Goal: Communication & Community: Answer question/provide support

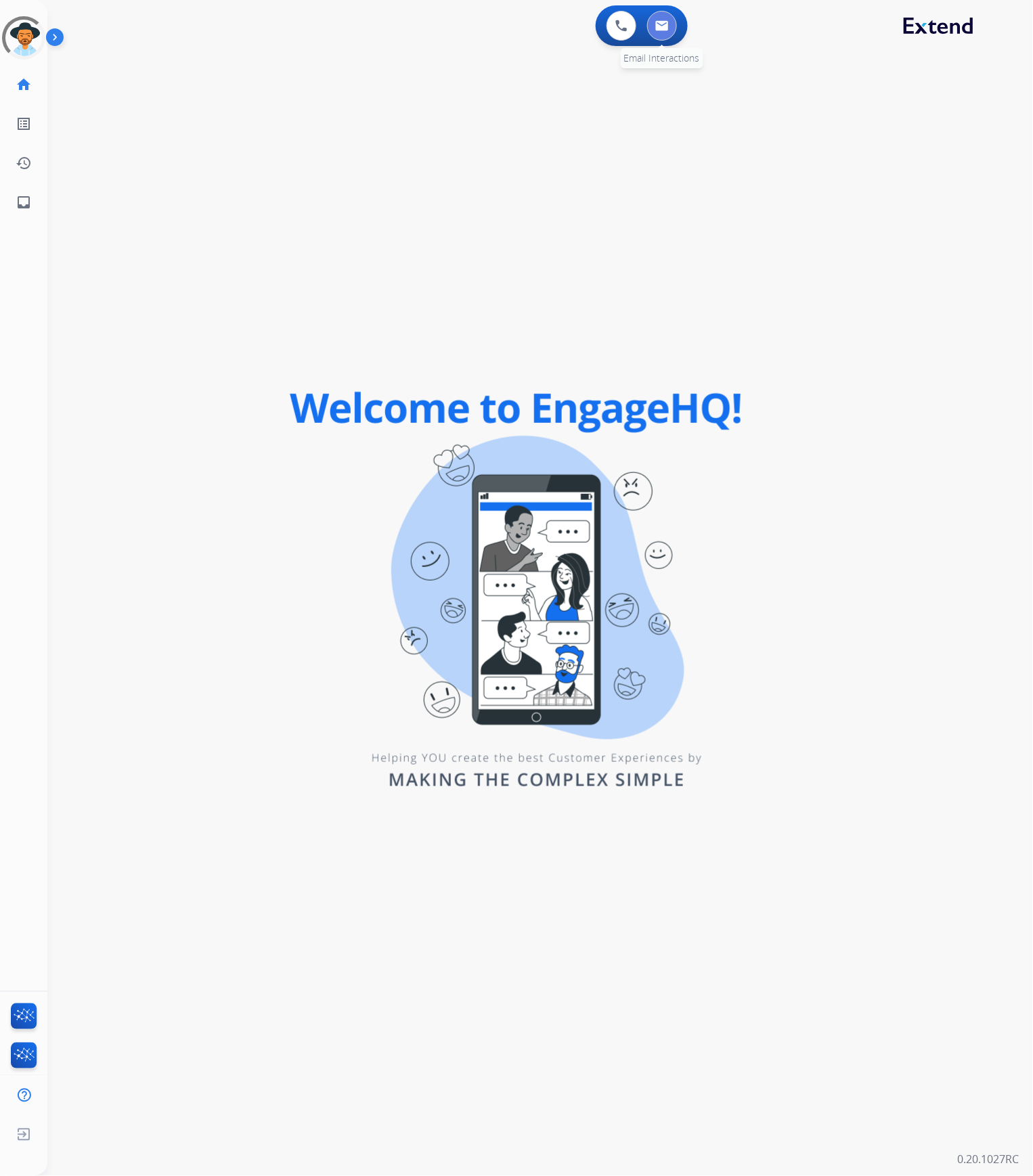
click at [655, 33] on button at bounding box center [661, 26] width 30 height 30
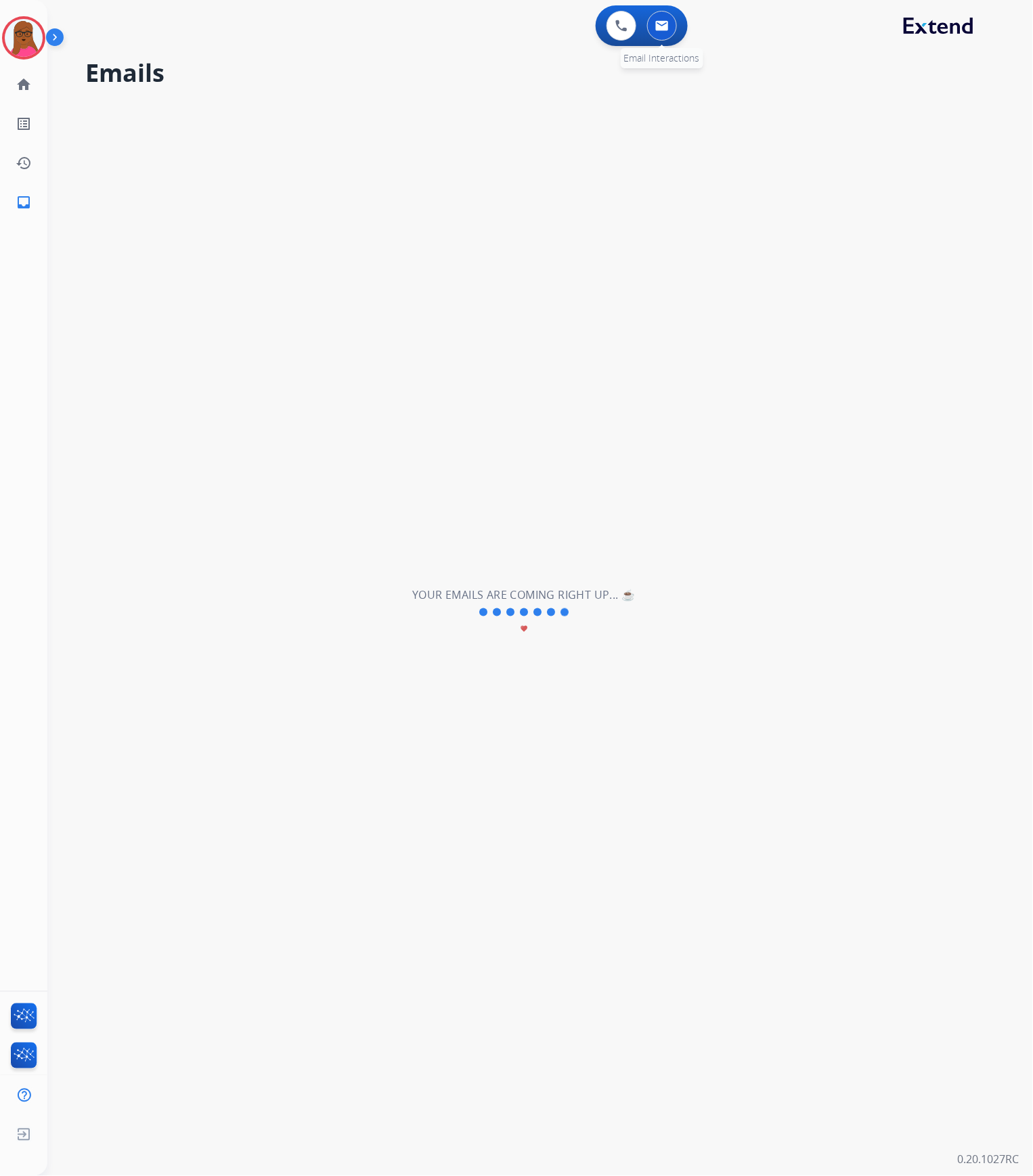
click at [668, 30] on button at bounding box center [661, 26] width 30 height 30
click at [661, 23] on img at bounding box center [662, 26] width 14 height 11
select select "**********"
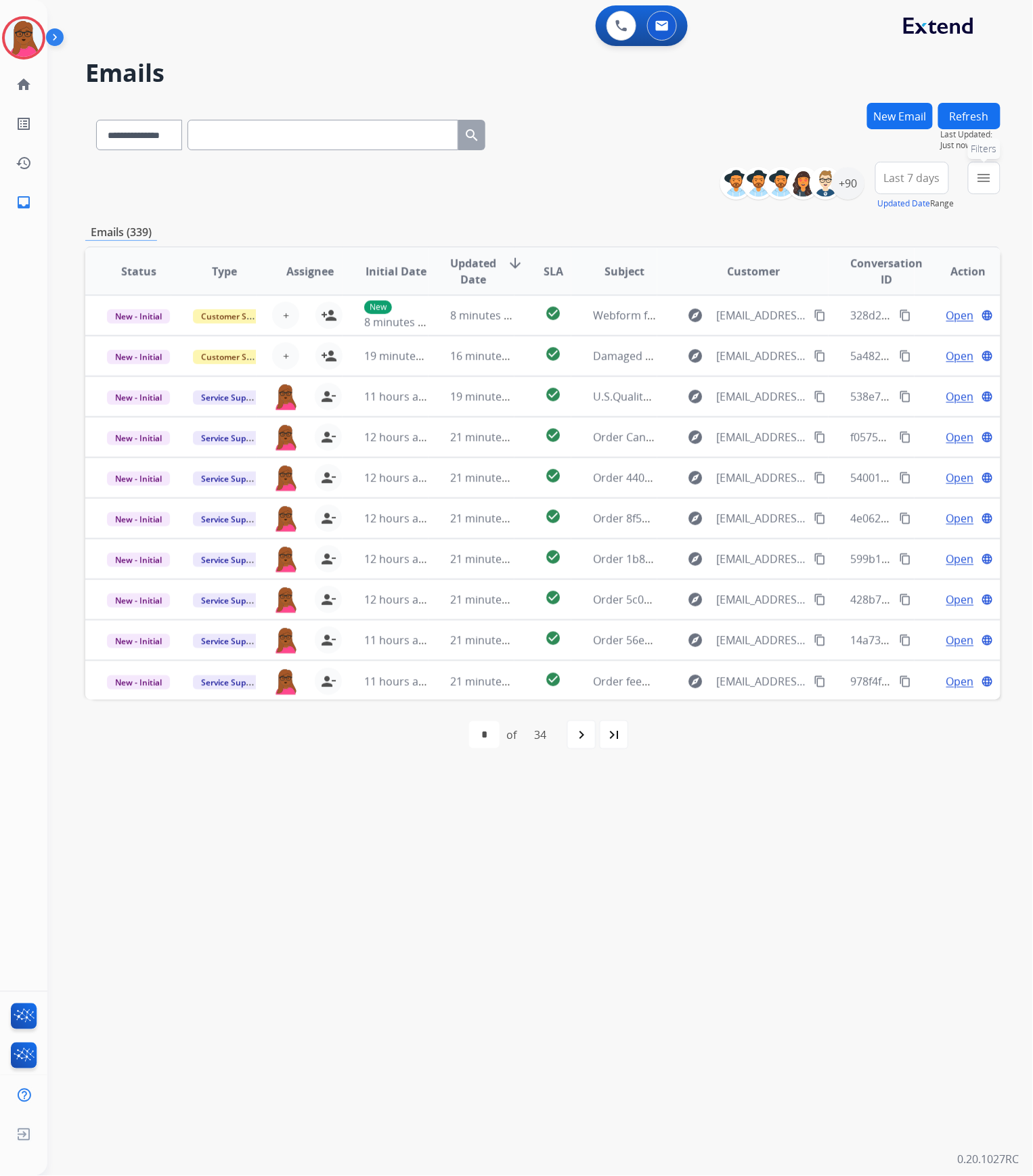
click at [983, 175] on mat-icon "menu" at bounding box center [983, 178] width 16 height 16
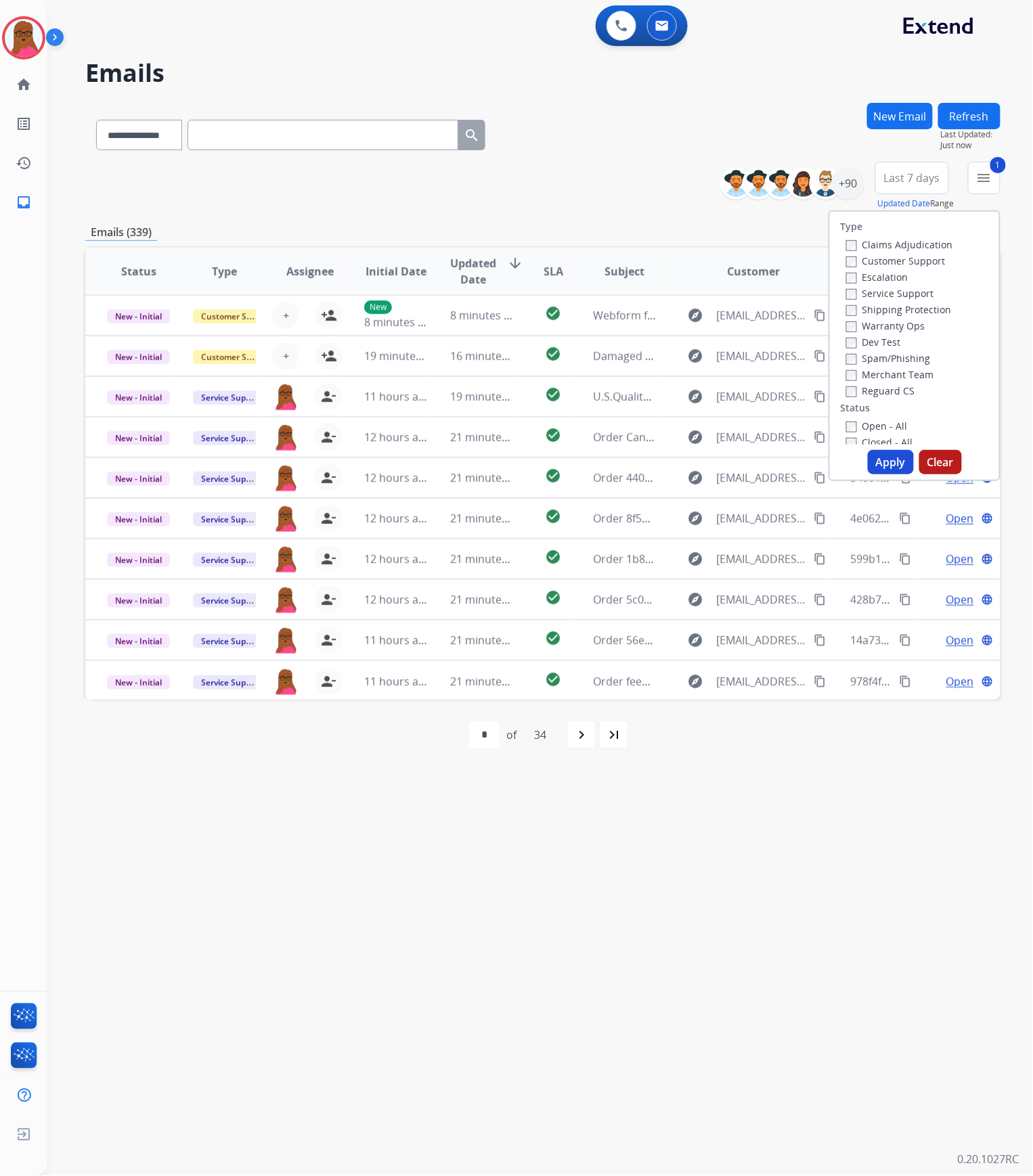
click at [841, 292] on div "Claims Adjudication Customer Support Escalation Service Support Shipping Protec…" at bounding box center [897, 317] width 112 height 162
click at [873, 456] on button "Apply" at bounding box center [891, 462] width 46 height 24
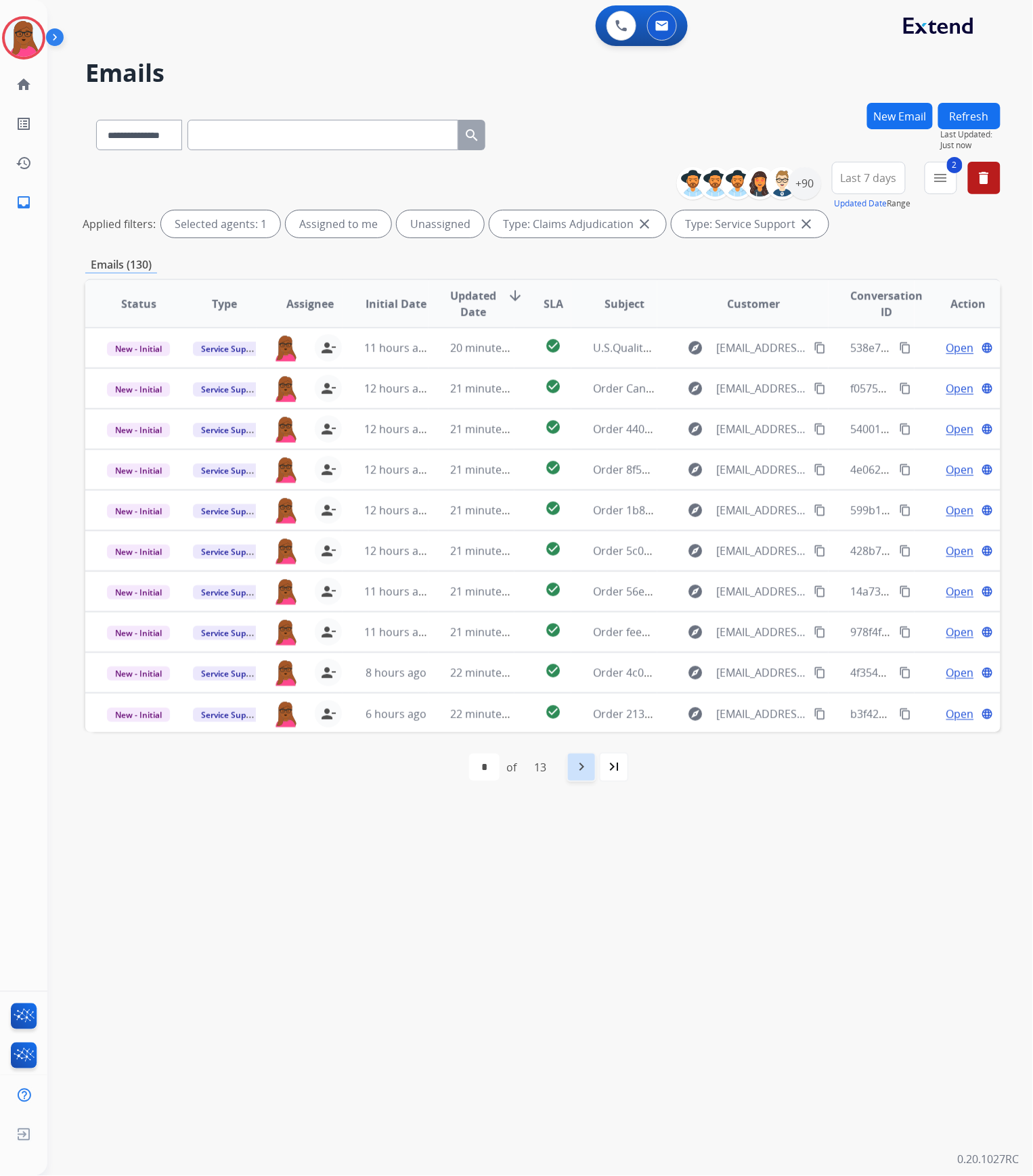
click at [589, 767] on mat-icon "navigate_next" at bounding box center [581, 767] width 16 height 16
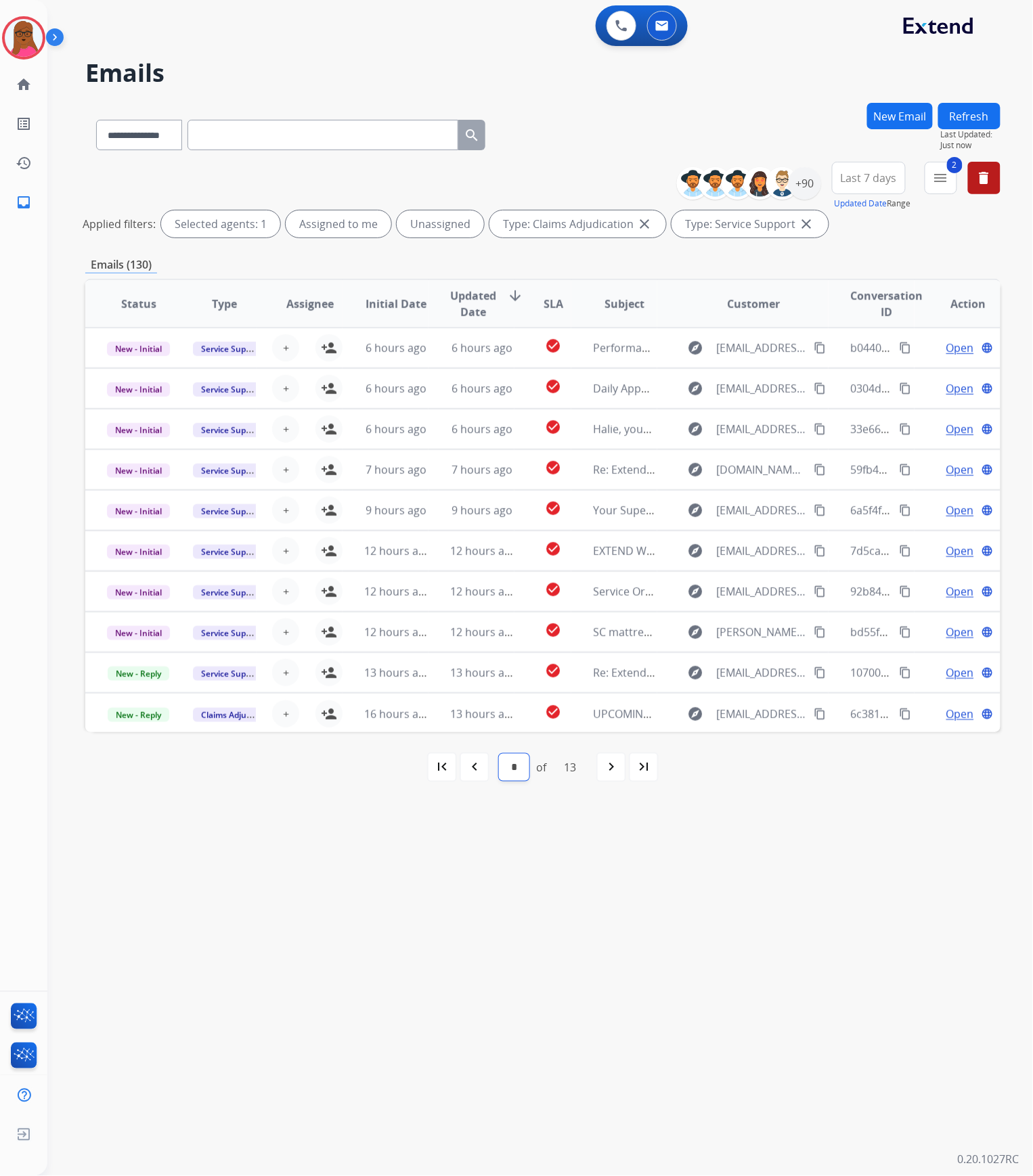
click at [514, 772] on select "* * * * * * * * * ** ** ** **" at bounding box center [513, 768] width 30 height 27
click at [479, 769] on mat-icon "navigate_before" at bounding box center [474, 767] width 16 height 16
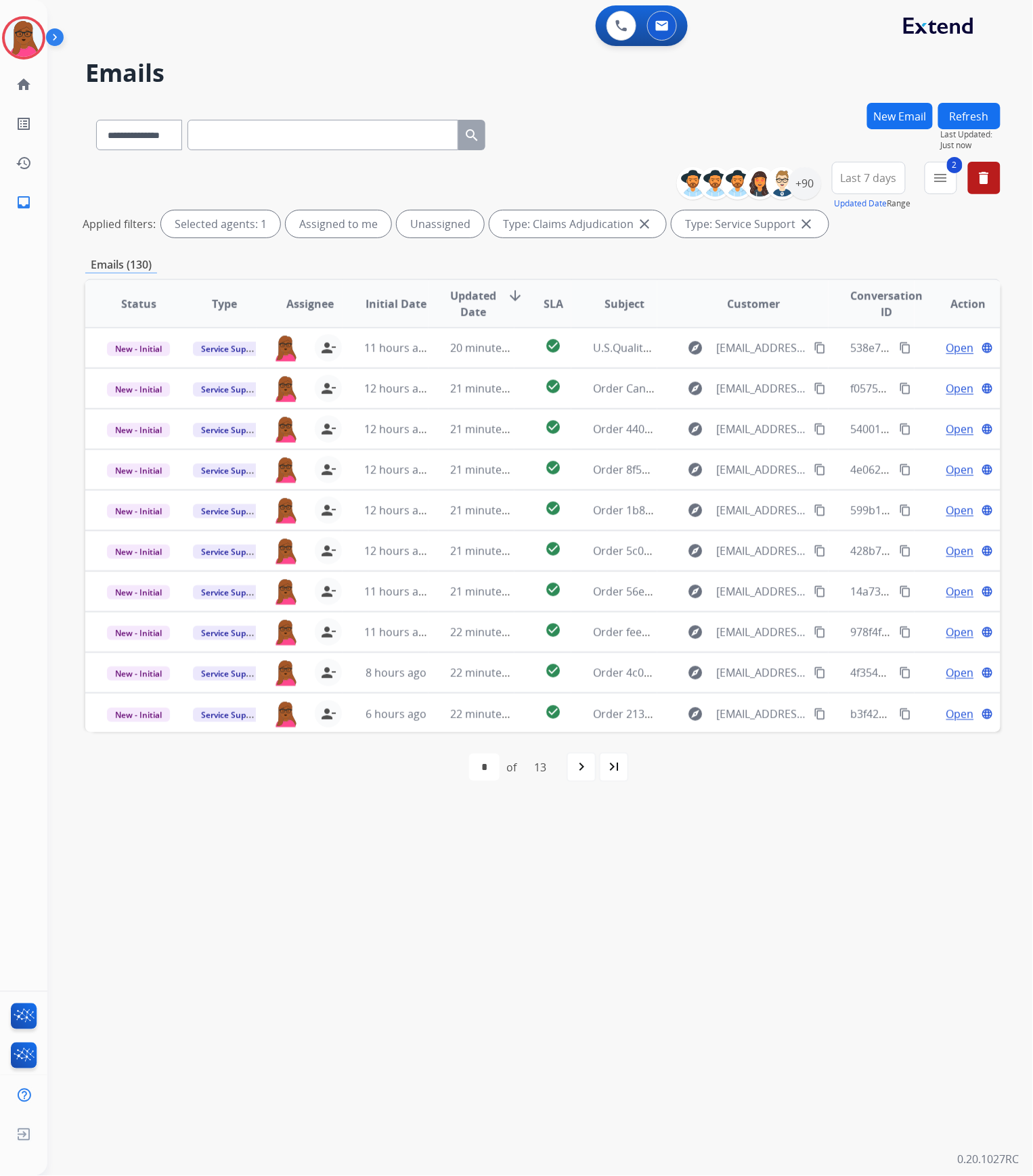
click at [827, 171] on div "**********" at bounding box center [843, 186] width 313 height 49
click at [813, 188] on div "+90" at bounding box center [805, 184] width 33 height 33
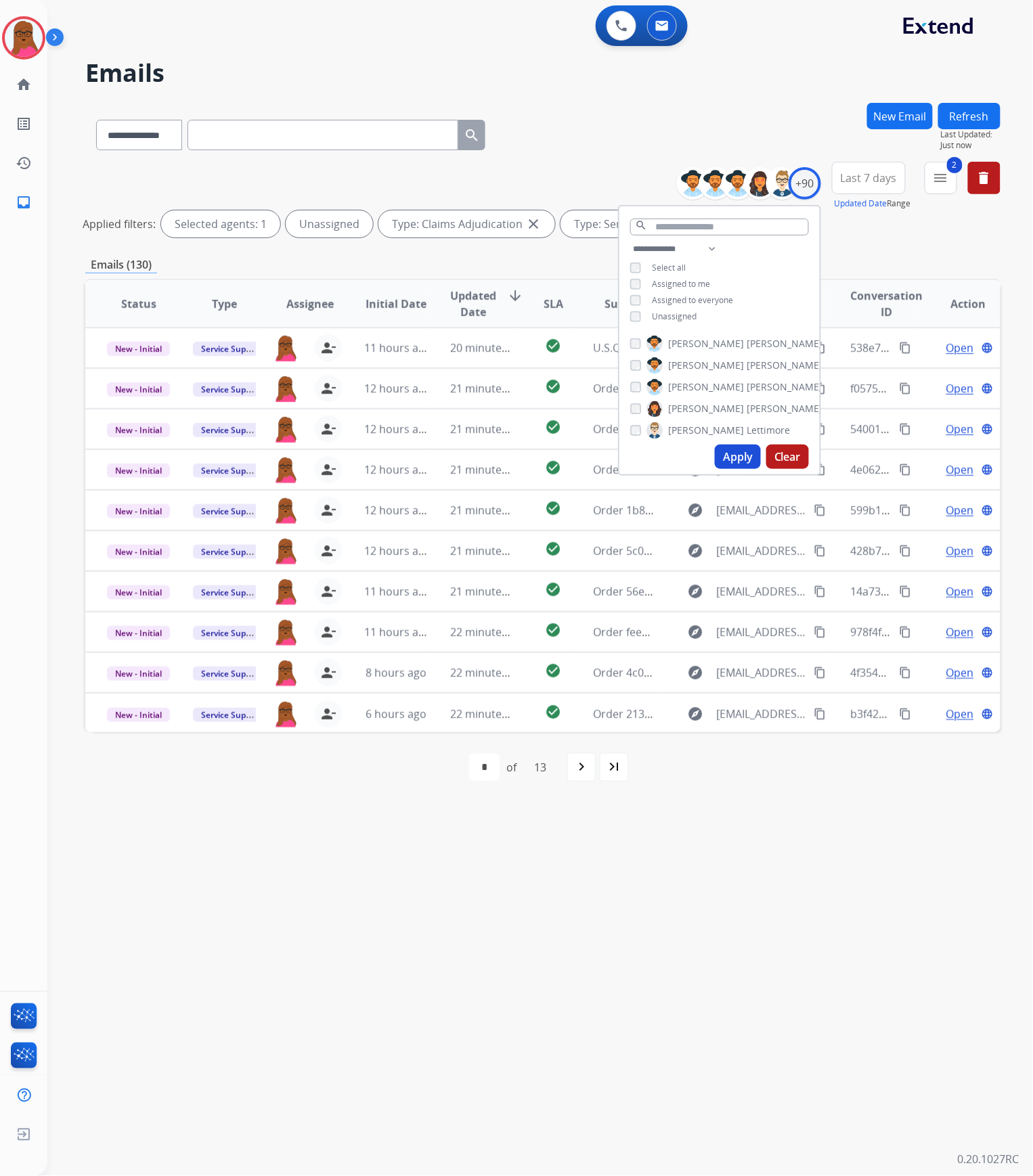
click at [727, 455] on button "Apply" at bounding box center [738, 456] width 46 height 24
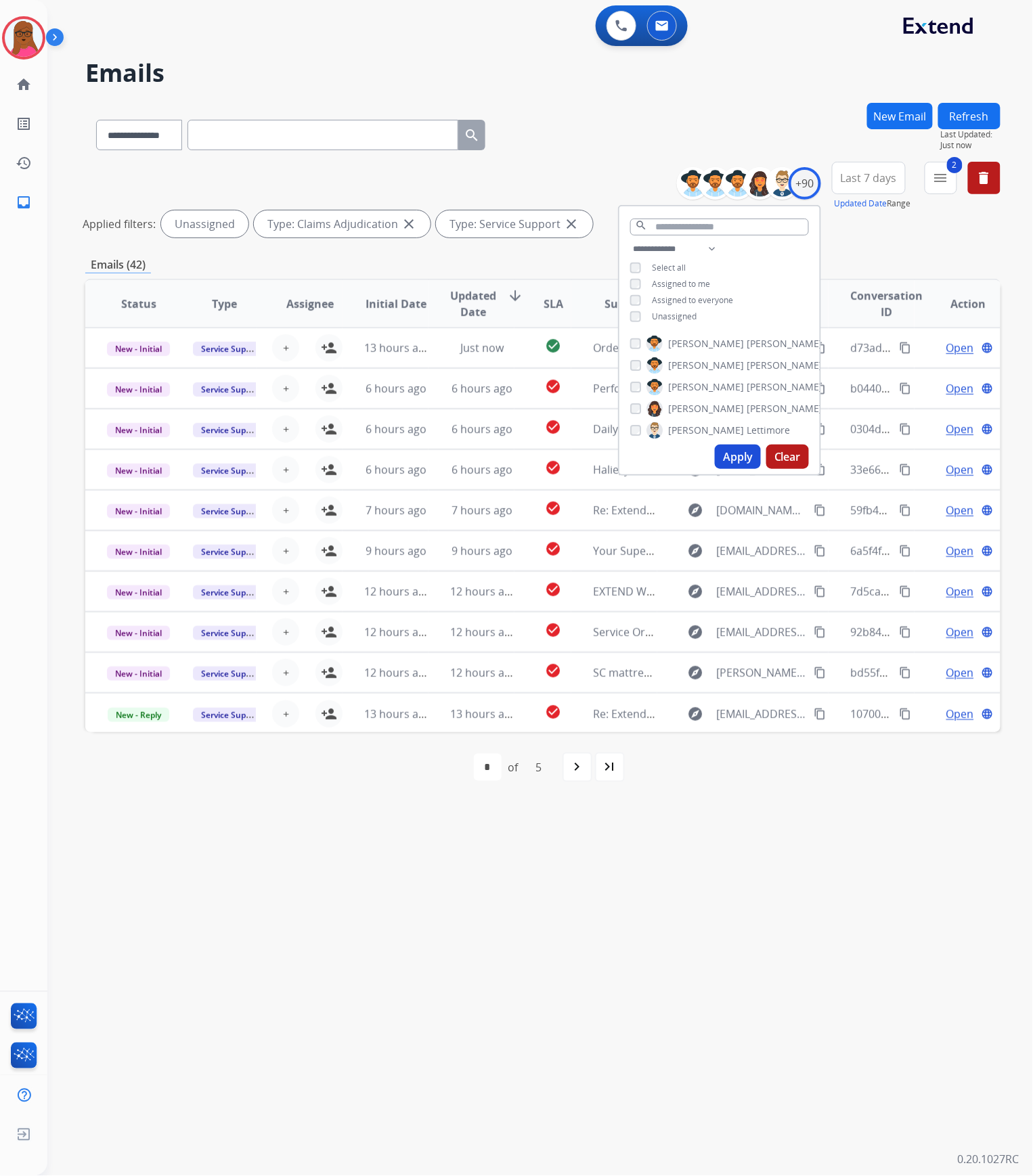
click at [770, 834] on div "**********" at bounding box center [523, 612] width 953 height 1127
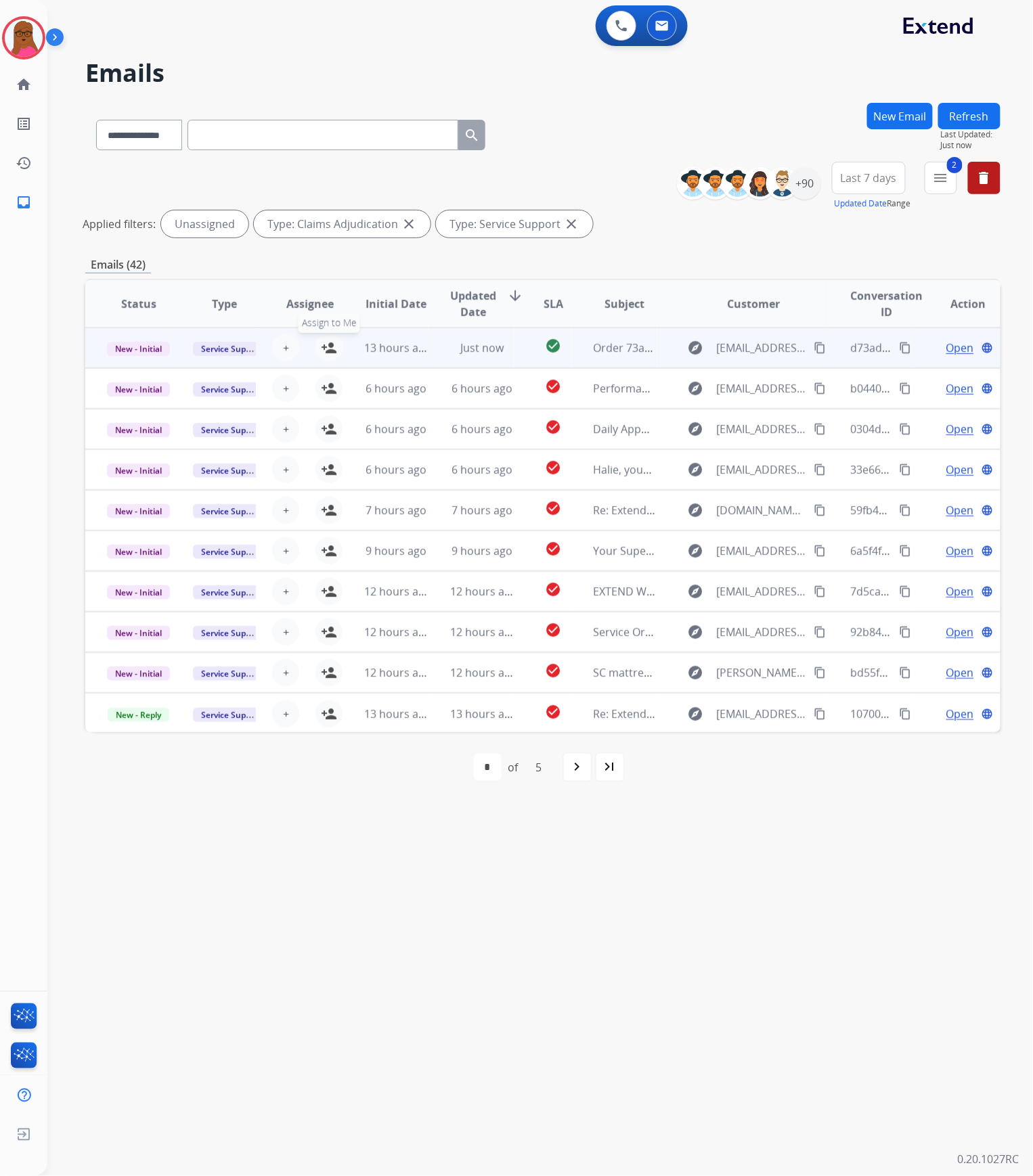
click at [325, 350] on mat-icon "person_add" at bounding box center [329, 347] width 16 height 16
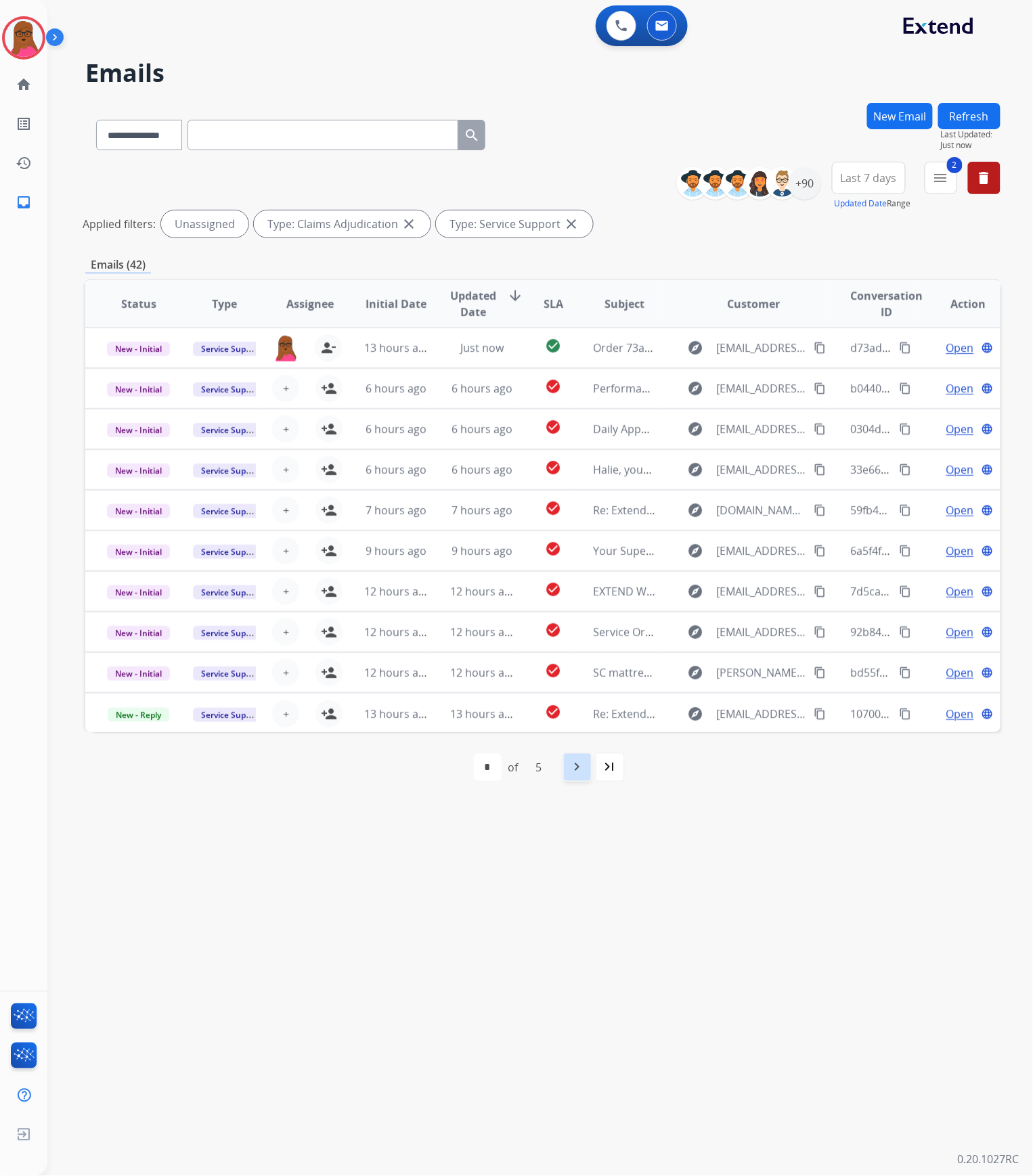
click at [578, 768] on mat-icon "navigate_next" at bounding box center [577, 767] width 16 height 16
click at [601, 769] on mat-icon "navigate_next" at bounding box center [607, 767] width 16 height 16
select select "*"
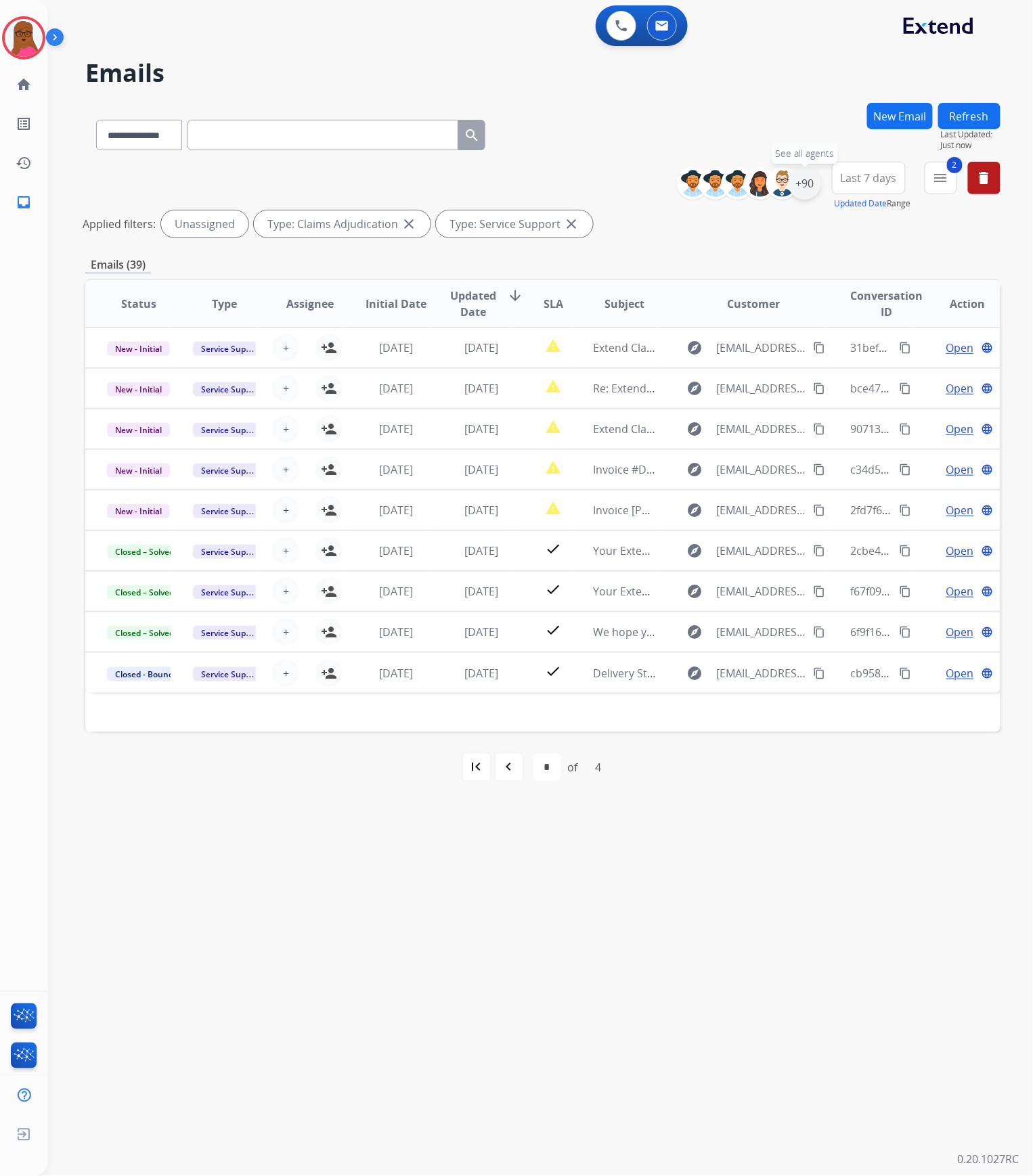
click at [811, 180] on div "+90" at bounding box center [805, 184] width 33 height 33
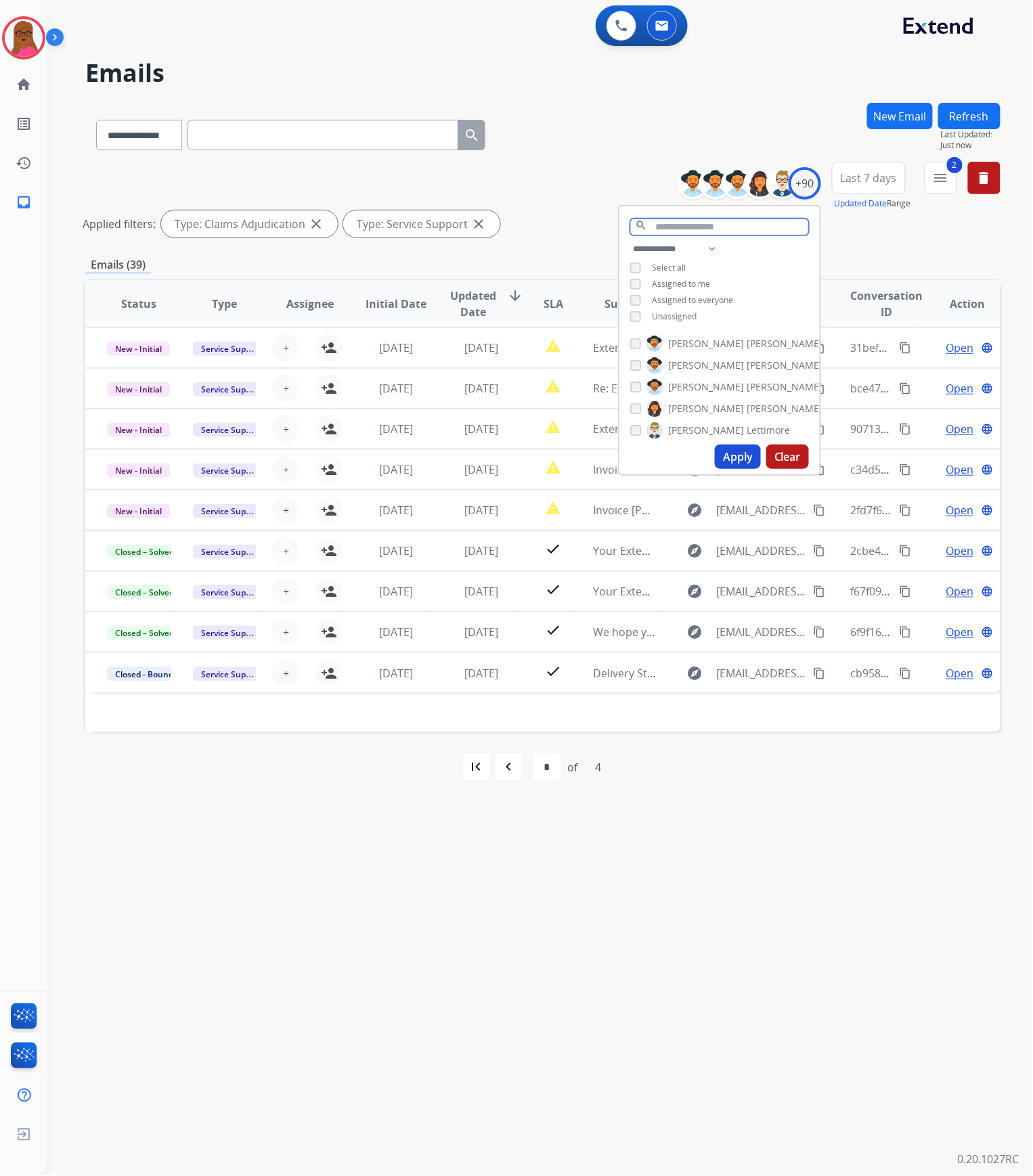
click at [699, 225] on input "text" at bounding box center [719, 227] width 178 height 17
type input "*****"
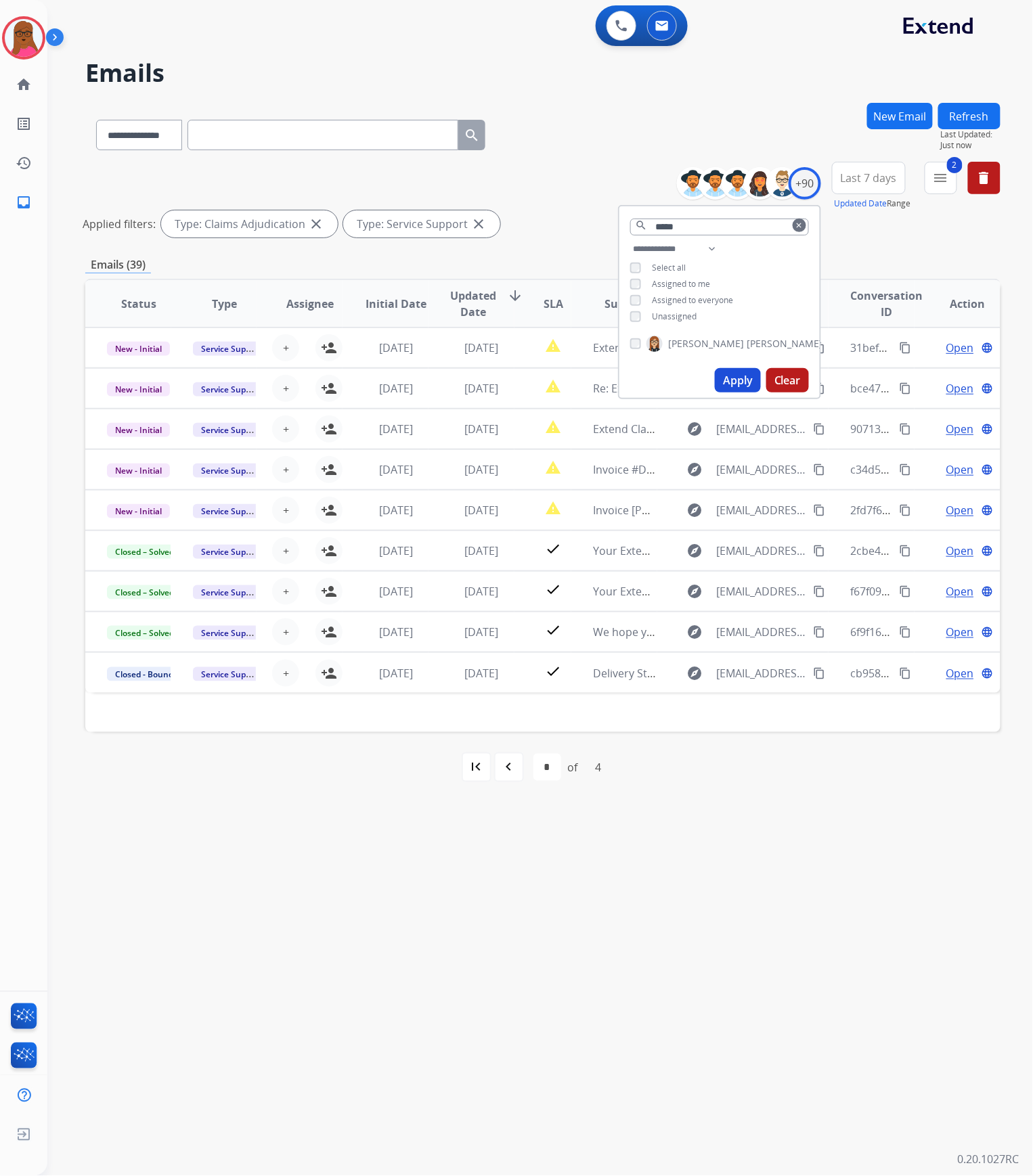
click at [722, 375] on button "Apply" at bounding box center [738, 380] width 46 height 24
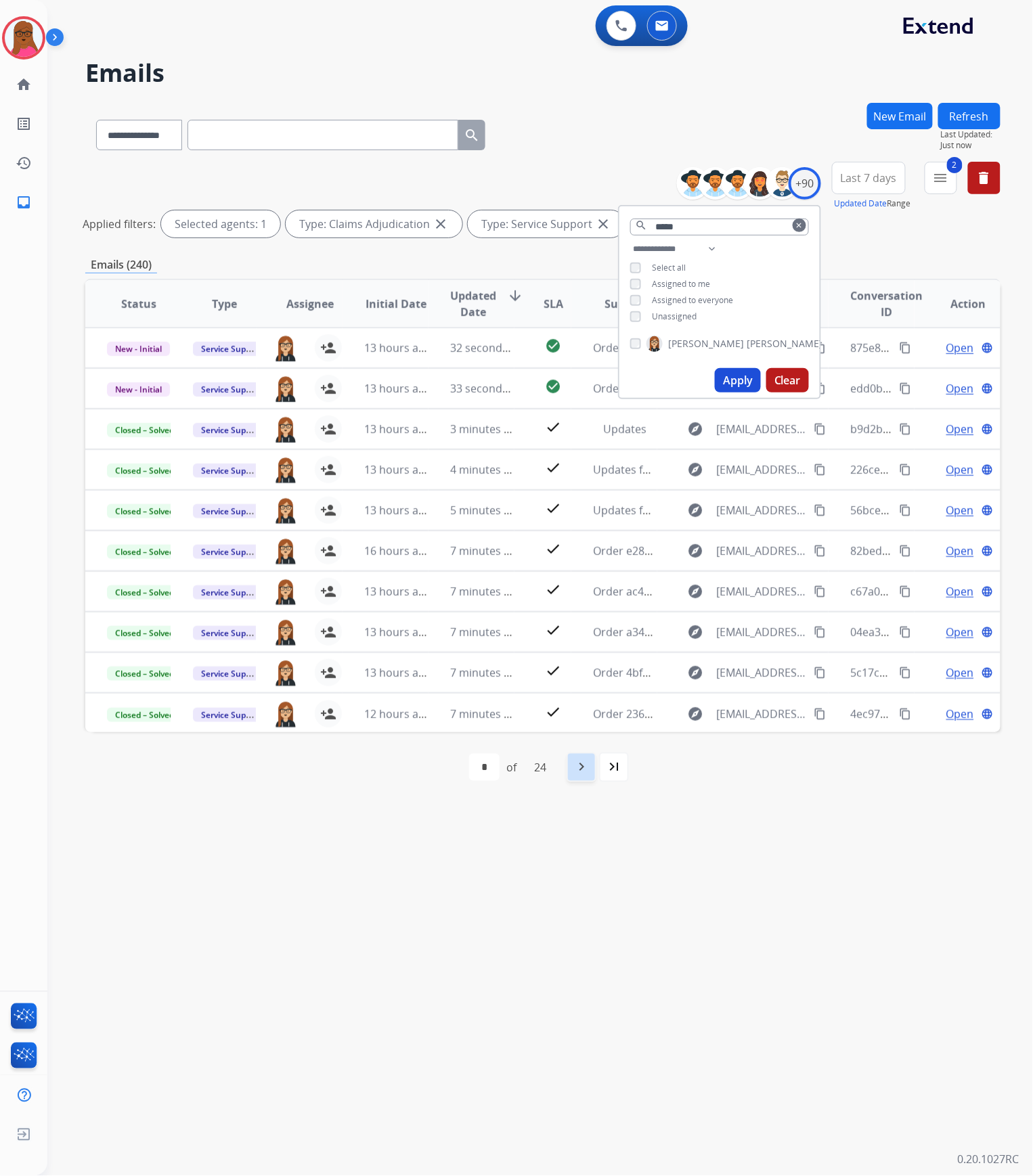
click at [571, 780] on div "navigate_next" at bounding box center [581, 767] width 30 height 30
select select "*"
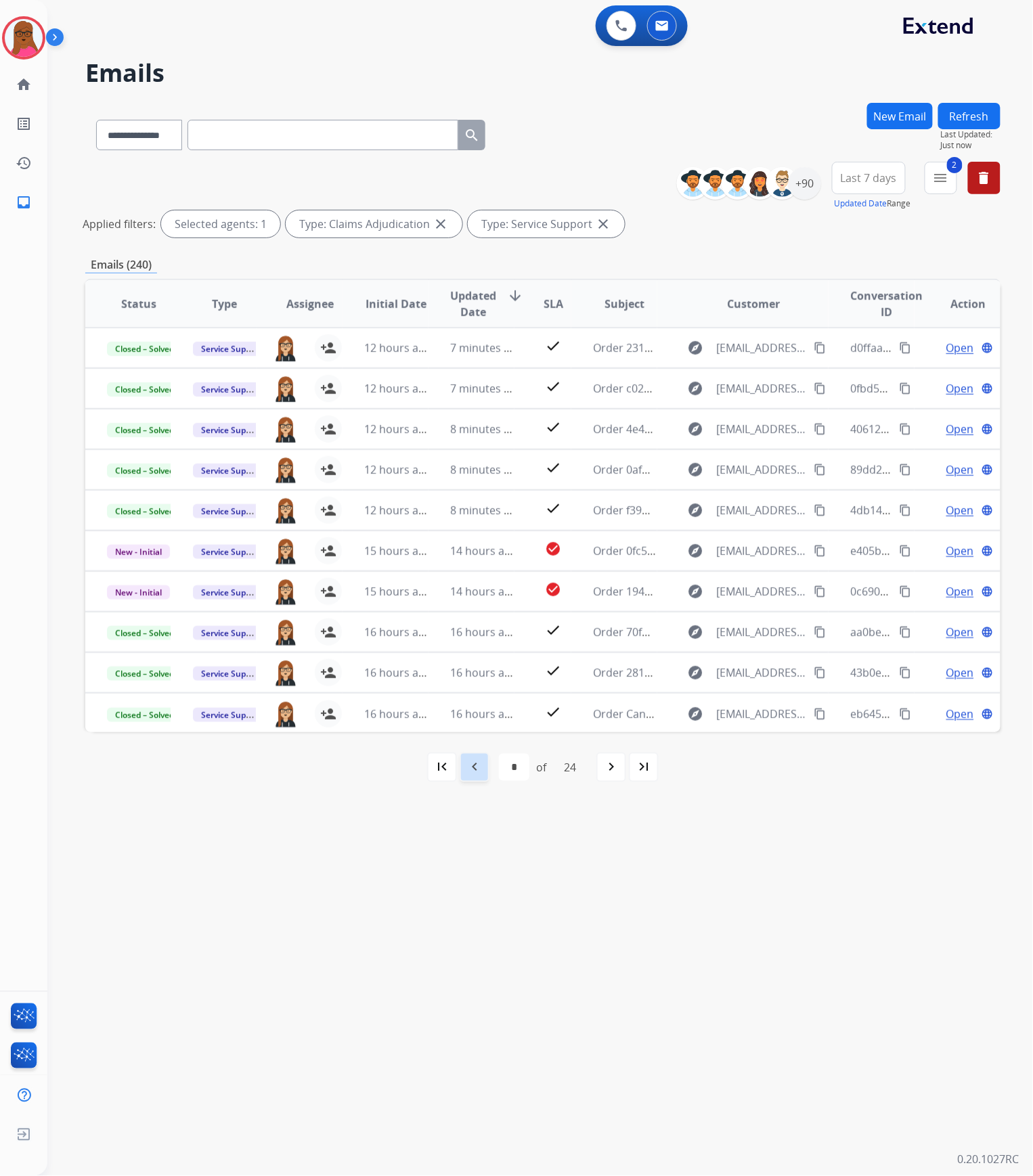
click at [482, 764] on div "navigate_before" at bounding box center [474, 767] width 30 height 30
click at [806, 176] on div "+90" at bounding box center [805, 184] width 33 height 33
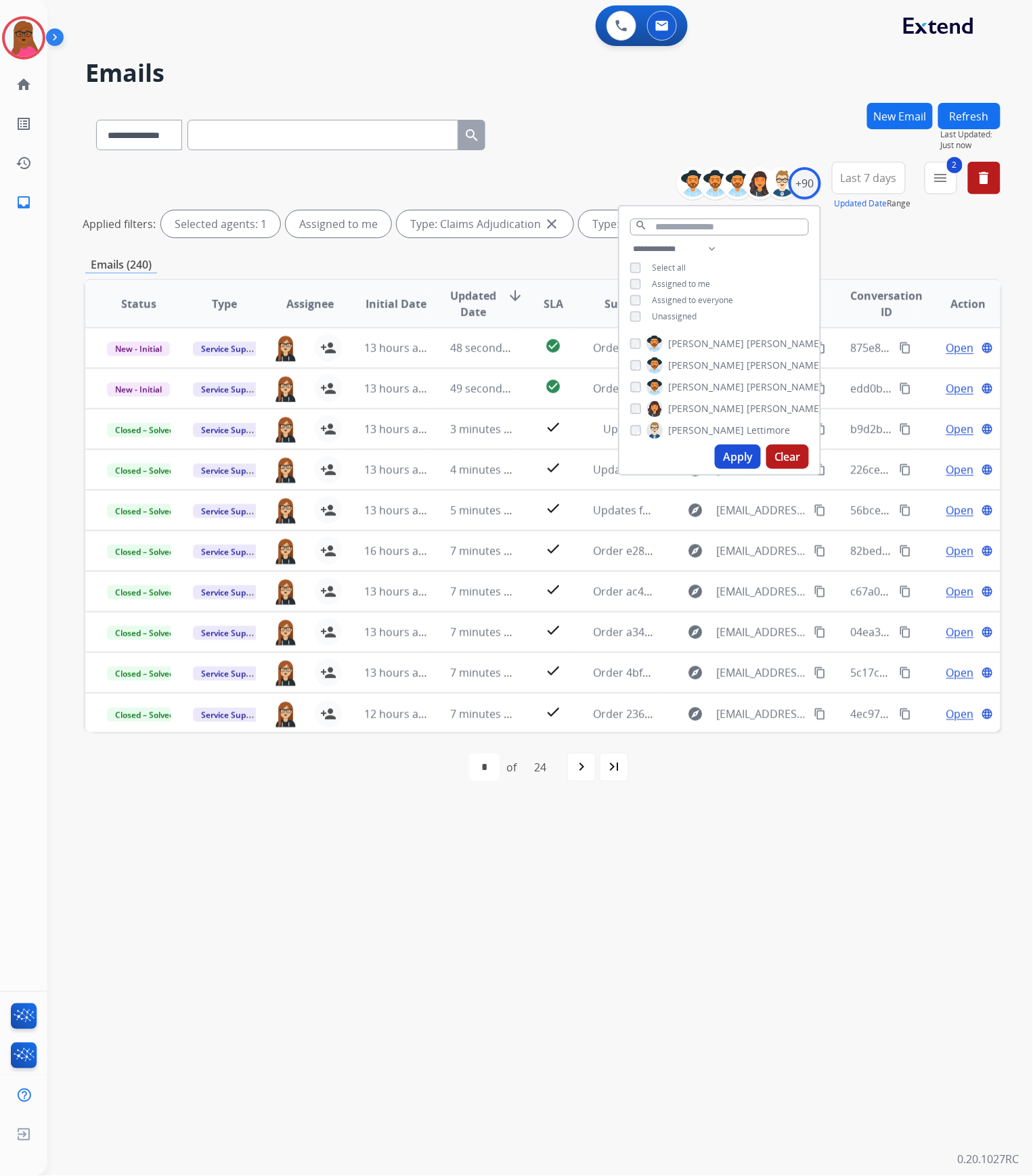
click at [728, 455] on button "Apply" at bounding box center [738, 456] width 46 height 24
click at [691, 226] on input "text" at bounding box center [719, 227] width 178 height 17
type input "**"
click at [737, 437] on button "Apply" at bounding box center [738, 445] width 46 height 24
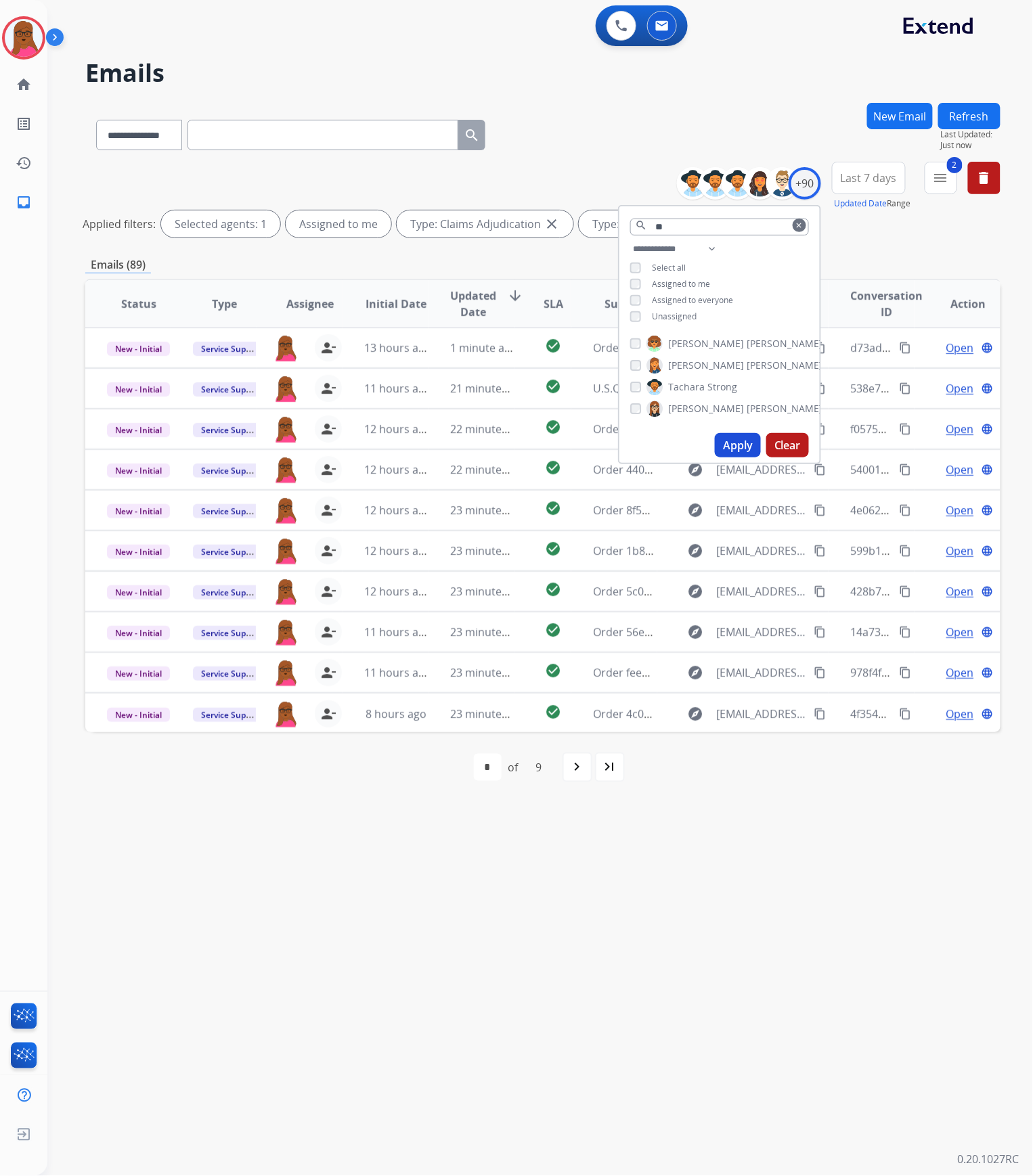
click at [678, 914] on div "**********" at bounding box center [523, 612] width 953 height 1127
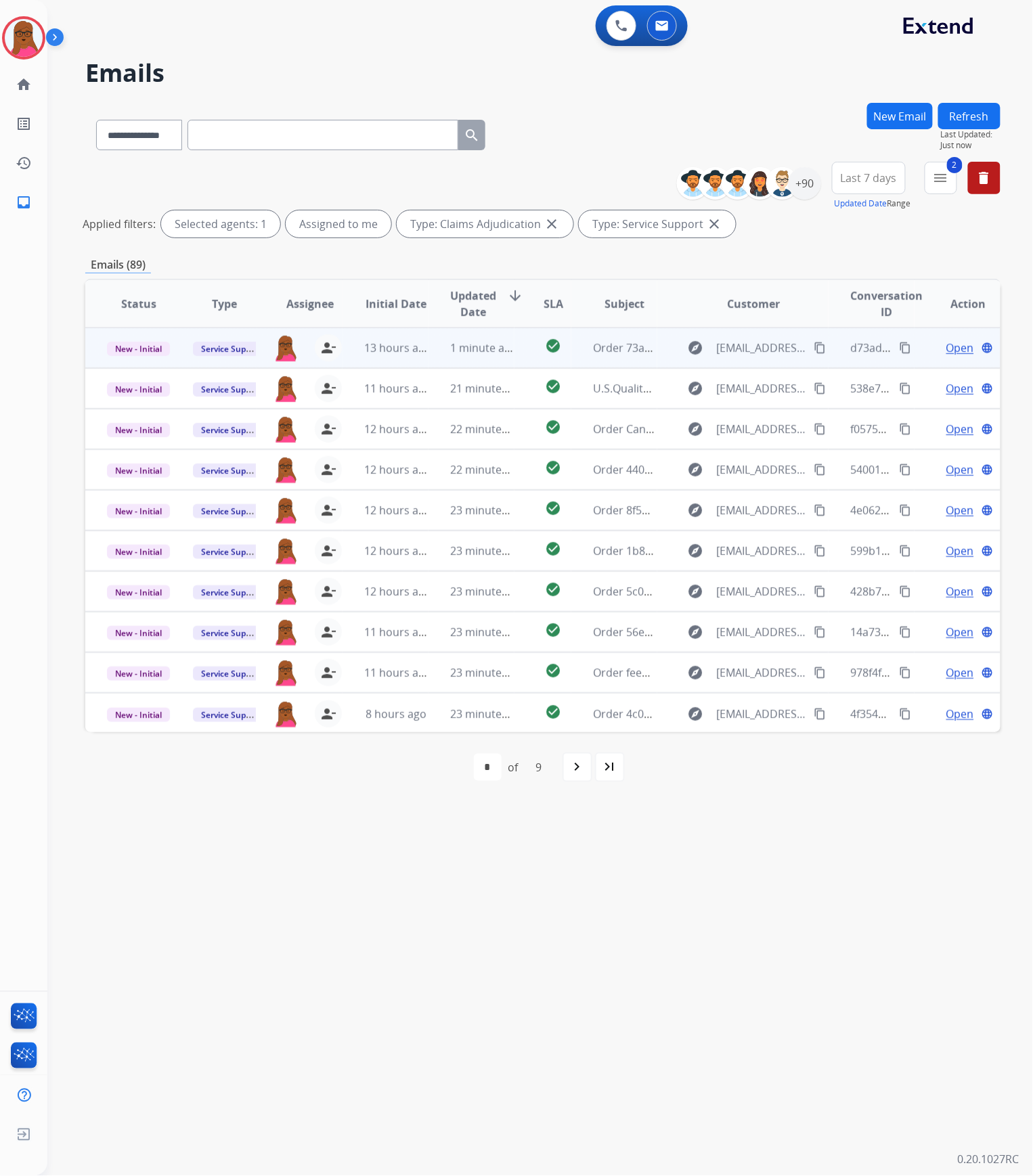
click at [946, 347] on span "Open" at bounding box center [960, 347] width 27 height 16
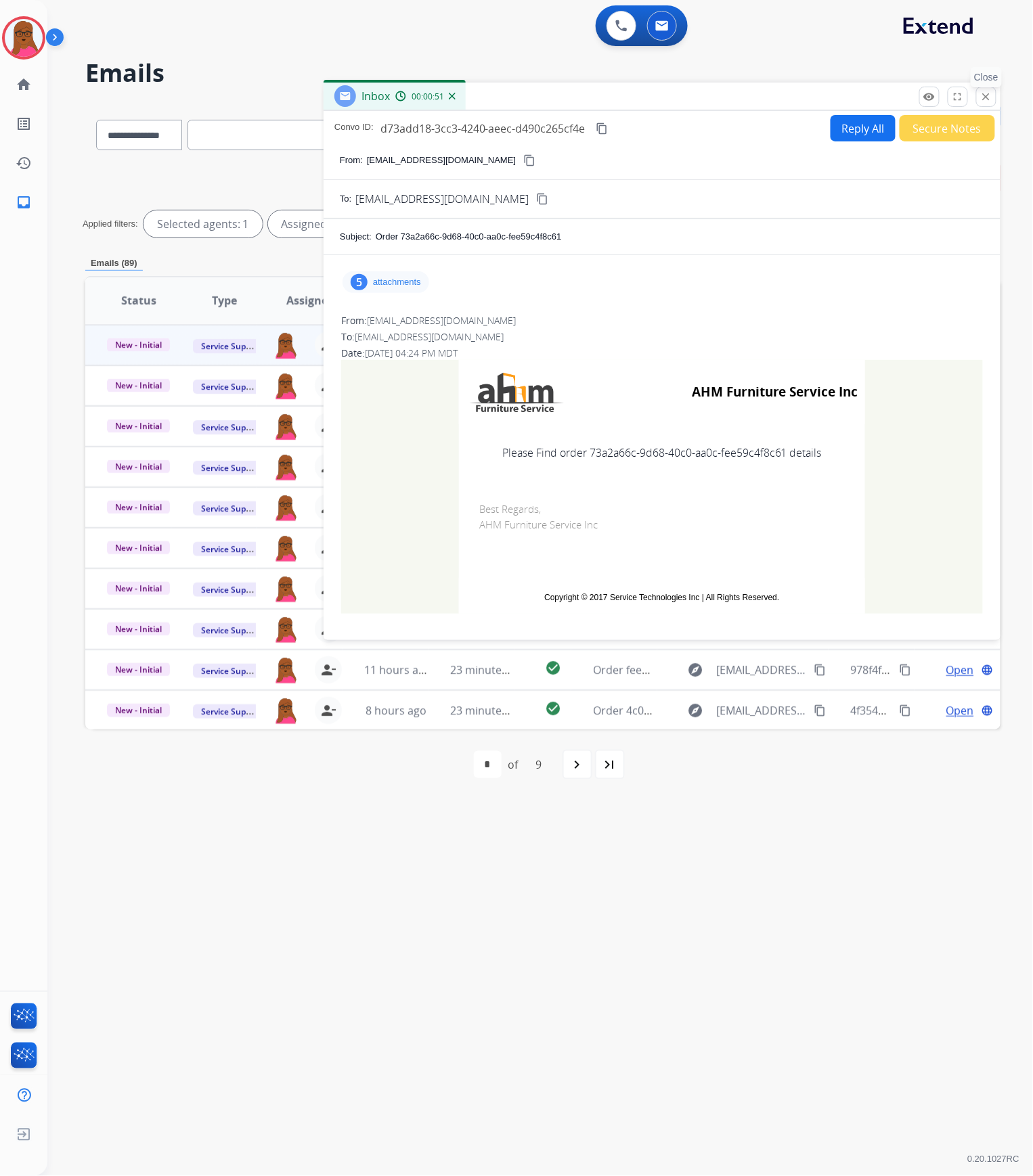
click at [988, 95] on mat-icon "close" at bounding box center [986, 97] width 12 height 12
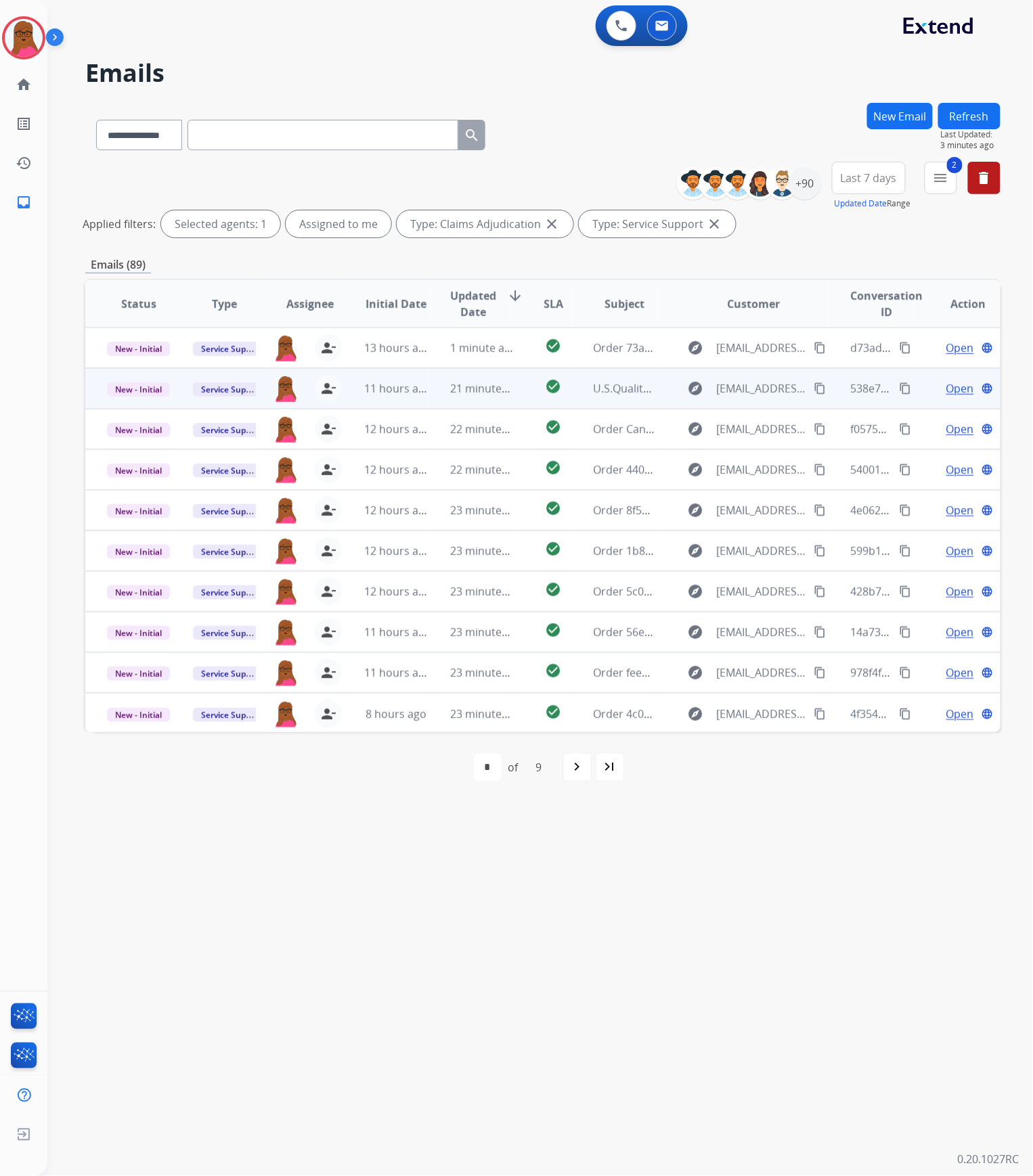
scroll to position [1, 0]
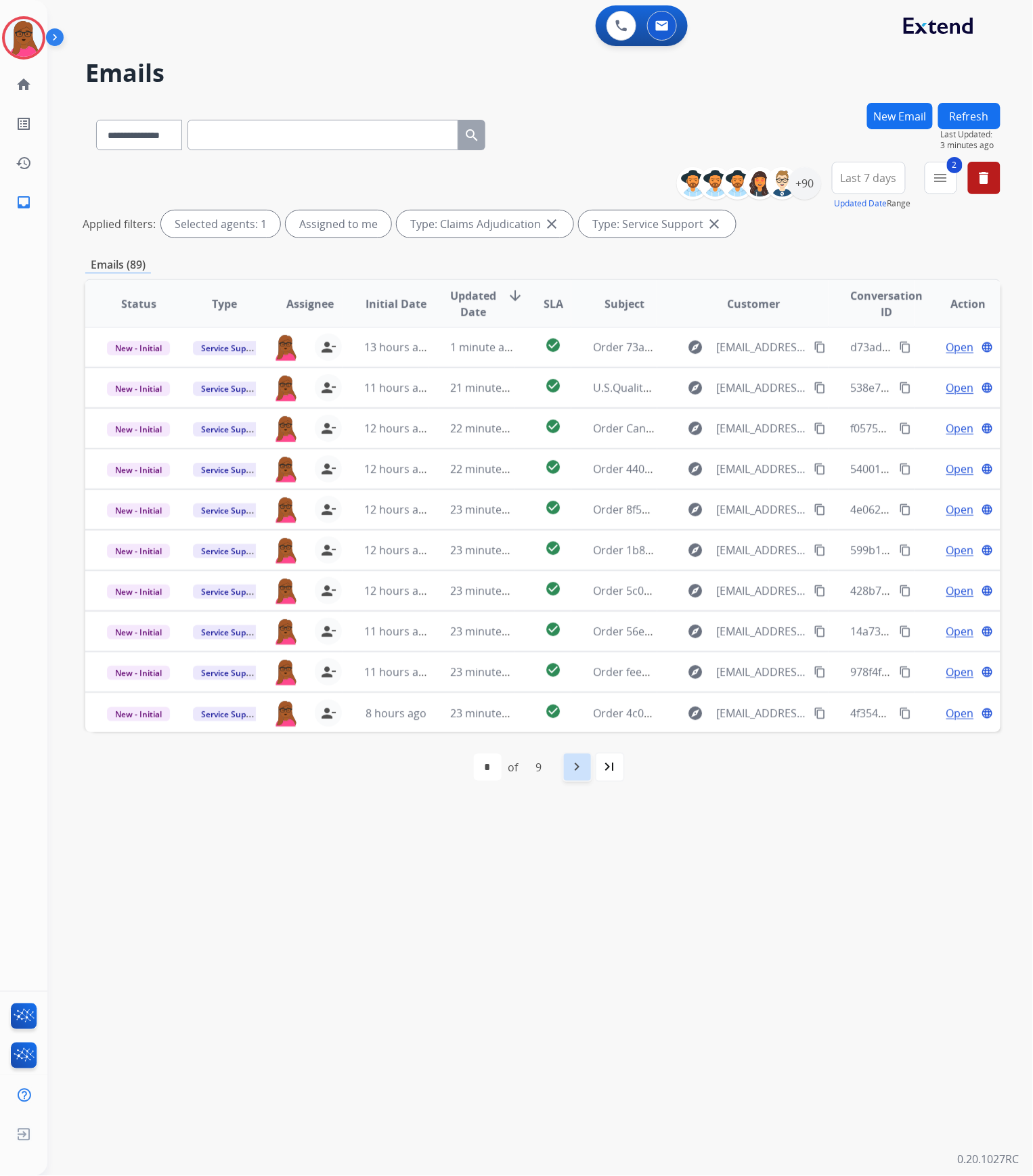
click at [566, 769] on div "navigate_next" at bounding box center [577, 767] width 30 height 30
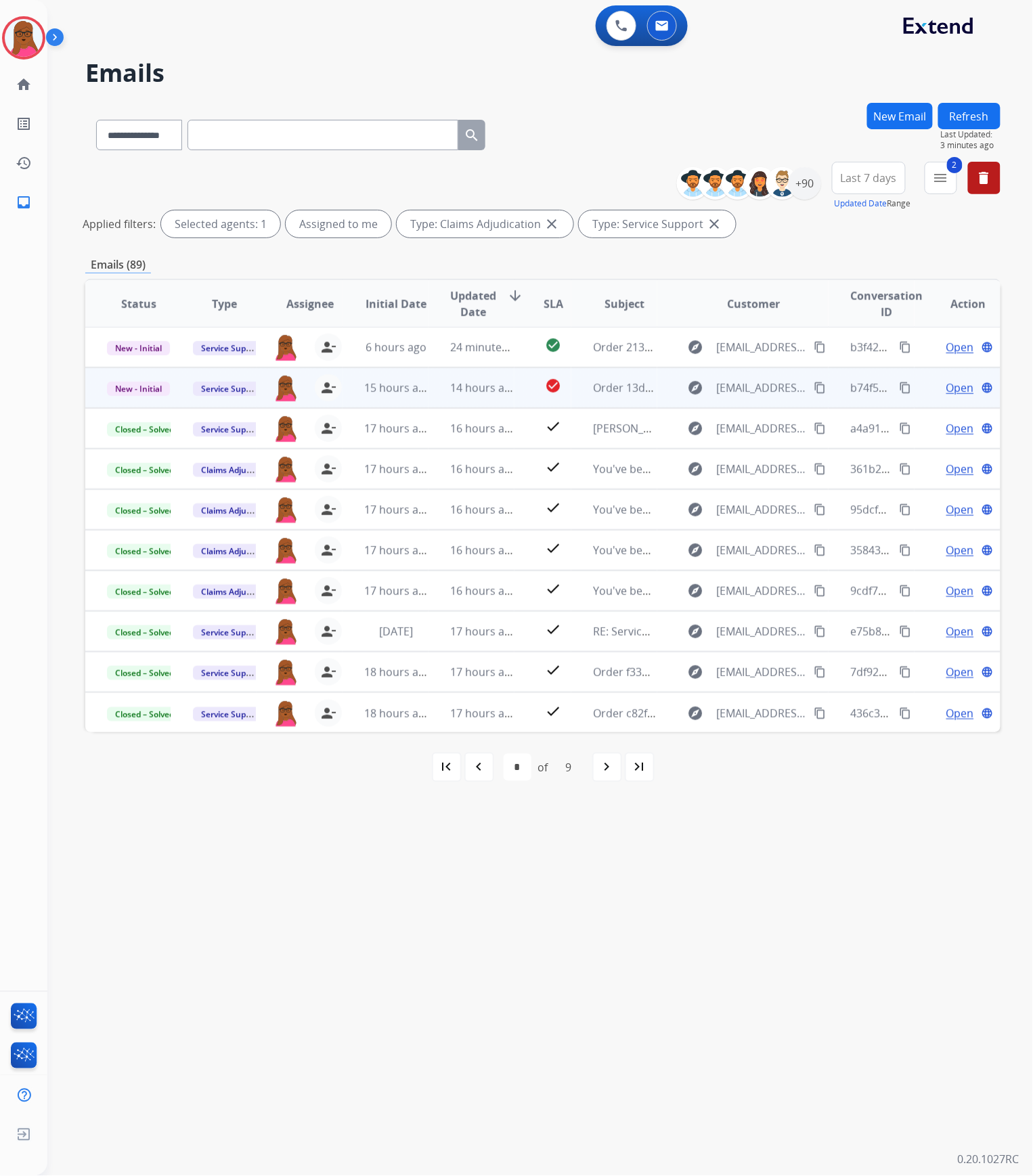
click at [953, 384] on span "Open" at bounding box center [960, 388] width 27 height 16
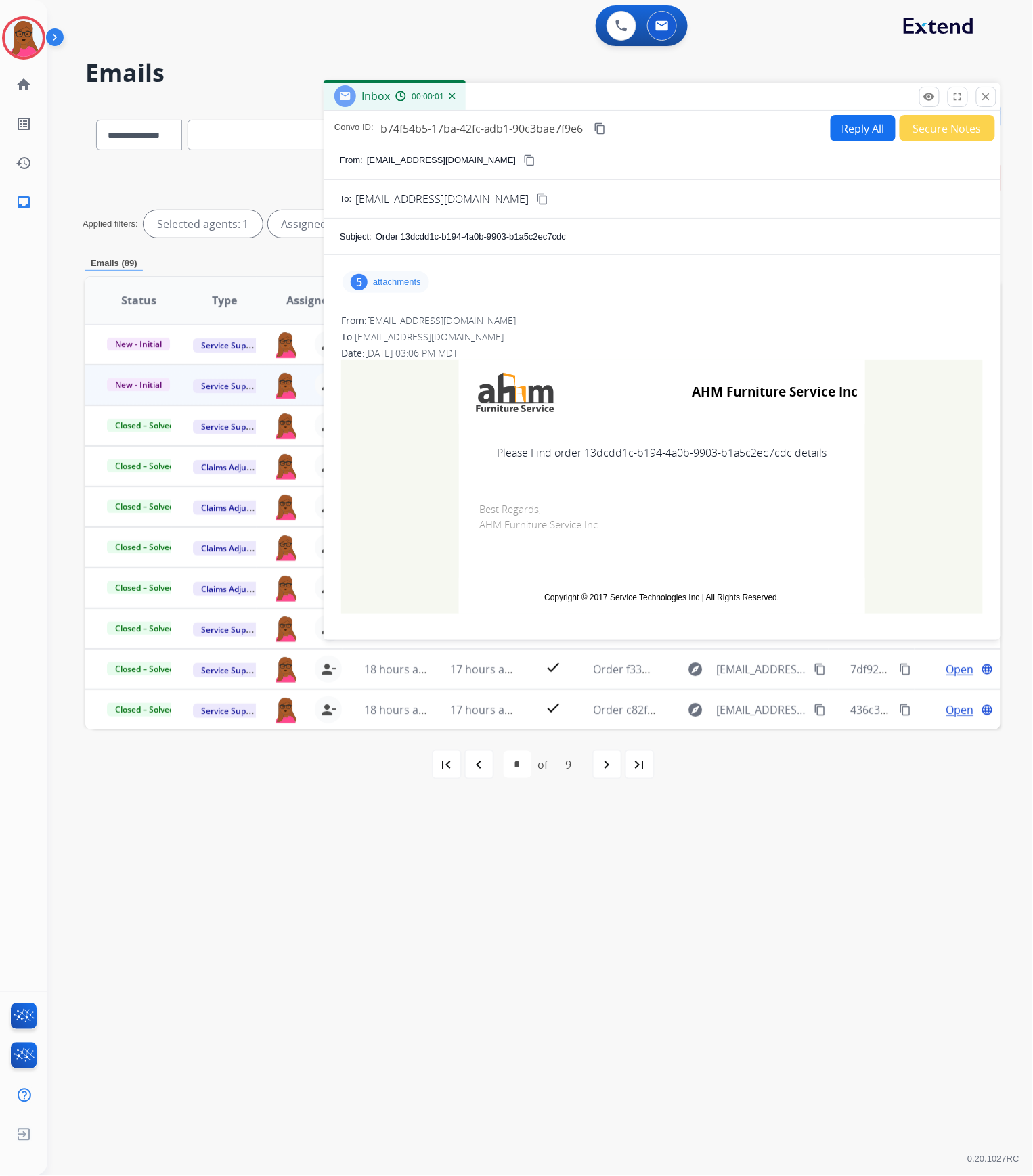
click at [396, 290] on div "5 attachments" at bounding box center [385, 281] width 87 height 21
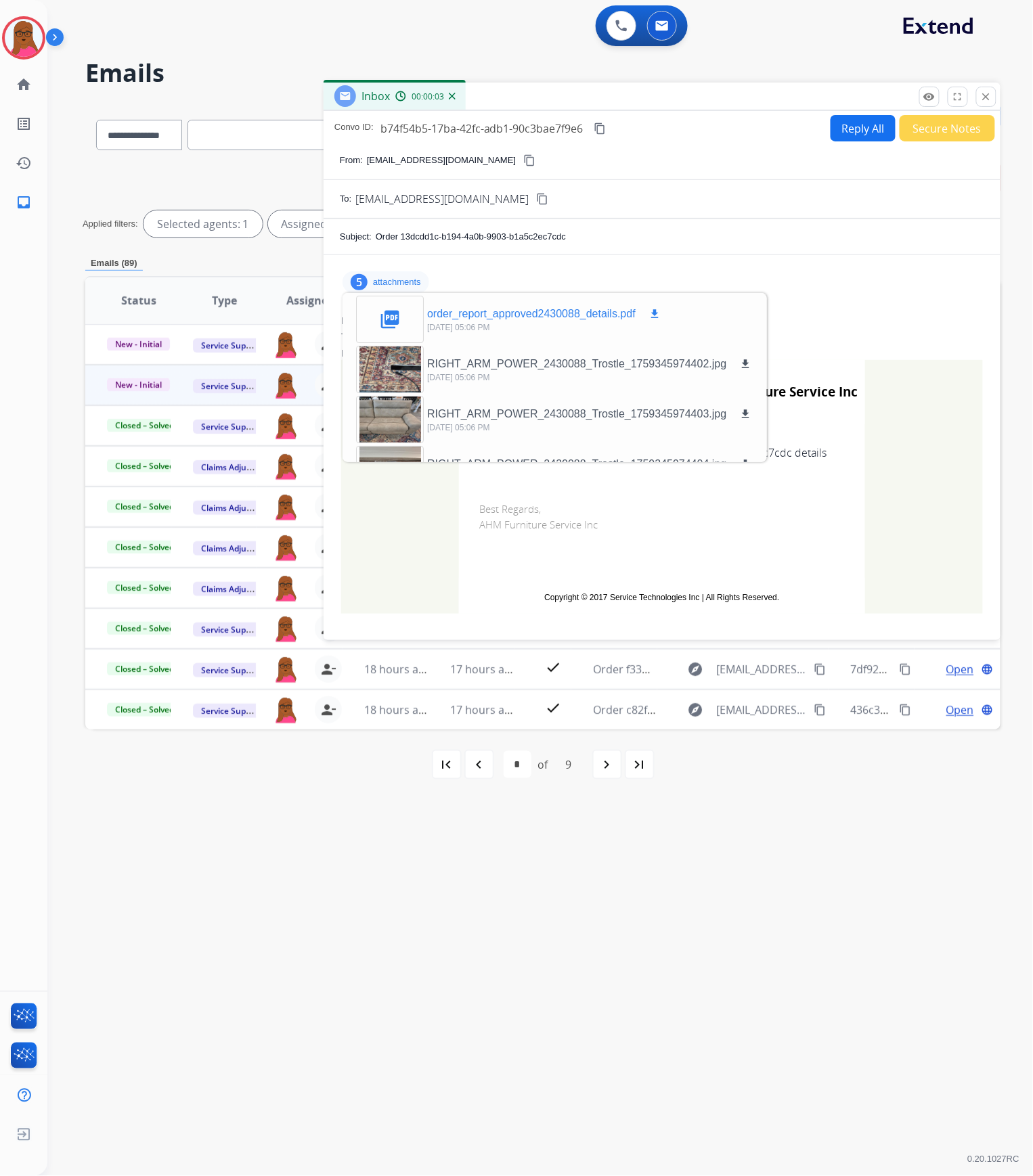
click at [658, 316] on mat-icon "download" at bounding box center [655, 314] width 12 height 12
click at [991, 95] on mat-icon "close" at bounding box center [986, 97] width 12 height 12
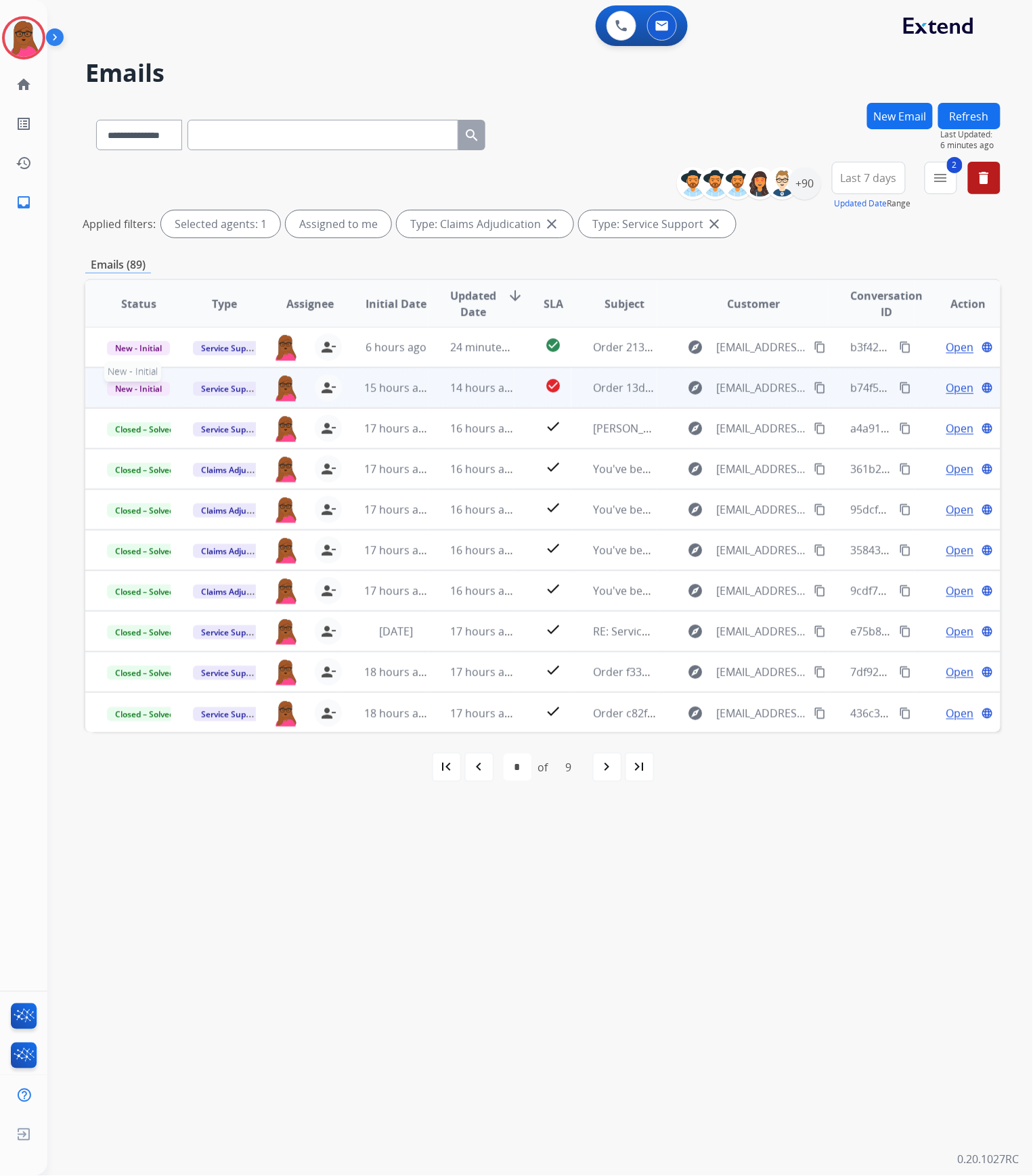
click at [144, 387] on span "New - Initial" at bounding box center [138, 389] width 63 height 15
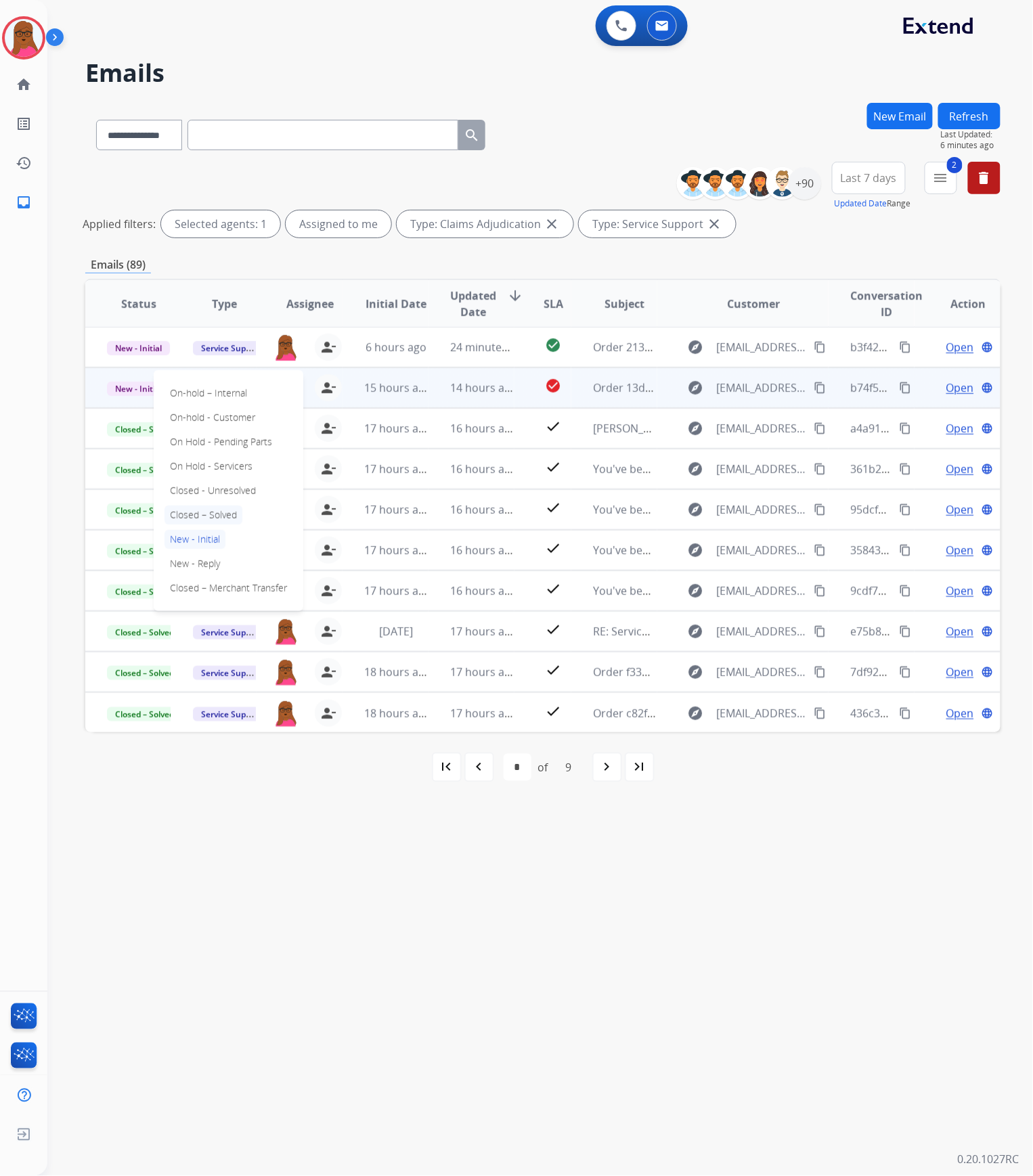
click at [226, 515] on p "Closed – Solved" at bounding box center [203, 515] width 78 height 19
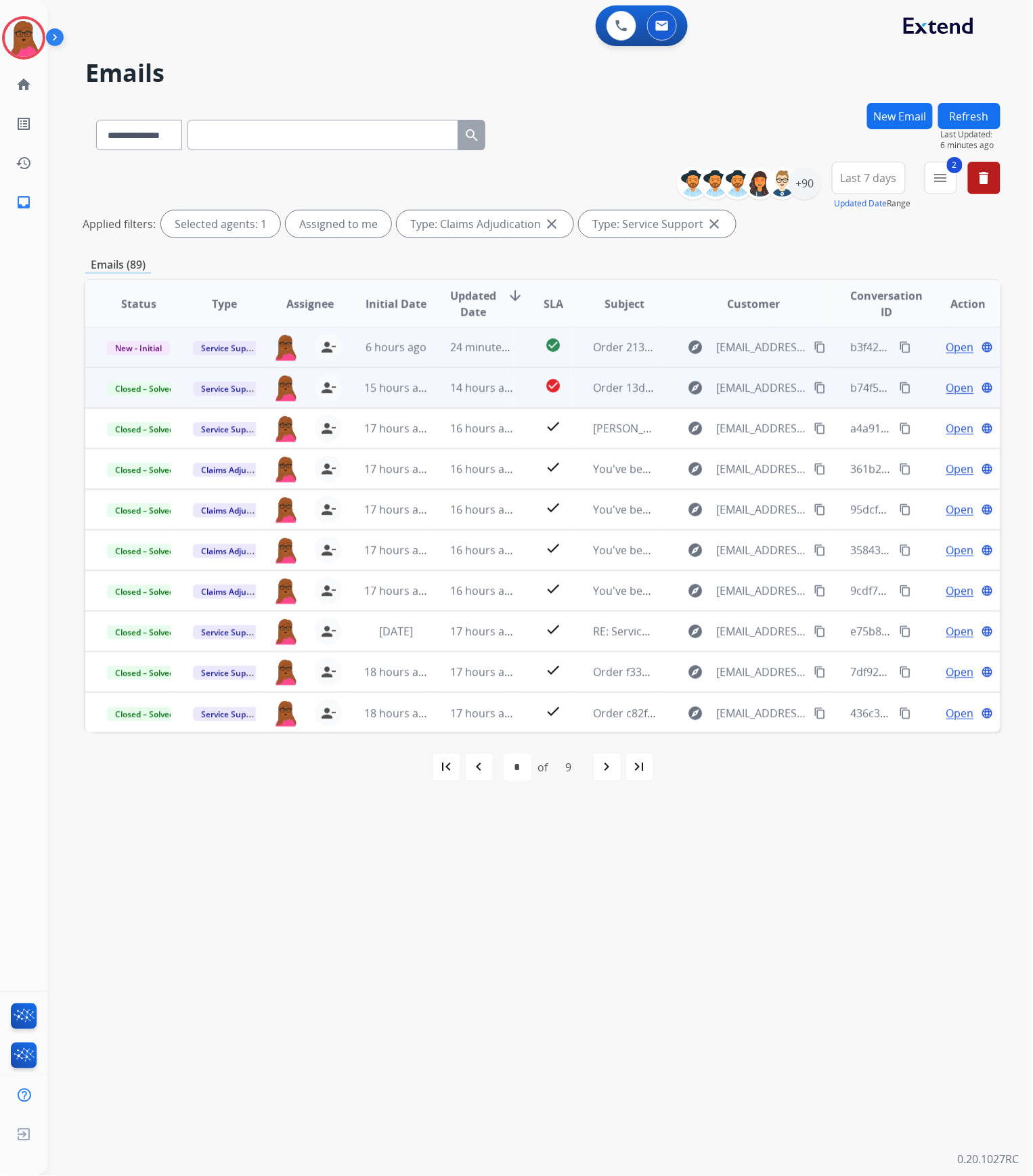
click at [951, 344] on span "Open" at bounding box center [960, 347] width 27 height 16
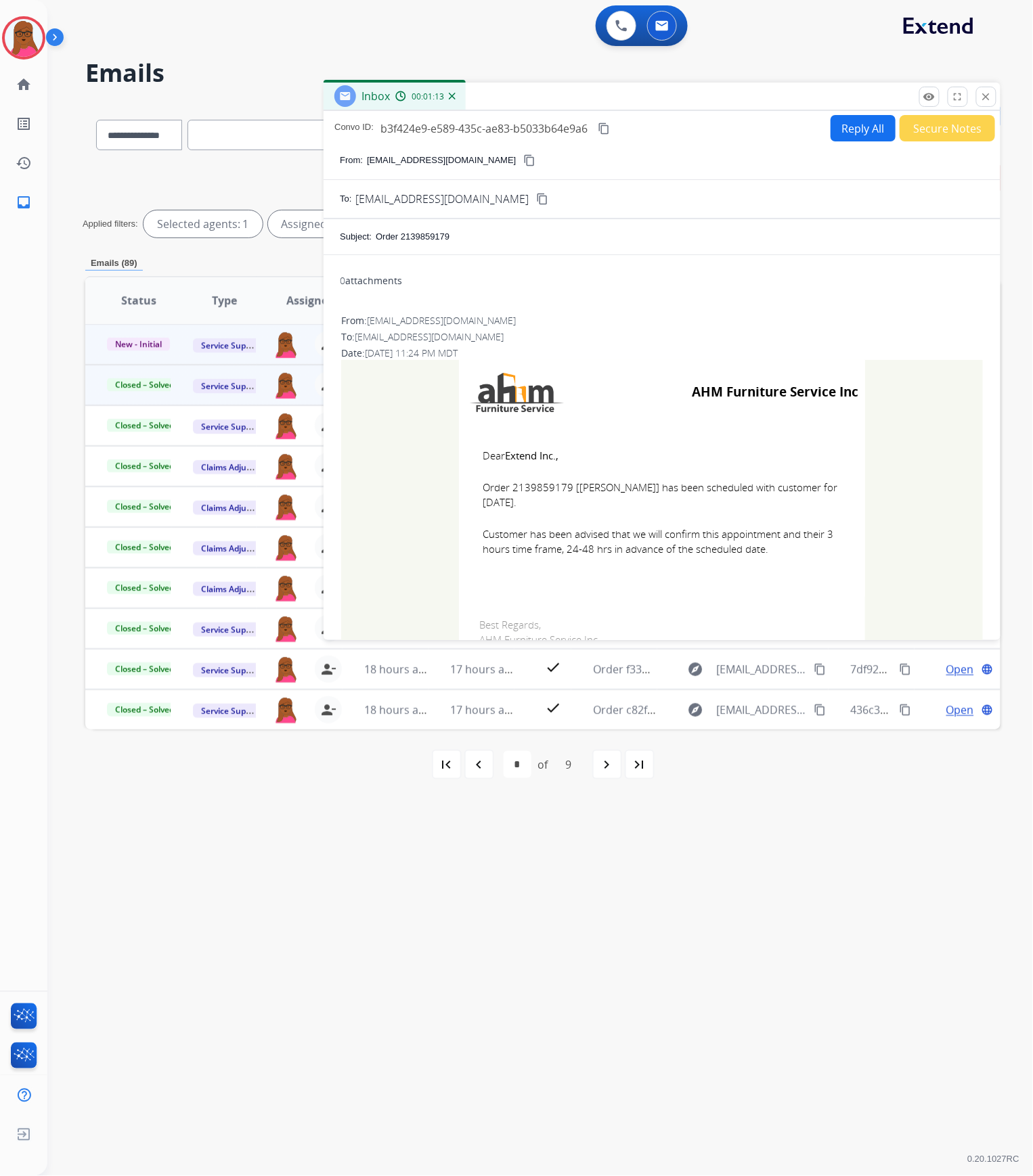
click at [556, 485] on span "Order 2139859179 [[PERSON_NAME]] has been scheduled with customer for [DATE]." at bounding box center [661, 494] width 359 height 30
copy span "2139859179"
drag, startPoint x: 475, startPoint y: 455, endPoint x: 791, endPoint y: 558, distance: 332.4
click at [791, 558] on td "Dear Extend Inc., Order 2139859179 [[PERSON_NAME]] has been scheduled with cust…" at bounding box center [661, 510] width 406 height 172
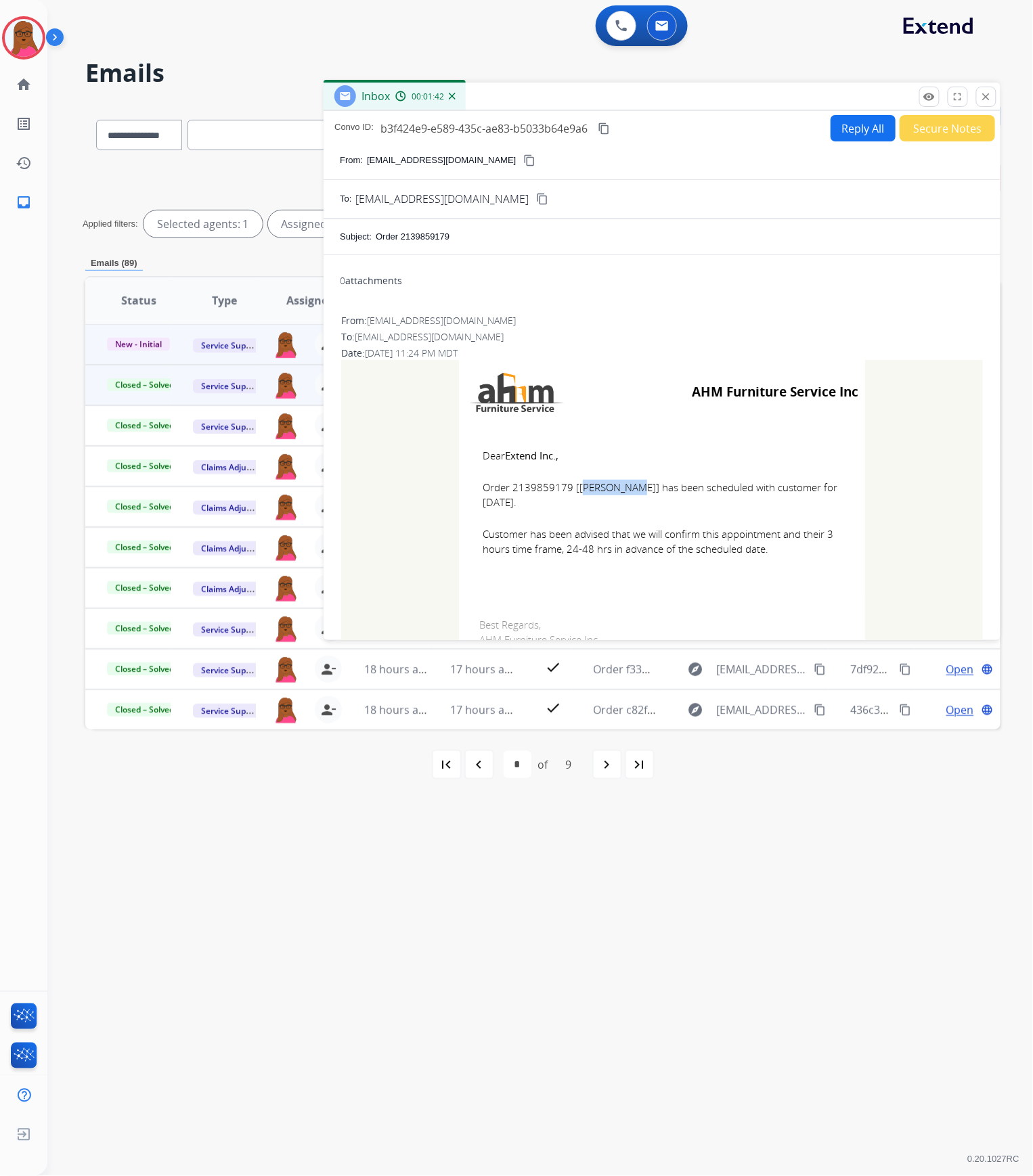
copy td "Dear Extend Inc., Order 2139859179 [[PERSON_NAME]] has been scheduled with cust…"
click at [984, 99] on mat-icon "close" at bounding box center [986, 97] width 12 height 12
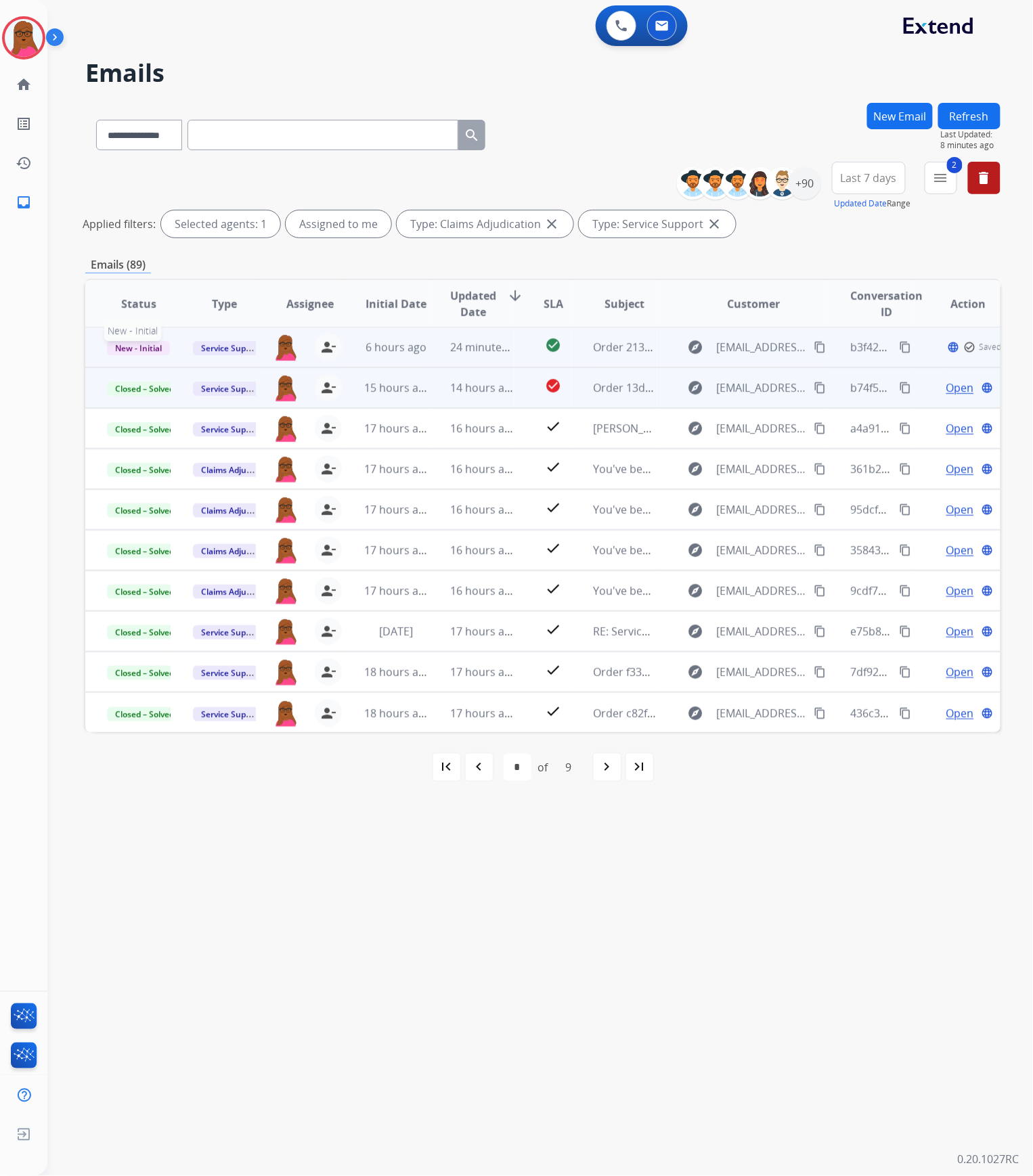
click at [143, 347] on span "New - Initial" at bounding box center [138, 348] width 63 height 15
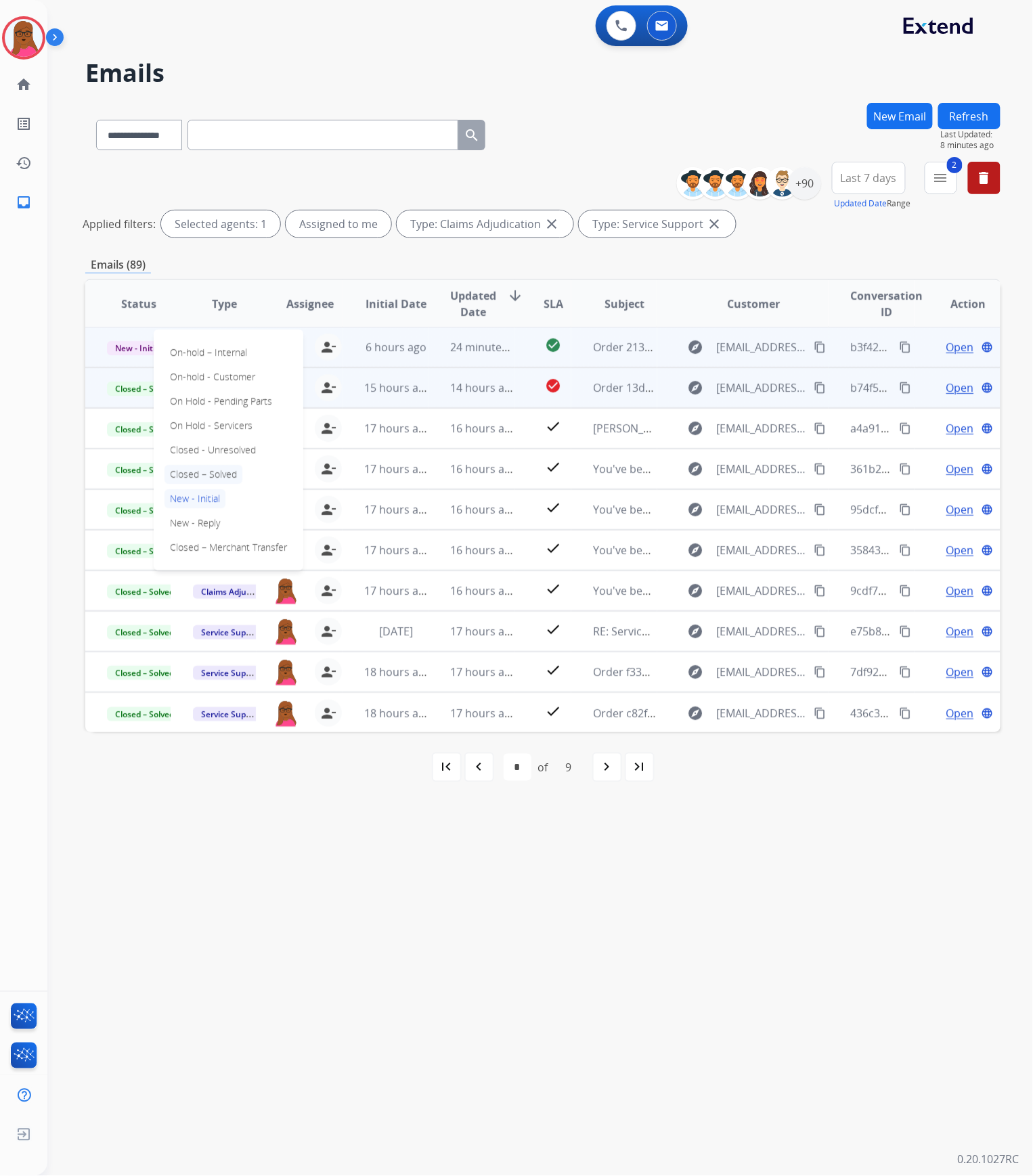
click at [223, 473] on p "Closed – Solved" at bounding box center [203, 474] width 78 height 19
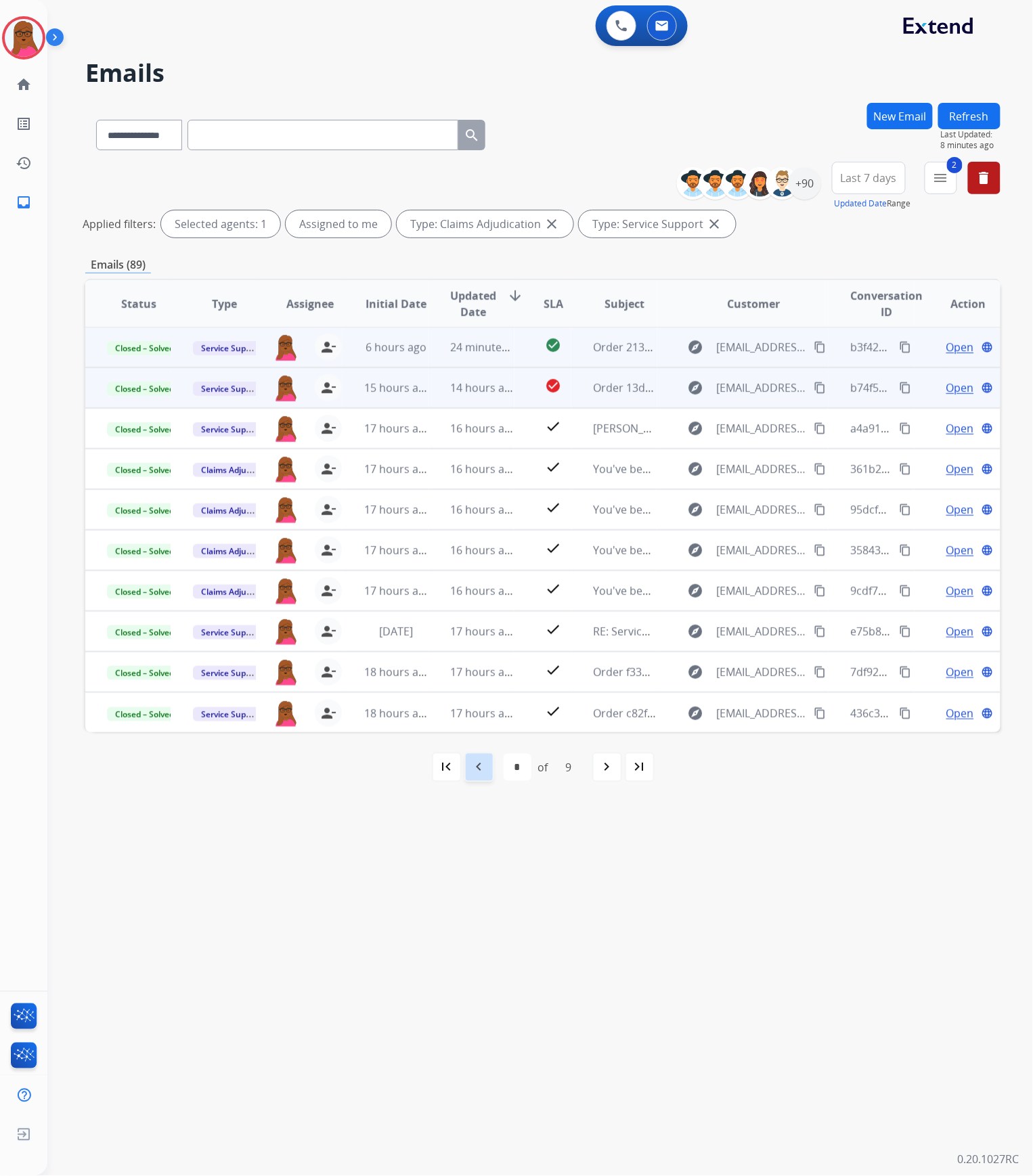
click at [486, 767] on mat-icon "navigate_before" at bounding box center [479, 767] width 16 height 16
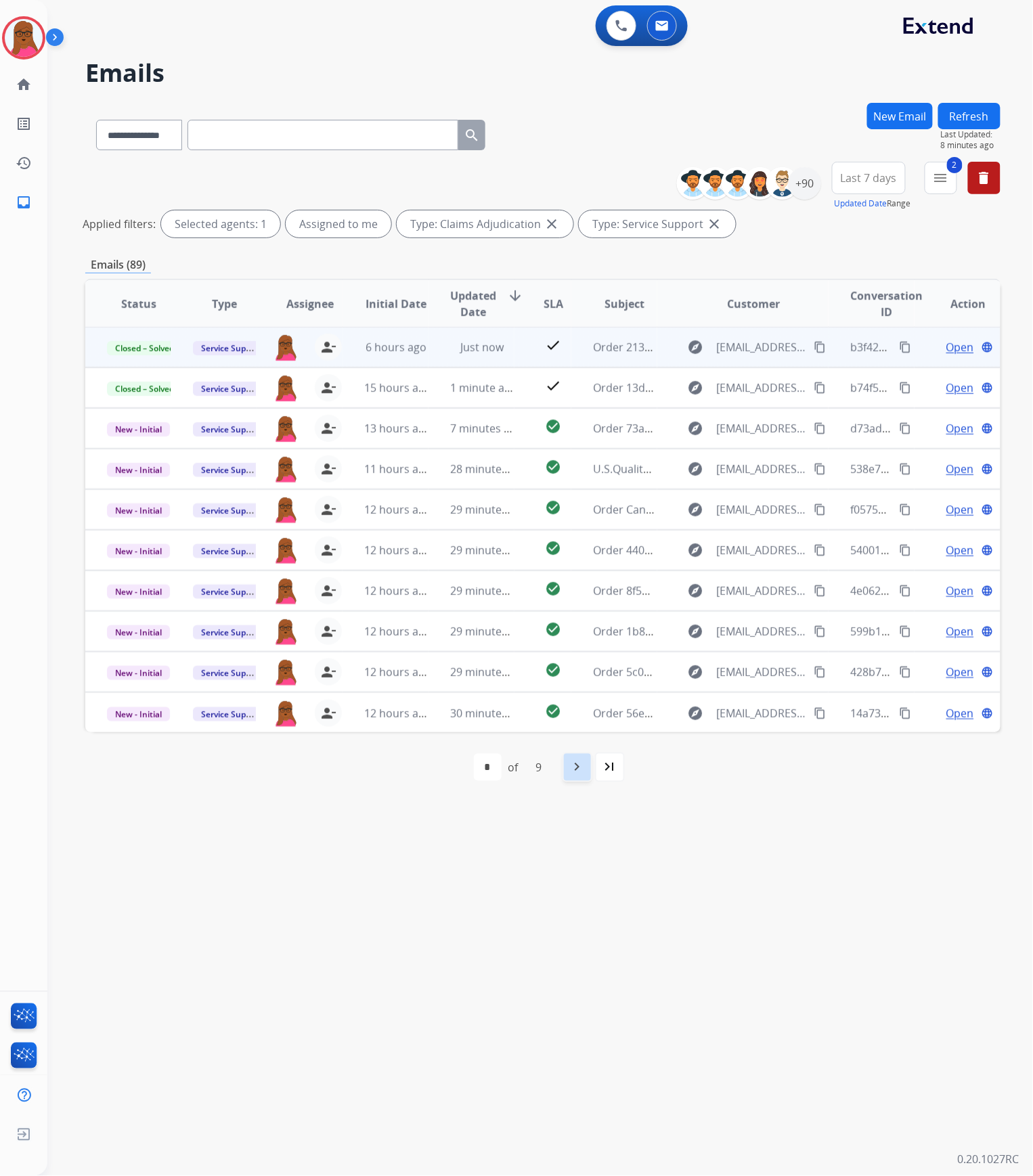
click at [577, 775] on mat-icon "navigate_next" at bounding box center [577, 767] width 16 height 16
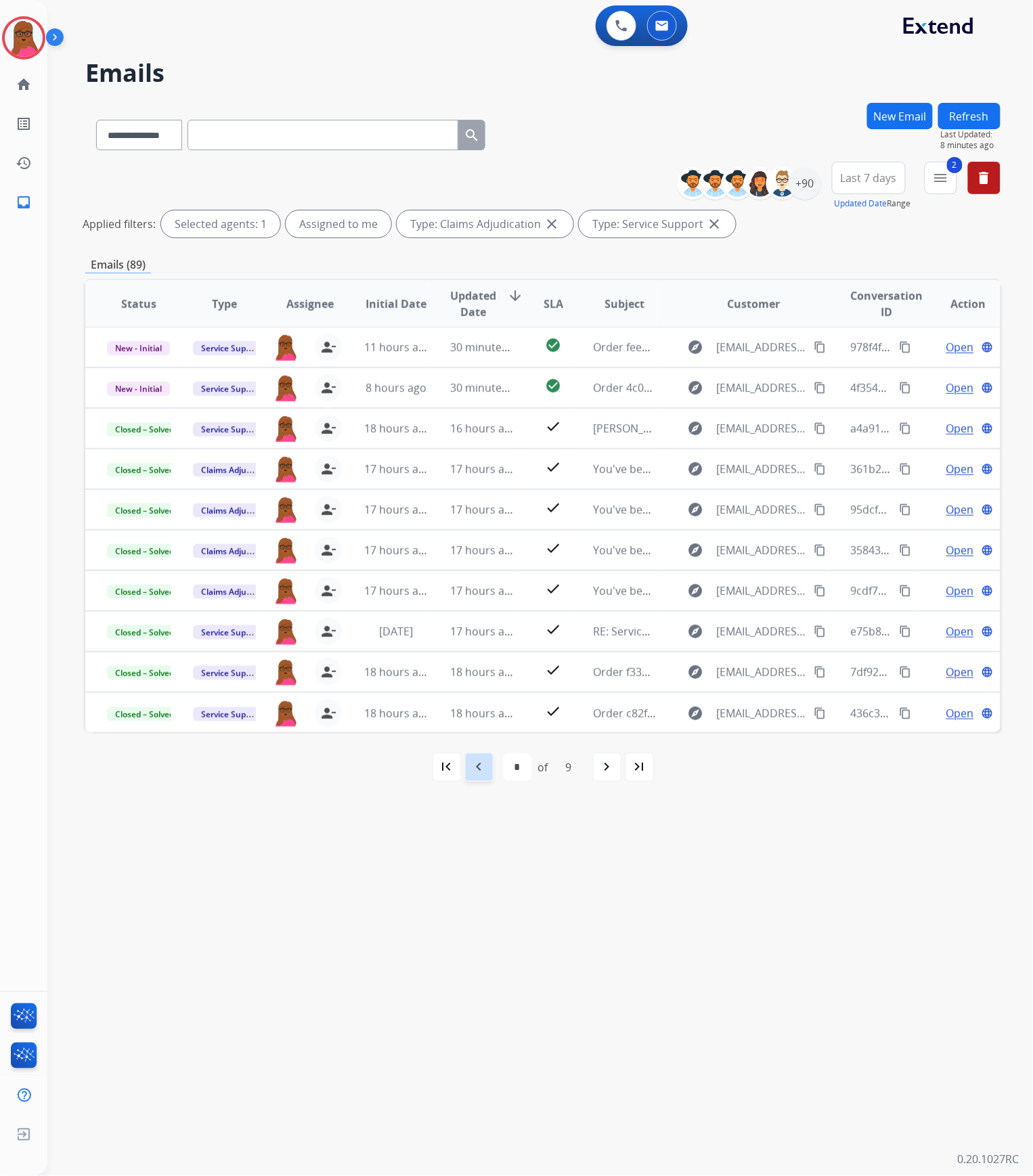
click at [476, 769] on mat-icon "navigate_before" at bounding box center [479, 767] width 16 height 16
select select "*"
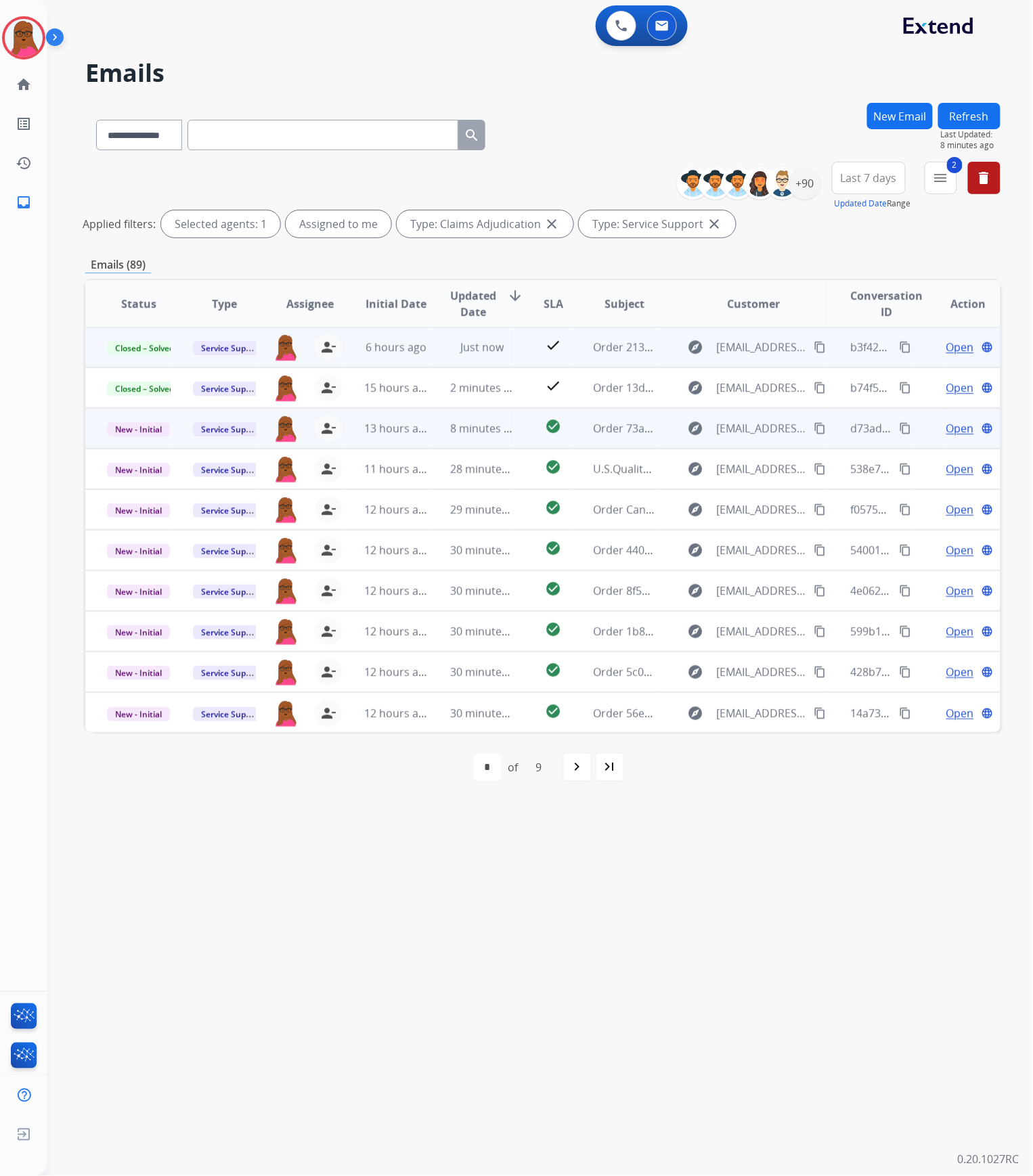
click at [953, 428] on span "Open" at bounding box center [960, 428] width 27 height 16
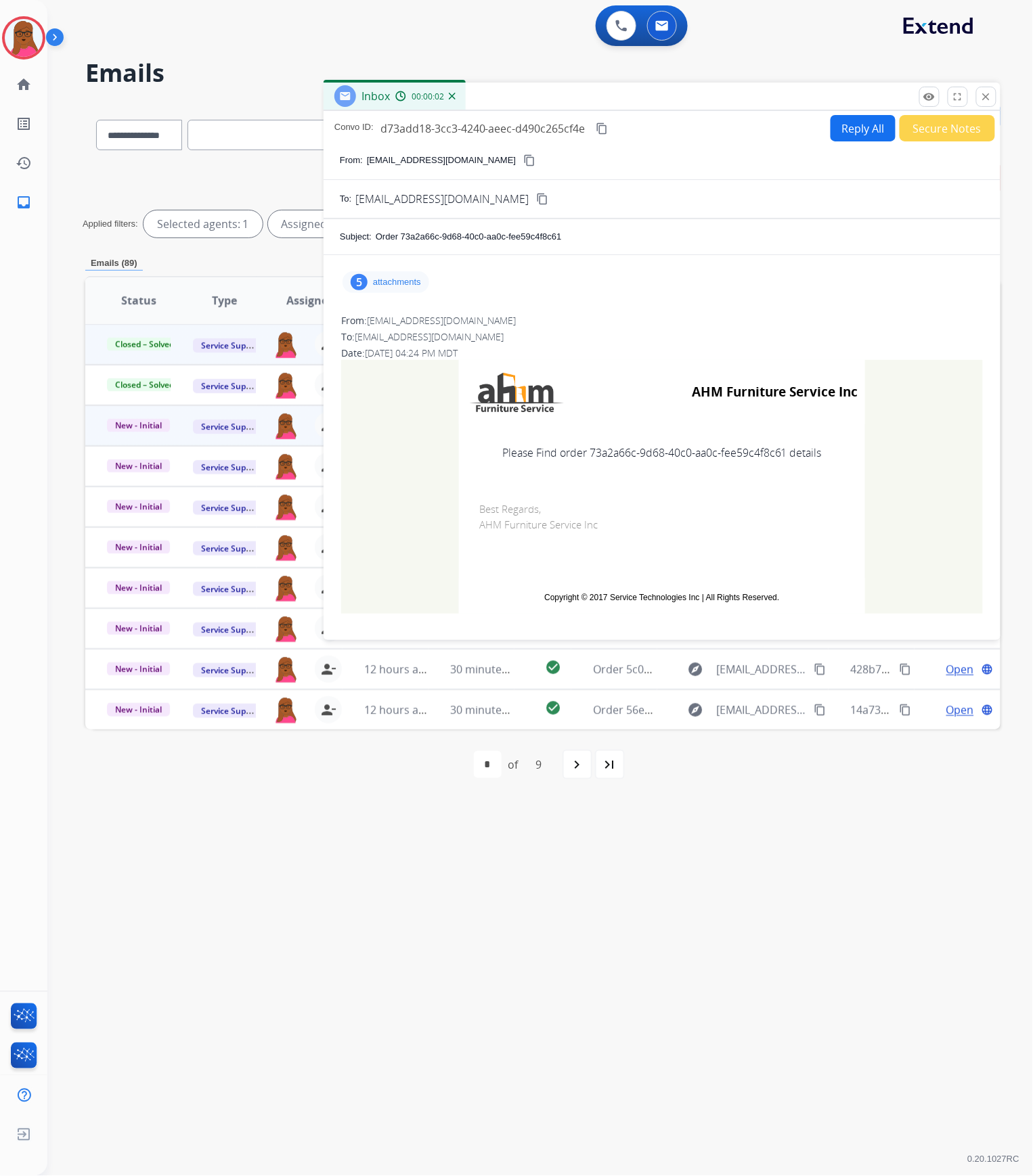
click at [398, 277] on p "attachments" at bounding box center [397, 282] width 48 height 11
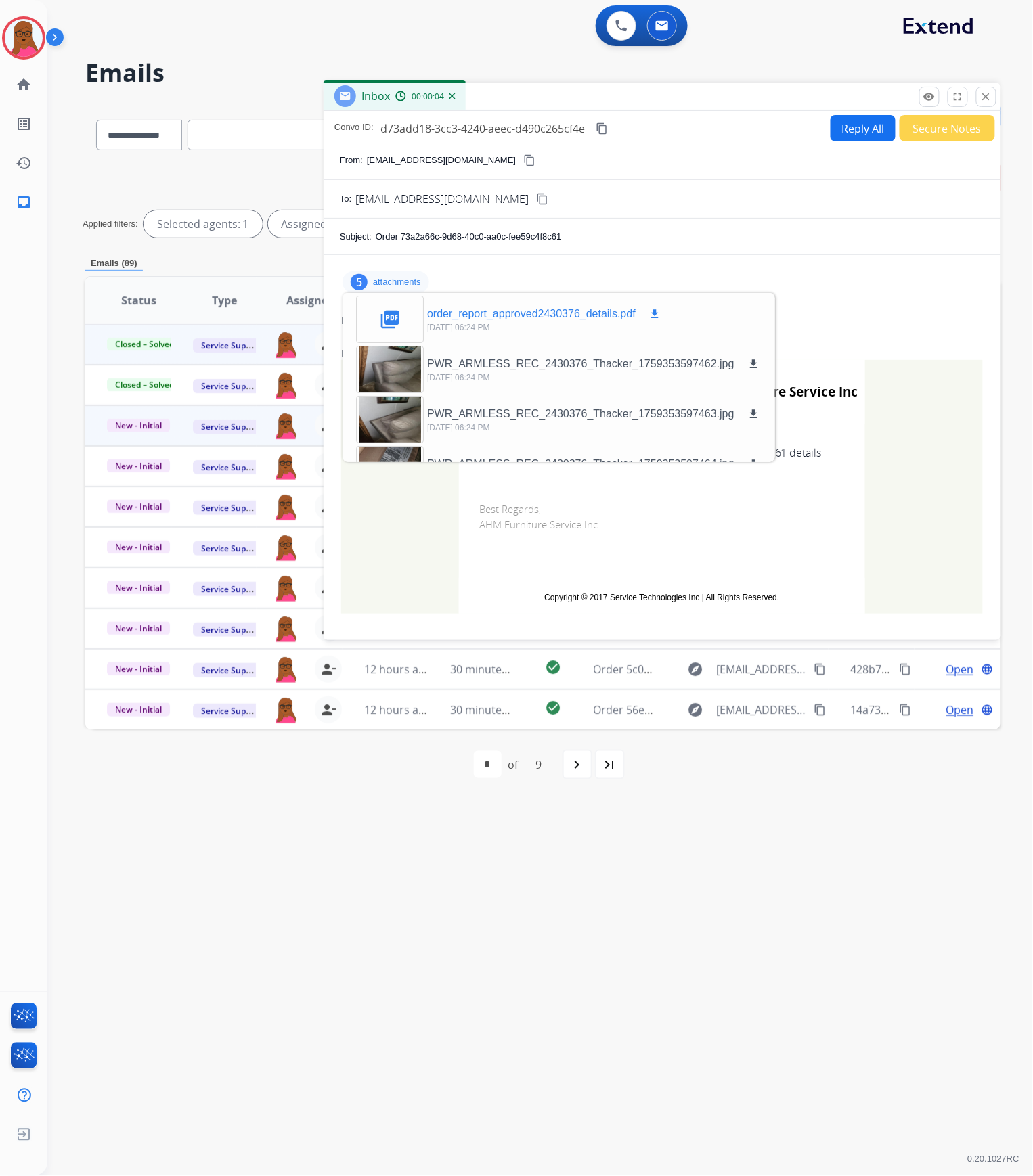
click at [650, 312] on mat-icon "download" at bounding box center [655, 314] width 12 height 12
click at [983, 98] on mat-icon "close" at bounding box center [986, 97] width 12 height 12
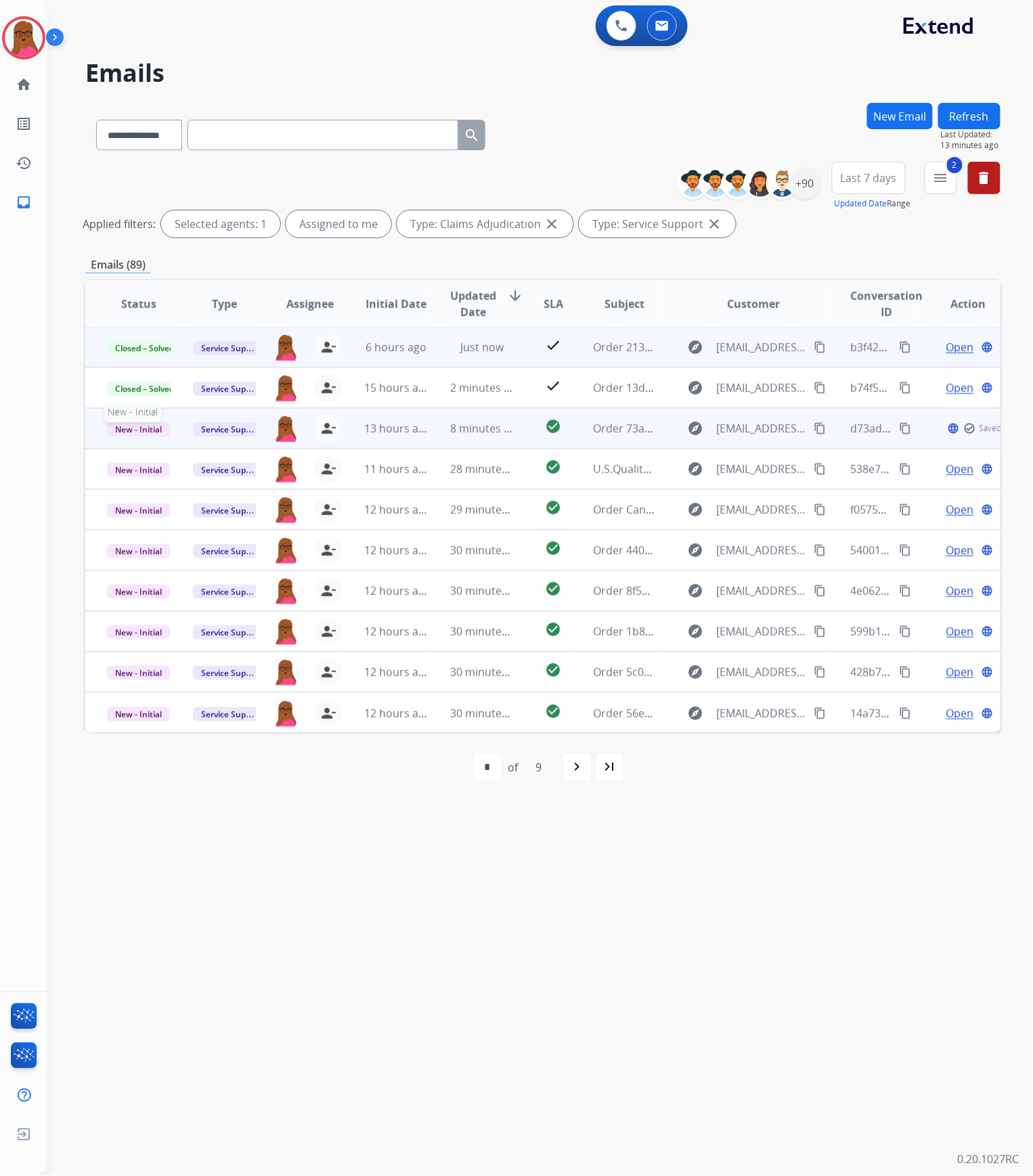
click at [154, 425] on span "New - Initial" at bounding box center [138, 429] width 63 height 15
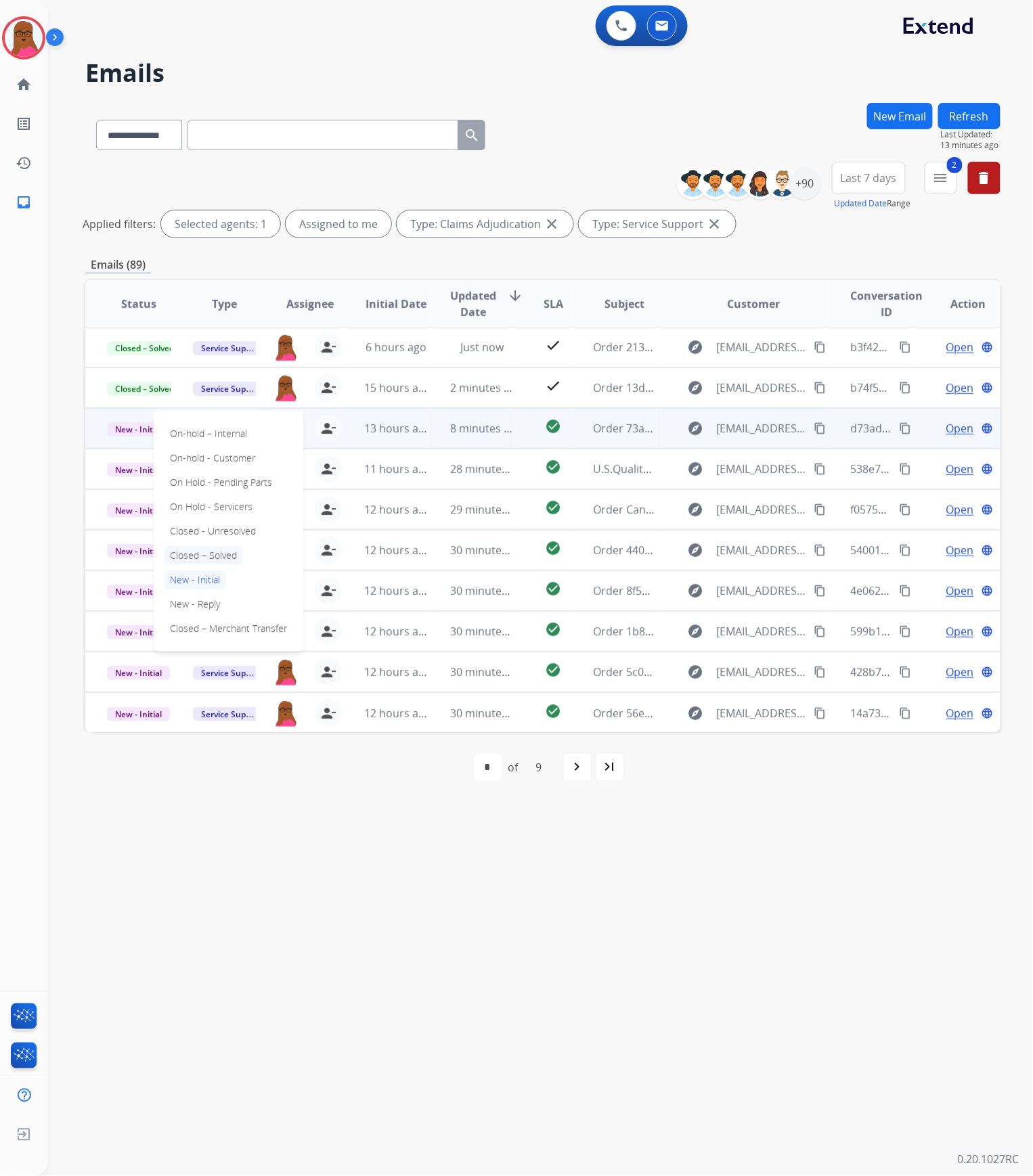
click at [207, 558] on p "Closed – Solved" at bounding box center [203, 556] width 78 height 19
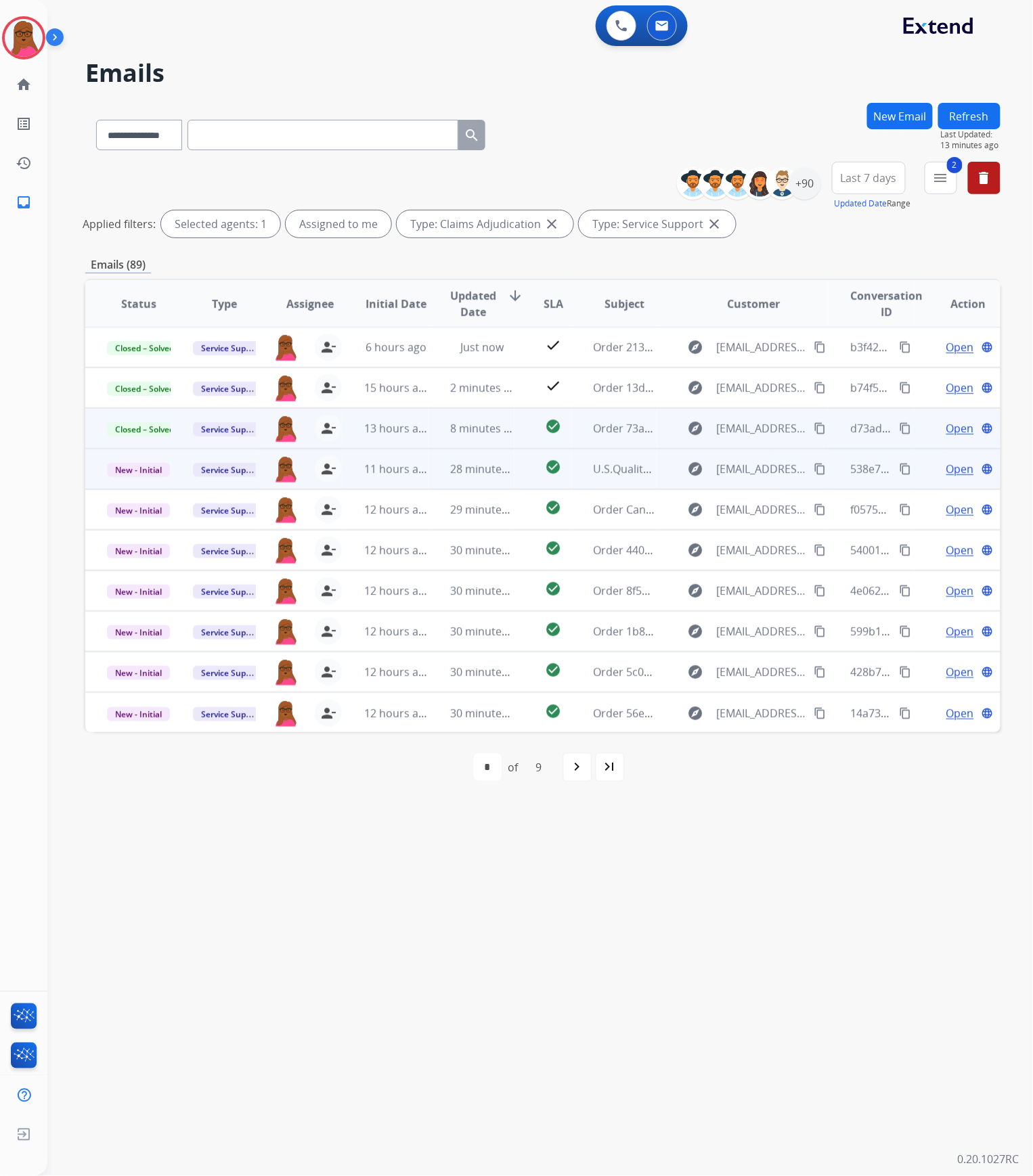
click at [946, 471] on span "Open" at bounding box center [960, 468] width 27 height 16
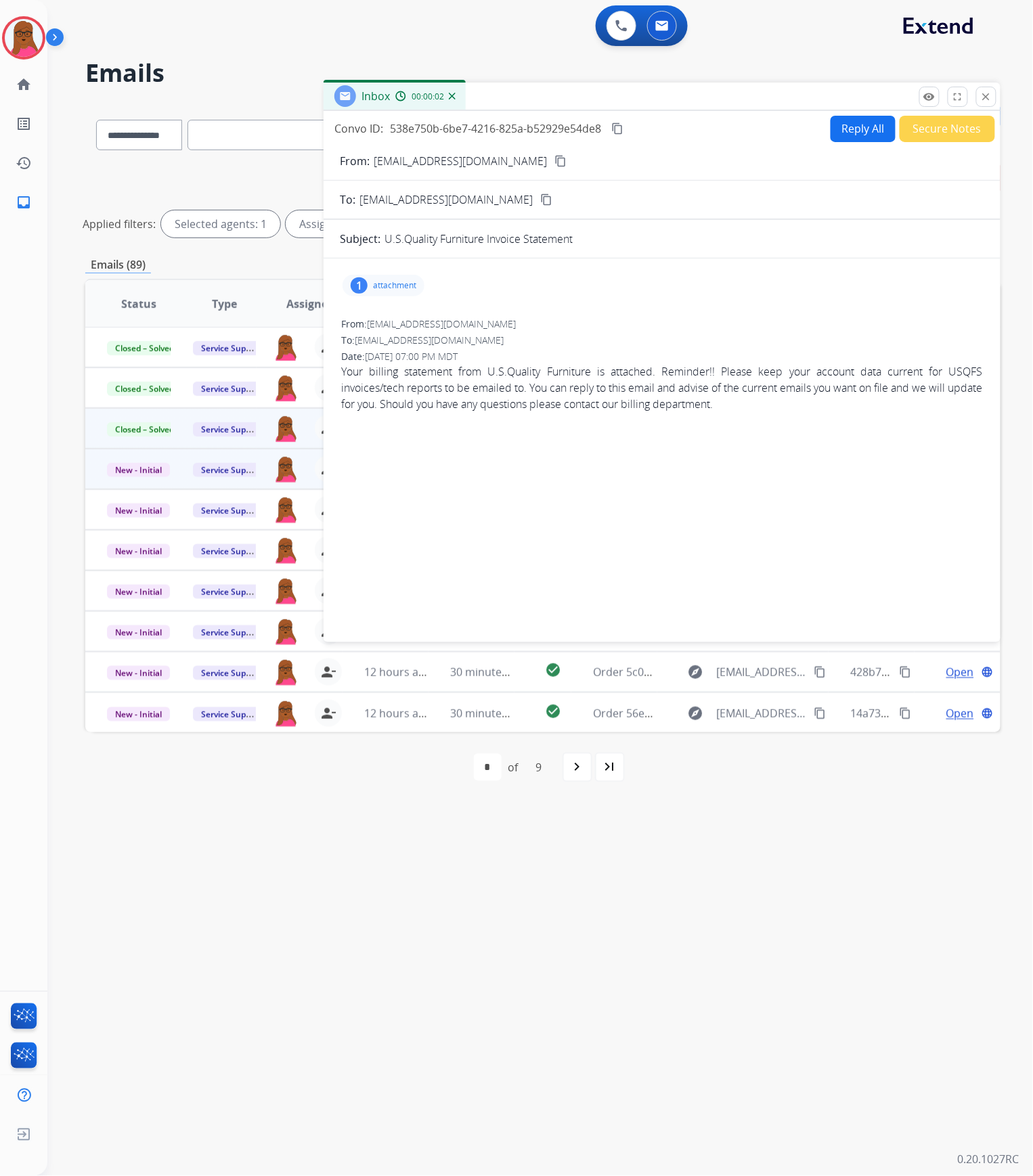
click at [402, 285] on p "attachment" at bounding box center [395, 286] width 43 height 11
click at [499, 325] on p "[DATE] 09:00 PM" at bounding box center [465, 330] width 76 height 11
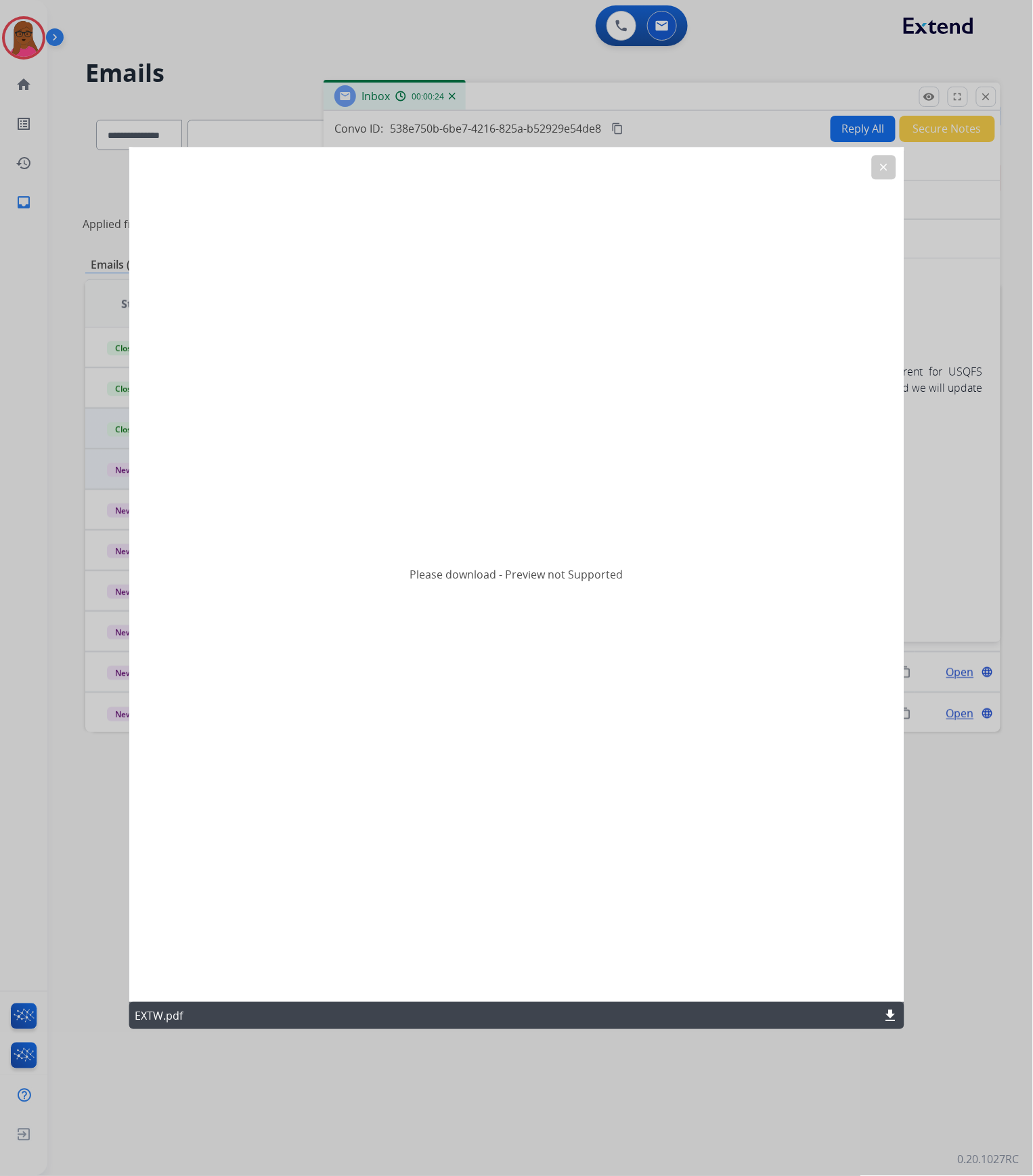
click at [884, 1018] on mat-icon "download" at bounding box center [890, 1016] width 16 height 16
click at [876, 166] on button "clear" at bounding box center [883, 167] width 24 height 24
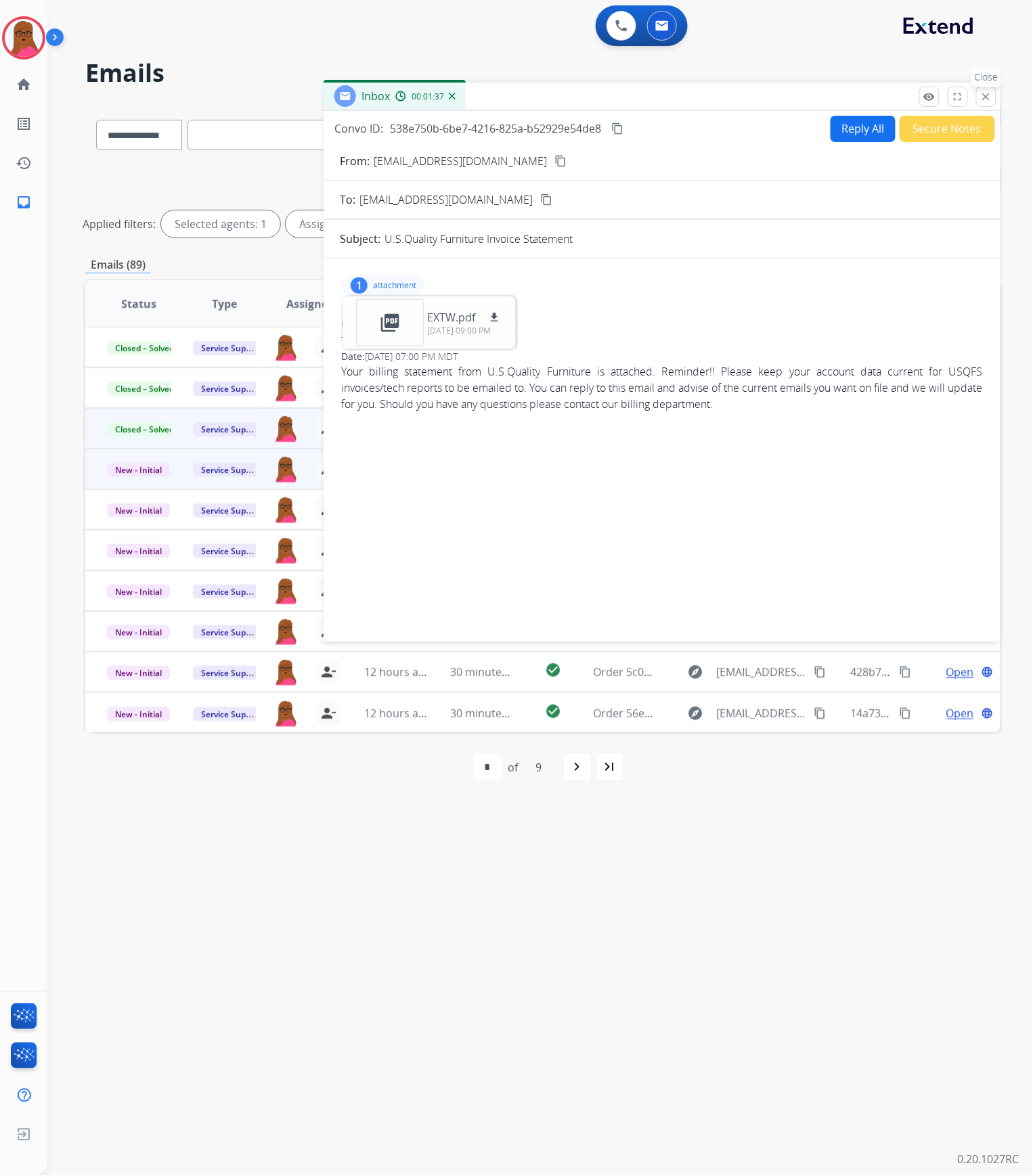
click at [987, 93] on mat-icon "close" at bounding box center [986, 97] width 12 height 12
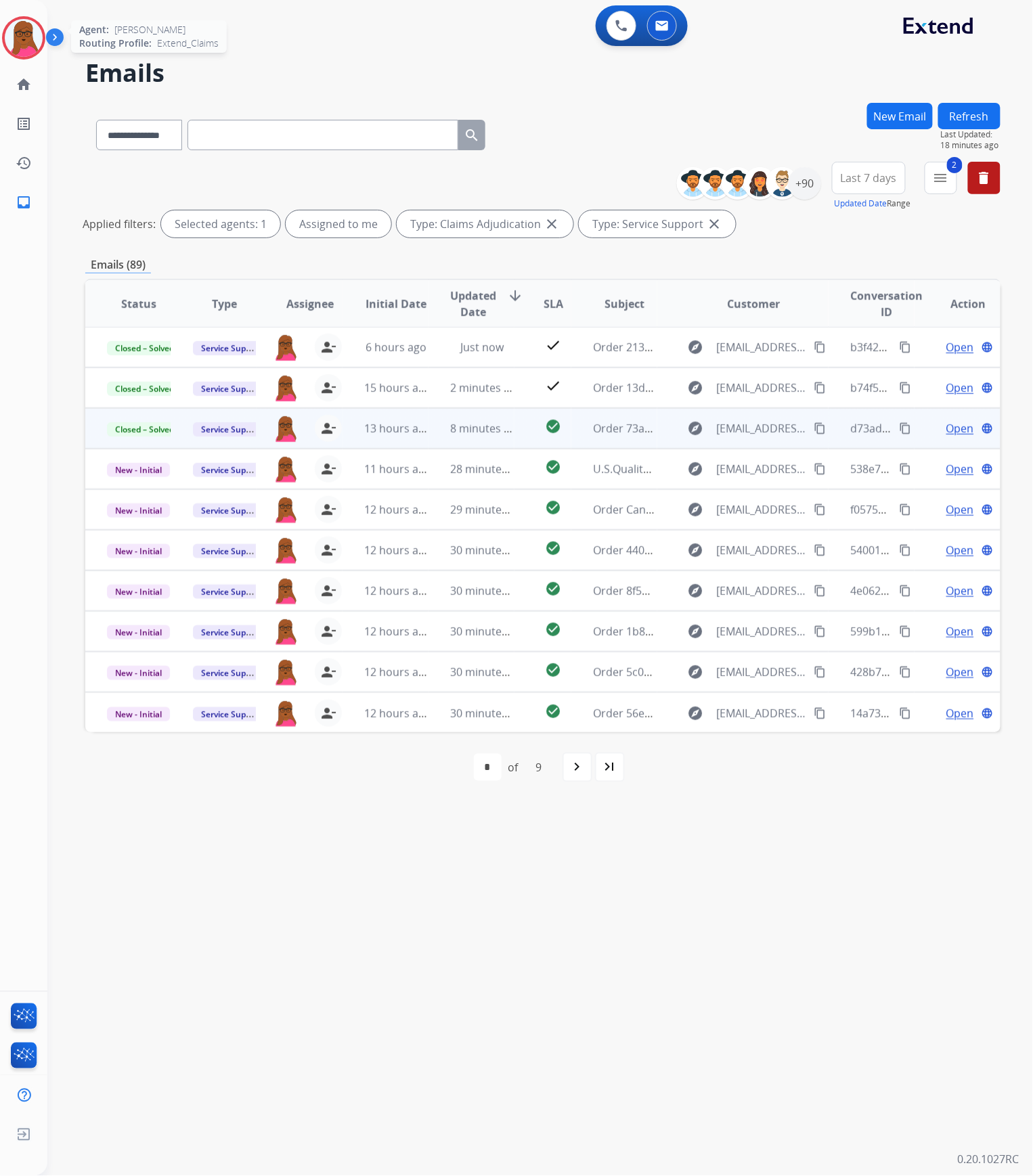
click at [25, 33] on img at bounding box center [24, 38] width 38 height 38
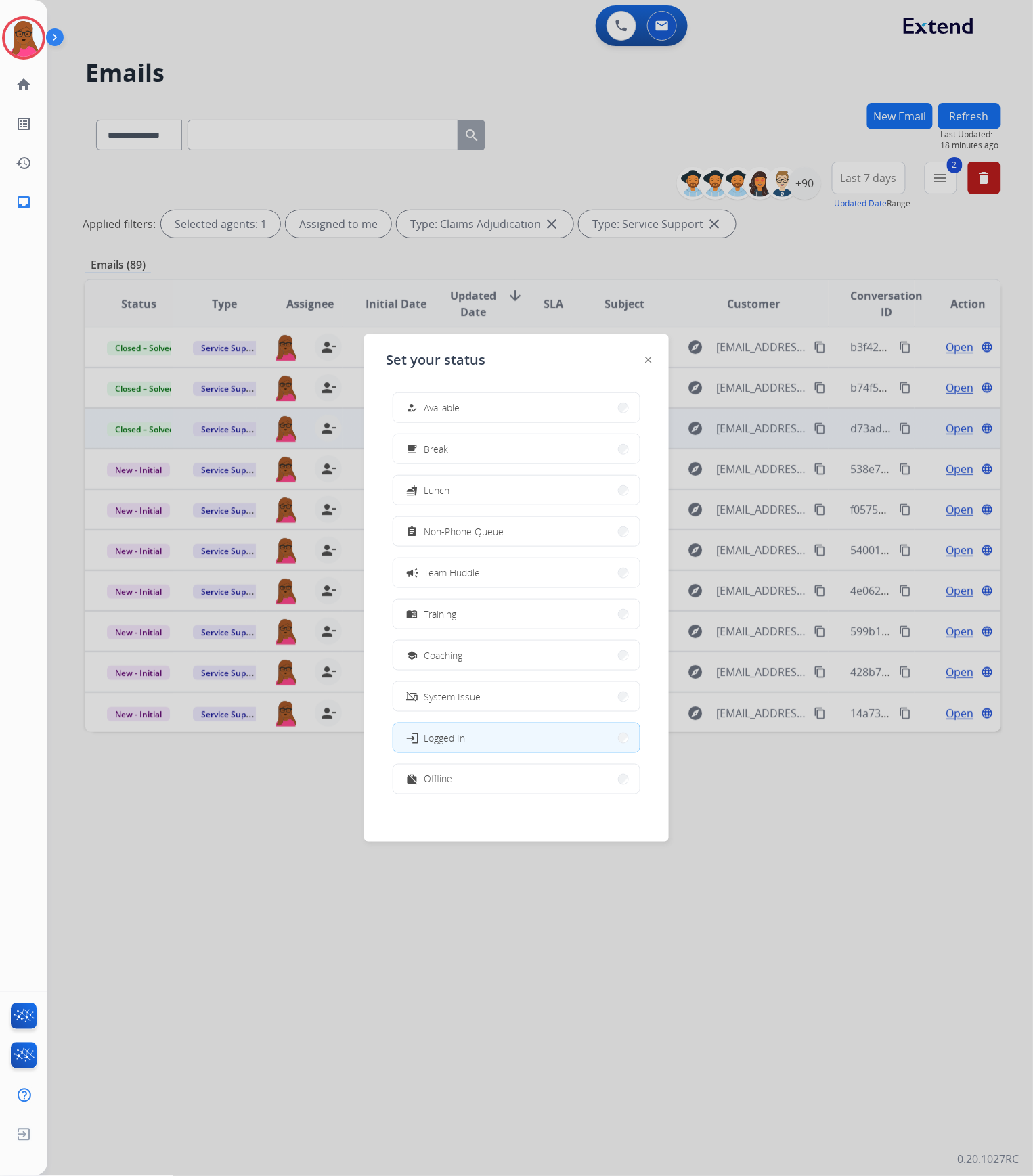
click at [460, 413] on span "Available" at bounding box center [442, 407] width 36 height 15
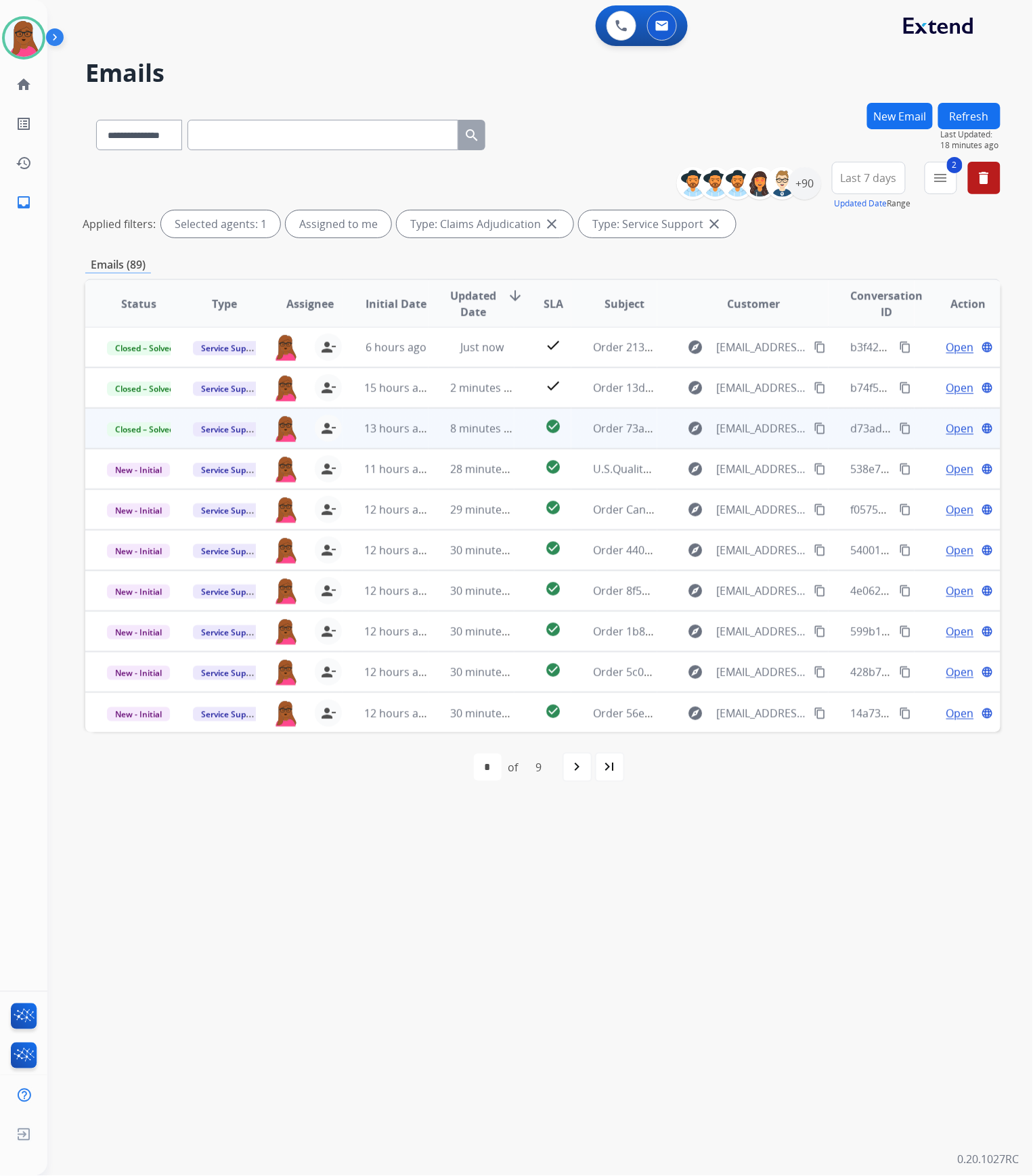
click at [903, 117] on button "New Email" at bounding box center [899, 116] width 66 height 27
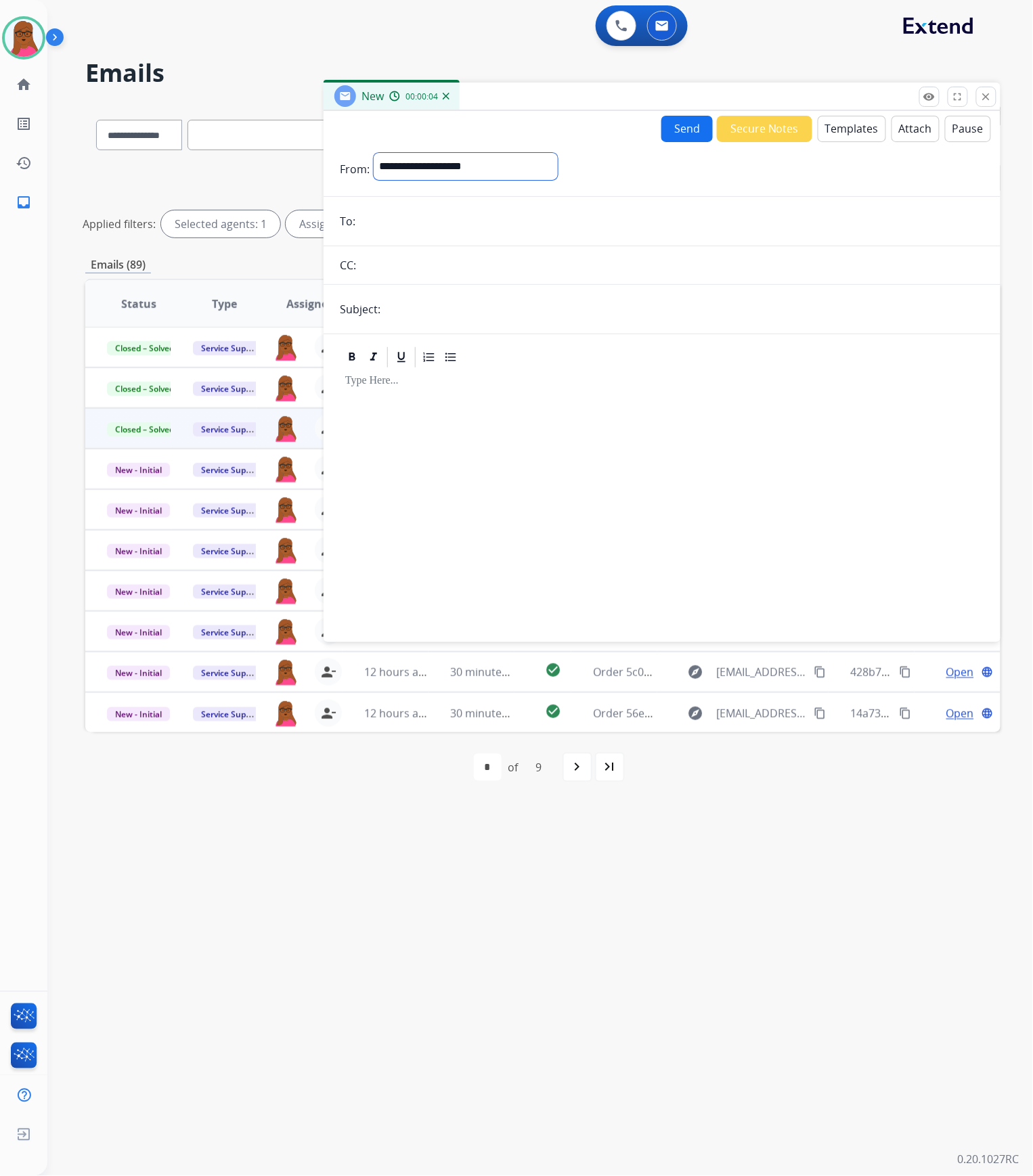
click at [444, 171] on select "**********" at bounding box center [465, 166] width 184 height 27
select select "**********"
click at [373, 153] on select "**********" at bounding box center [465, 166] width 184 height 27
click at [456, 236] on form "**********" at bounding box center [661, 389] width 677 height 495
paste input "**********"
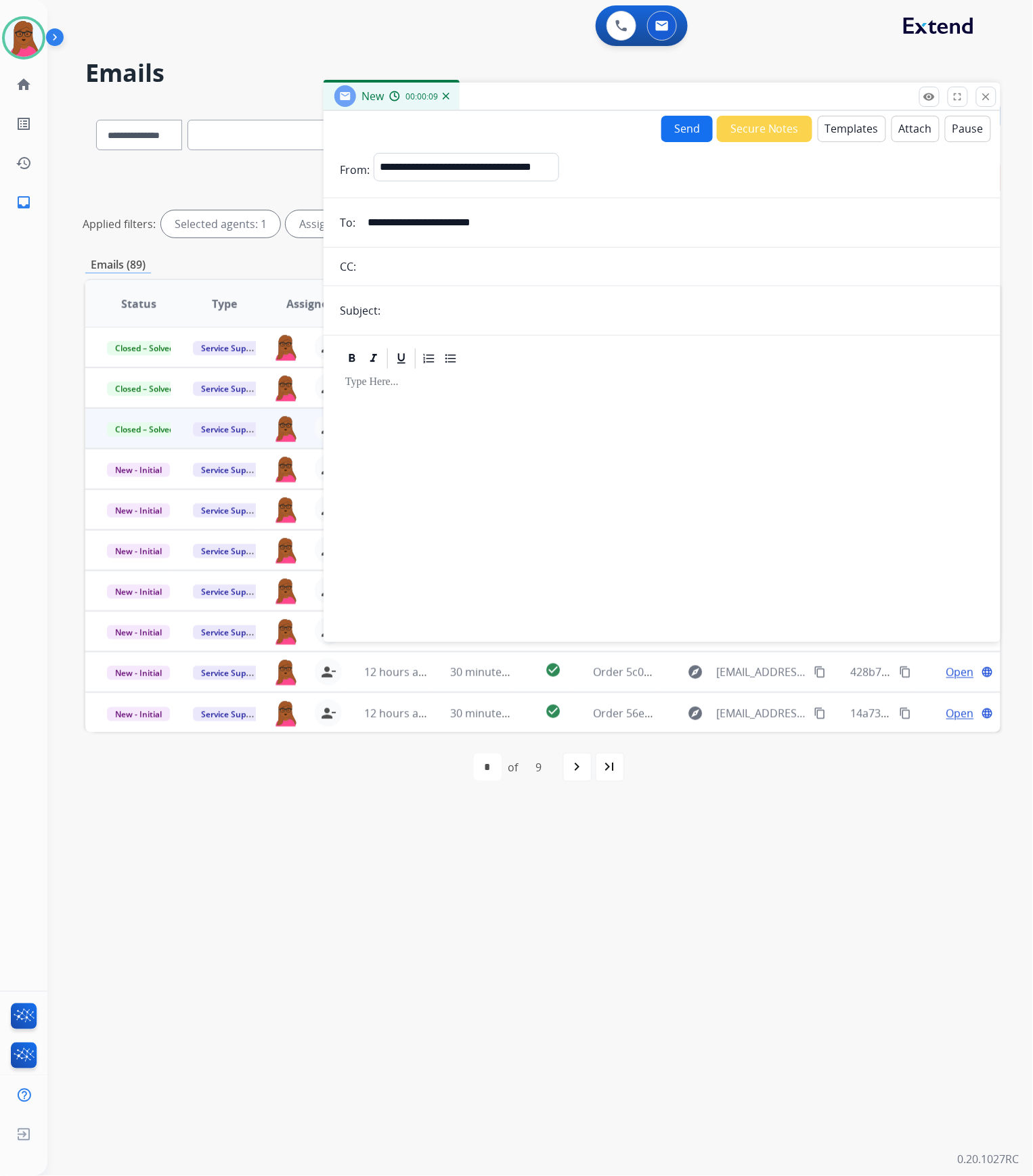
type input "**********"
click at [496, 318] on input "text" at bounding box center [684, 311] width 600 height 27
type input "**********"
drag, startPoint x: 607, startPoint y: 414, endPoint x: 718, endPoint y: 309, distance: 152.8
click at [607, 414] on div at bounding box center [661, 499] width 644 height 258
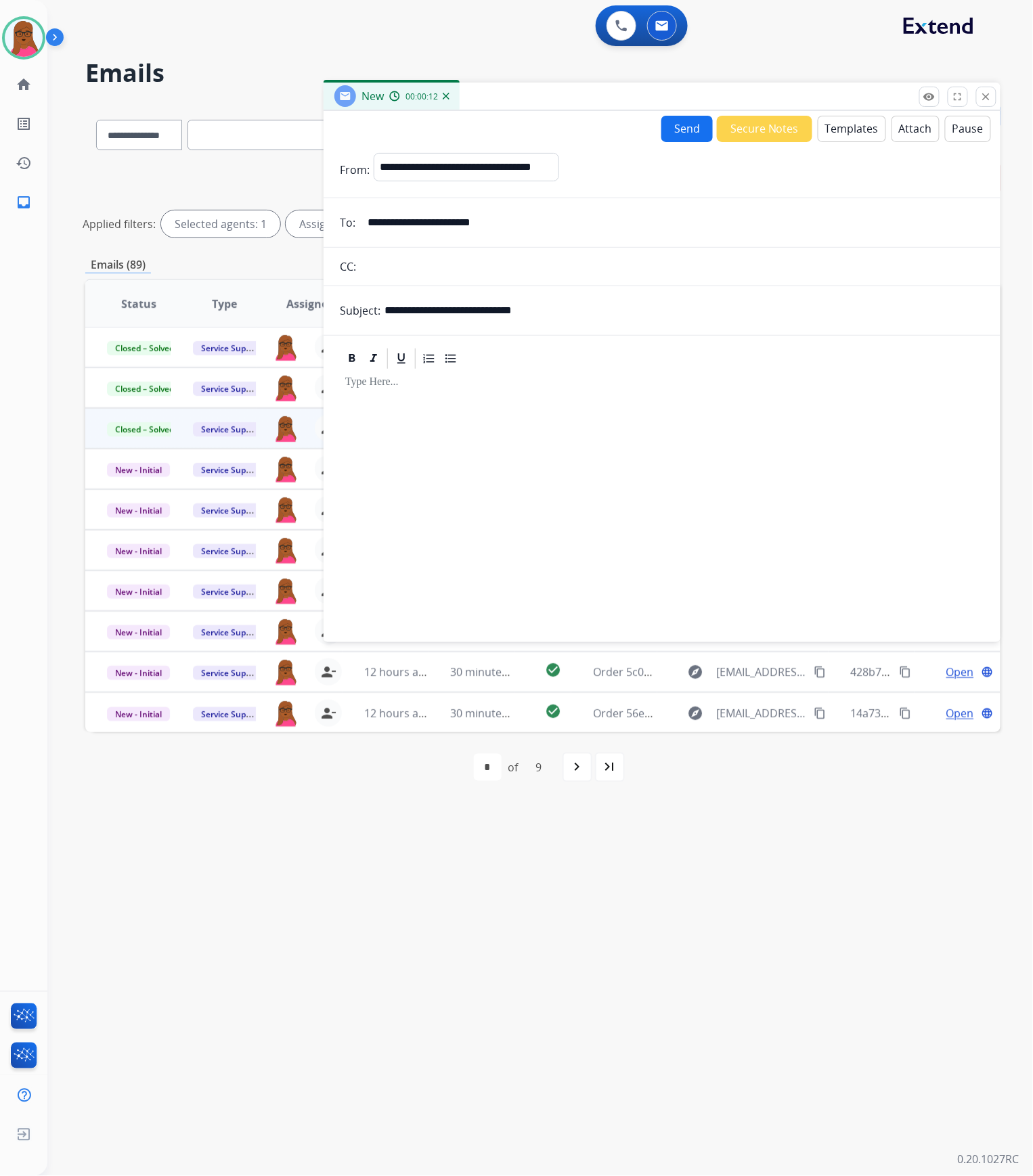
click at [845, 127] on button "Templates" at bounding box center [852, 129] width 69 height 27
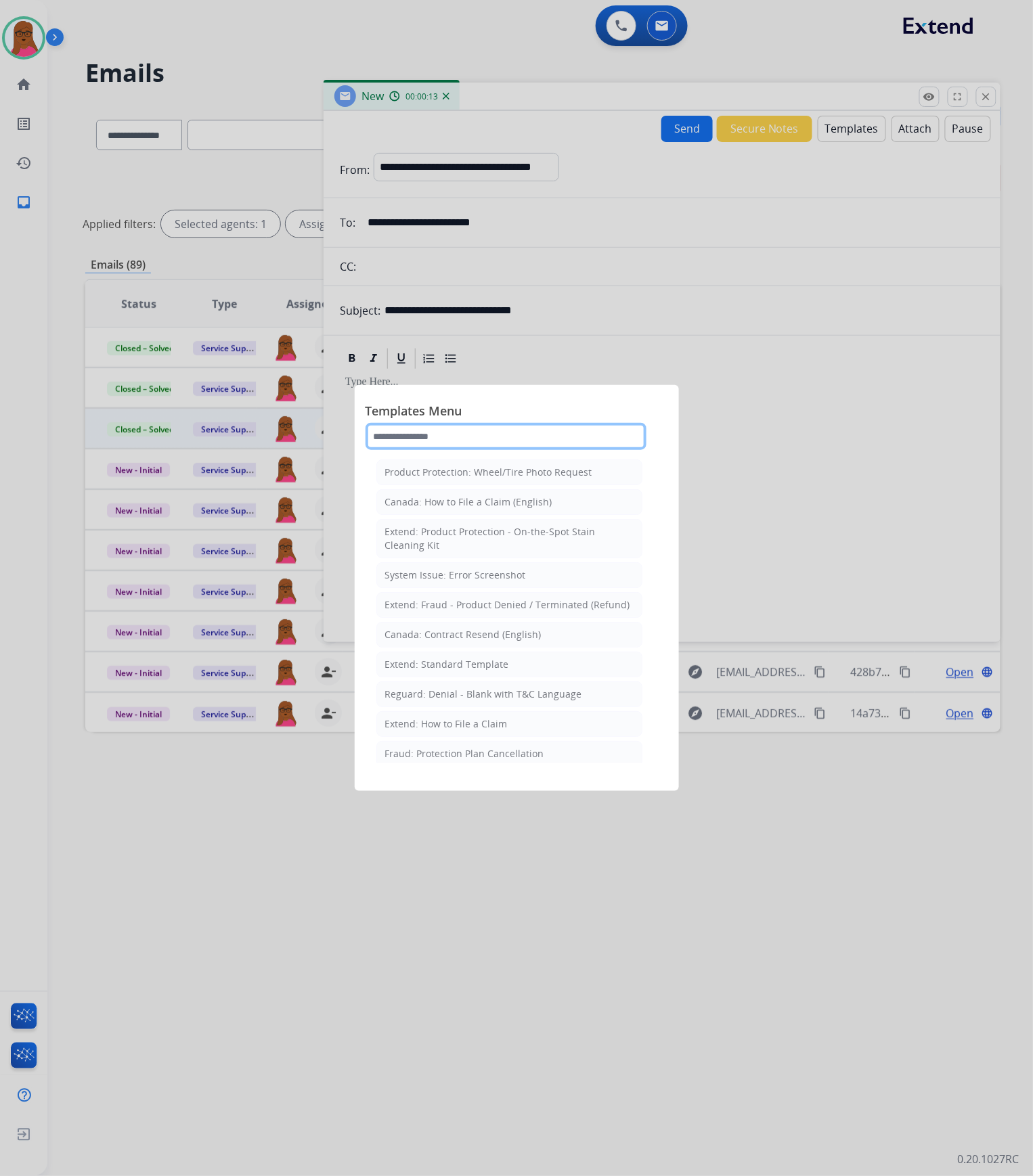
click at [510, 428] on input "text" at bounding box center [505, 437] width 281 height 27
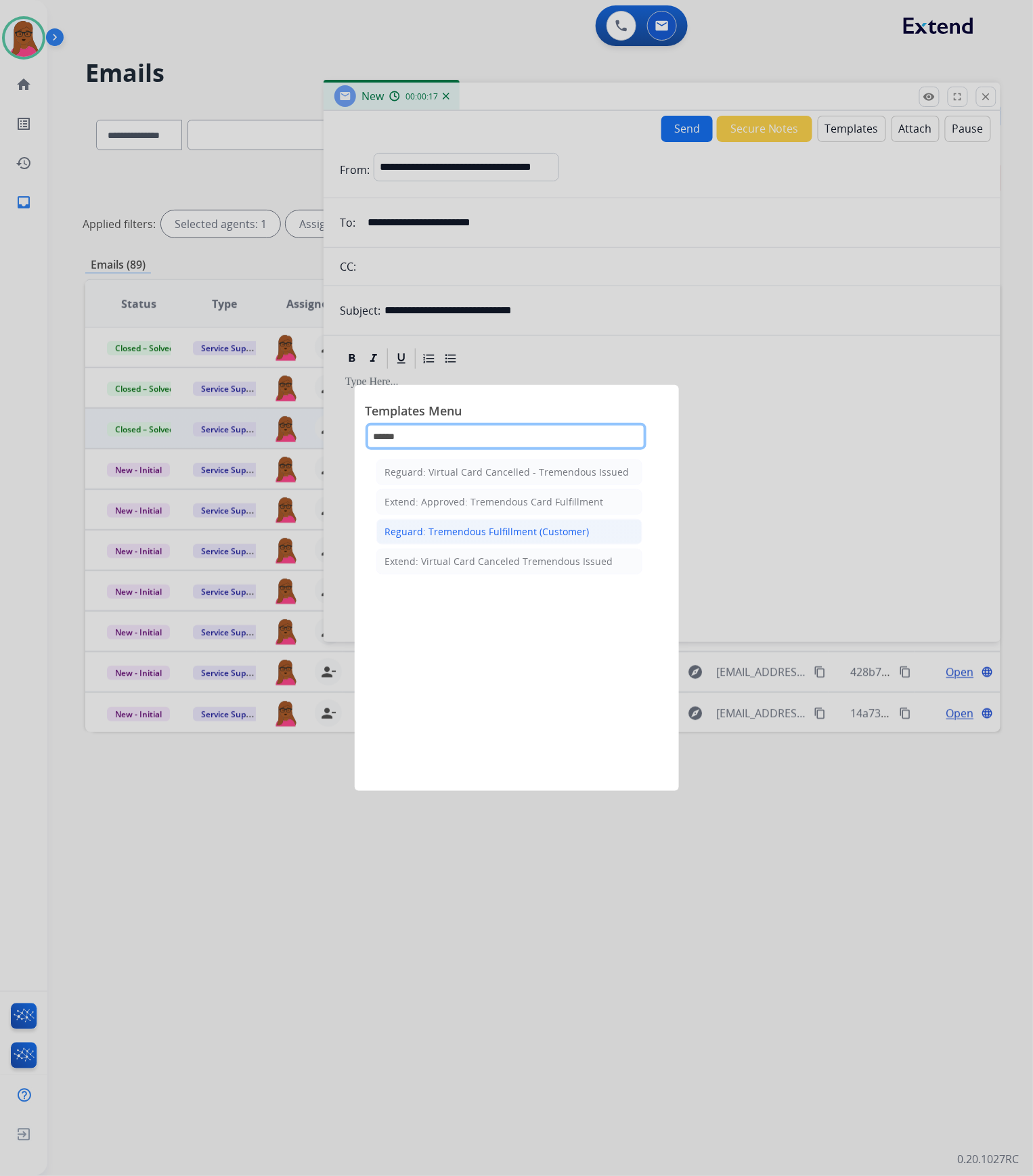
type input "******"
click at [469, 543] on li "Reguard: Tremendous Fulfillment (Customer)" at bounding box center [510, 532] width 266 height 26
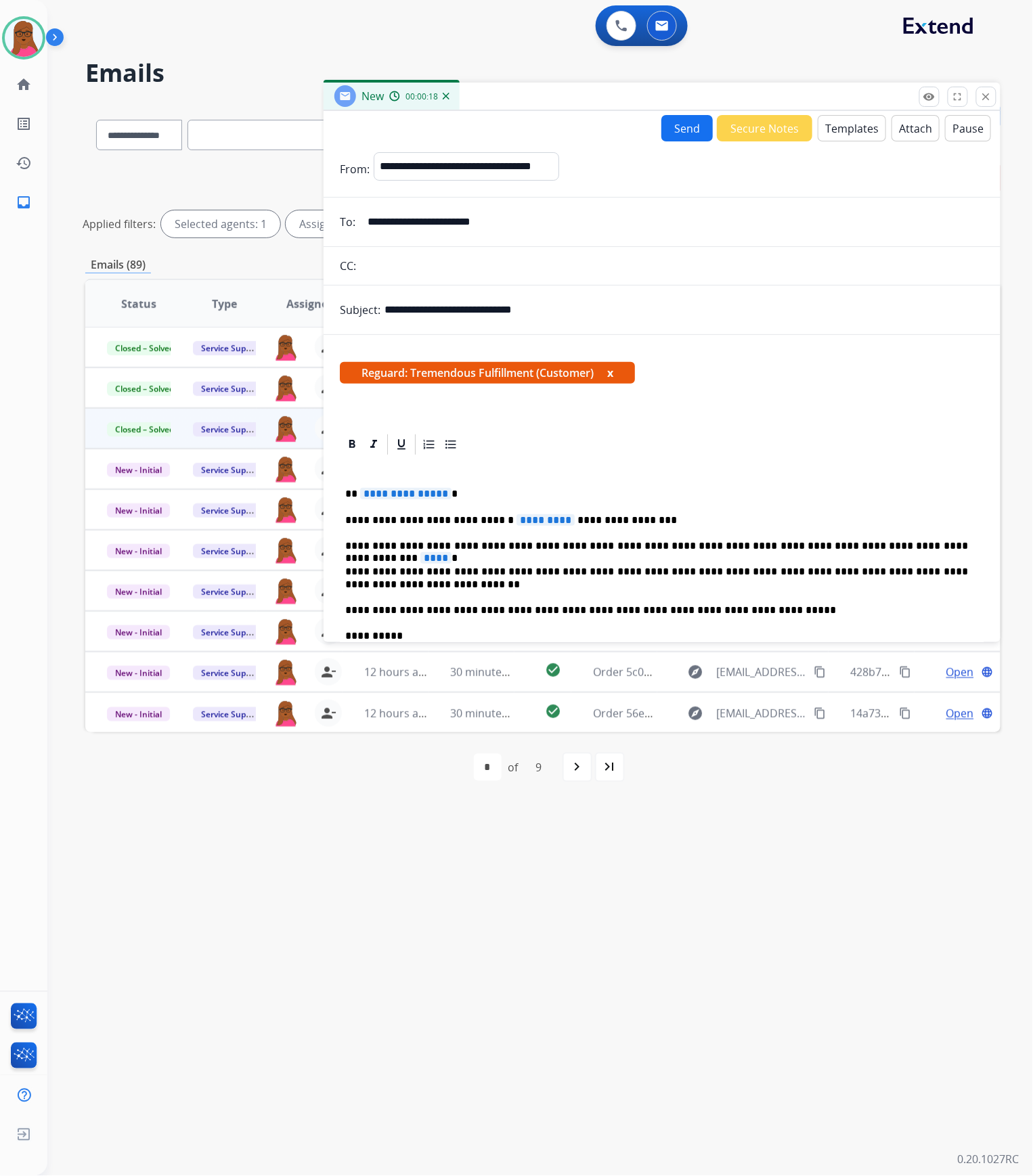
click at [402, 496] on span "**********" at bounding box center [406, 493] width 91 height 11
click at [516, 525] on span "*********" at bounding box center [546, 519] width 58 height 11
click at [643, 518] on p "**********" at bounding box center [656, 520] width 623 height 12
click at [451, 552] on span "****" at bounding box center [436, 558] width 31 height 11
click at [764, 618] on div "**********" at bounding box center [661, 622] width 644 height 331
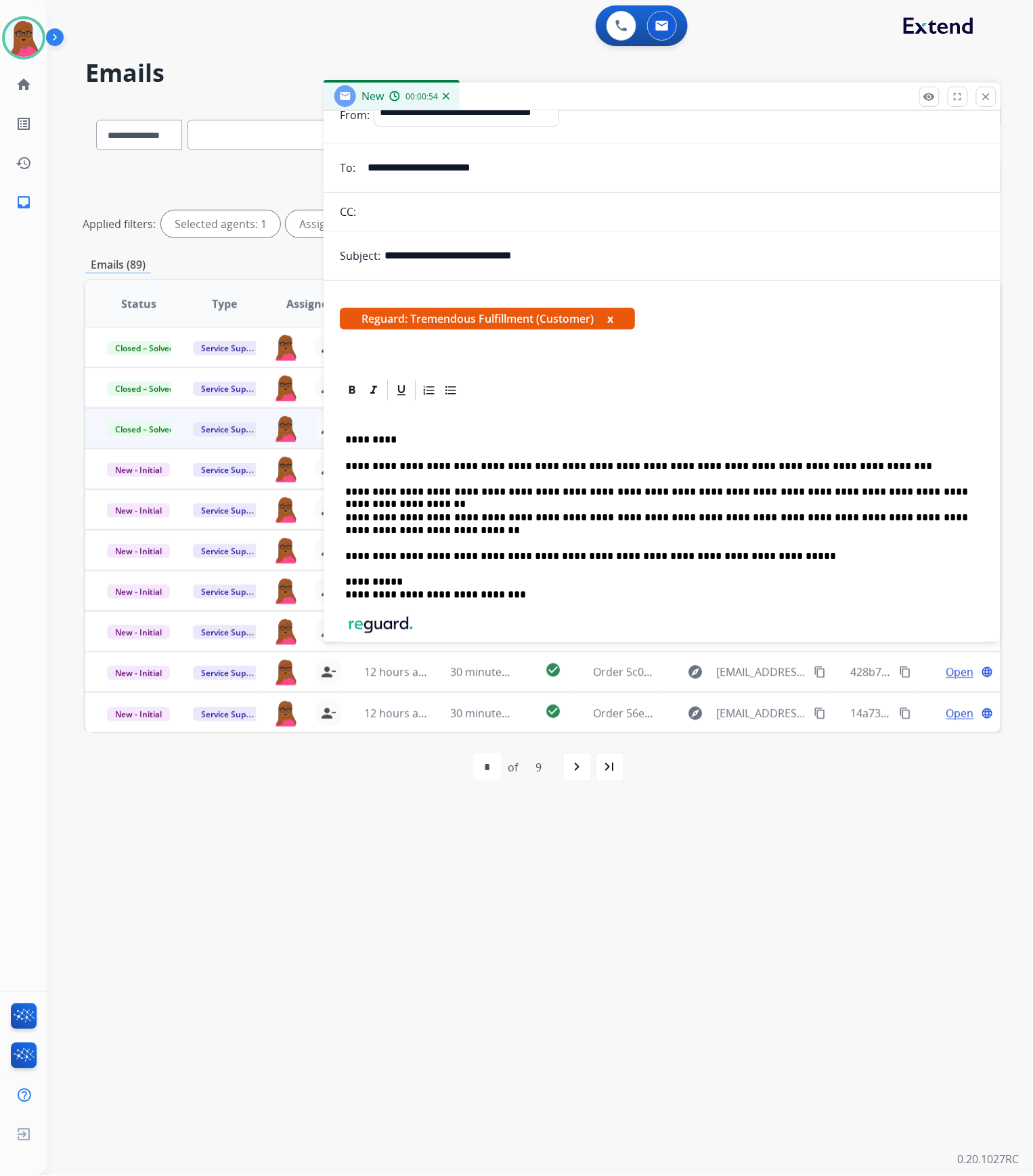
scroll to position [0, 0]
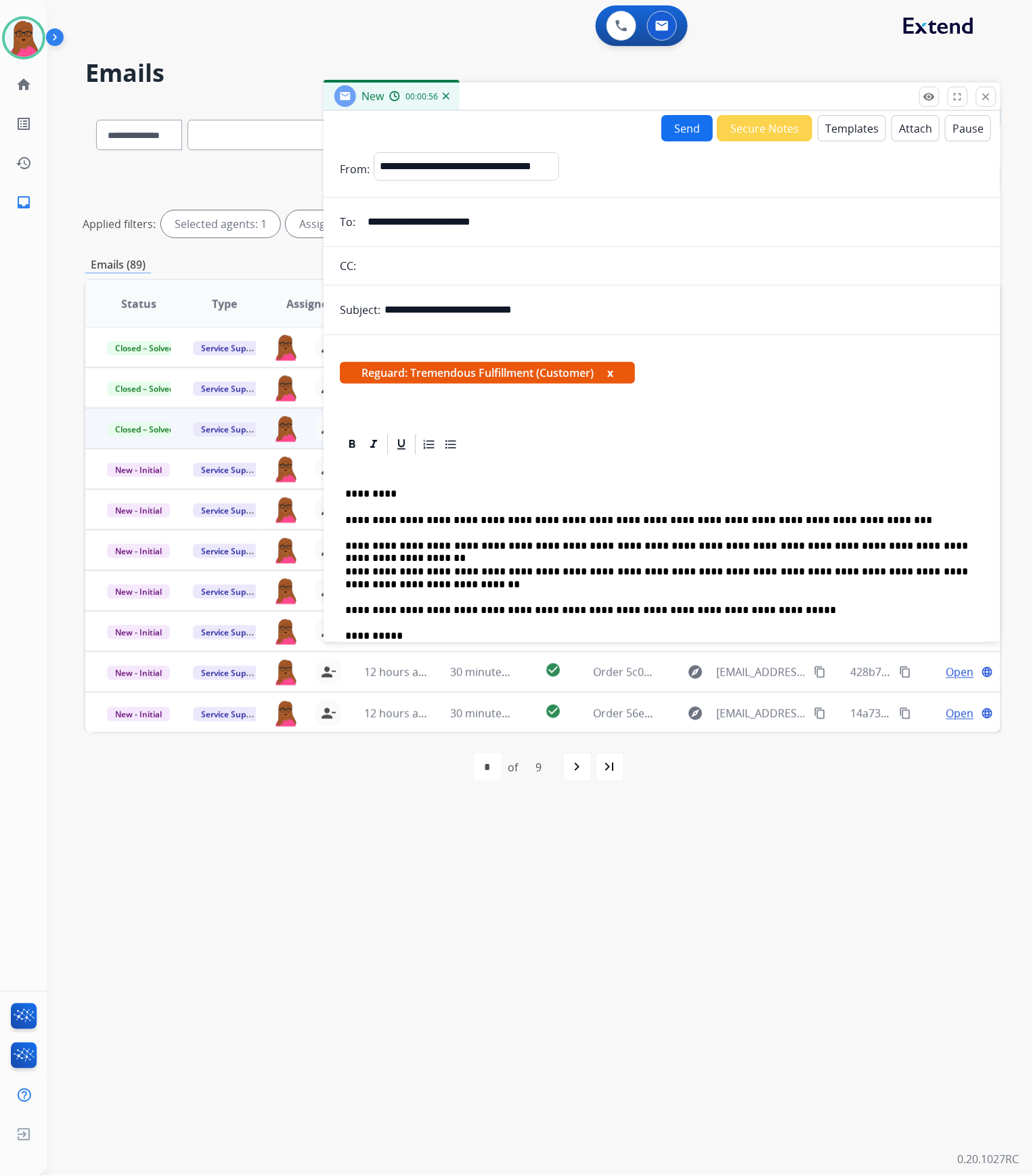
click at [613, 374] on button "x" at bounding box center [610, 372] width 6 height 16
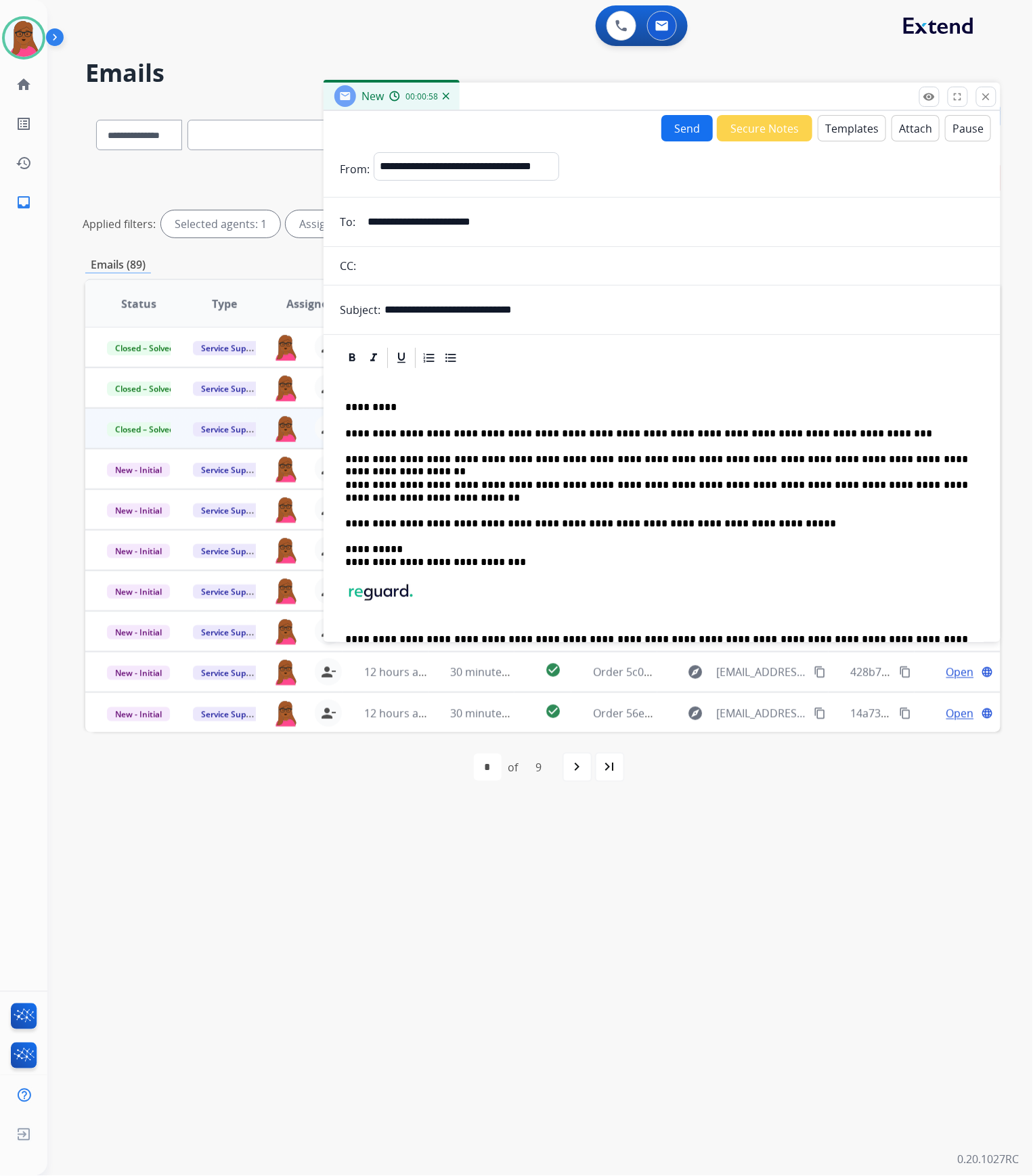
click at [694, 126] on button "Send" at bounding box center [687, 128] width 51 height 27
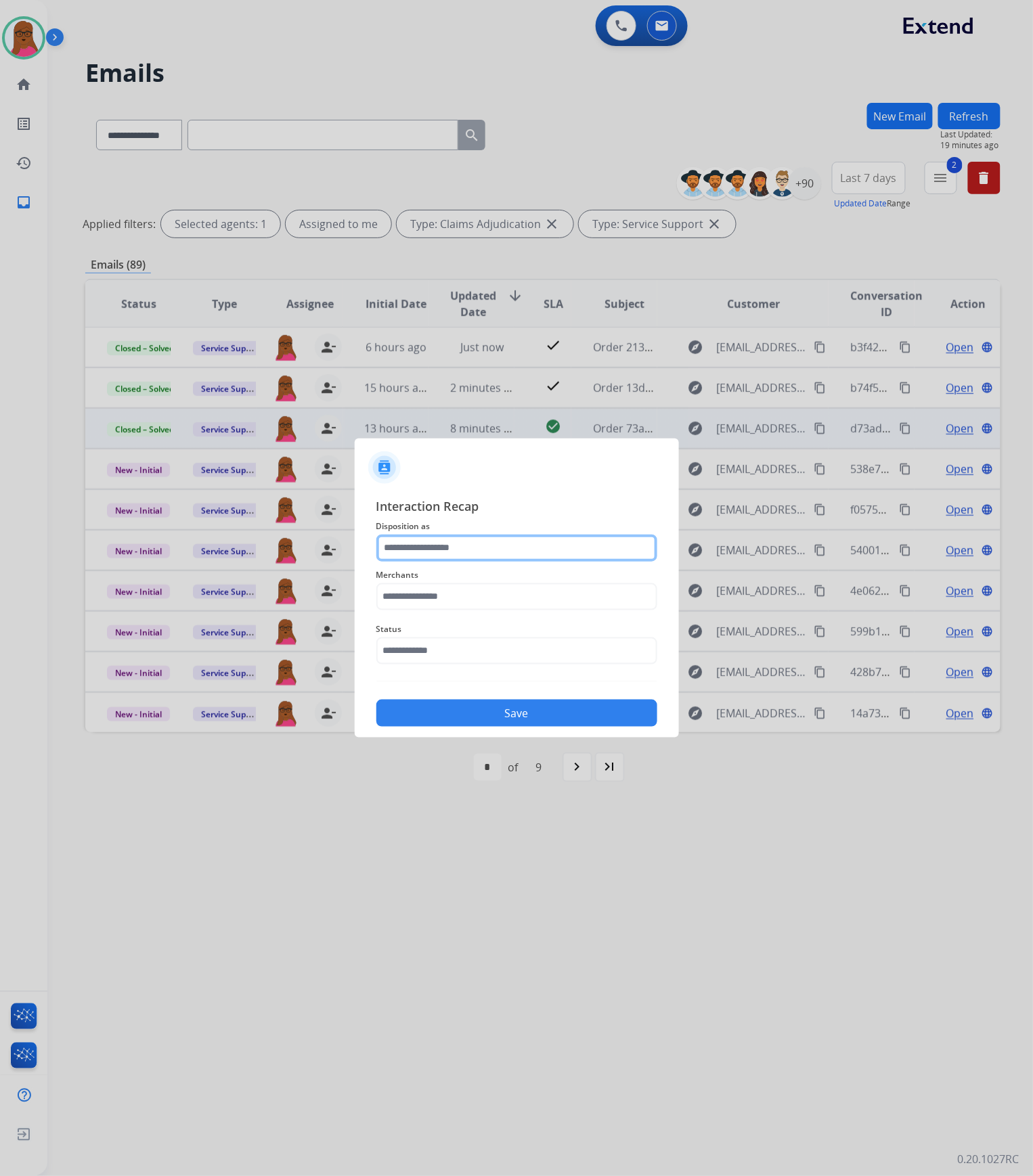
click at [441, 551] on input "text" at bounding box center [516, 548] width 281 height 27
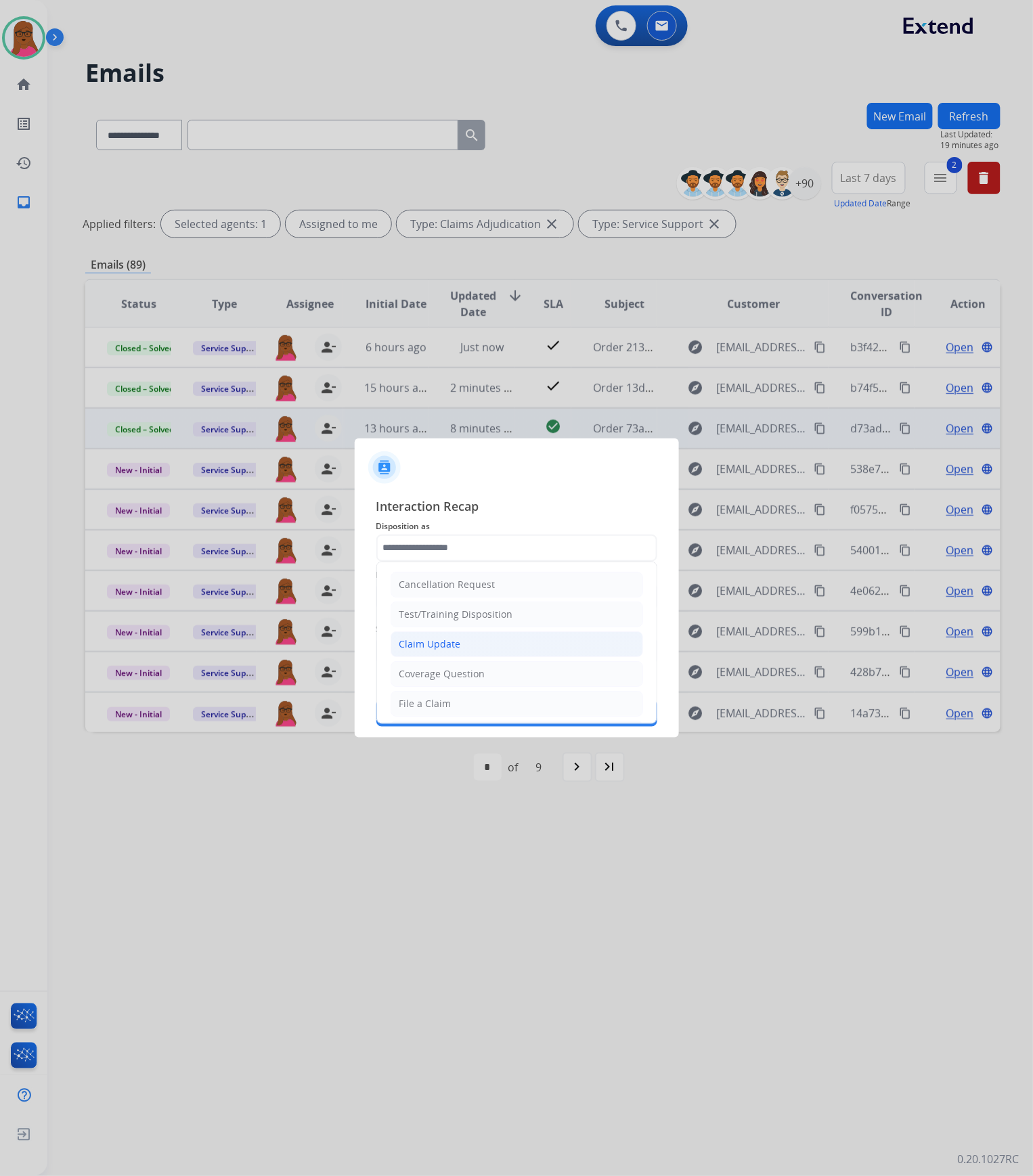
click at [455, 649] on div "Claim Update" at bounding box center [430, 644] width 62 height 14
type input "**********"
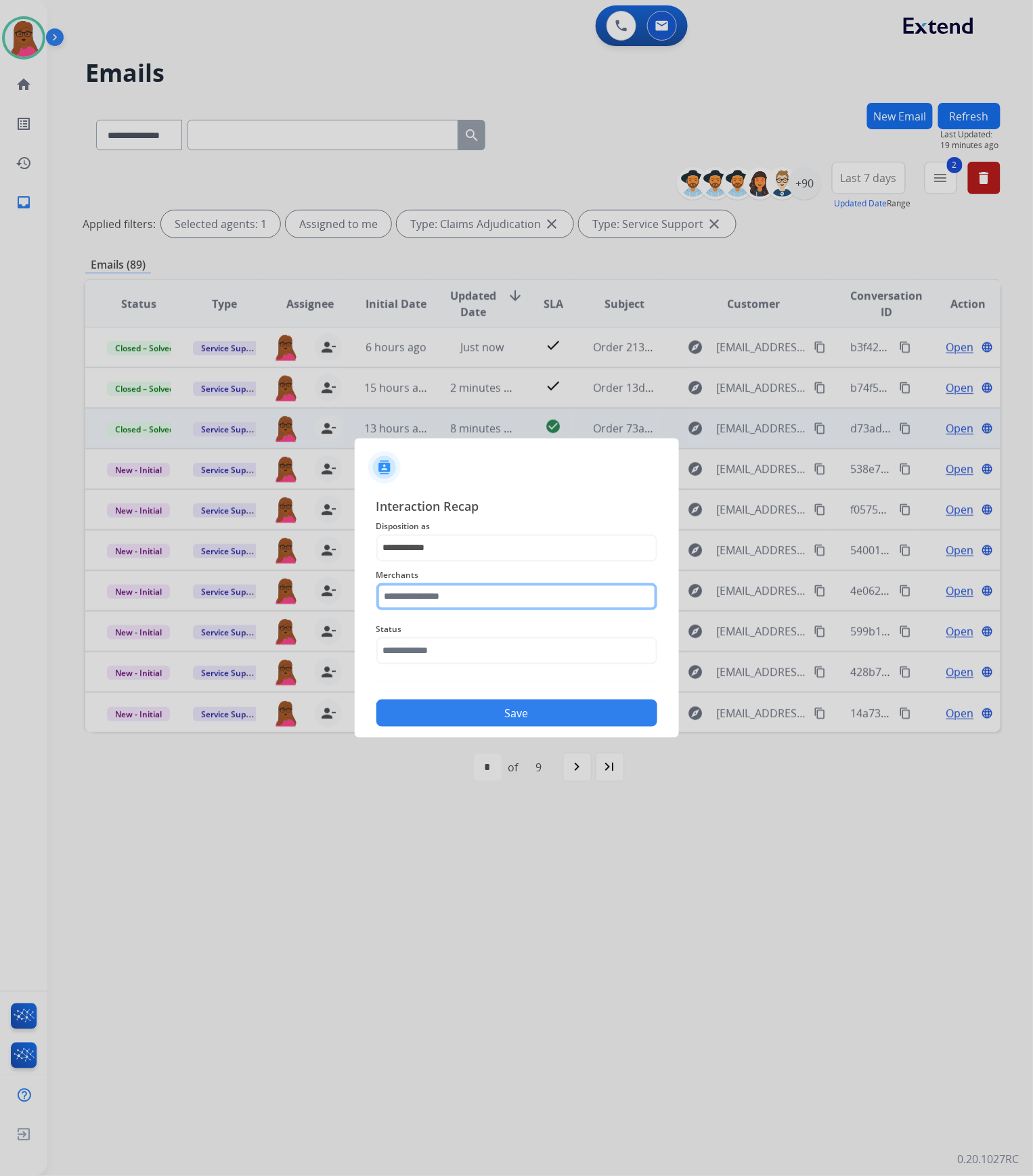
click at [456, 595] on input "text" at bounding box center [516, 597] width 281 height 27
click at [459, 633] on div "[PERSON_NAME]" at bounding box center [438, 636] width 76 height 14
type input "**********"
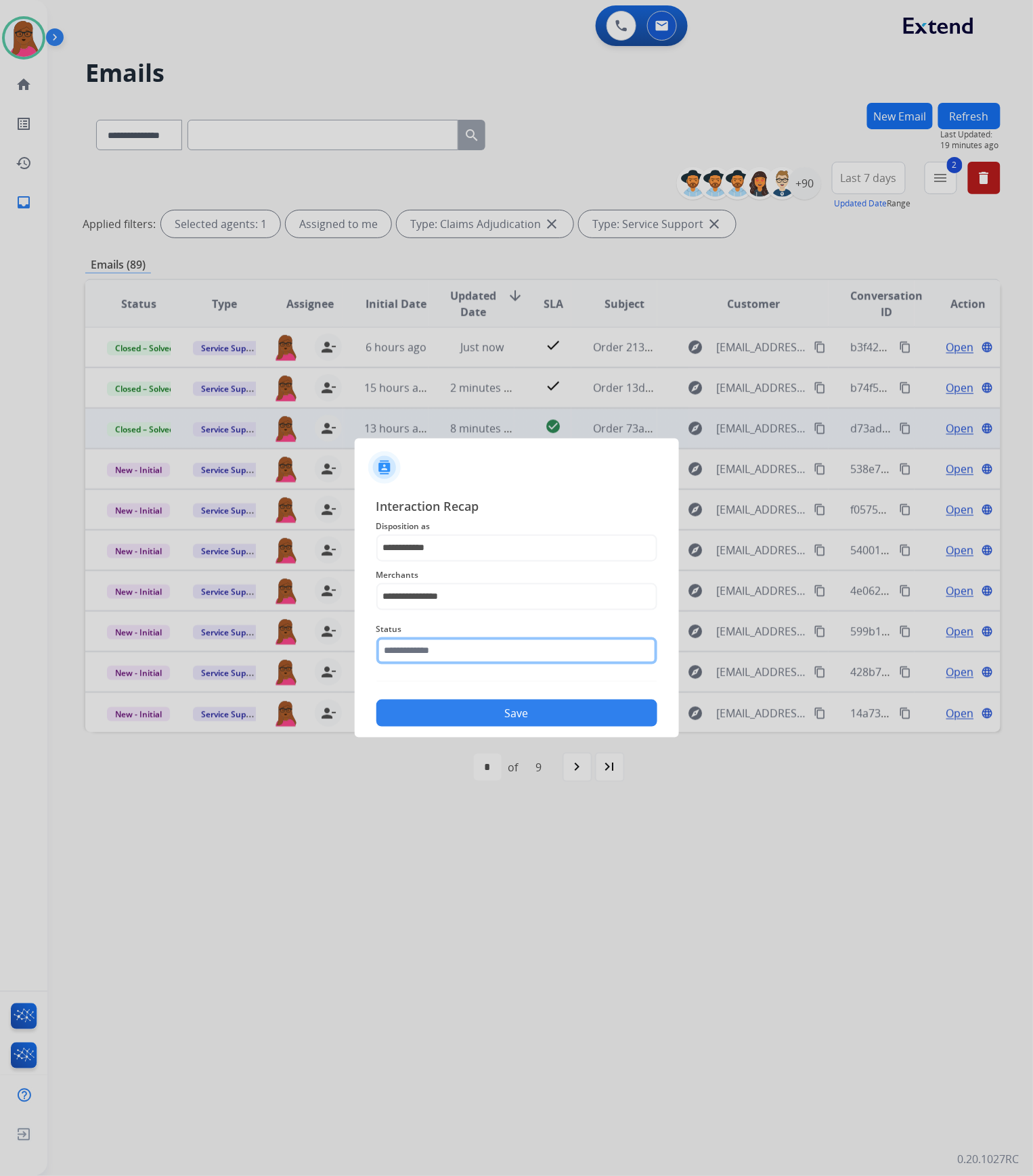
click at [462, 658] on input "text" at bounding box center [516, 651] width 281 height 27
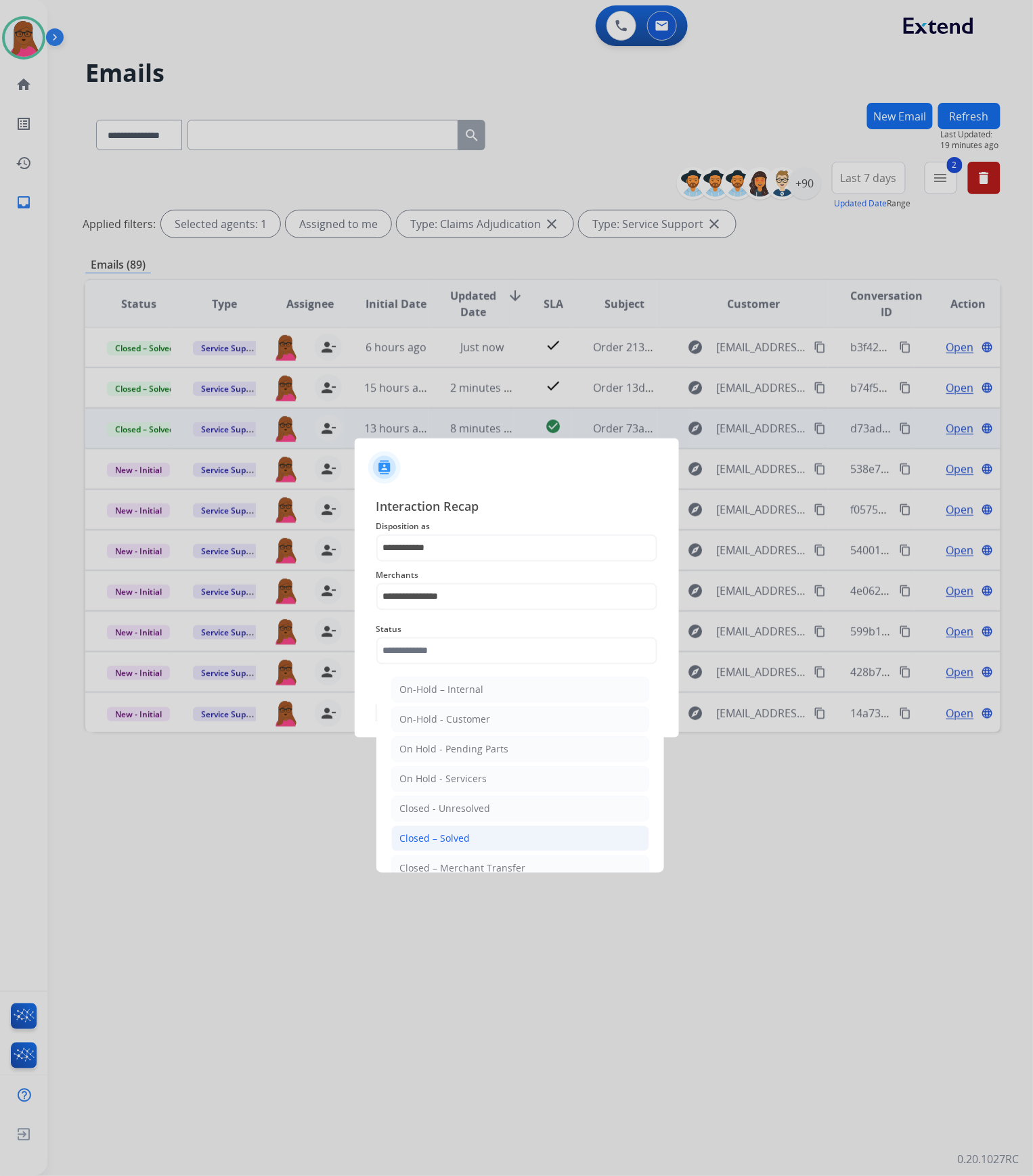
click at [429, 840] on div "Closed – Solved" at bounding box center [435, 838] width 70 height 14
type input "**********"
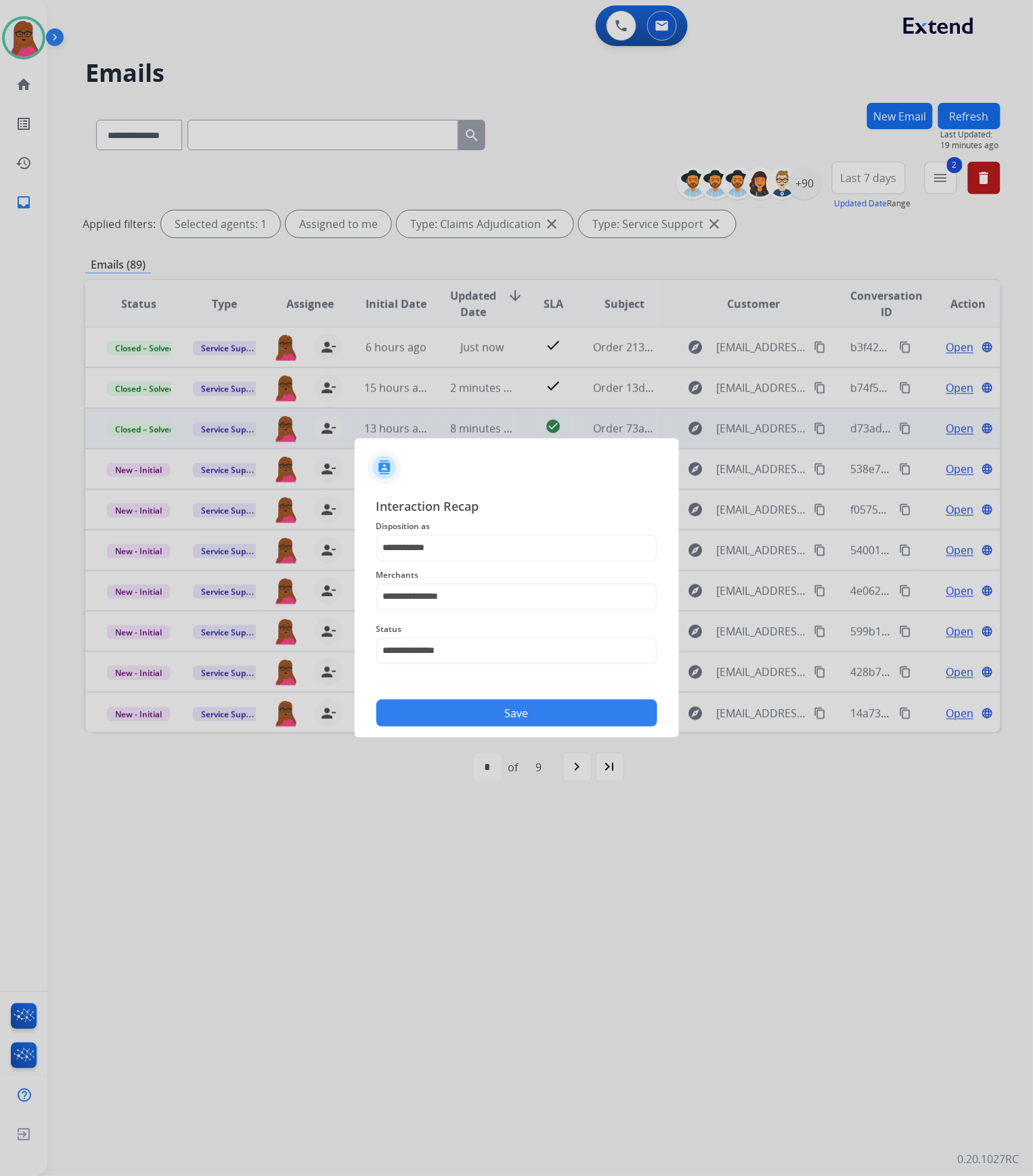
click at [529, 717] on button "Save" at bounding box center [516, 714] width 281 height 27
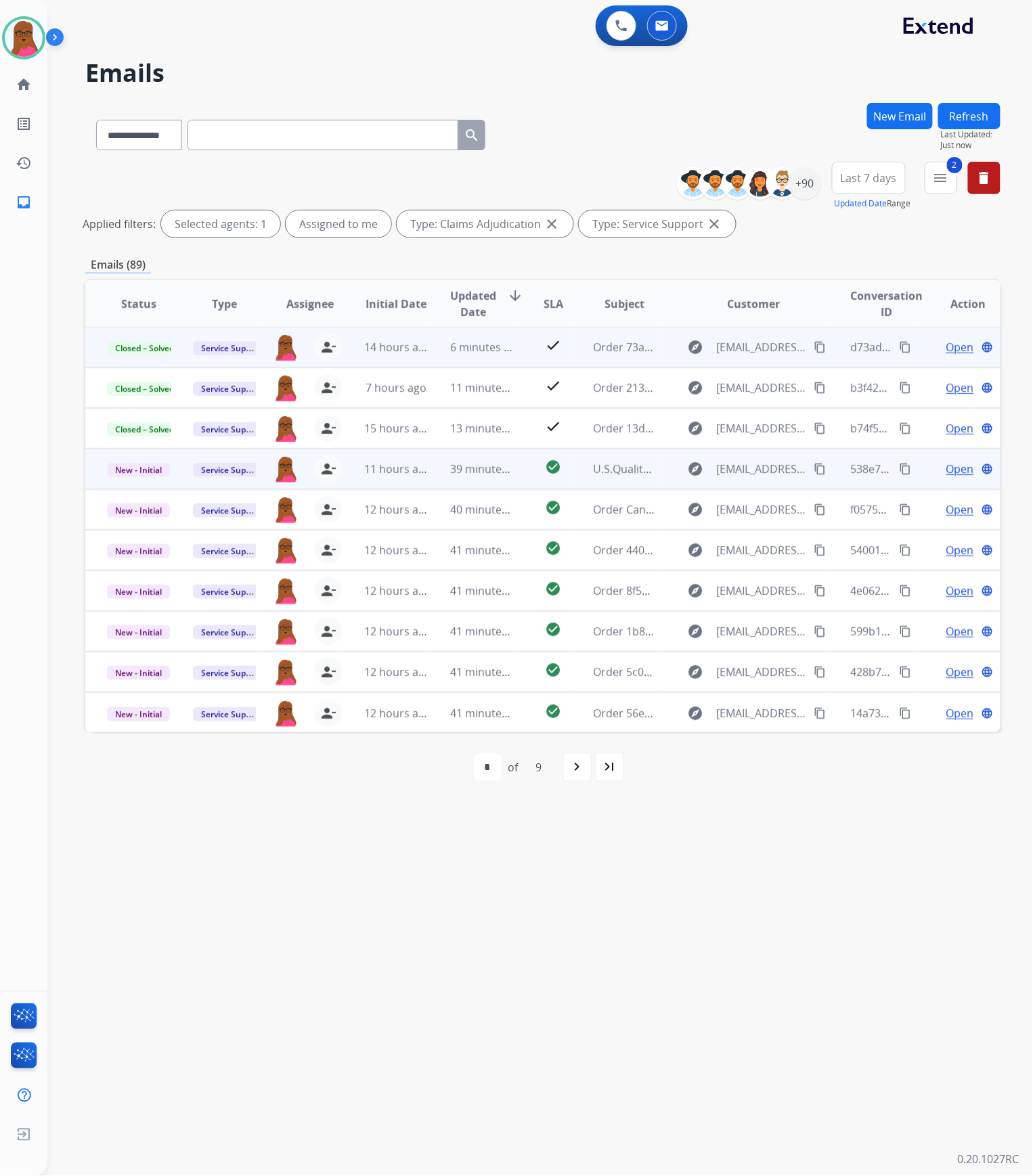
click at [949, 468] on span "Open" at bounding box center [960, 468] width 27 height 16
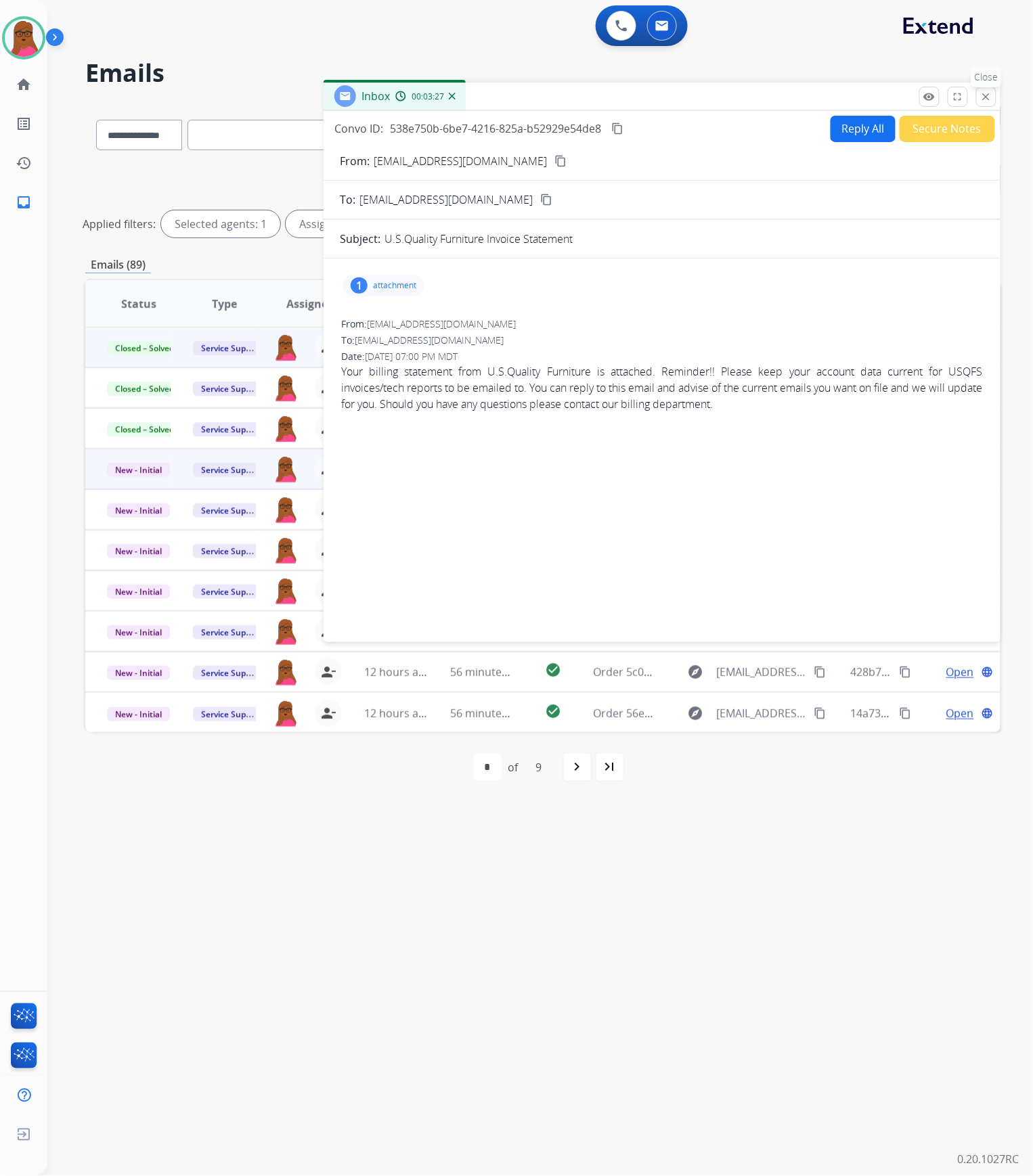
click at [987, 96] on mat-icon "close" at bounding box center [986, 97] width 12 height 12
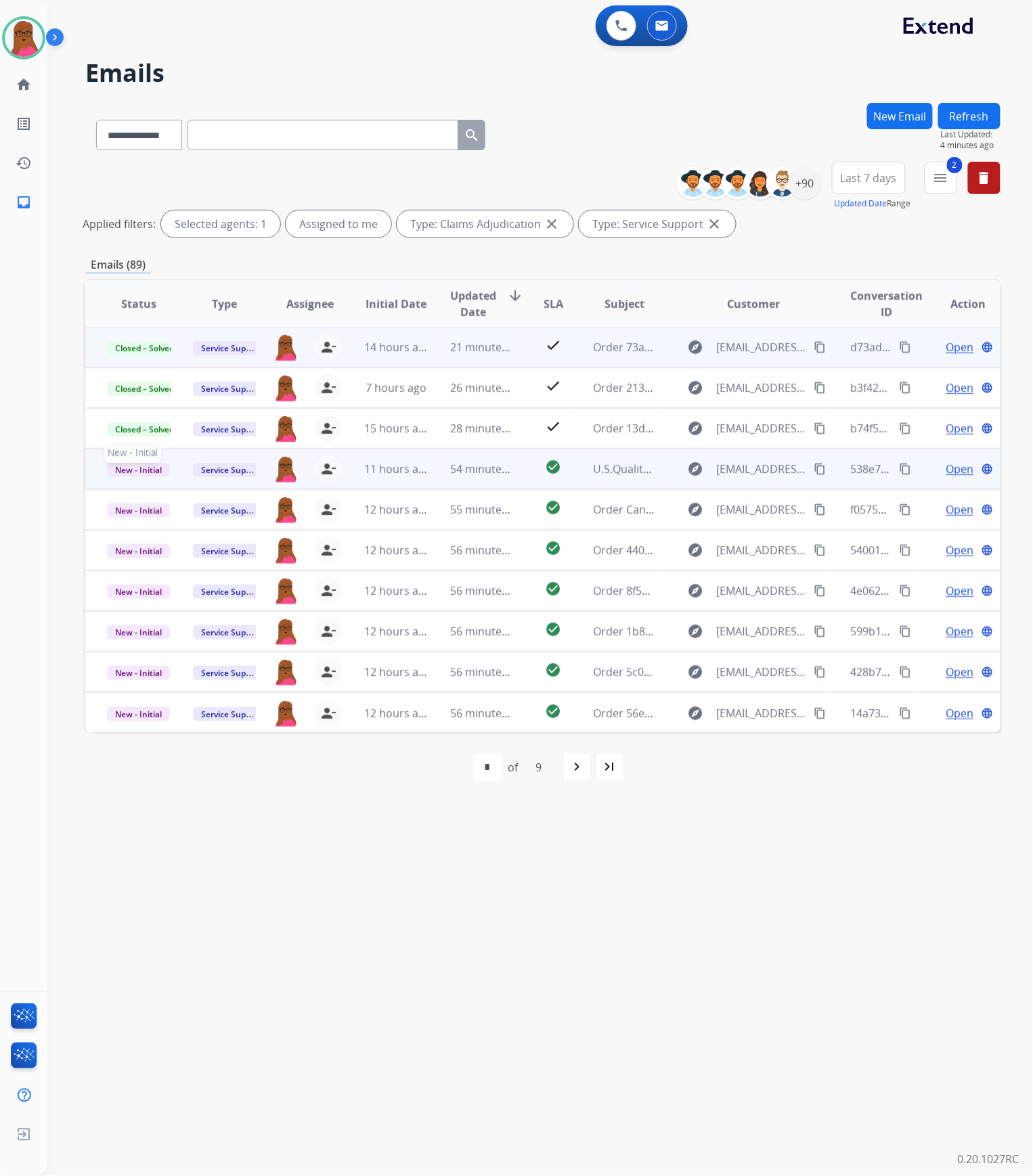
click at [158, 469] on span "New - Initial" at bounding box center [138, 470] width 63 height 15
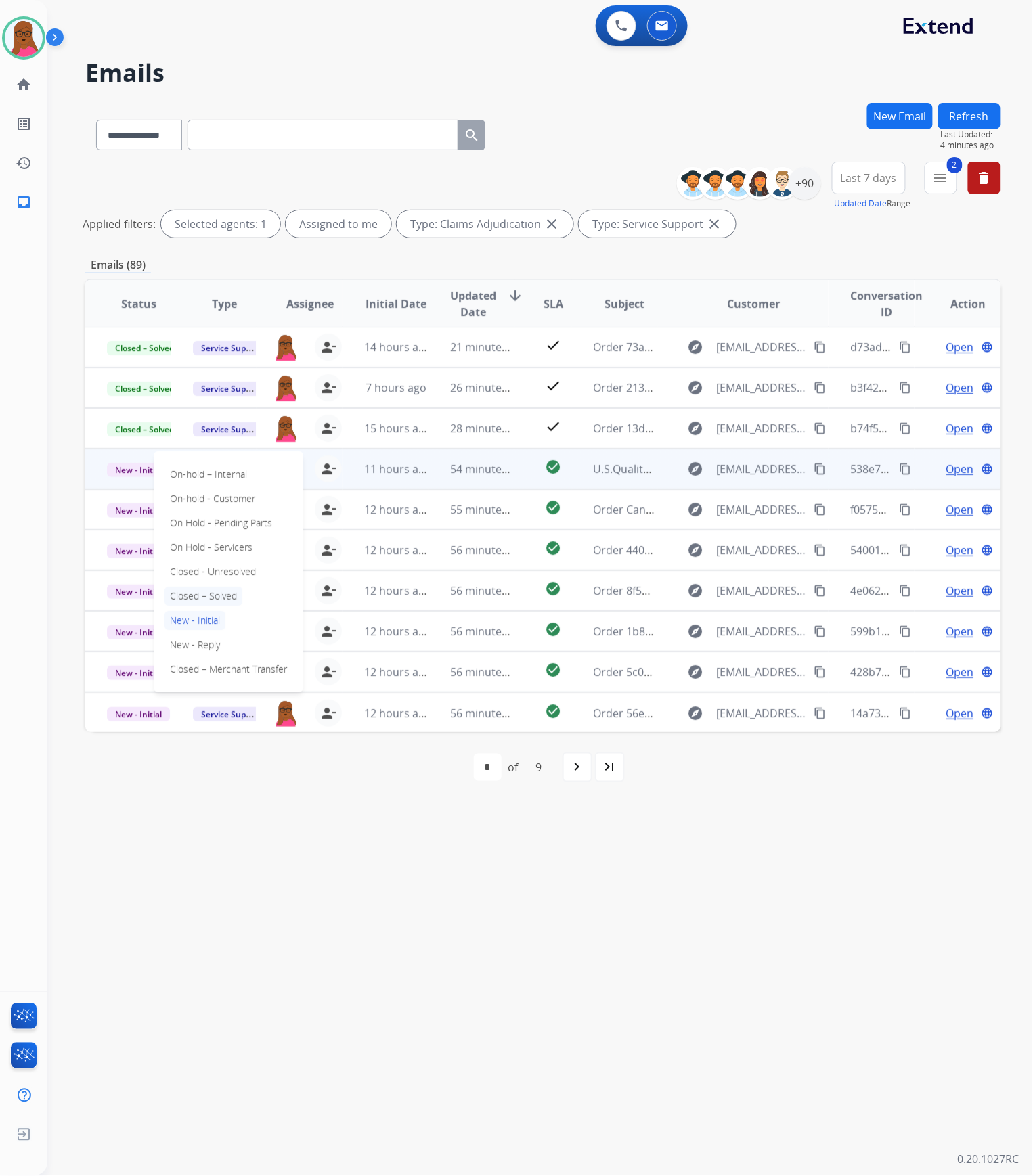
click at [220, 595] on p "Closed – Solved" at bounding box center [203, 596] width 78 height 19
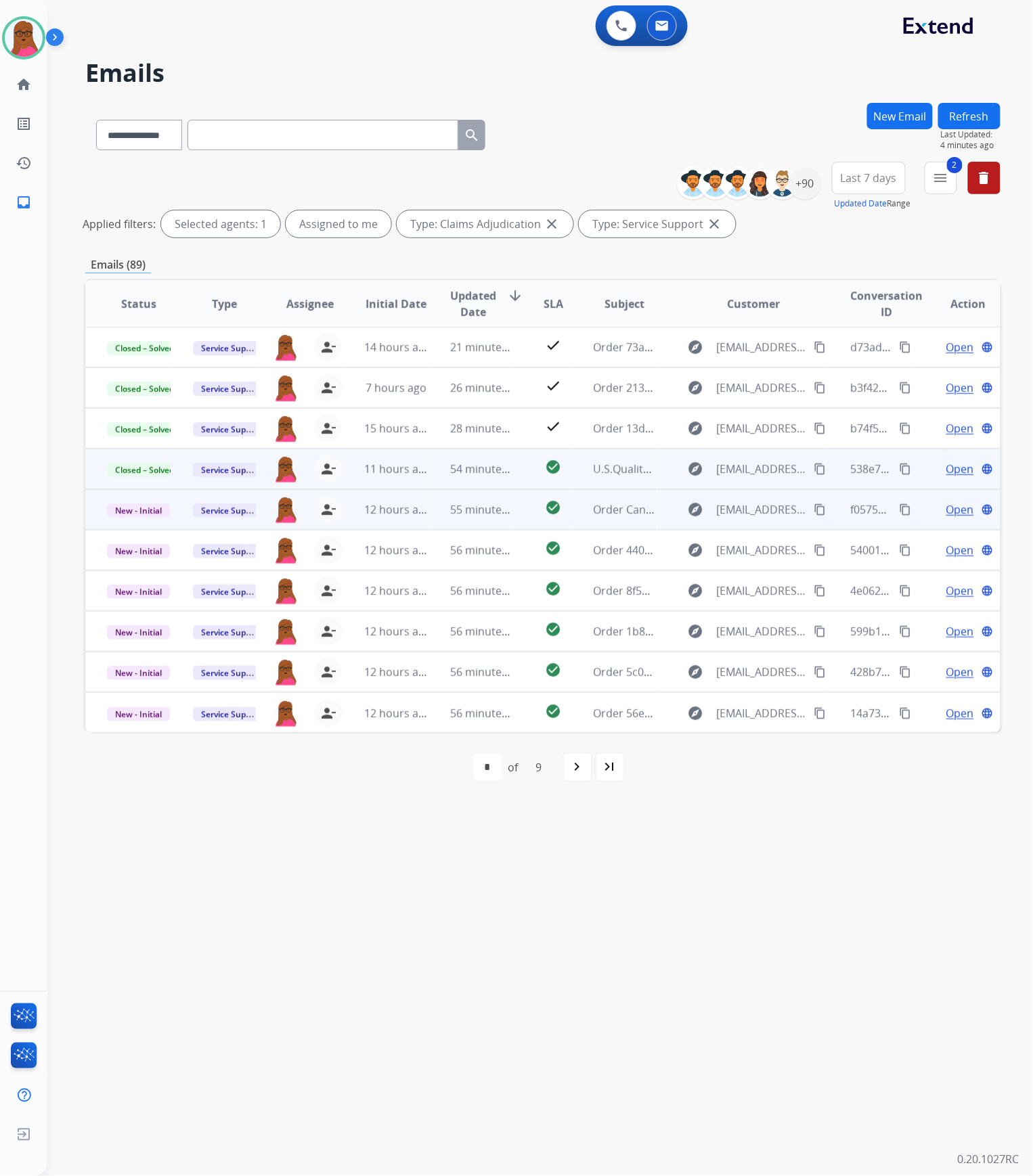
click at [964, 504] on div "Open language" at bounding box center [968, 510] width 63 height 16
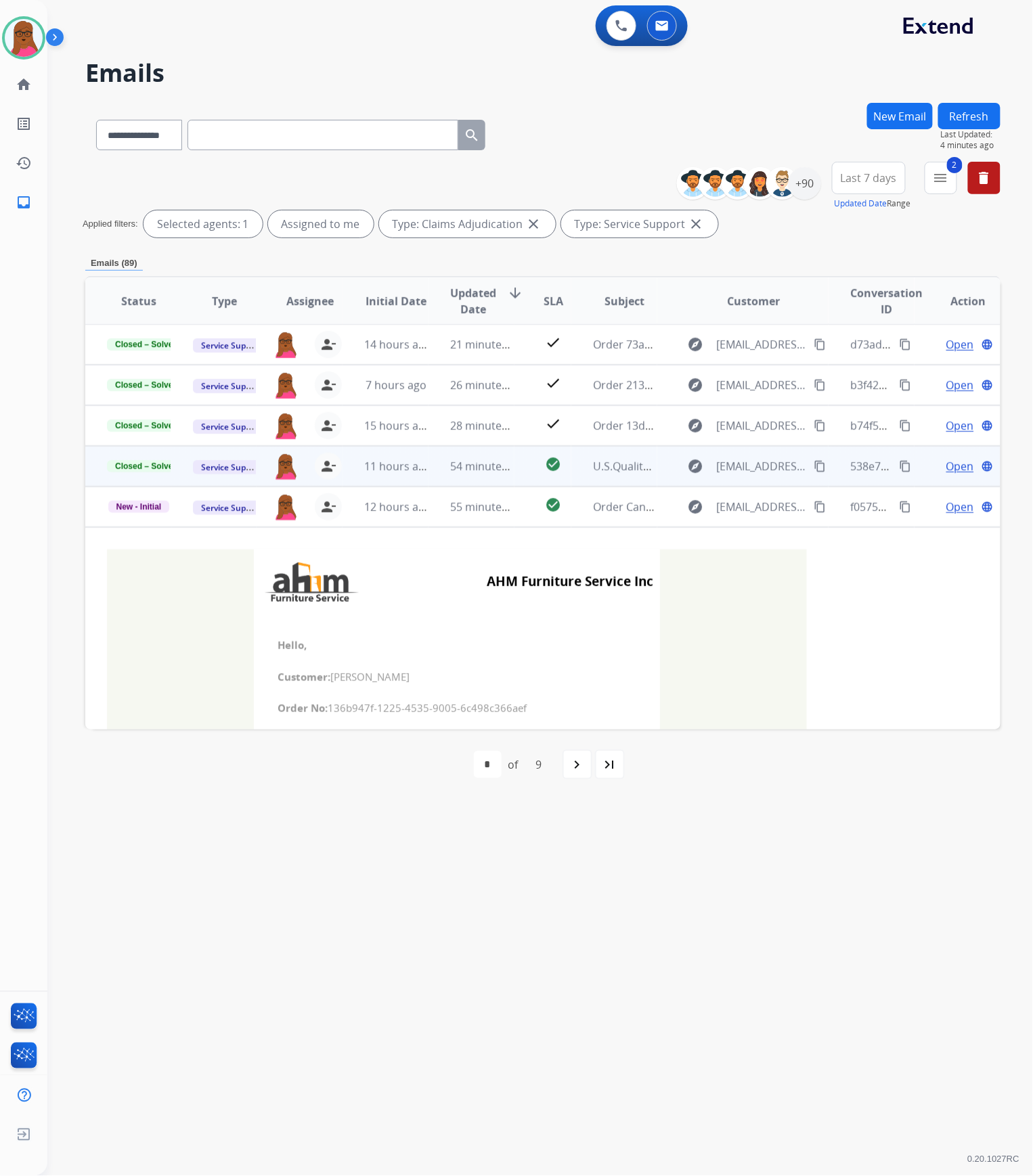
scroll to position [162, 0]
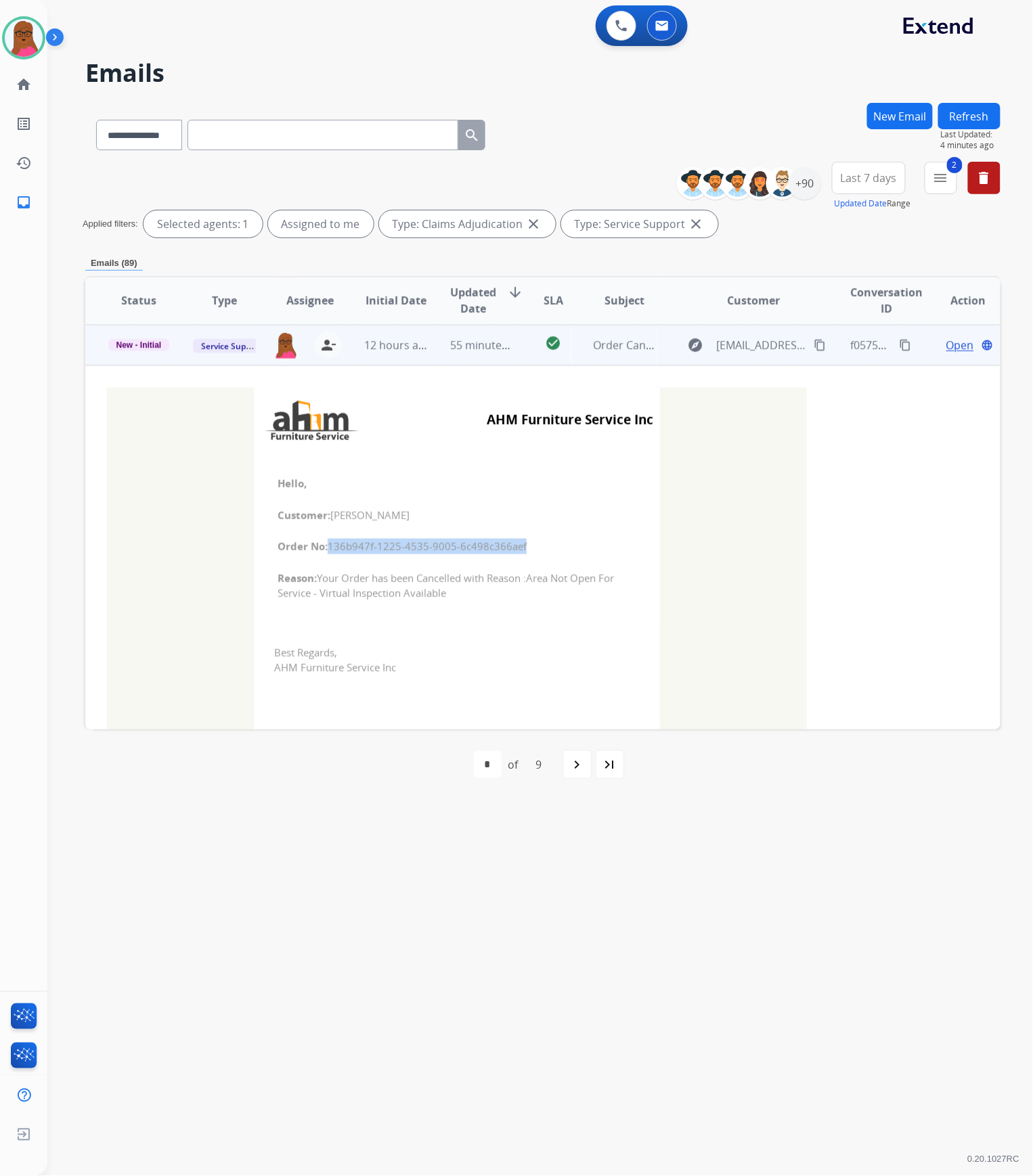
drag, startPoint x: 521, startPoint y: 546, endPoint x: 322, endPoint y: 547, distance: 199.0
click at [322, 547] on span "Order No: 136b947f-1225-4535-9005-6c498c366aef" at bounding box center [456, 546] width 359 height 15
copy span "136b947f-1225-4535-9005-6c498c366aef"
drag, startPoint x: 274, startPoint y: 479, endPoint x: 469, endPoint y: 604, distance: 231.6
click at [469, 604] on td "Hello, Customer: [PERSON_NAME] Order No: 136b947f-1225-4535-9005-6c498c366aef R…" at bounding box center [456, 538] width 406 height 172
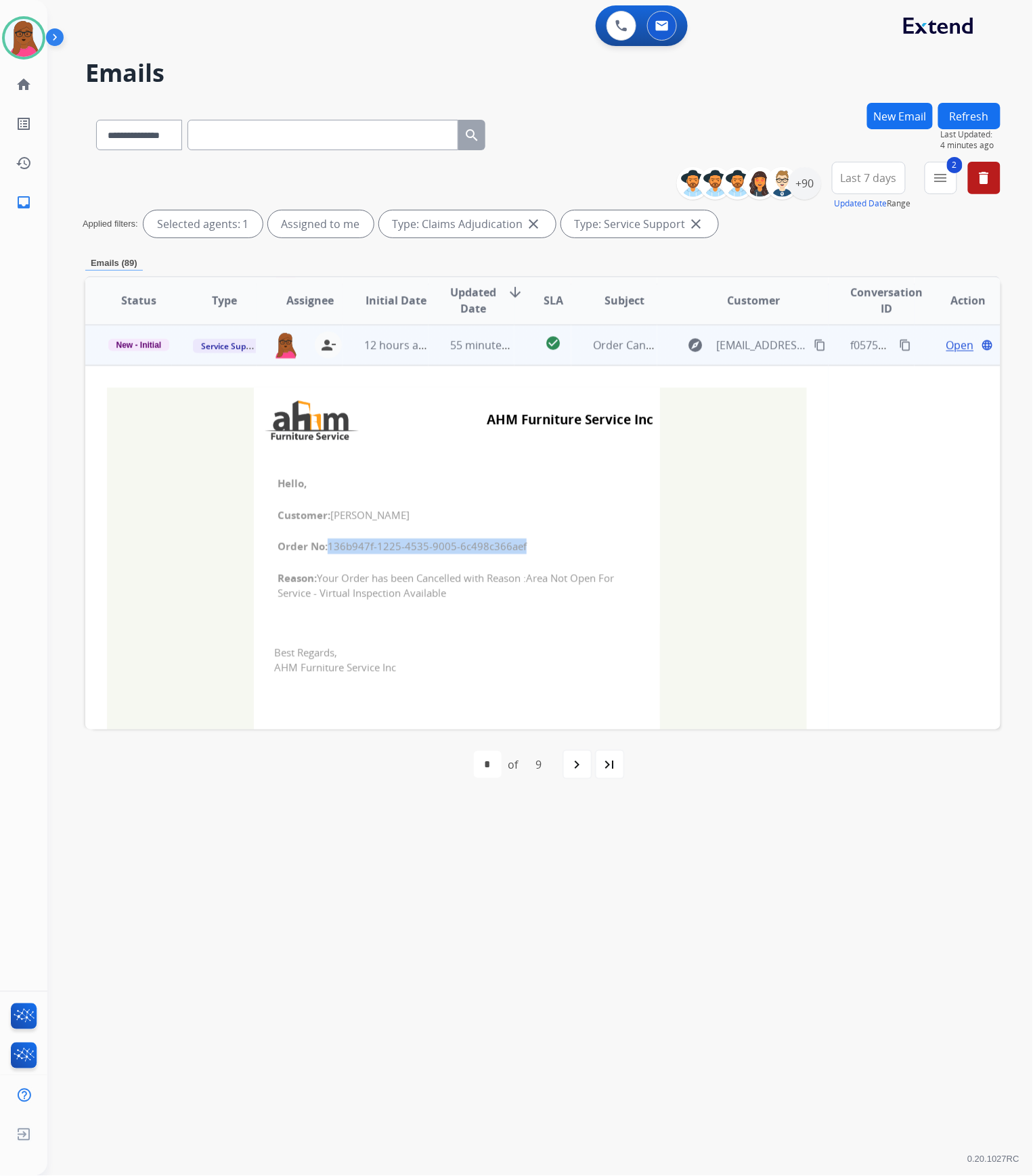
copy td "Hello, Customer: [PERSON_NAME] Order No: 136b947f-1225-4535-9005-6c498c366aef R…"
drag, startPoint x: 136, startPoint y: 339, endPoint x: 136, endPoint y: 347, distance: 8.0
click at [136, 339] on span "New - Initial" at bounding box center [139, 345] width 62 height 12
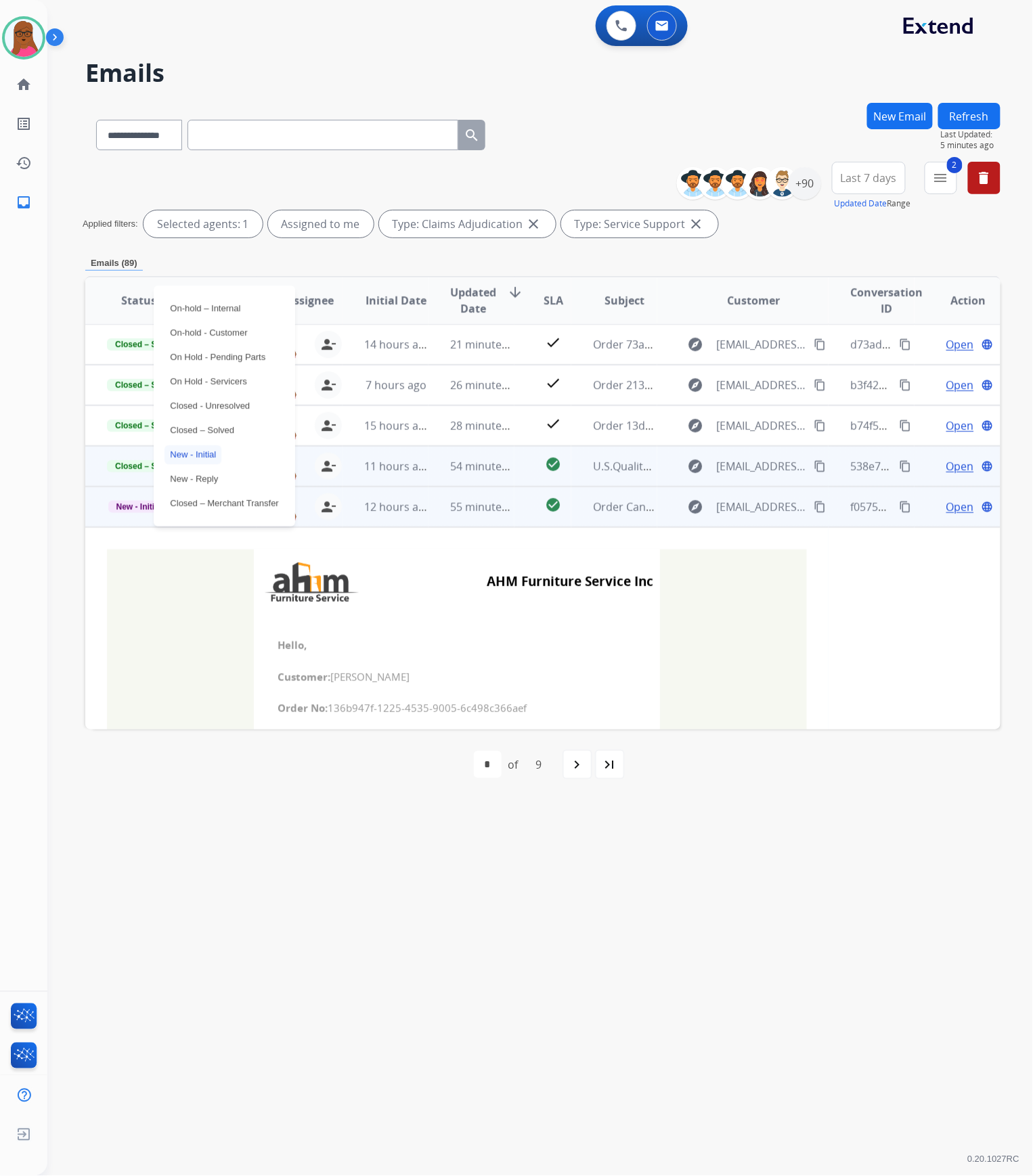
scroll to position [0, 0]
click at [231, 425] on p "Closed – Solved" at bounding box center [202, 431] width 76 height 19
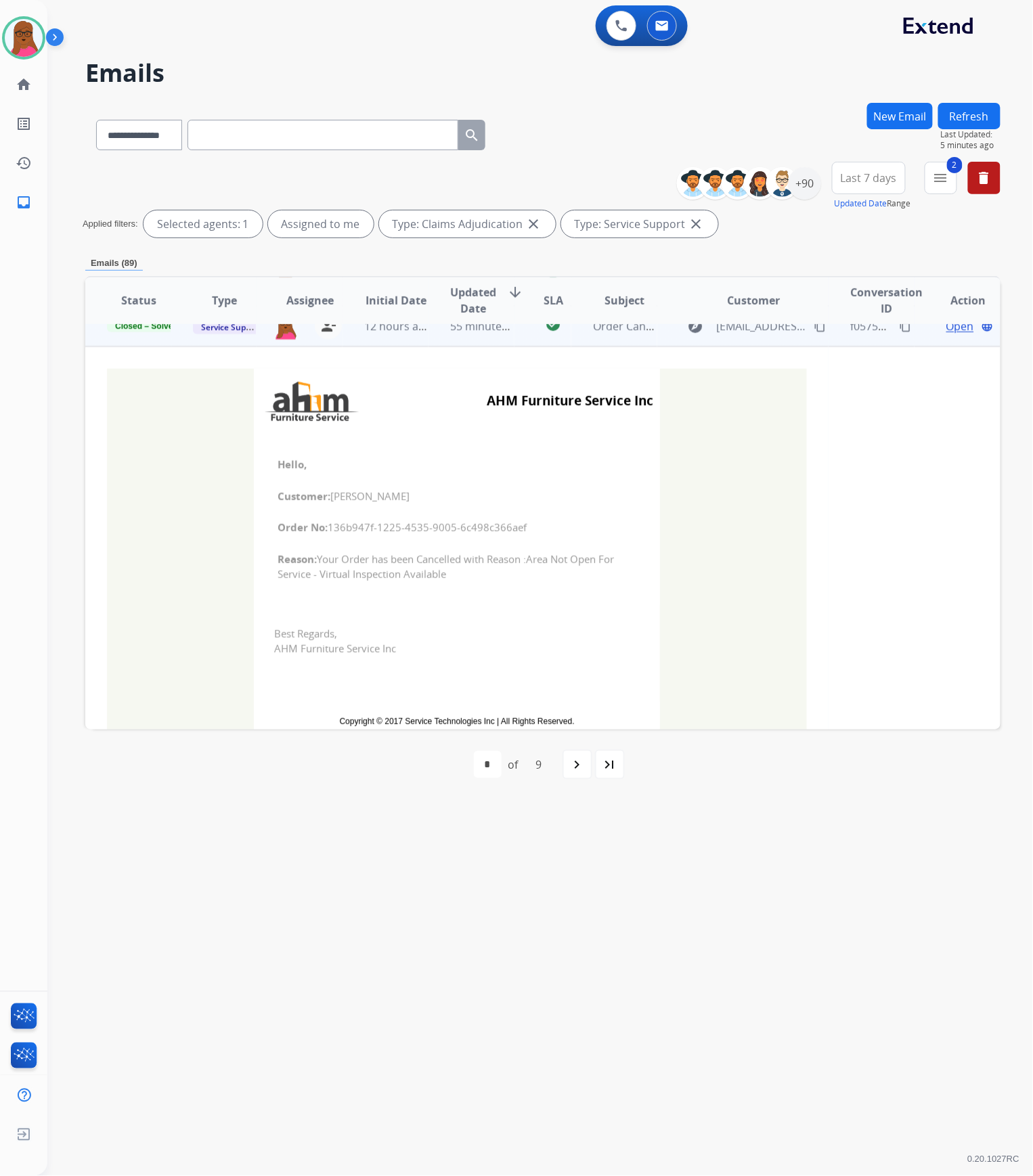
scroll to position [414, 0]
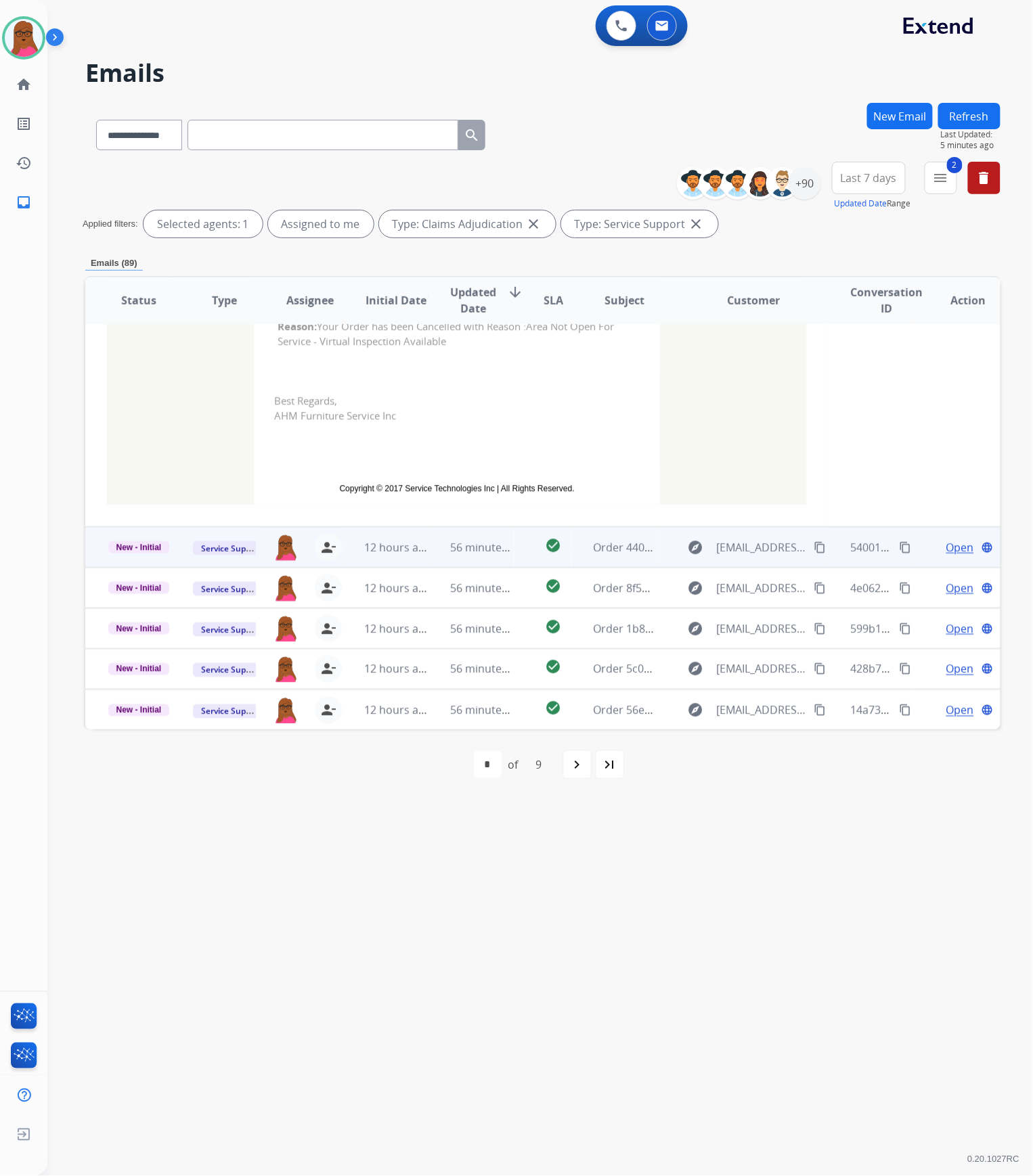
click at [946, 550] on span "Open" at bounding box center [960, 547] width 27 height 16
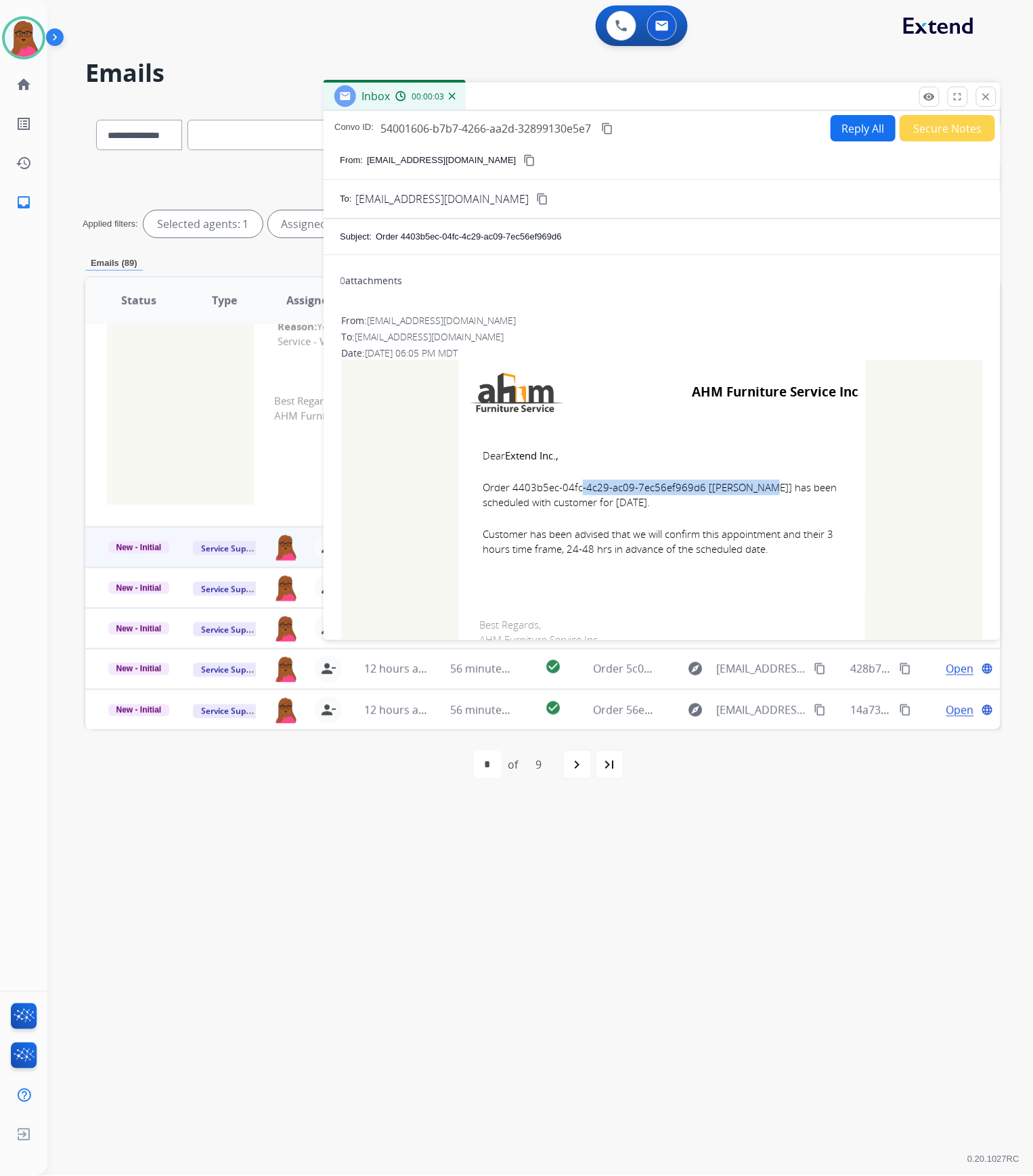
drag, startPoint x: 694, startPoint y: 488, endPoint x: 508, endPoint y: 489, distance: 186.0
click at [508, 489] on span "Order 4403b5ec-04fc-4c29-ac09-7ec56ef969d6 [[PERSON_NAME]] has been scheduled w…" at bounding box center [661, 494] width 359 height 30
copy span "4403b5ec-04fc-4c29-ac09-7ec56ef969d6"
drag, startPoint x: 480, startPoint y: 455, endPoint x: 813, endPoint y: 567, distance: 351.3
click at [813, 567] on td "Dear Extend Inc., Order 4403b5ec-04fc-4c29-ac09-7ec56ef969d6 [[PERSON_NAME]] ha…" at bounding box center [661, 510] width 406 height 172
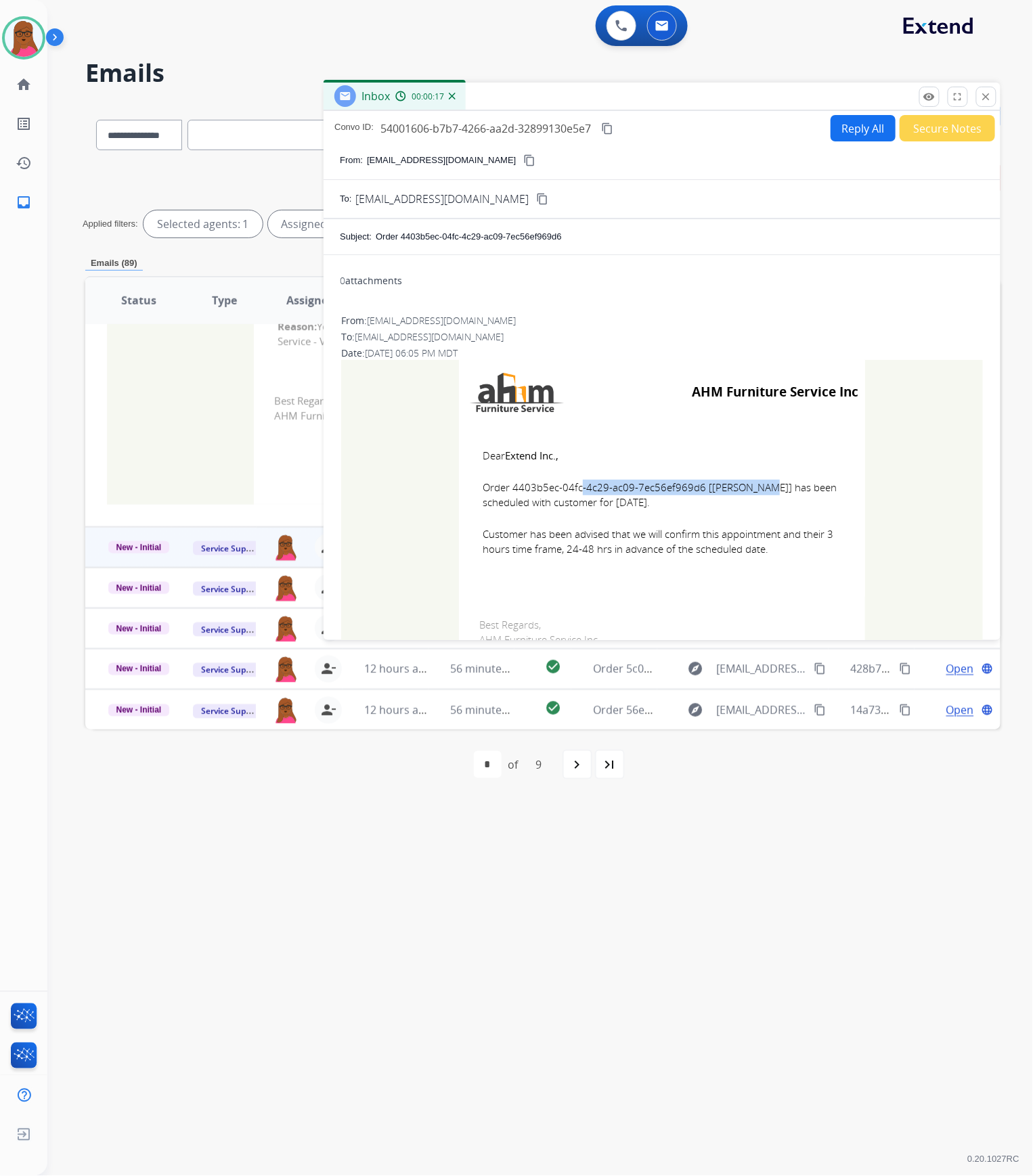
copy td "Dear Extend Inc., Order 4403b5ec-04fc-4c29-ac09-7ec56ef969d6 [[PERSON_NAME]] ha…"
drag, startPoint x: 985, startPoint y: 104, endPoint x: 372, endPoint y: 559, distance: 763.4
click at [985, 104] on button "close Close" at bounding box center [986, 97] width 21 height 21
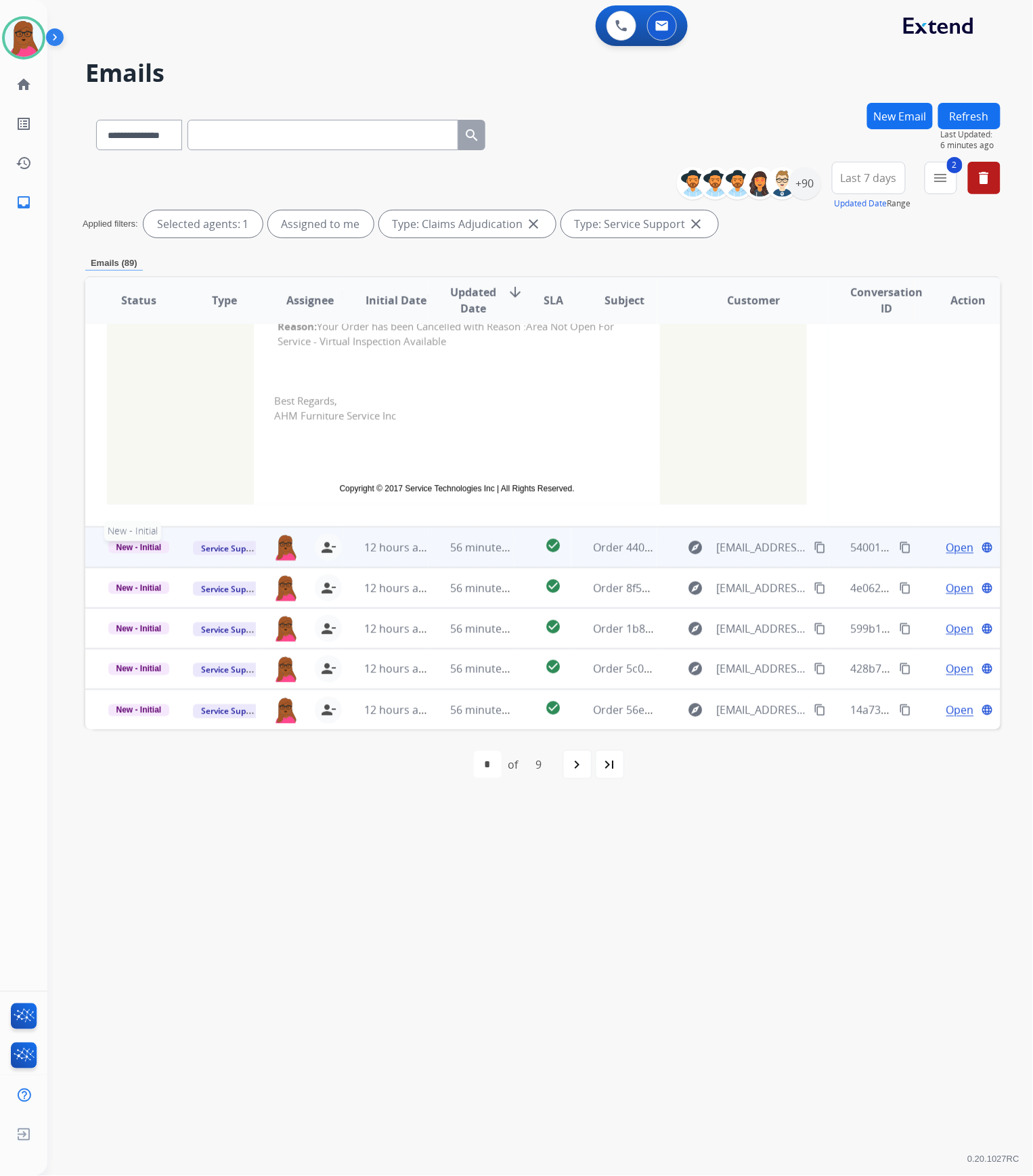
click at [131, 550] on span "New - Initial" at bounding box center [139, 547] width 62 height 12
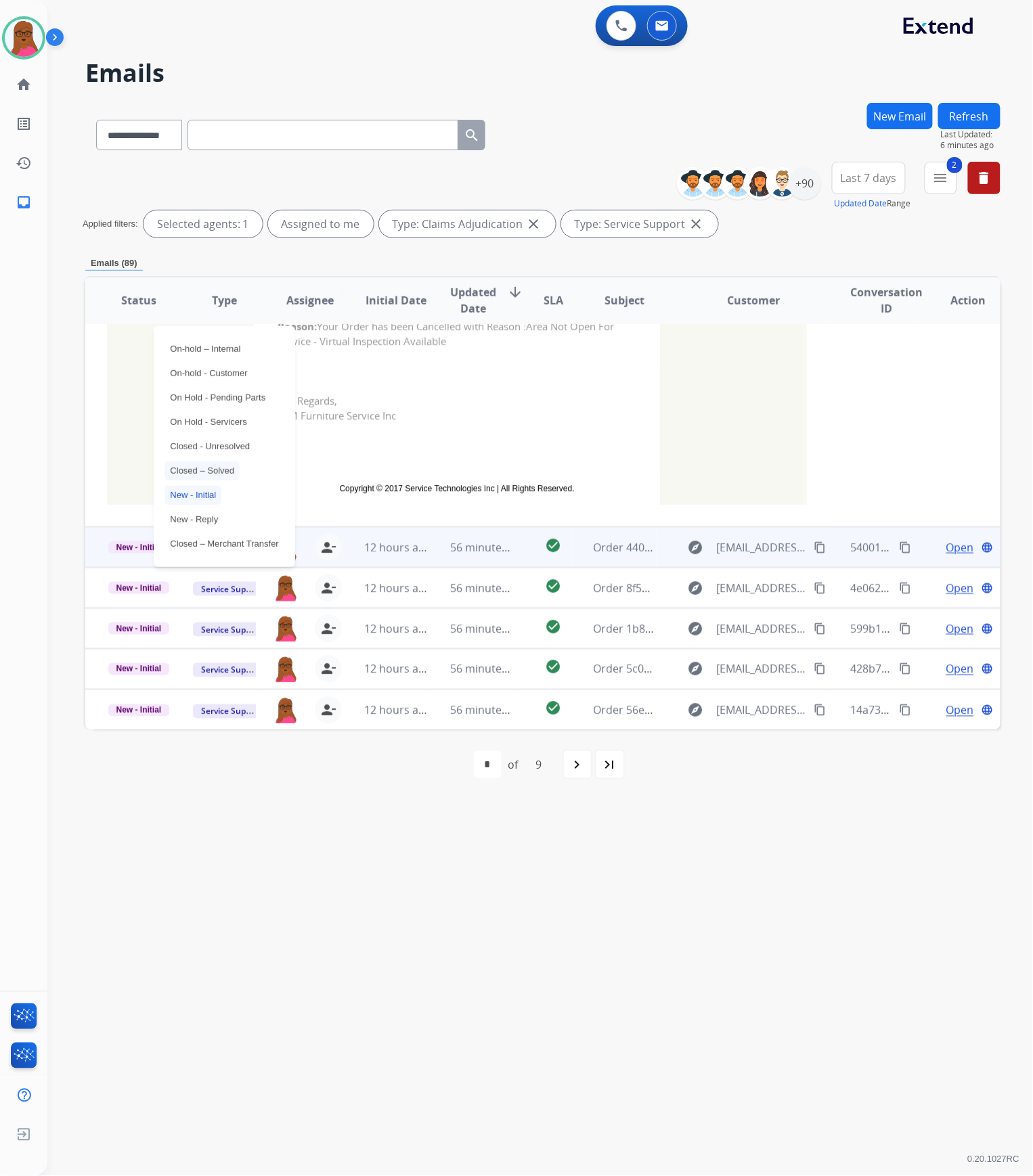
click at [208, 468] on p "Closed – Solved" at bounding box center [202, 471] width 76 height 19
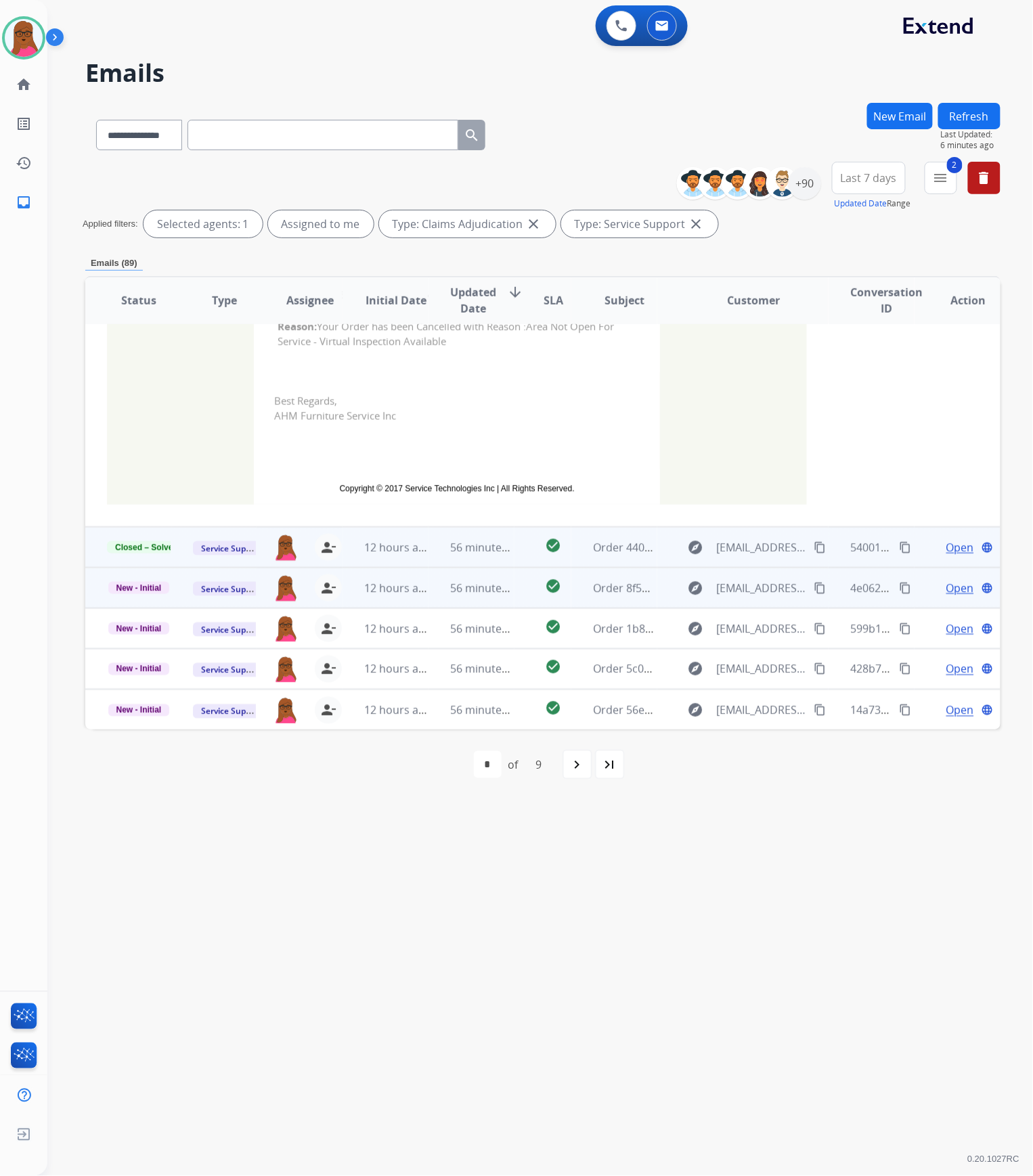
click at [949, 588] on span "Open" at bounding box center [960, 588] width 27 height 16
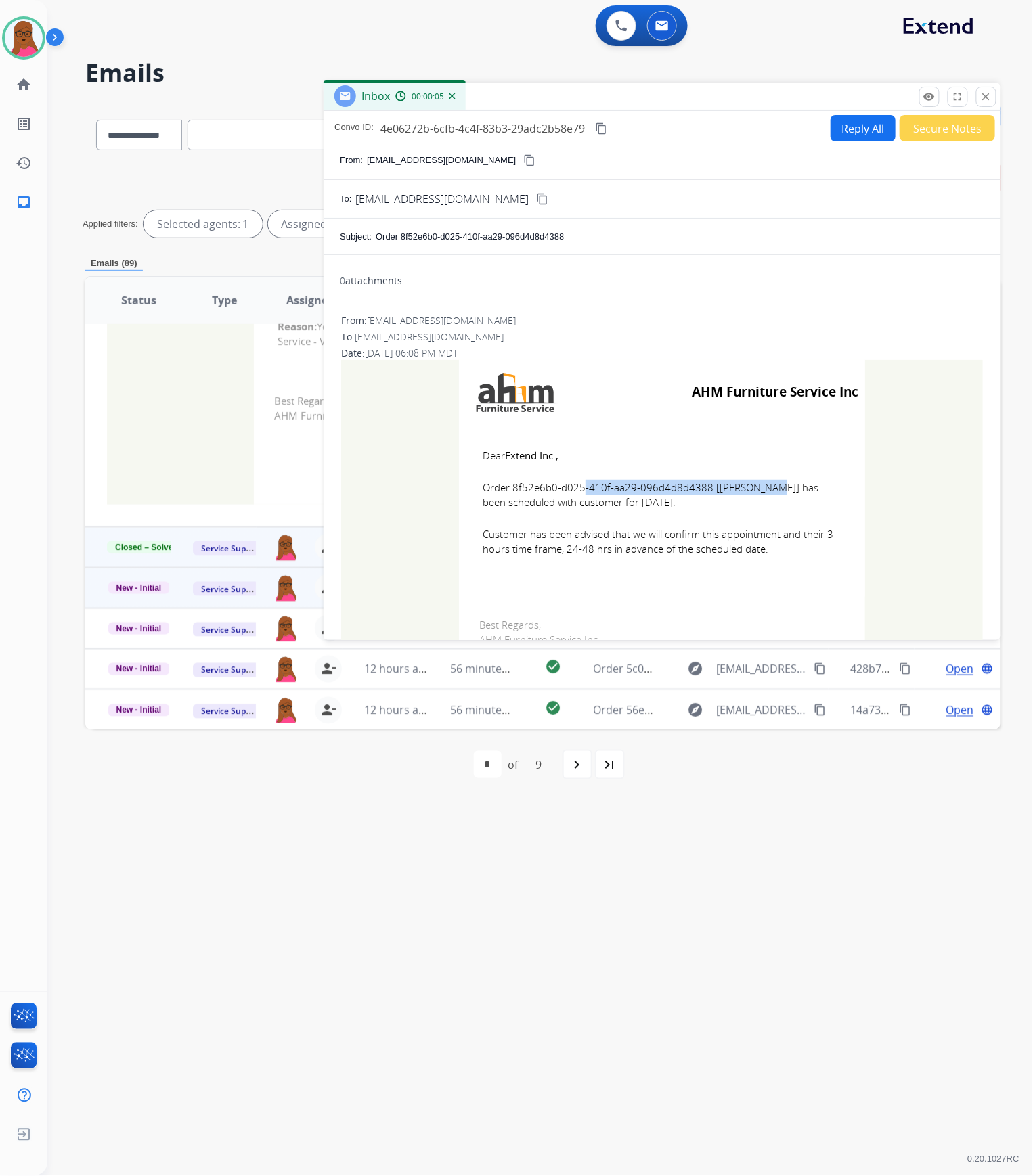
drag, startPoint x: 700, startPoint y: 487, endPoint x: 508, endPoint y: 485, distance: 192.0
click at [508, 485] on span "Order 8f52e6b0-d025-410f-aa29-096d4d8d4388 [[PERSON_NAME]] has been scheduled w…" at bounding box center [661, 494] width 359 height 30
copy span "8f52e6b0-d025-410f-aa29-096d4d8d4388"
drag, startPoint x: 474, startPoint y: 456, endPoint x: 770, endPoint y: 556, distance: 312.4
click at [770, 556] on td "Dear Extend Inc., Order 8f52e6b0-d025-410f-aa29-096d4d8d4388 [[PERSON_NAME]] ha…" at bounding box center [661, 510] width 406 height 172
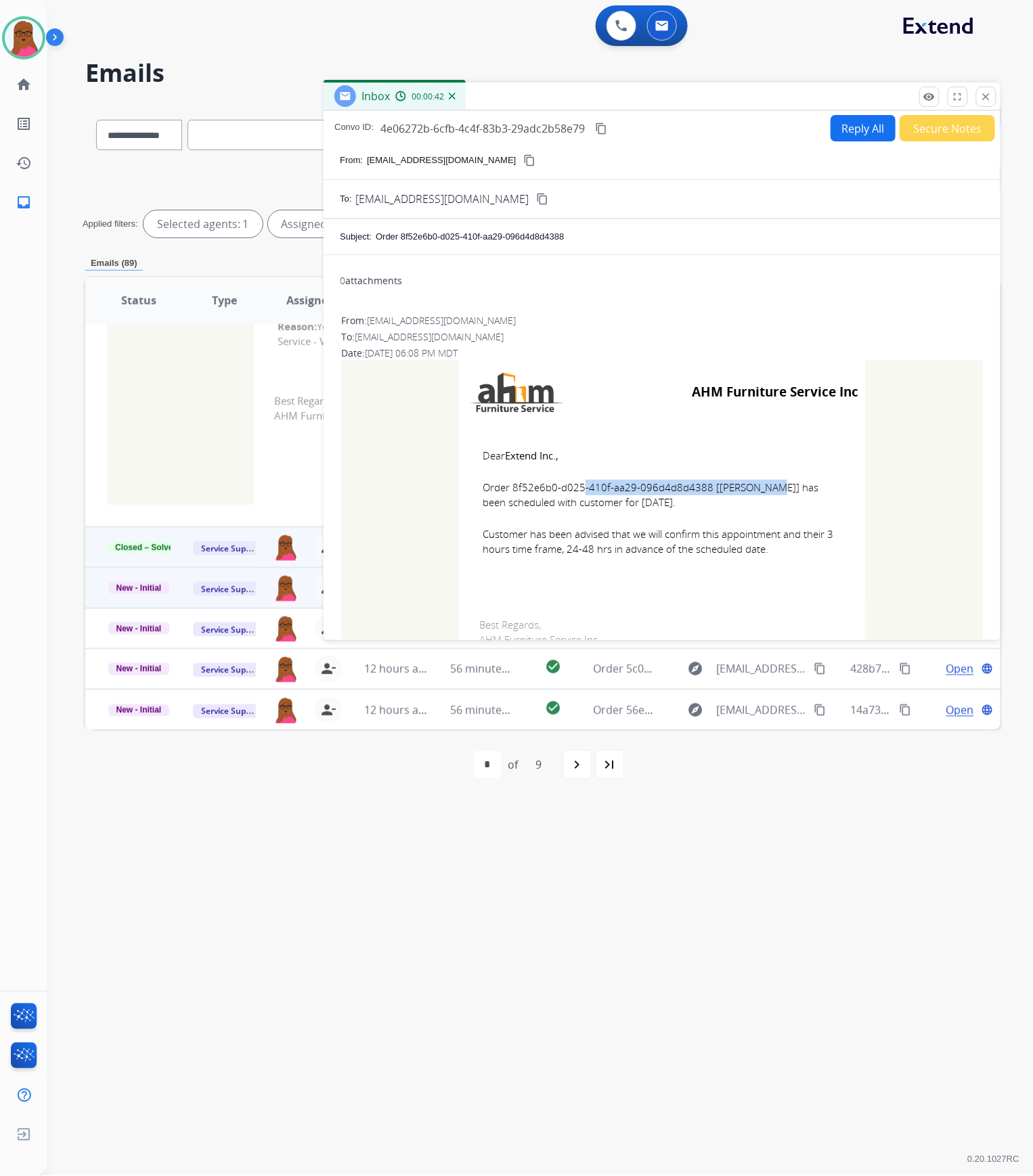
copy td "Dear Extend Inc., Order 8f52e6b0-d025-410f-aa29-096d4d8d4388 [[PERSON_NAME]] ha…"
drag, startPoint x: 988, startPoint y: 100, endPoint x: 358, endPoint y: 485, distance: 738.3
click at [989, 100] on mat-icon "close" at bounding box center [986, 97] width 12 height 12
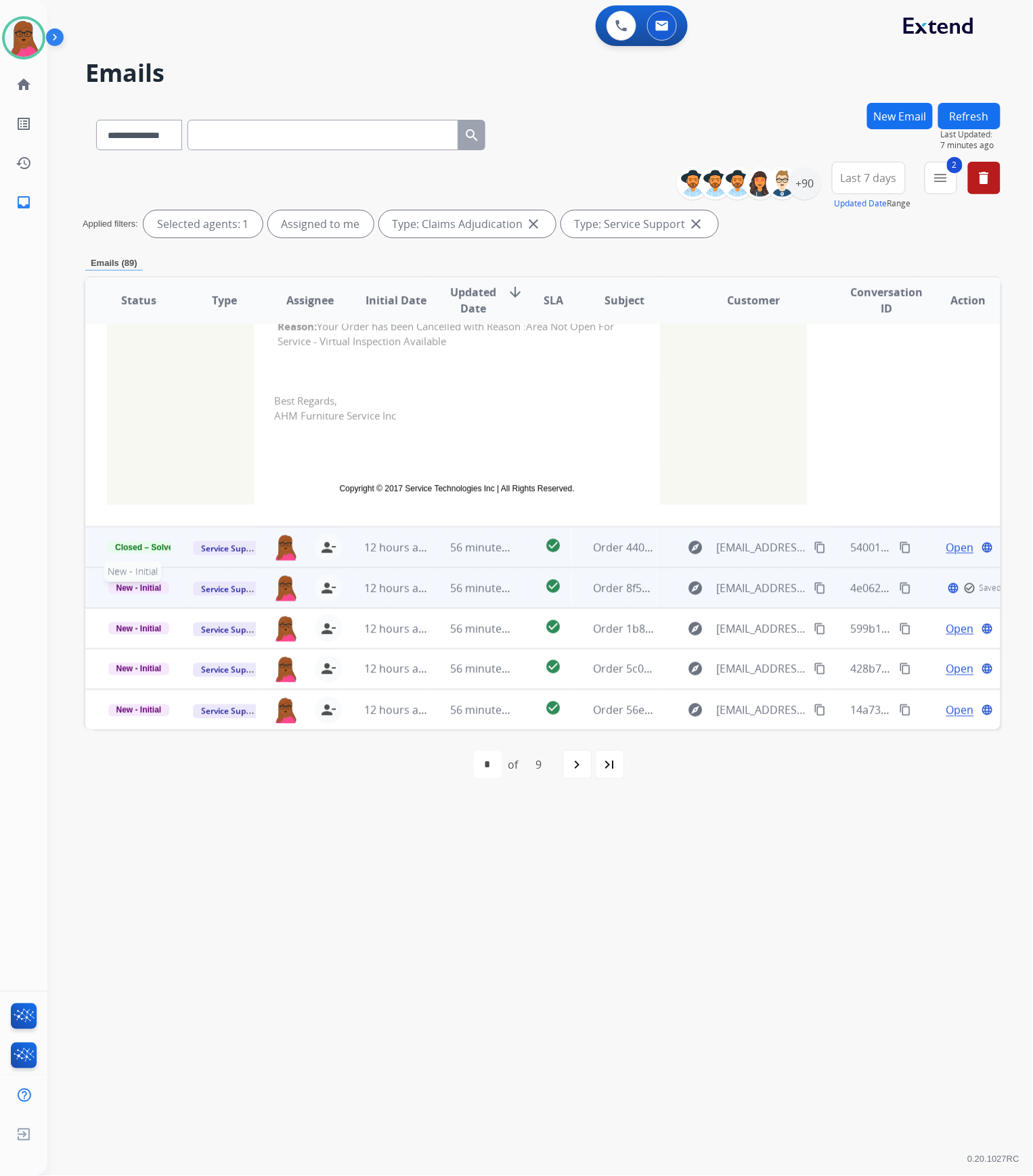
click at [153, 591] on span "New - Initial" at bounding box center [139, 588] width 62 height 12
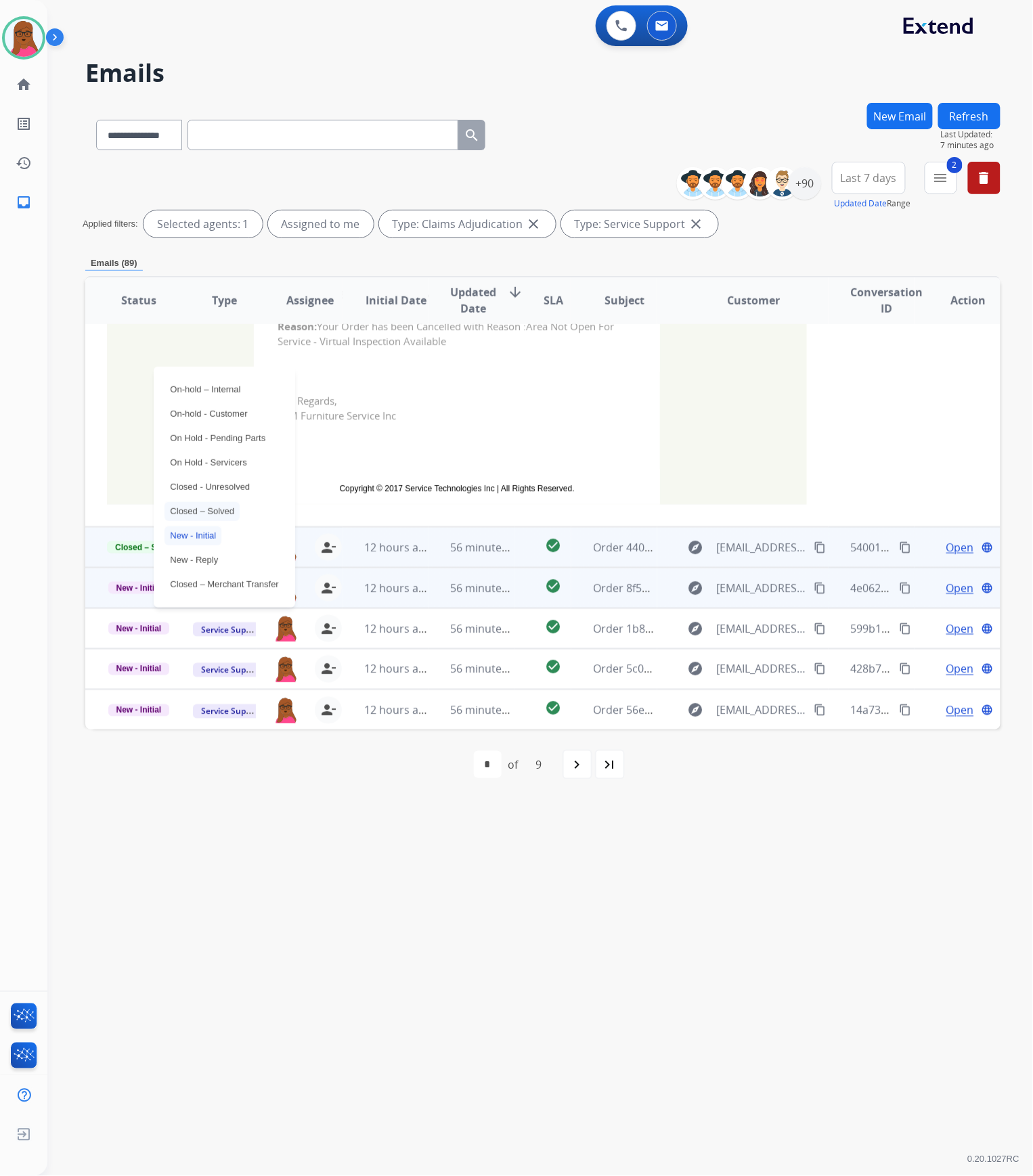
click at [200, 510] on p "Closed – Solved" at bounding box center [202, 511] width 76 height 19
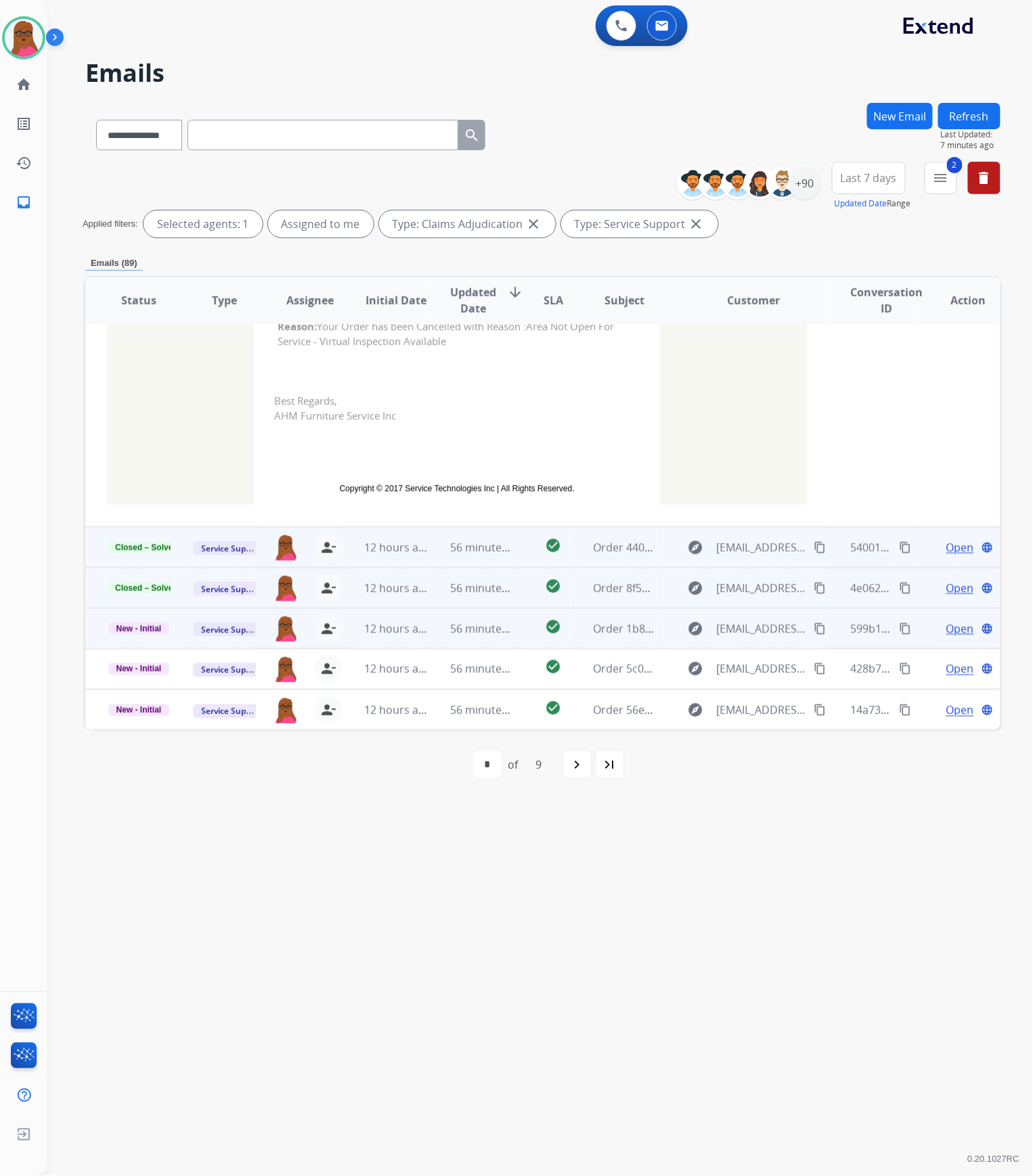
click at [946, 634] on span "Open" at bounding box center [960, 628] width 27 height 16
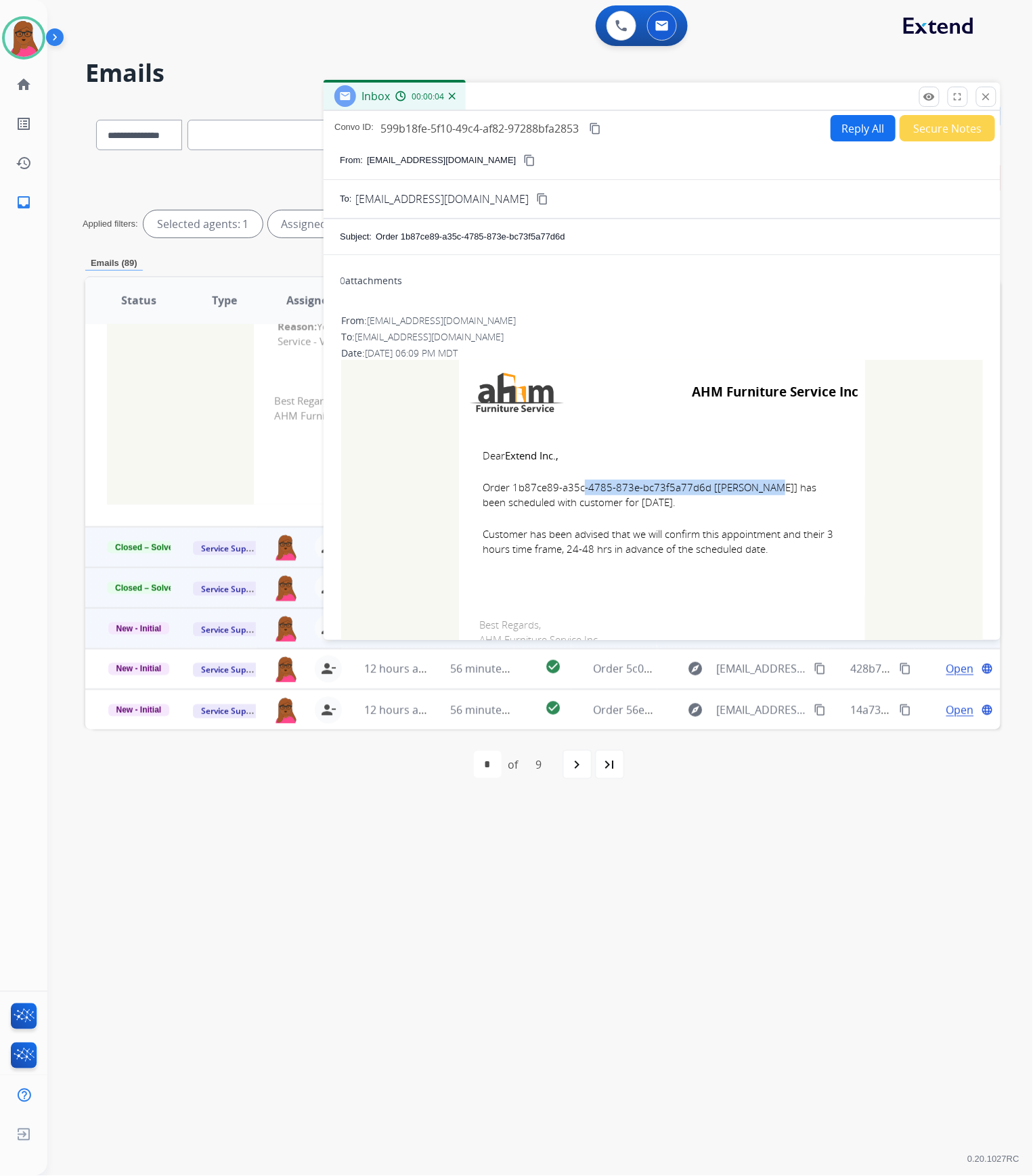
drag, startPoint x: 698, startPoint y: 488, endPoint x: 510, endPoint y: 485, distance: 188.0
click at [510, 485] on span "Order 1b87ce89-a35c-4785-873e-bc73f5a77d6d [[PERSON_NAME]] has been scheduled w…" at bounding box center [661, 494] width 359 height 30
copy span "1b87ce89-a35c-4785-873e-bc73f5a77d6d"
drag, startPoint x: 479, startPoint y: 450, endPoint x: 769, endPoint y: 552, distance: 307.4
click at [769, 552] on td "Dear Extend Inc., Order 1b87ce89-a35c-4785-873e-bc73f5a77d6d [[PERSON_NAME]] ha…" at bounding box center [661, 510] width 406 height 172
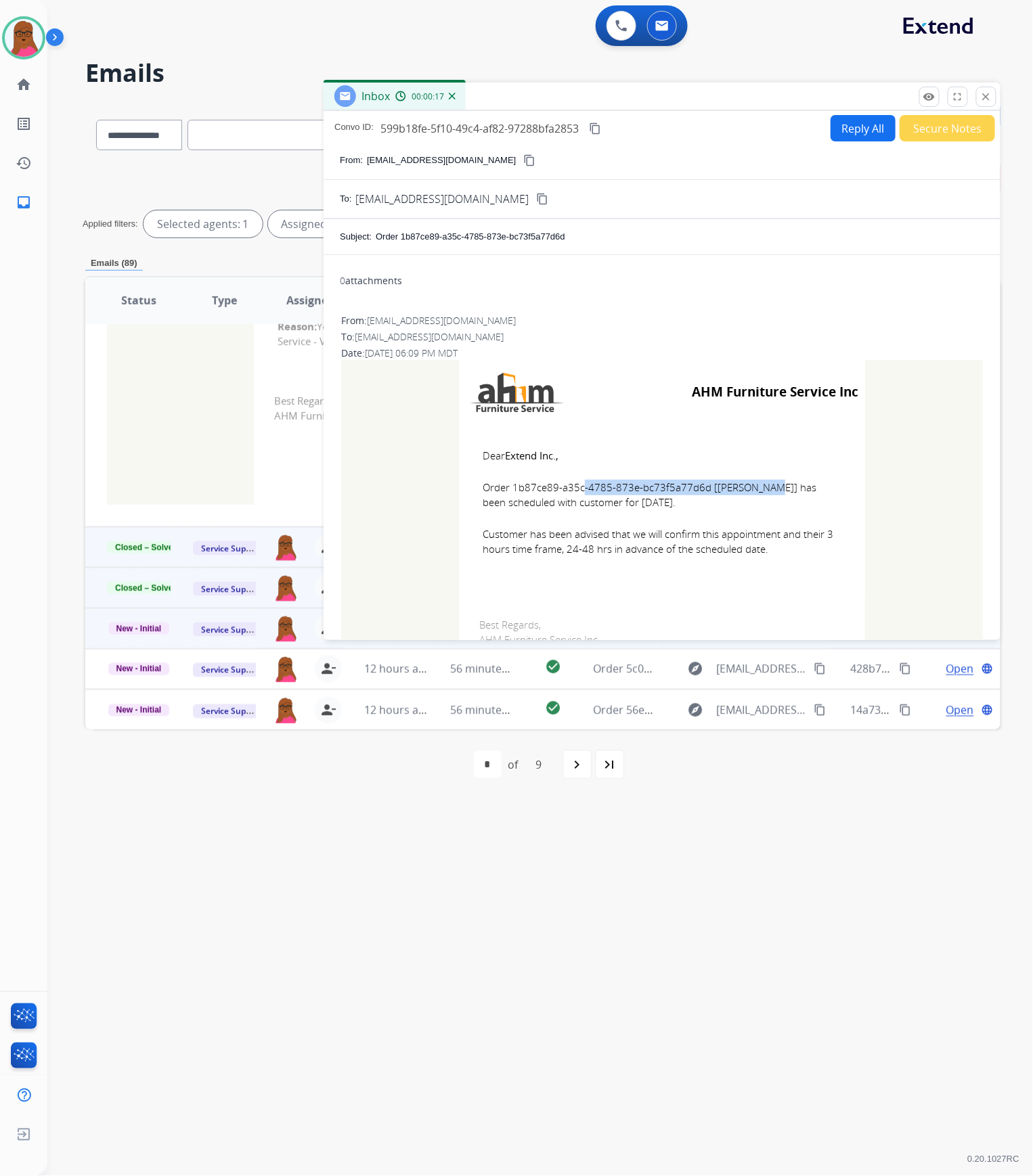
copy td "Dear Extend Inc., Order 1b87ce89-a35c-4785-873e-bc73f5a77d6d [[PERSON_NAME]] ha…"
click at [984, 98] on mat-icon "close" at bounding box center [986, 97] width 12 height 12
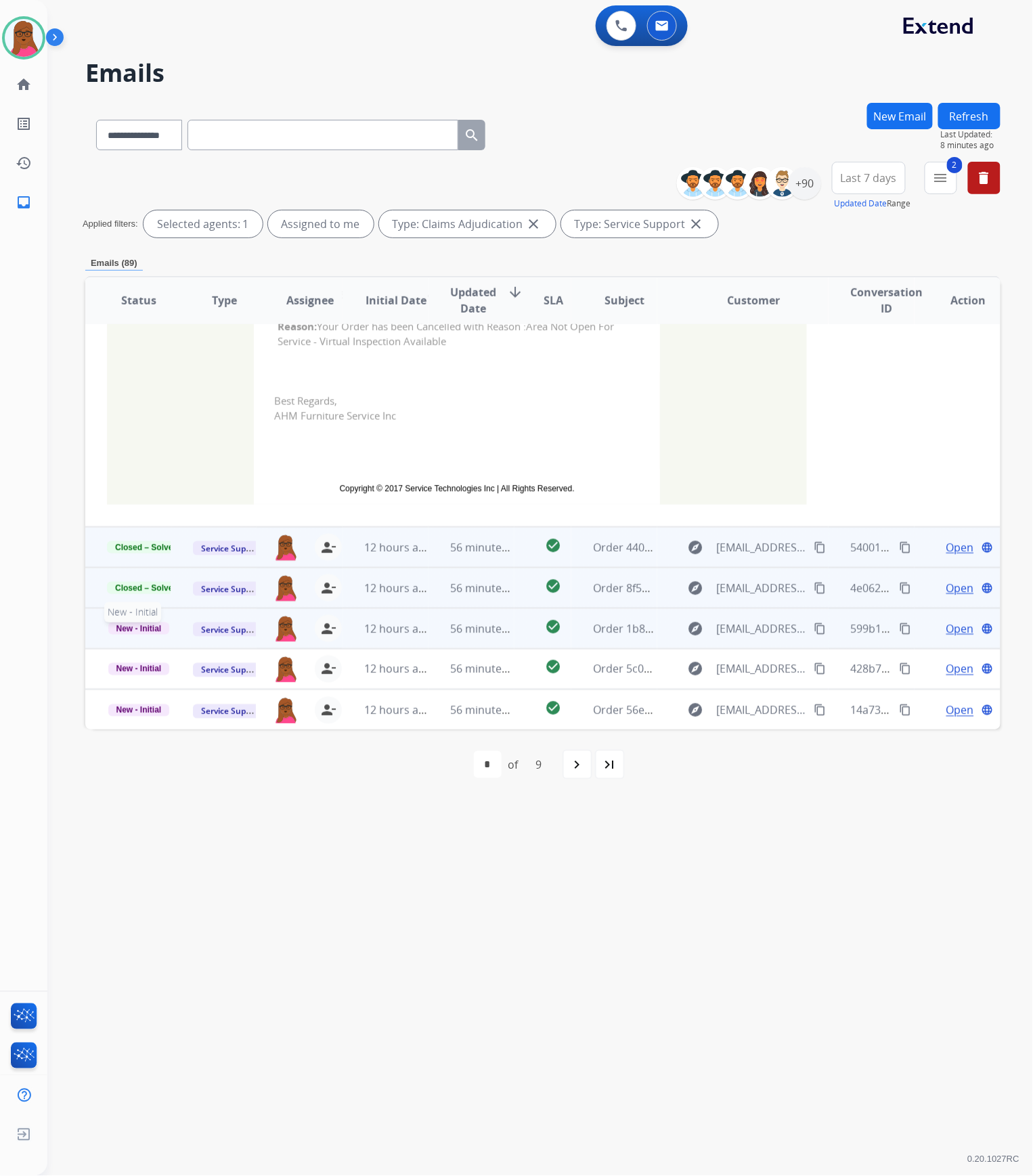
click at [152, 631] on span "New - Initial" at bounding box center [139, 629] width 62 height 12
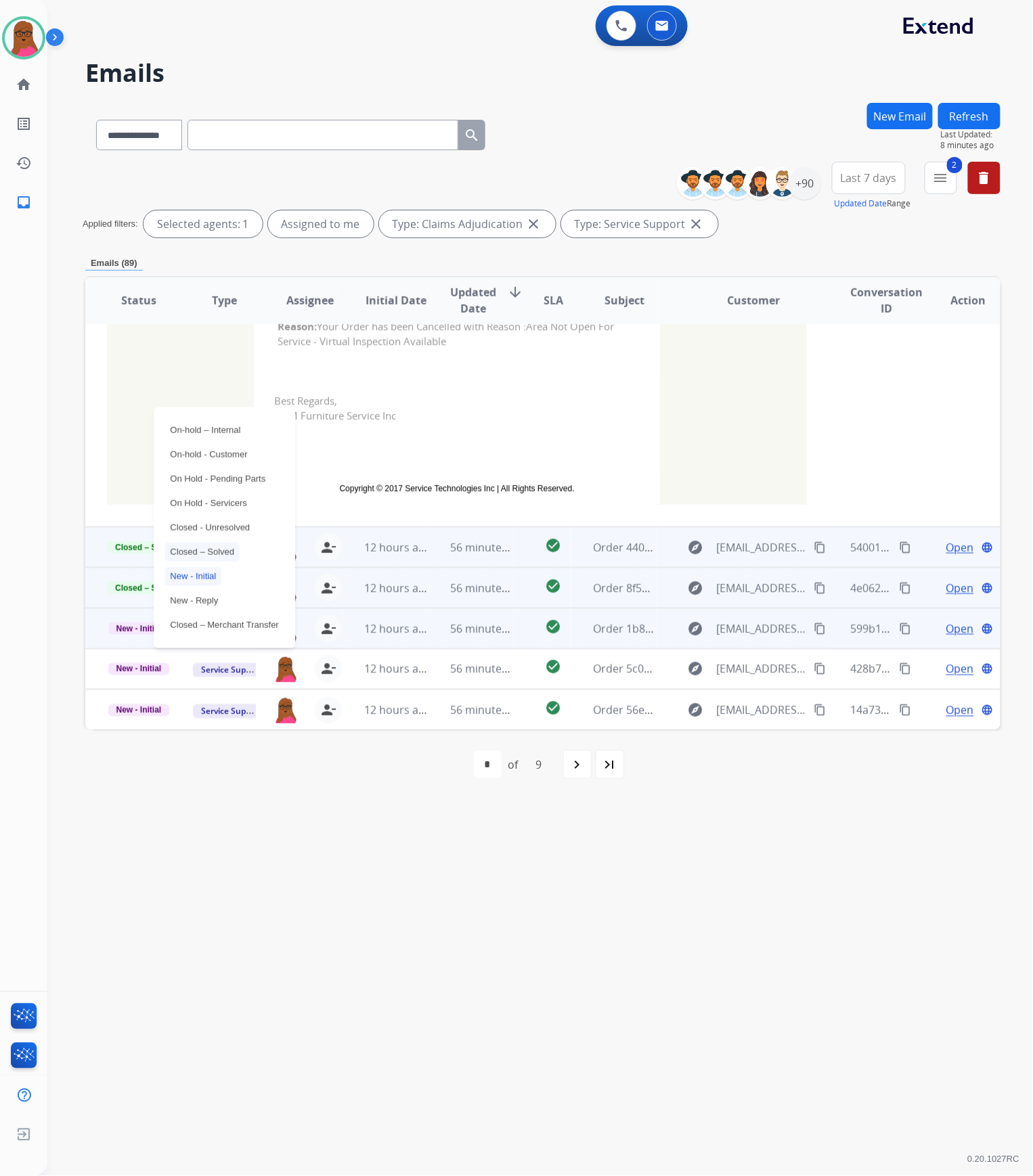
click at [211, 552] on p "Closed – Solved" at bounding box center [202, 552] width 76 height 19
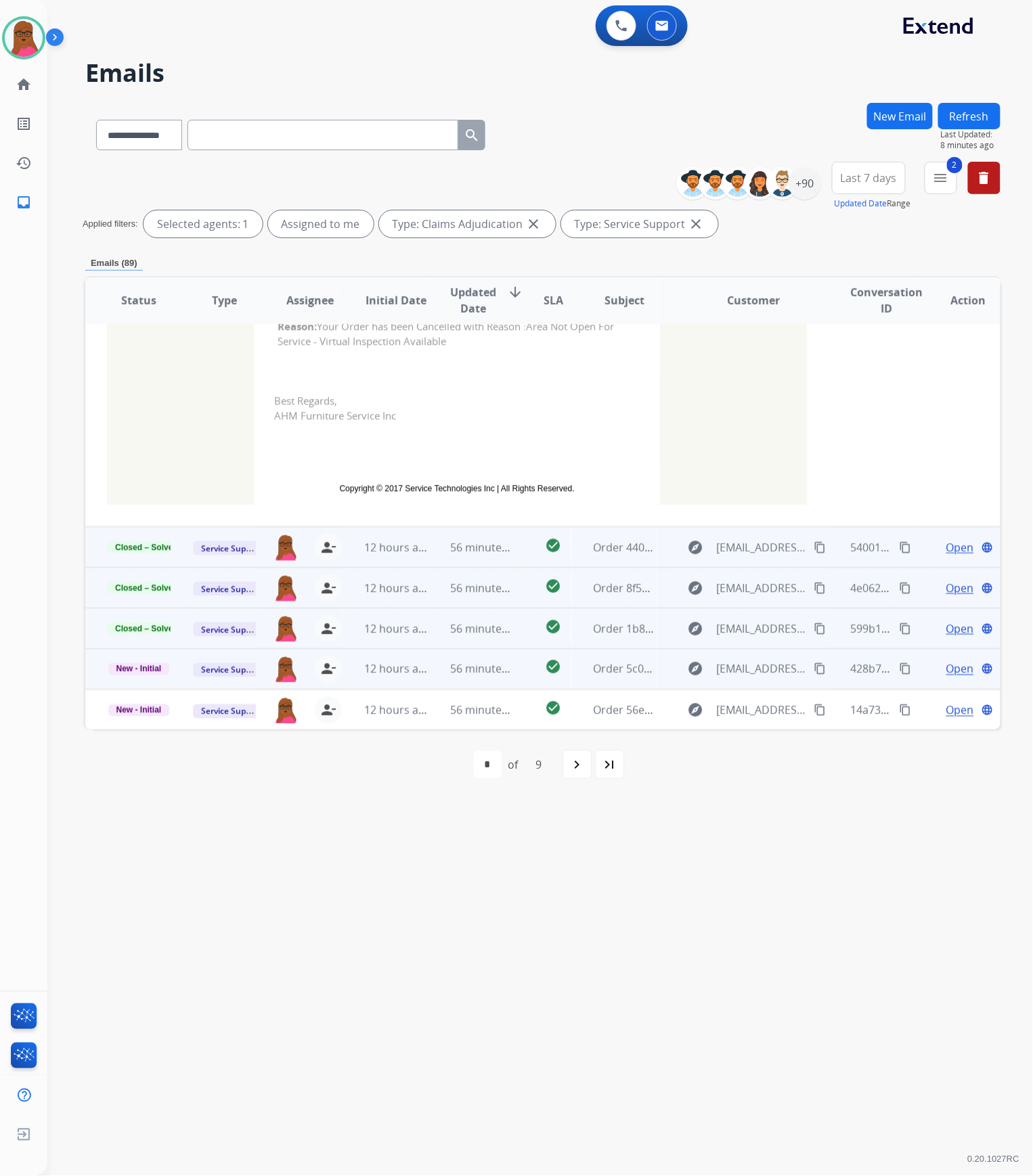
click at [948, 671] on span "Open" at bounding box center [960, 669] width 27 height 16
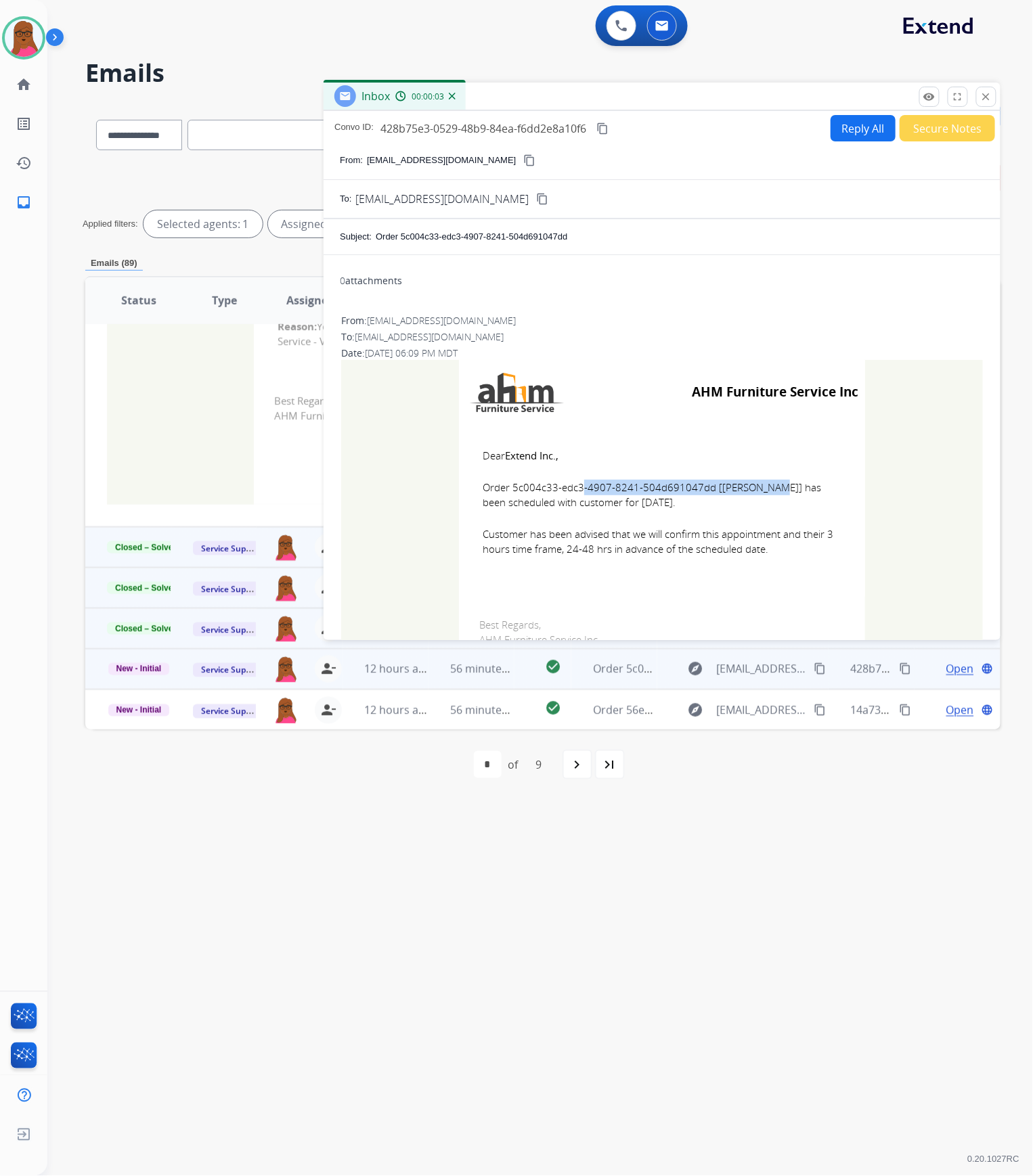
drag, startPoint x: 703, startPoint y: 489, endPoint x: 509, endPoint y: 485, distance: 194.0
click at [509, 485] on span "Order 5c004c33-edc3-4907-8241-504d691047dd [[PERSON_NAME]] has been scheduled w…" at bounding box center [661, 494] width 359 height 30
drag, startPoint x: 482, startPoint y: 455, endPoint x: 739, endPoint y: 534, distance: 268.9
click at [739, 534] on td "Dear Extend Inc., Order 5c004c33-edc3-4907-8241-504d691047dd [[PERSON_NAME]] ha…" at bounding box center [661, 510] width 406 height 172
drag, startPoint x: 474, startPoint y: 455, endPoint x: 769, endPoint y: 588, distance: 323.6
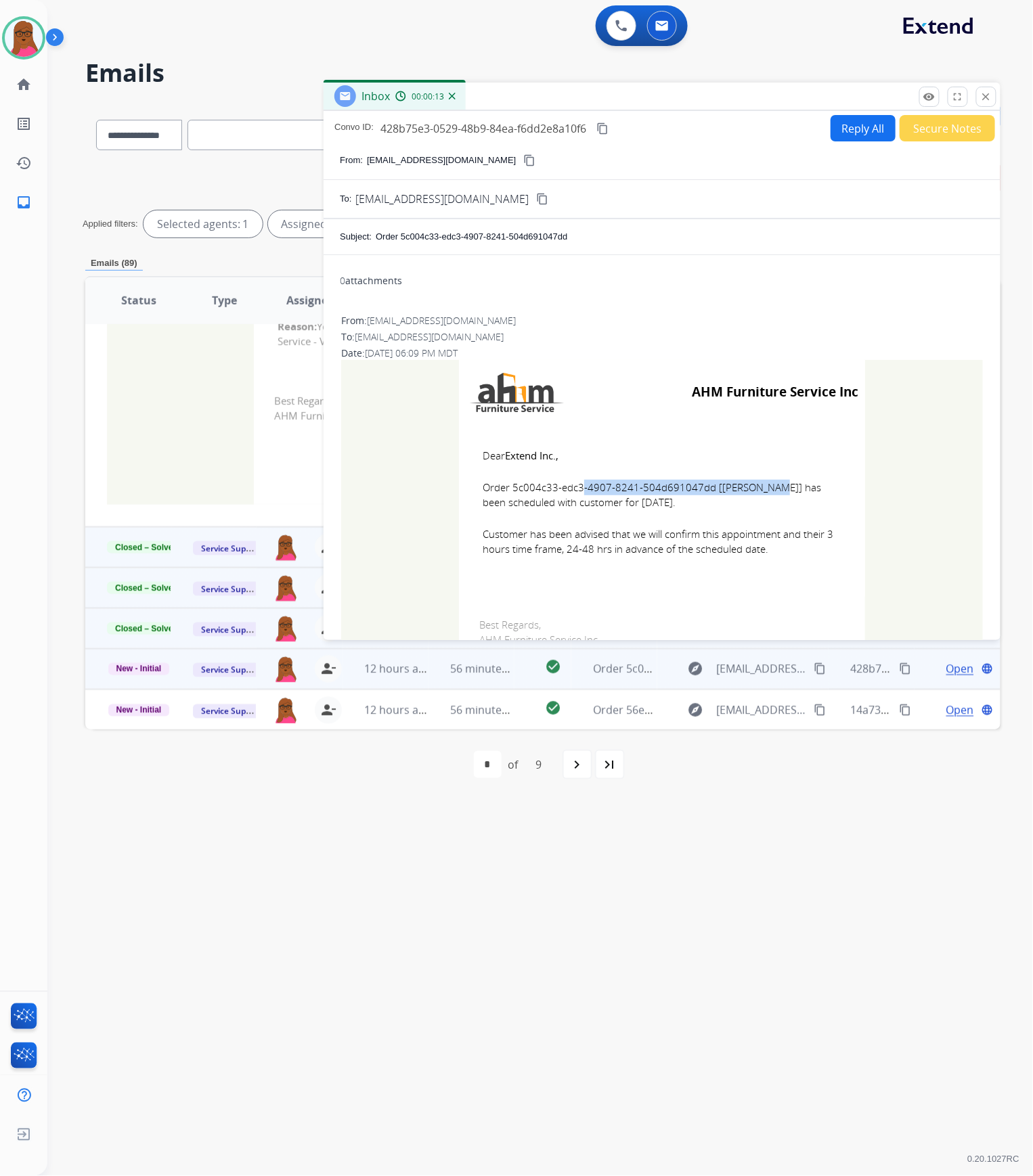
click at [769, 588] on td "Dear Extend Inc., Order 5c004c33-edc3-4907-8241-504d691047dd [[PERSON_NAME]] ha…" at bounding box center [661, 510] width 406 height 172
click at [992, 90] on button "close Close" at bounding box center [986, 97] width 21 height 21
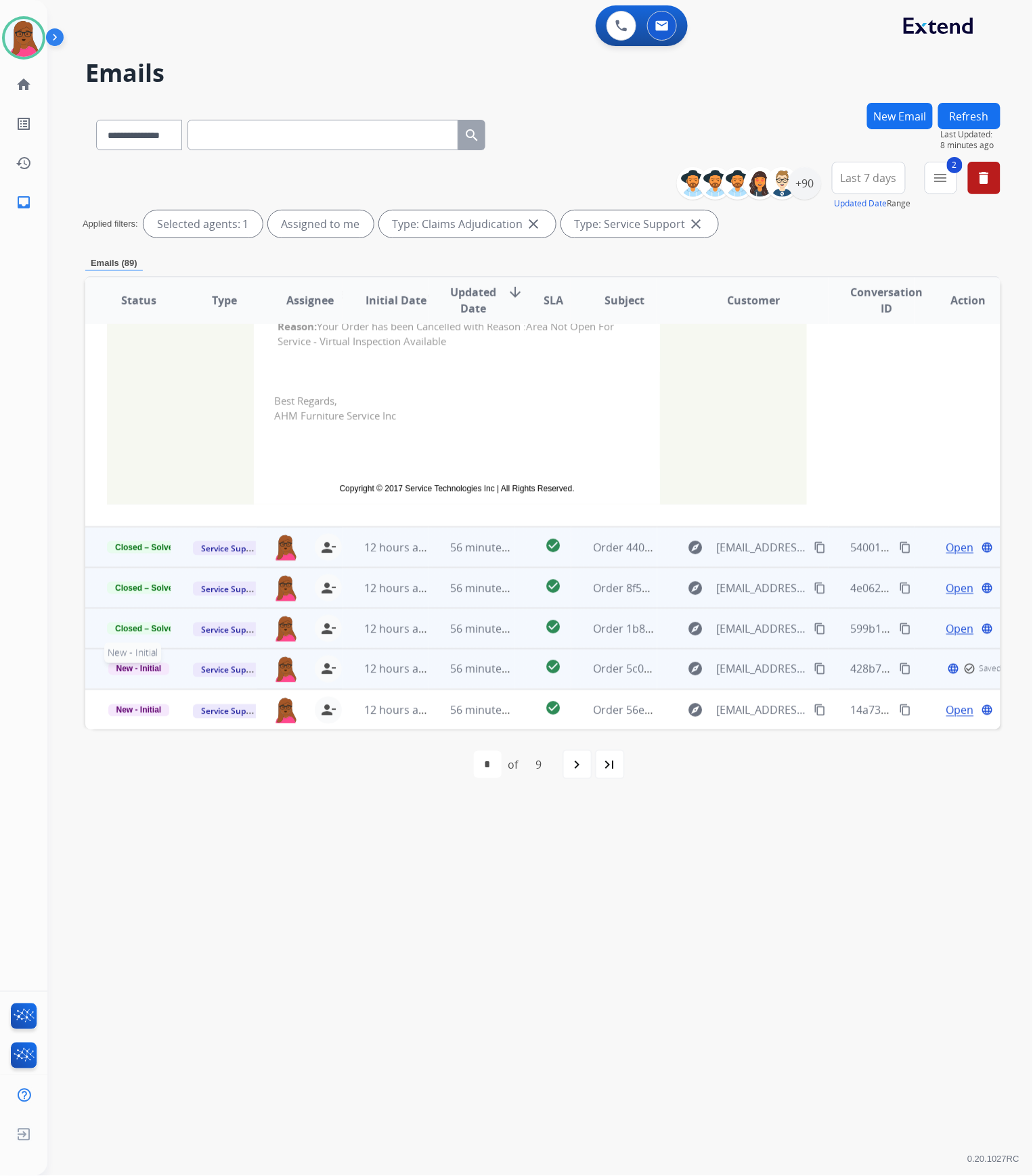
click at [145, 664] on span "New - Initial" at bounding box center [139, 669] width 62 height 12
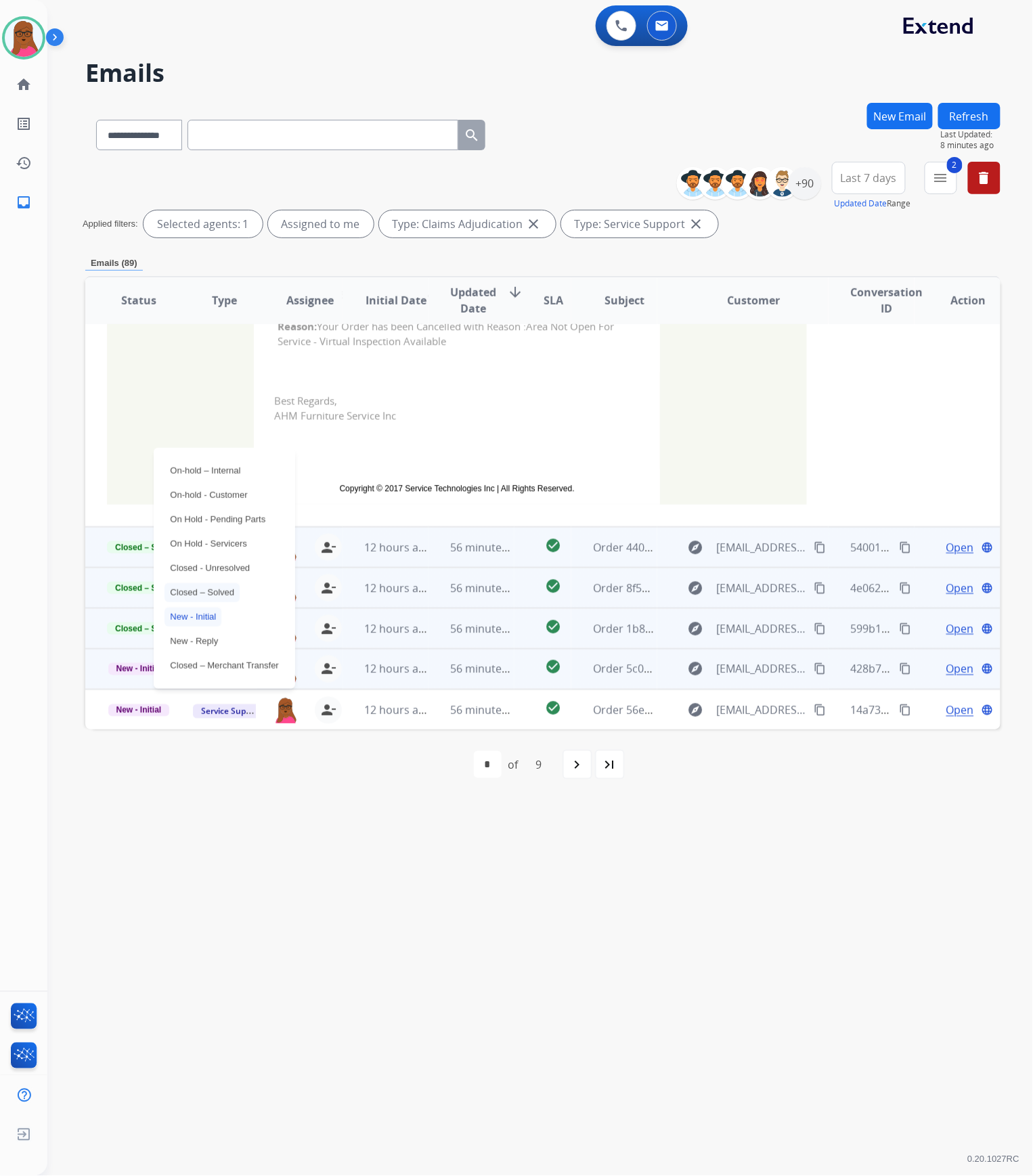
click at [210, 588] on p "Closed – Solved" at bounding box center [202, 593] width 76 height 19
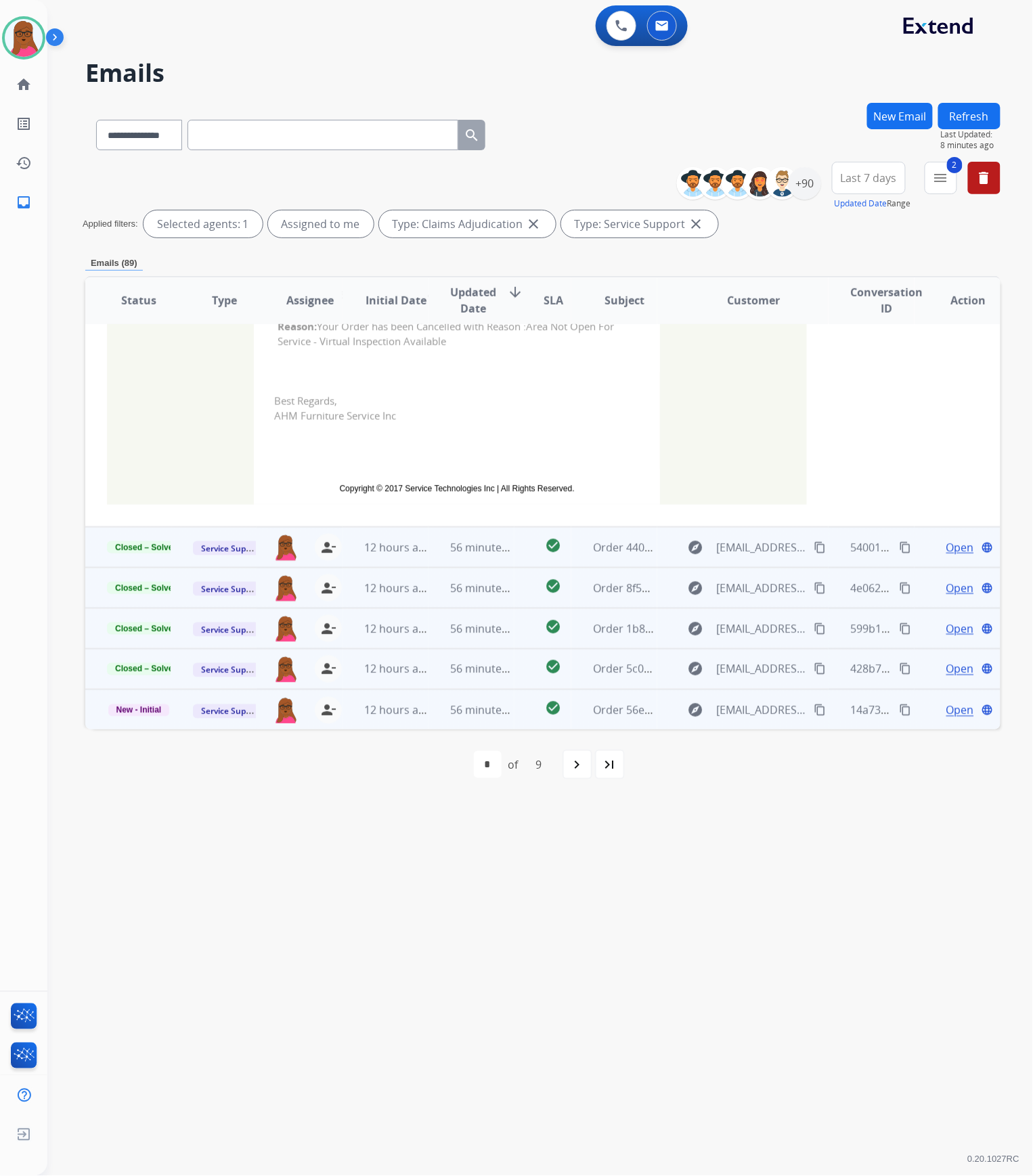
click at [950, 715] on span "Open" at bounding box center [960, 710] width 27 height 16
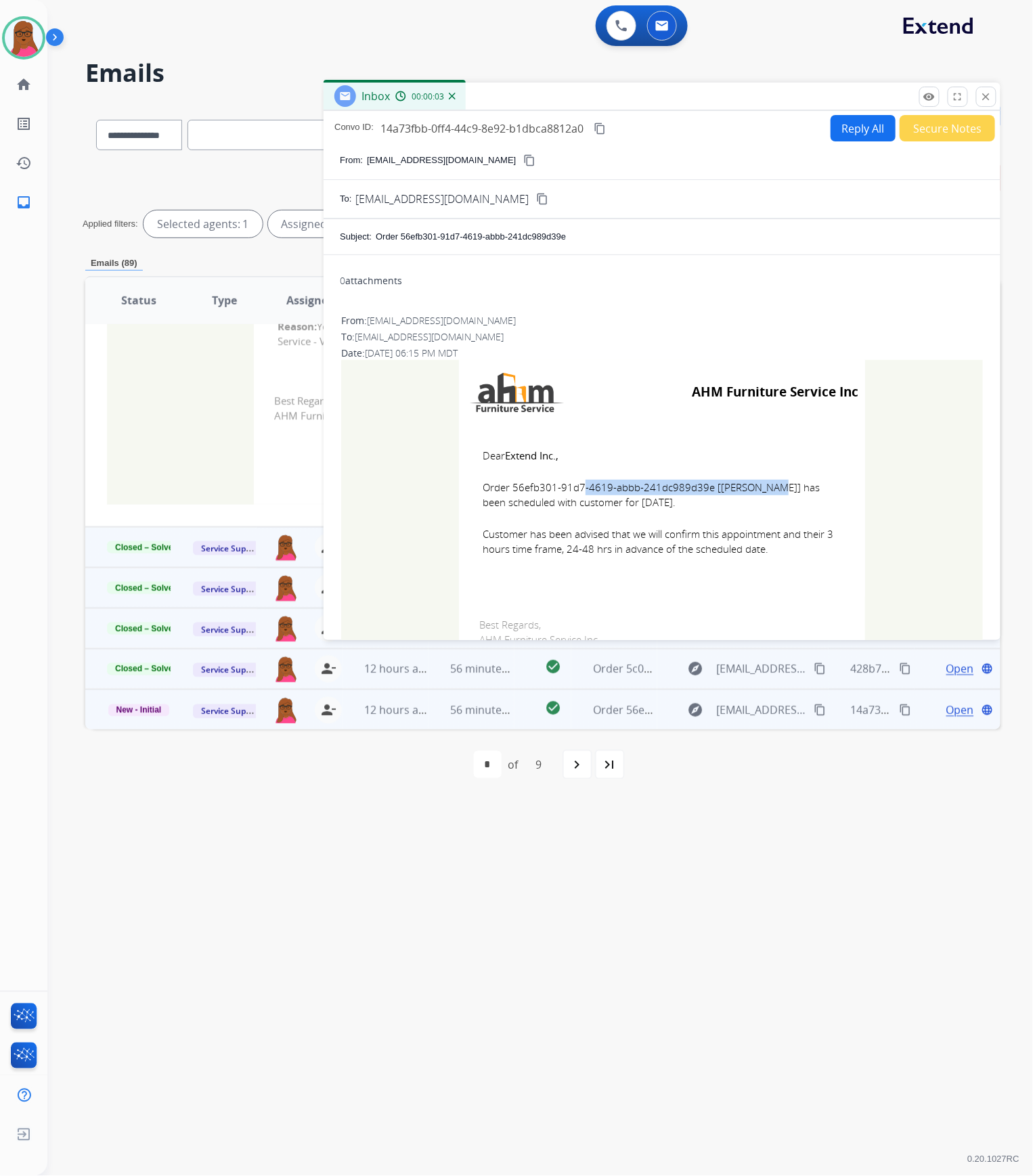
drag, startPoint x: 704, startPoint y: 485, endPoint x: 510, endPoint y: 491, distance: 194.1
click at [510, 491] on span "Order 56efb301-91d7-4619-abbb-241dc989d39e [[PERSON_NAME]] has been scheduled w…" at bounding box center [661, 494] width 359 height 30
drag, startPoint x: 476, startPoint y: 452, endPoint x: 780, endPoint y: 550, distance: 319.4
click at [780, 550] on td "Dear Extend Inc., Order 56efb301-91d7-4619-abbb-241dc989d39e [[PERSON_NAME]] ha…" at bounding box center [661, 510] width 406 height 172
click at [983, 103] on mat-icon "close" at bounding box center [986, 97] width 12 height 12
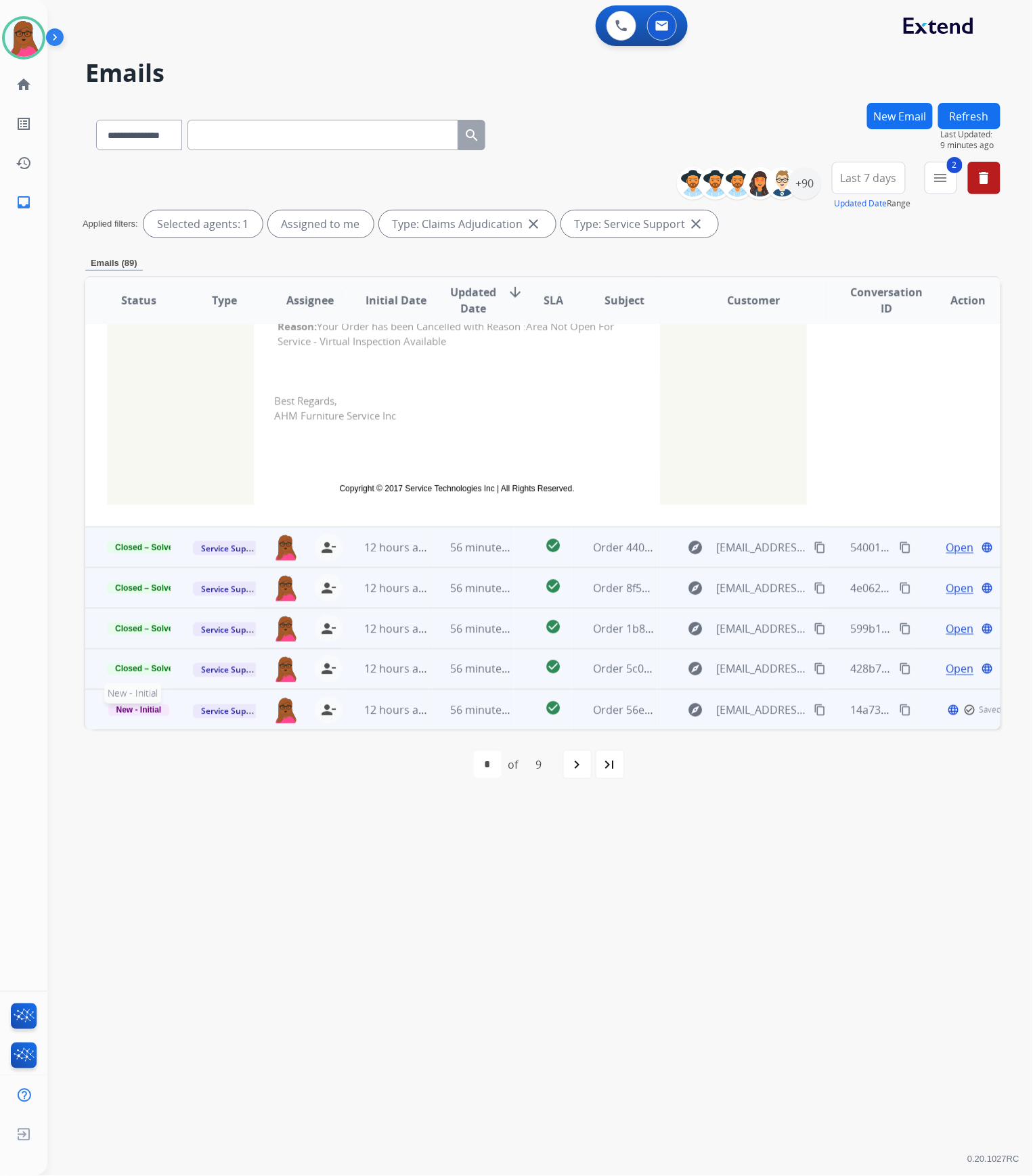
click at [155, 715] on p "New - Initial" at bounding box center [139, 710] width 63 height 14
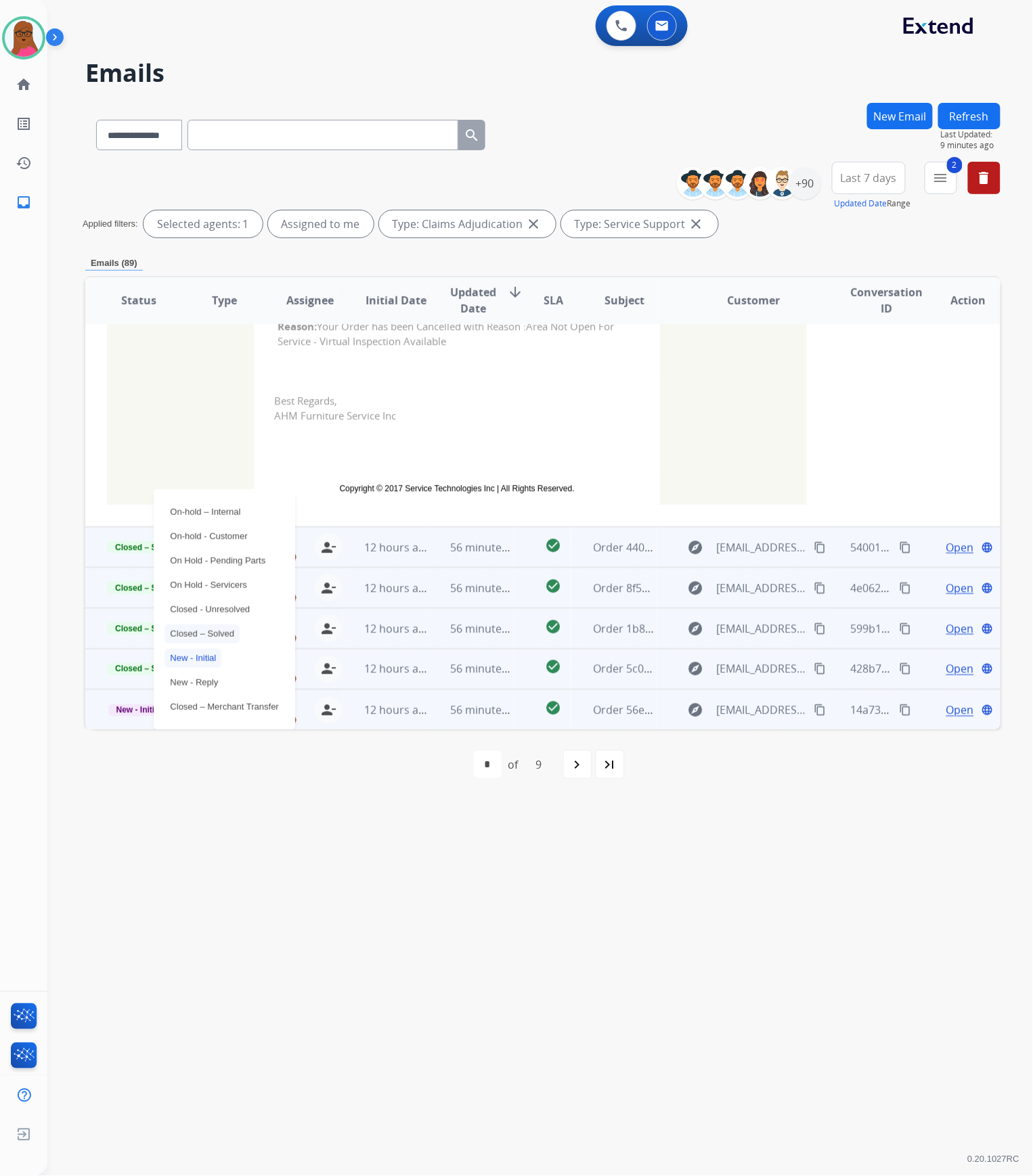
click at [203, 637] on p "Closed – Solved" at bounding box center [202, 634] width 76 height 19
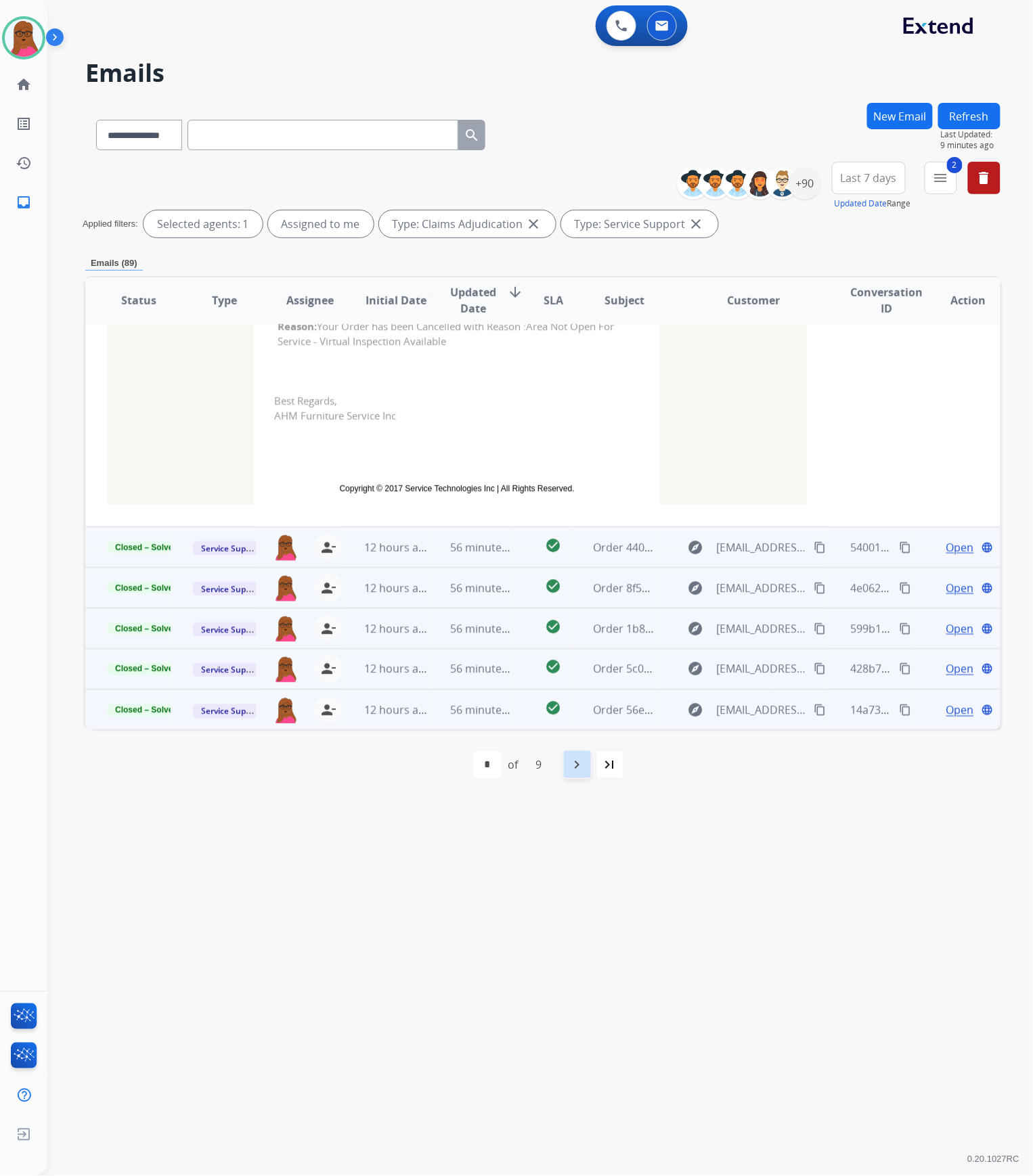
click at [571, 768] on mat-icon "navigate_next" at bounding box center [577, 764] width 16 height 16
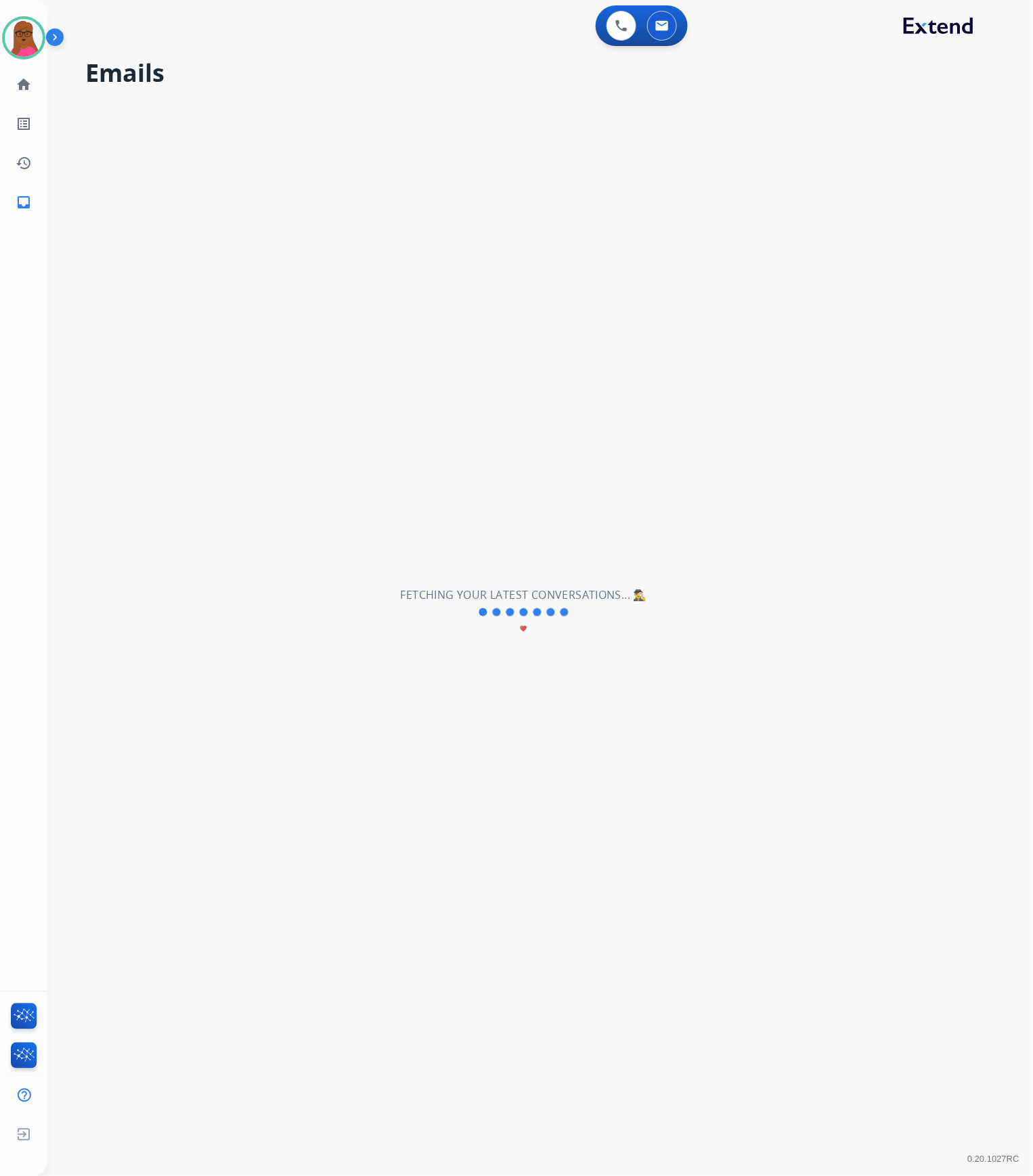
scroll to position [45, 0]
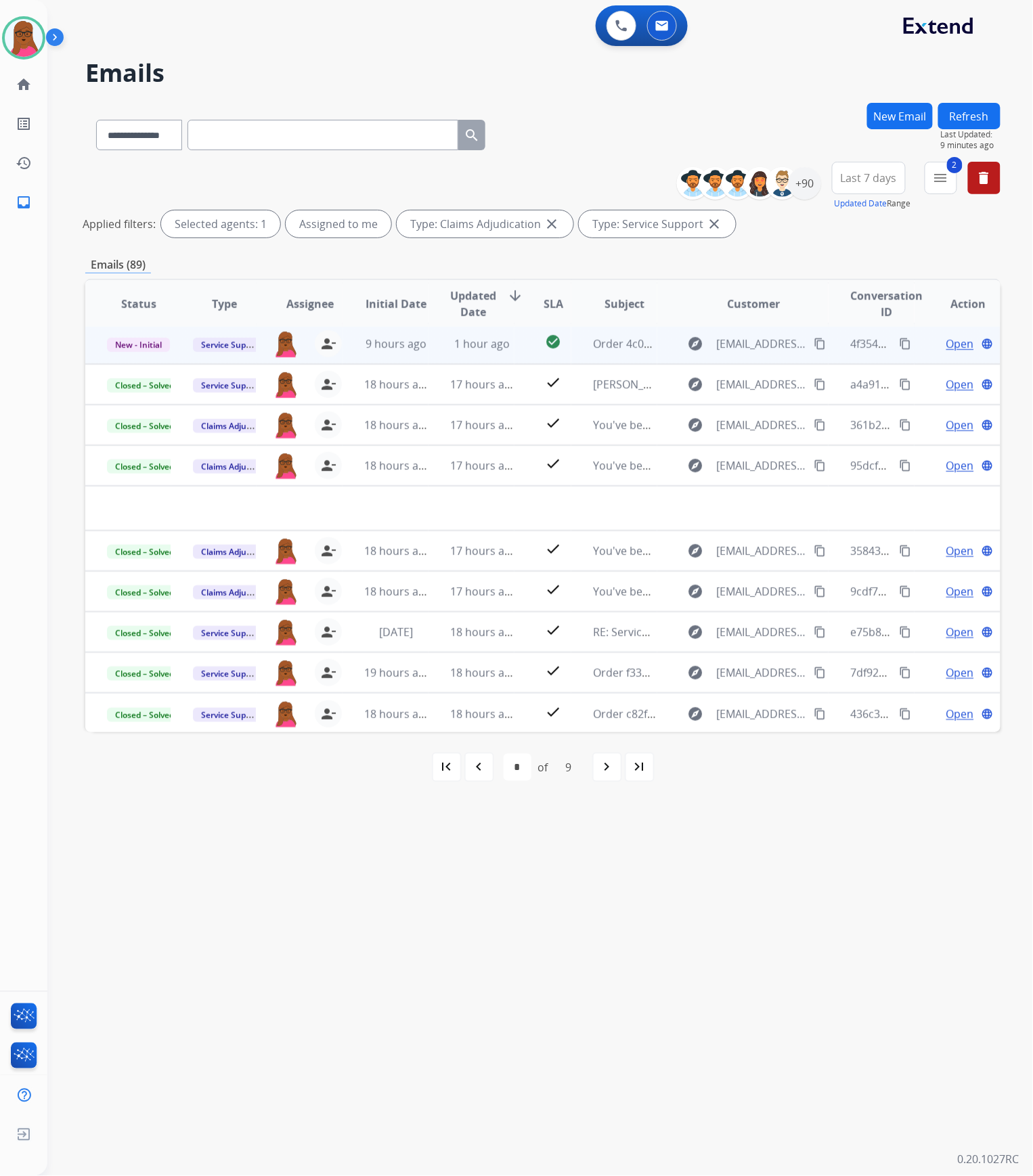
click at [946, 345] on span "Open" at bounding box center [960, 343] width 27 height 16
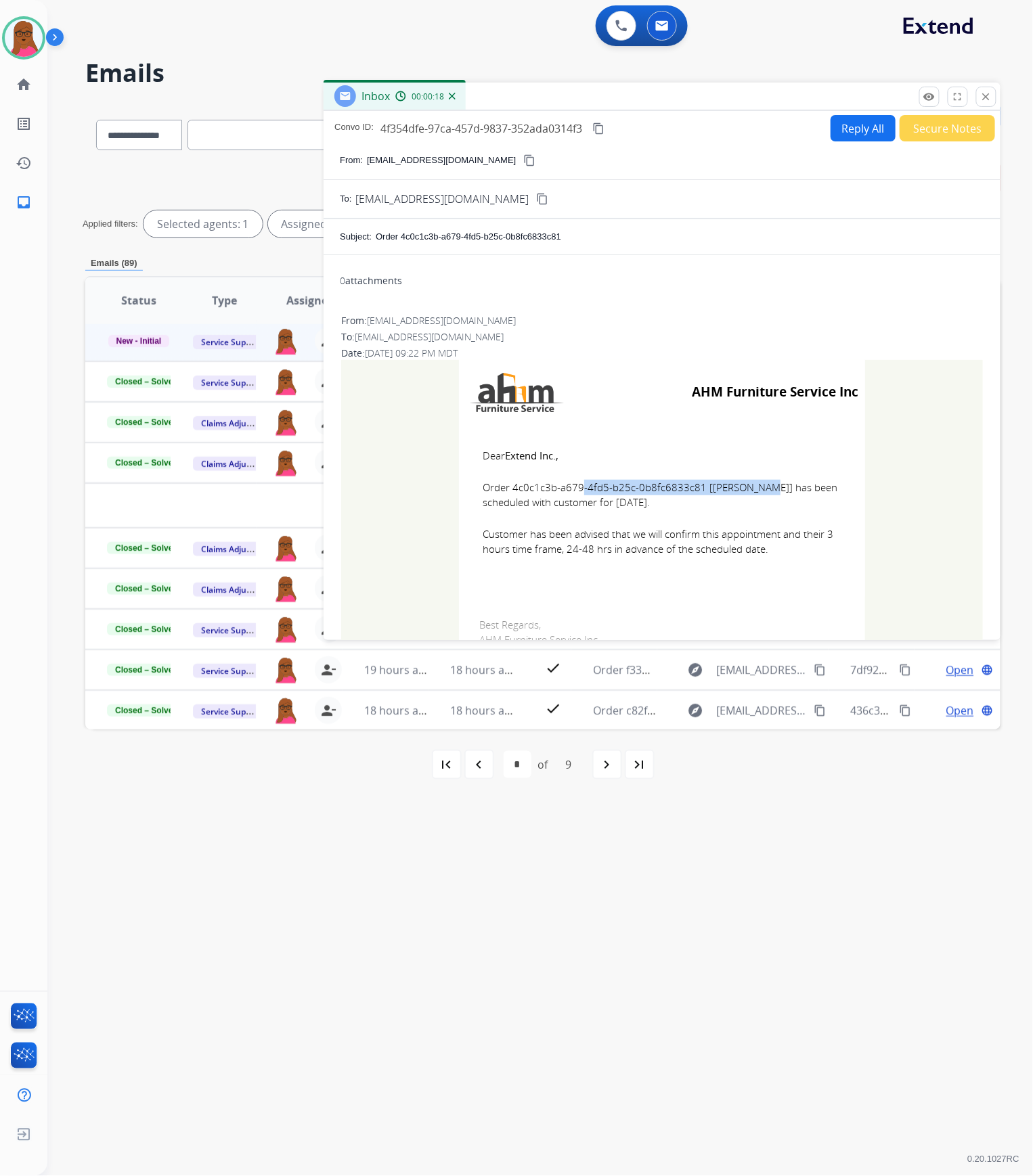
drag, startPoint x: 694, startPoint y: 490, endPoint x: 510, endPoint y: 485, distance: 184.1
click at [510, 485] on span "Order 4c0c1c3b-a679-4fd5-b25c-0b8fc6833c81 [[PERSON_NAME]] has been scheduled w…" at bounding box center [661, 494] width 359 height 30
drag, startPoint x: 479, startPoint y: 452, endPoint x: 678, endPoint y: 524, distance: 211.6
click at [678, 524] on td "Dear Extend Inc., Order 4c0c1c3b-a679-4fd5-b25c-0b8fc6833c81 [[PERSON_NAME]] ha…" at bounding box center [661, 510] width 406 height 172
click at [694, 460] on span "Dear Extend Inc.," at bounding box center [661, 455] width 359 height 15
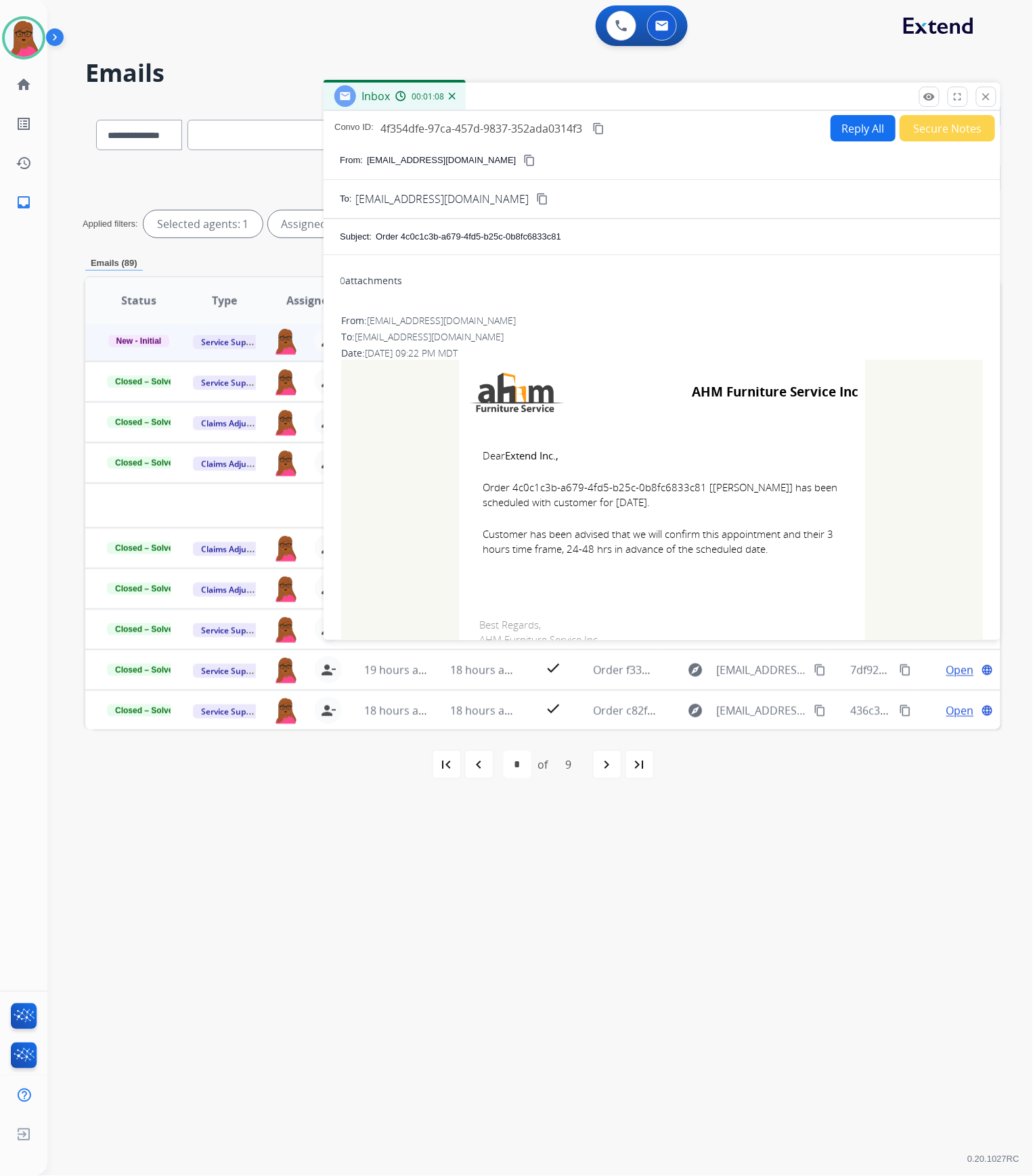
drag, startPoint x: 475, startPoint y: 453, endPoint x: 830, endPoint y: 570, distance: 373.8
click at [830, 570] on td "Dear Extend Inc., Order 4c0c1c3b-a679-4fd5-b25c-0b8fc6833c81 [[PERSON_NAME]] ha…" at bounding box center [661, 510] width 406 height 172
click at [994, 101] on button "close Close" at bounding box center [986, 97] width 21 height 21
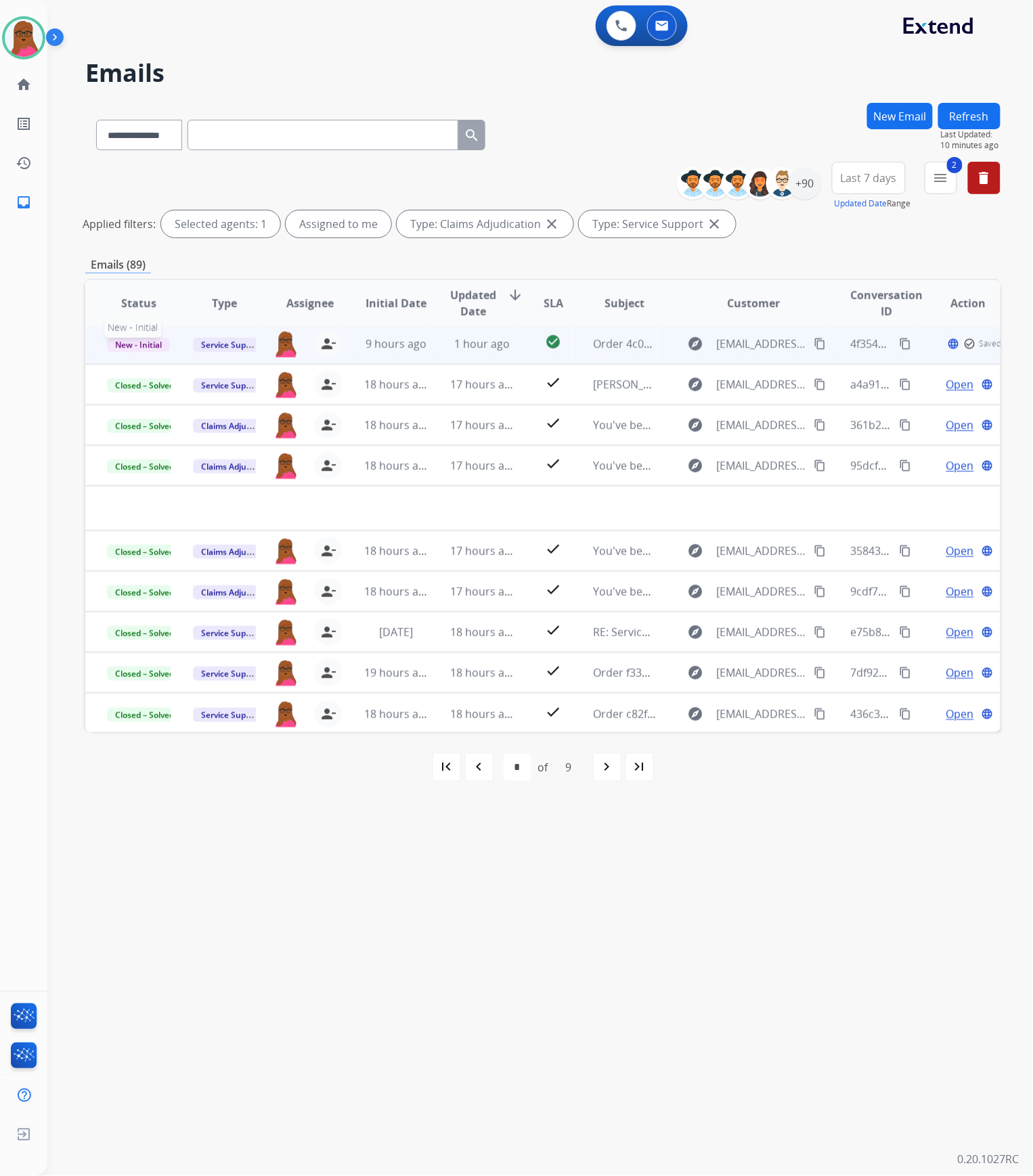
click at [164, 347] on span "New - Initial" at bounding box center [138, 345] width 63 height 15
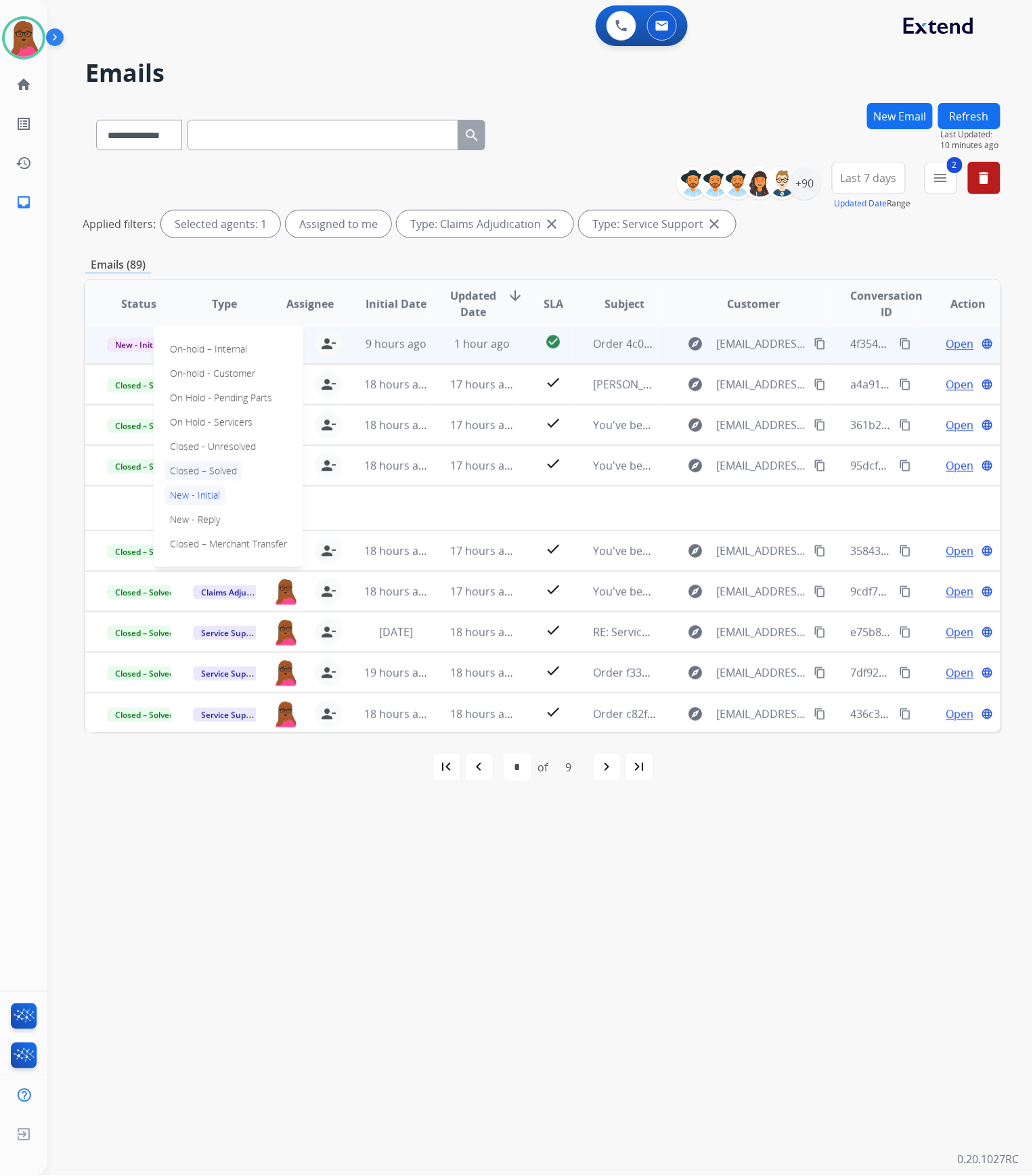
click at [206, 472] on p "Closed – Solved" at bounding box center [203, 471] width 78 height 19
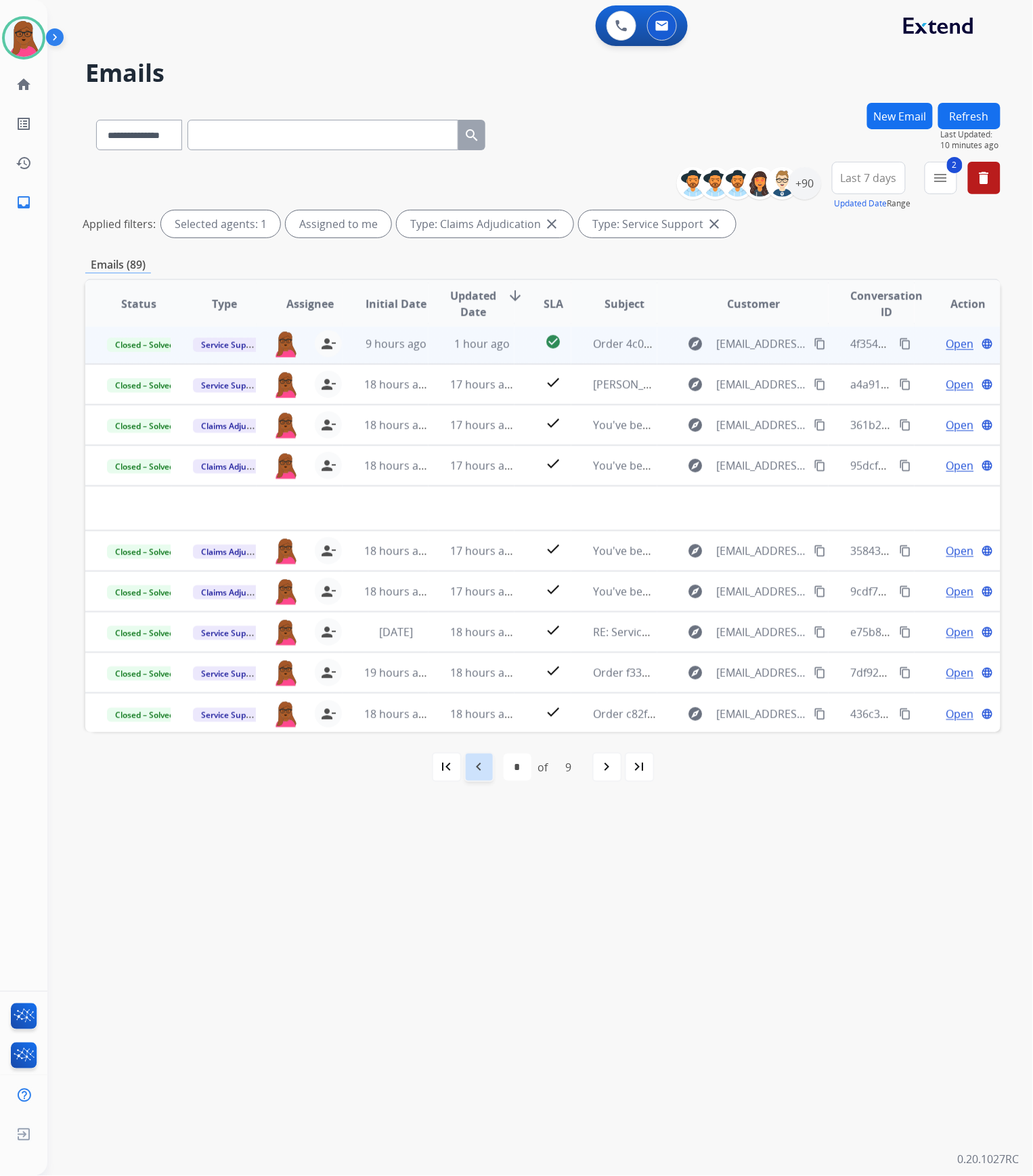
click at [480, 761] on mat-icon "navigate_before" at bounding box center [479, 767] width 16 height 16
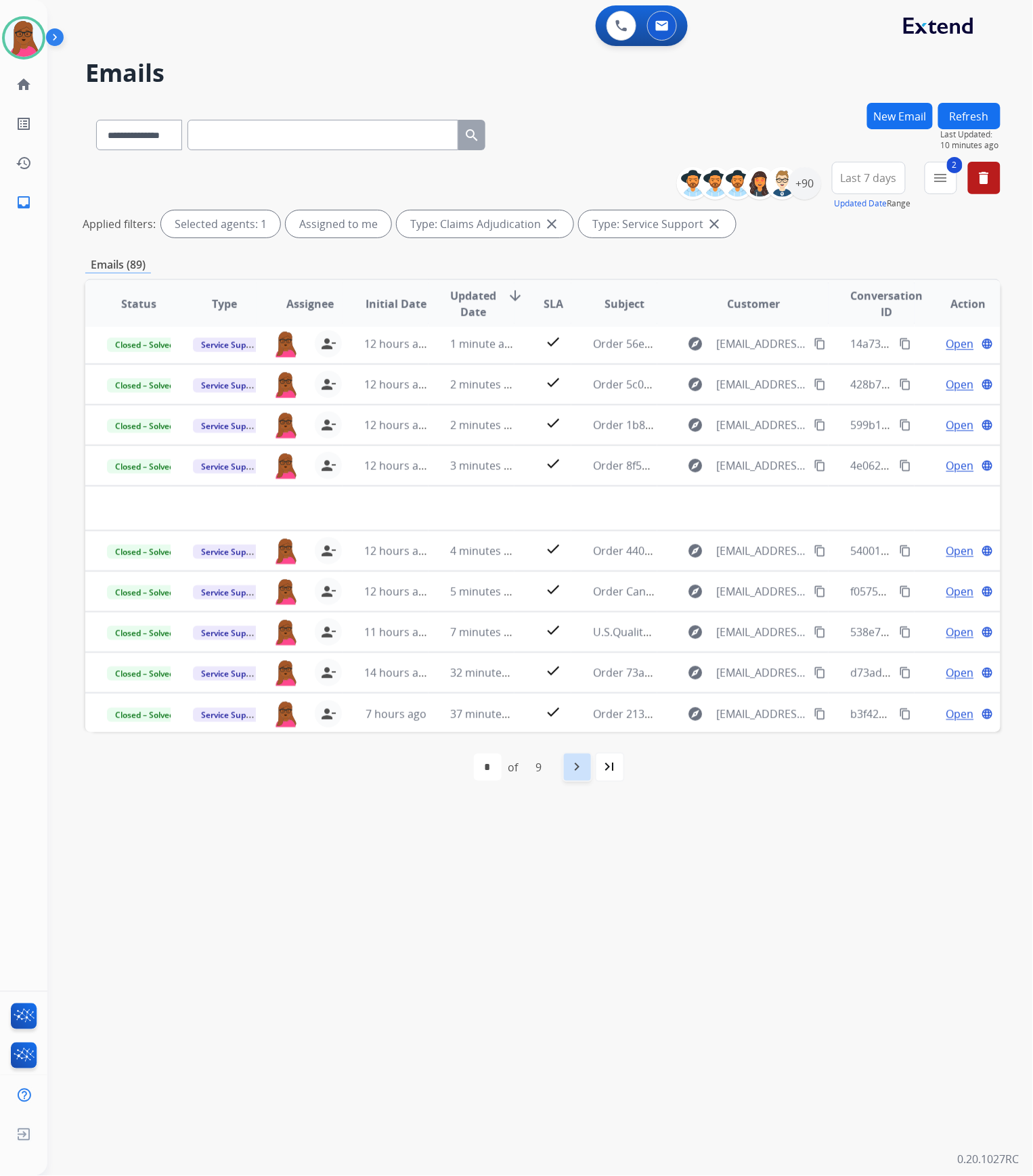
click at [566, 770] on div "navigate_next" at bounding box center [577, 767] width 30 height 30
select select "*"
click at [566, 771] on div "9" at bounding box center [569, 768] width 27 height 27
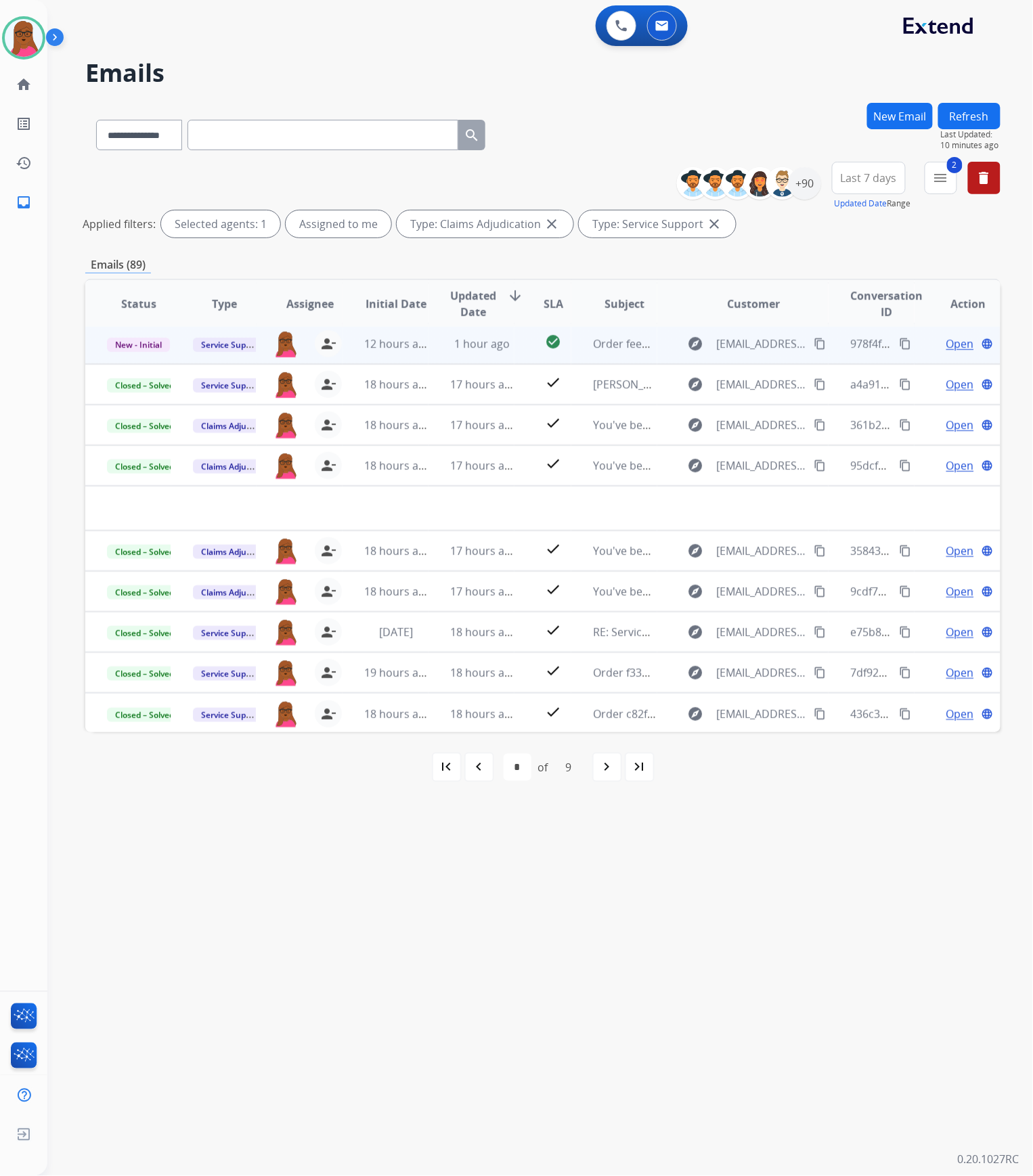
click at [949, 341] on span "Open" at bounding box center [960, 343] width 27 height 16
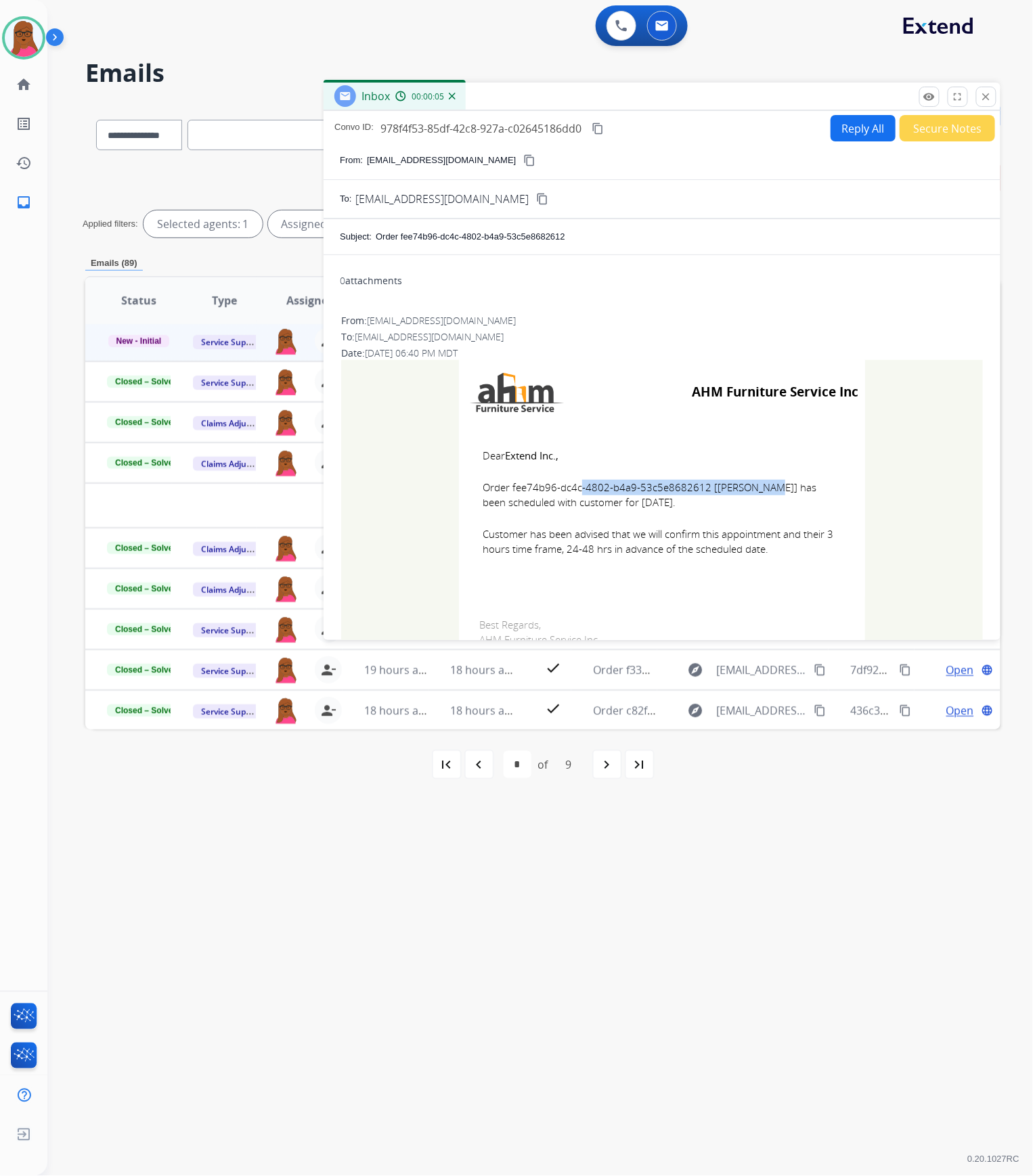
drag, startPoint x: 699, startPoint y: 488, endPoint x: 508, endPoint y: 485, distance: 191.0
click at [508, 485] on span "Order fee74b96-dc4c-4802-b4a9-53c5e8682612 [[PERSON_NAME]] has been scheduled w…" at bounding box center [661, 494] width 359 height 30
drag, startPoint x: 469, startPoint y: 443, endPoint x: 757, endPoint y: 560, distance: 310.9
click at [757, 560] on td "Dear Extend Inc., Order fee74b96-dc4c-4802-b4a9-53c5e8682612 [[PERSON_NAME]] ha…" at bounding box center [661, 510] width 406 height 172
drag, startPoint x: 988, startPoint y: 98, endPoint x: 207, endPoint y: 274, distance: 800.6
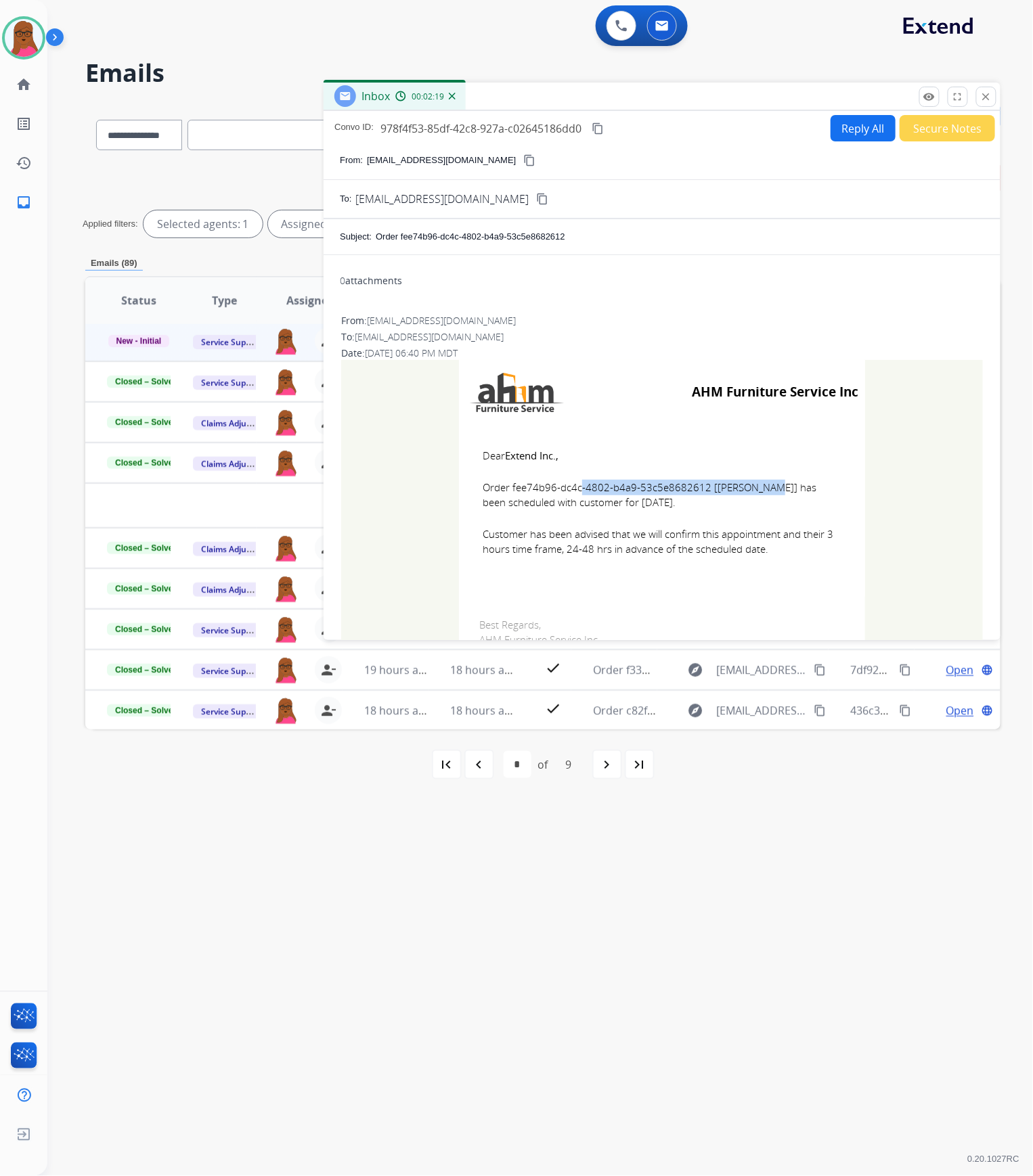
click at [988, 98] on mat-icon "close" at bounding box center [986, 97] width 12 height 12
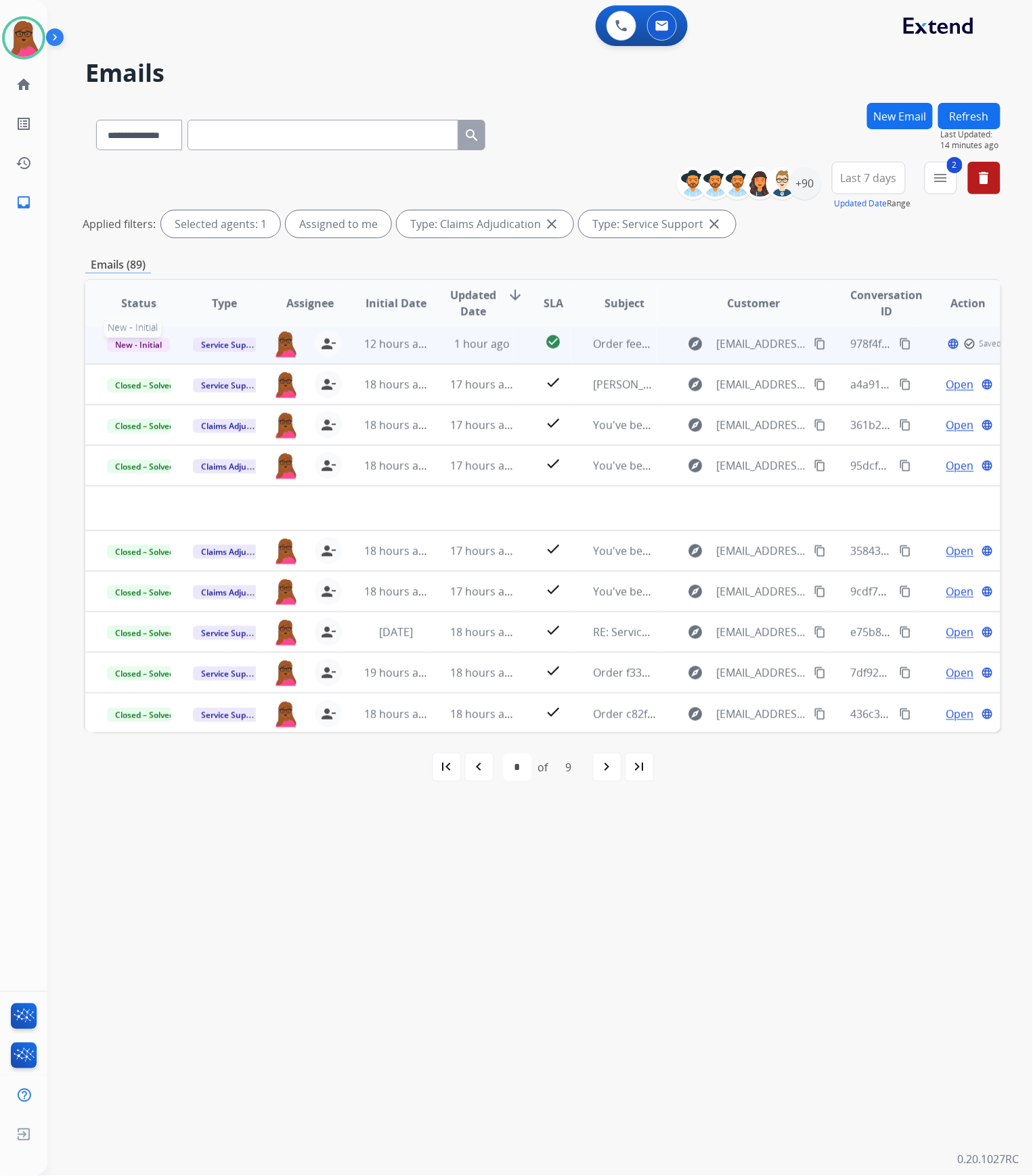
click at [160, 345] on span "New - Initial" at bounding box center [138, 345] width 63 height 15
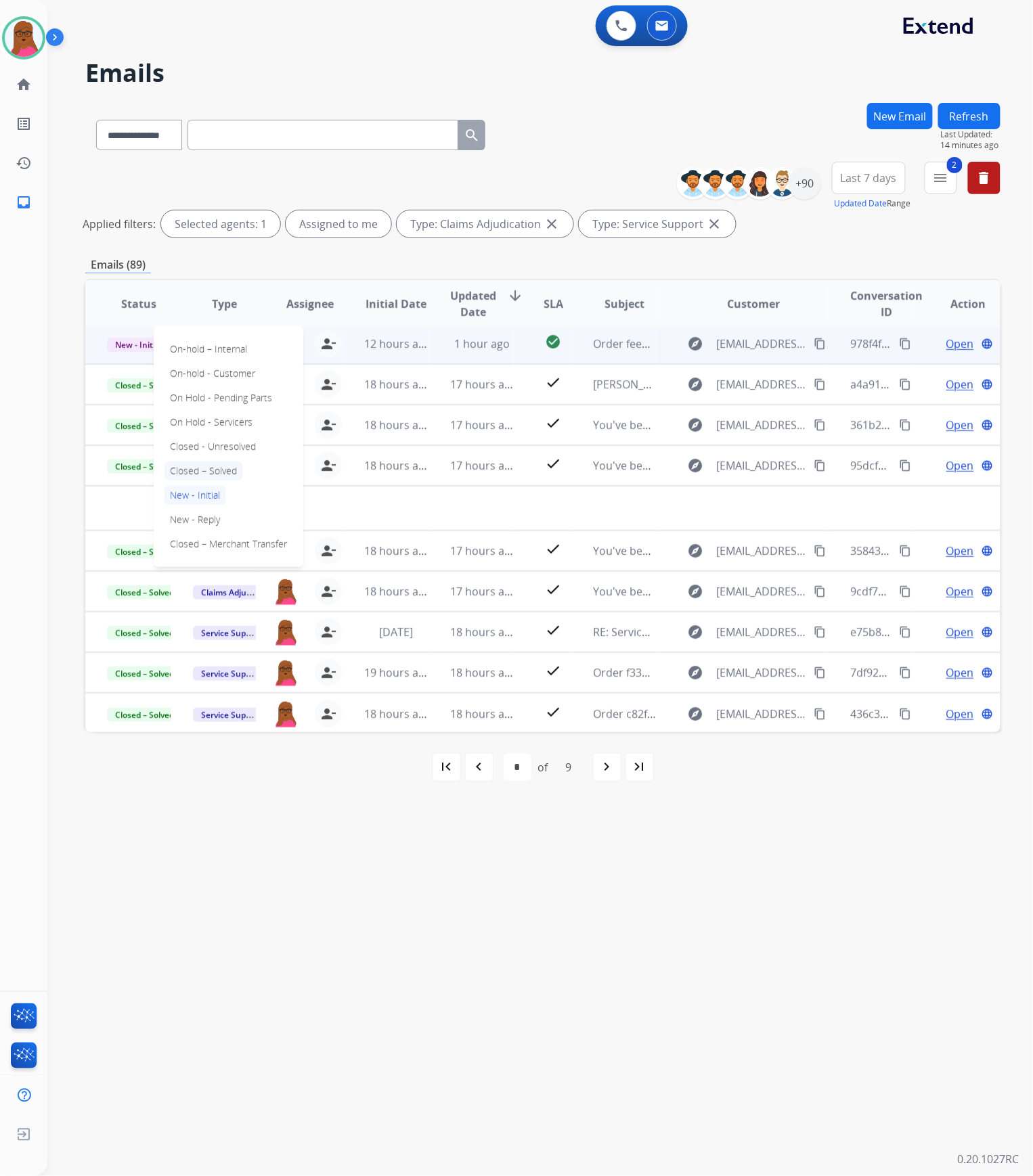
click at [226, 469] on p "Closed – Solved" at bounding box center [203, 471] width 78 height 19
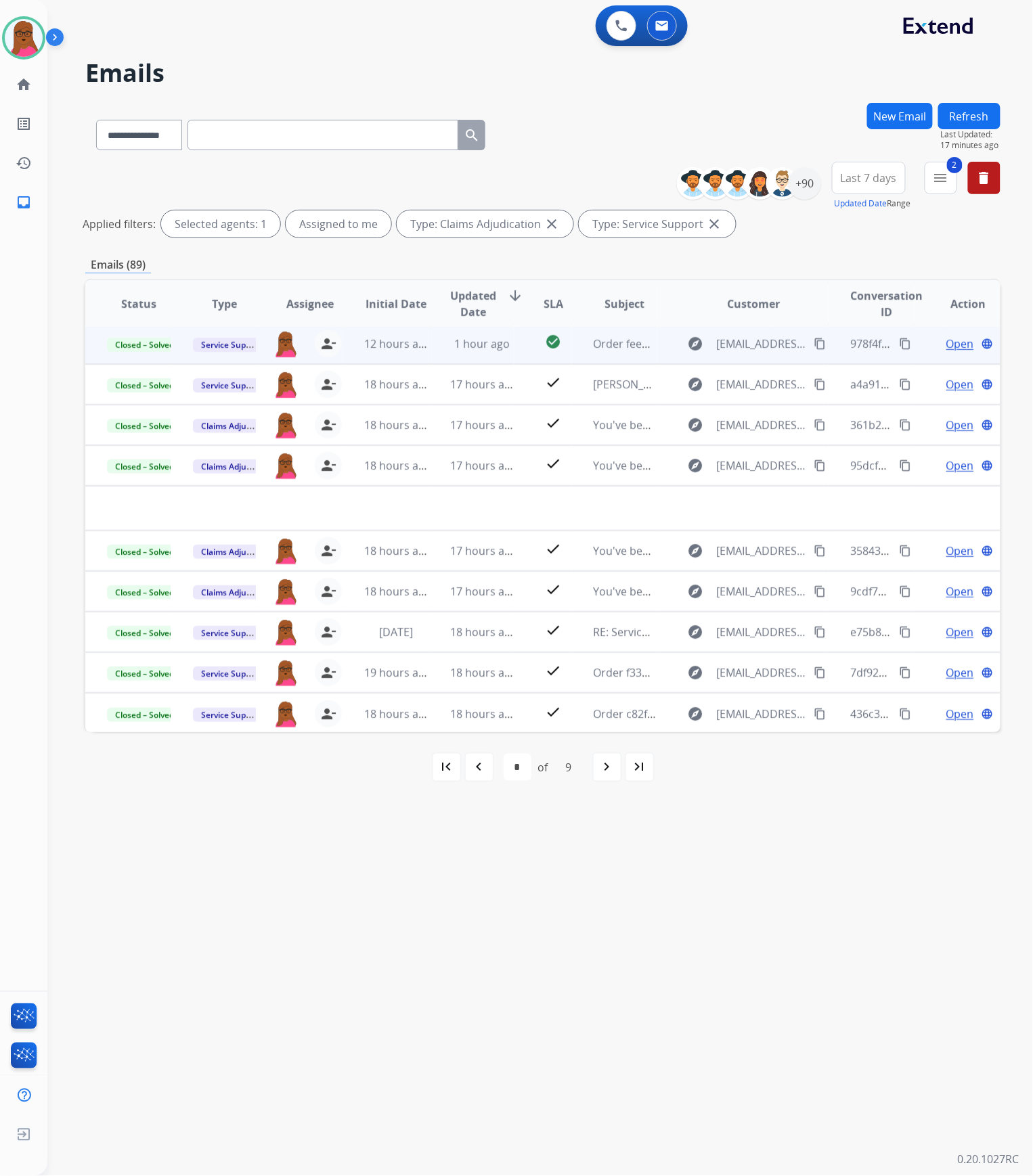
click at [706, 226] on mat-icon "close" at bounding box center [714, 224] width 16 height 16
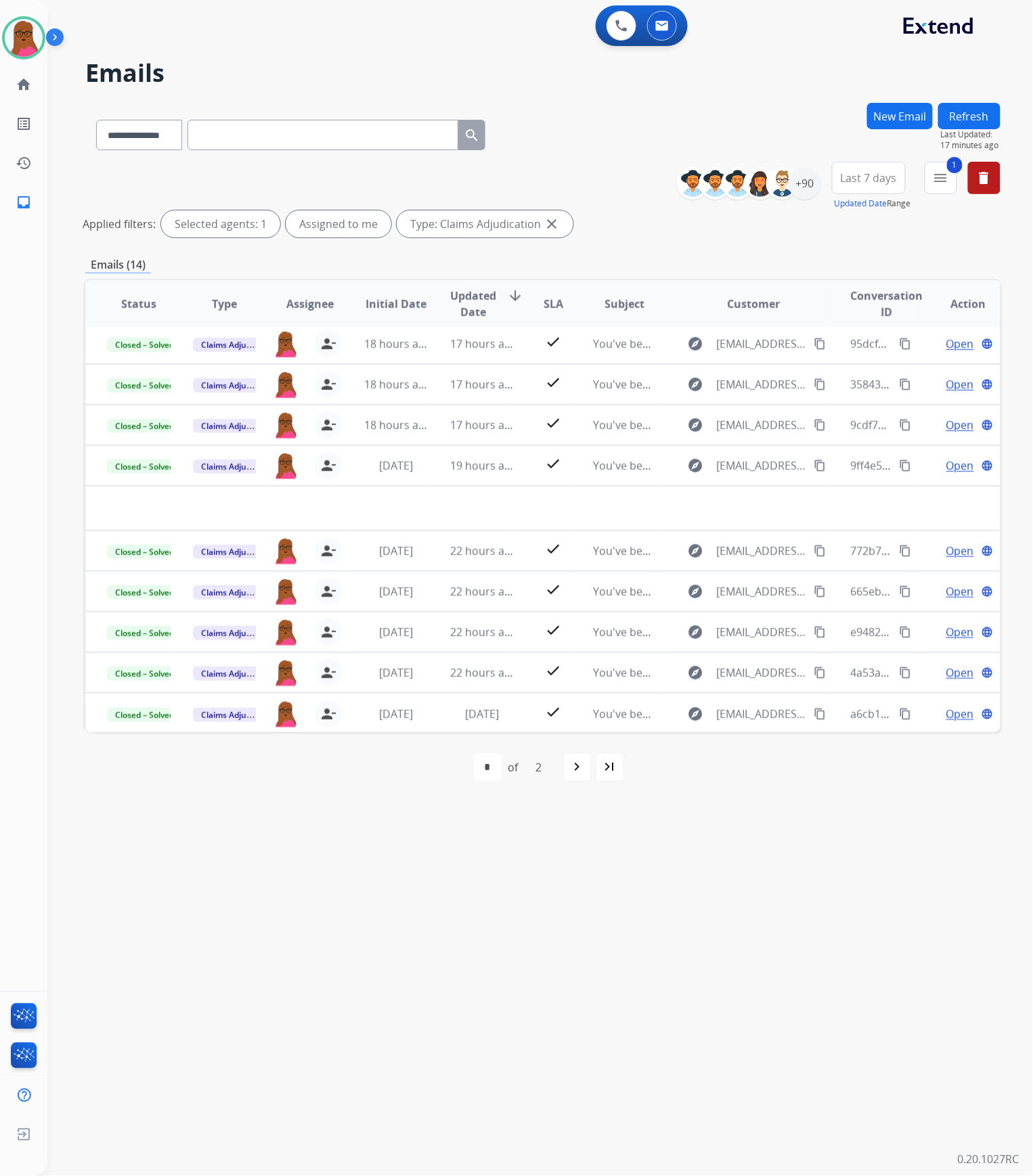
click at [553, 220] on mat-icon "close" at bounding box center [551, 224] width 16 height 16
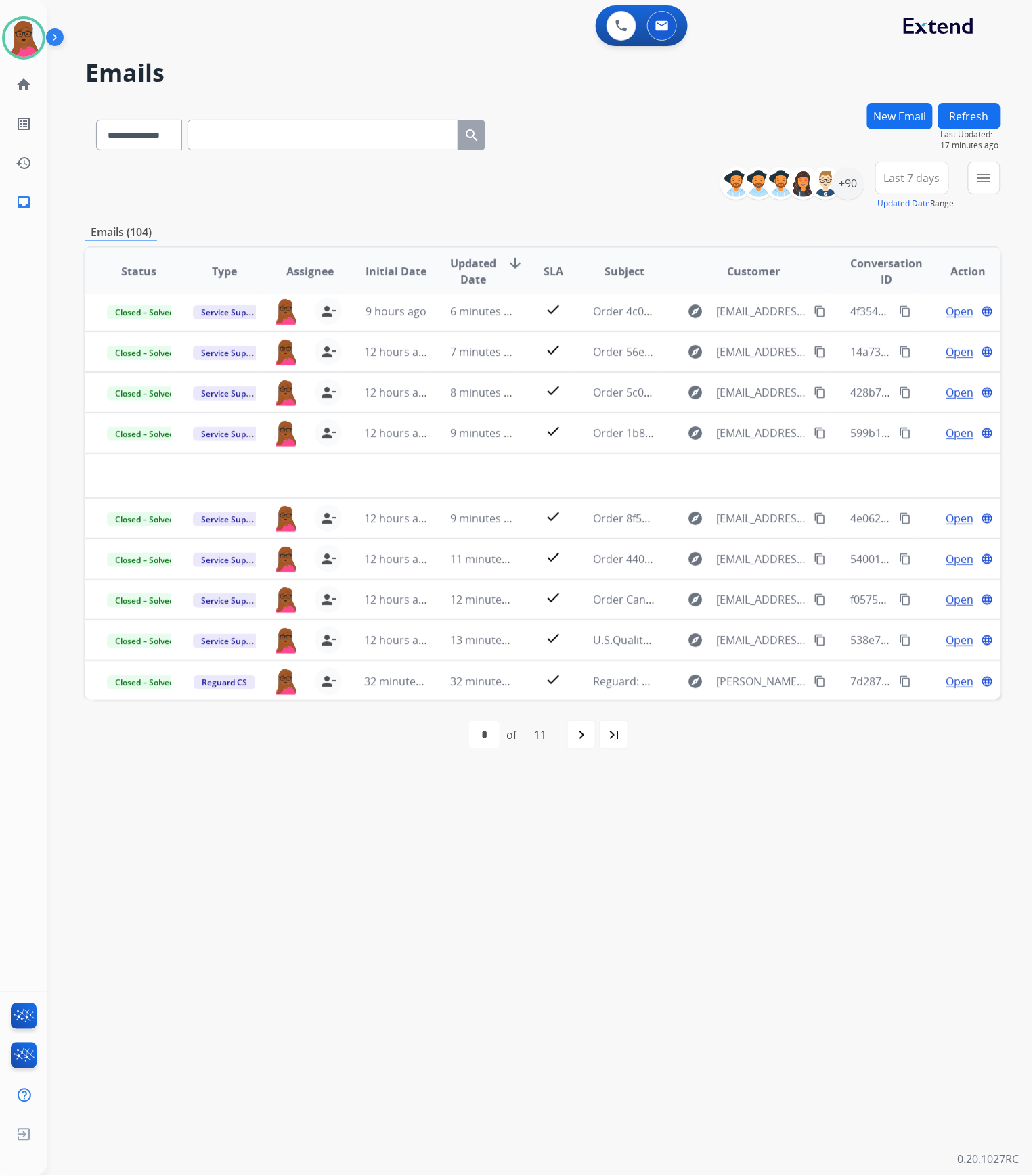
click at [263, 145] on input "text" at bounding box center [323, 135] width 271 height 30
paste input "**********"
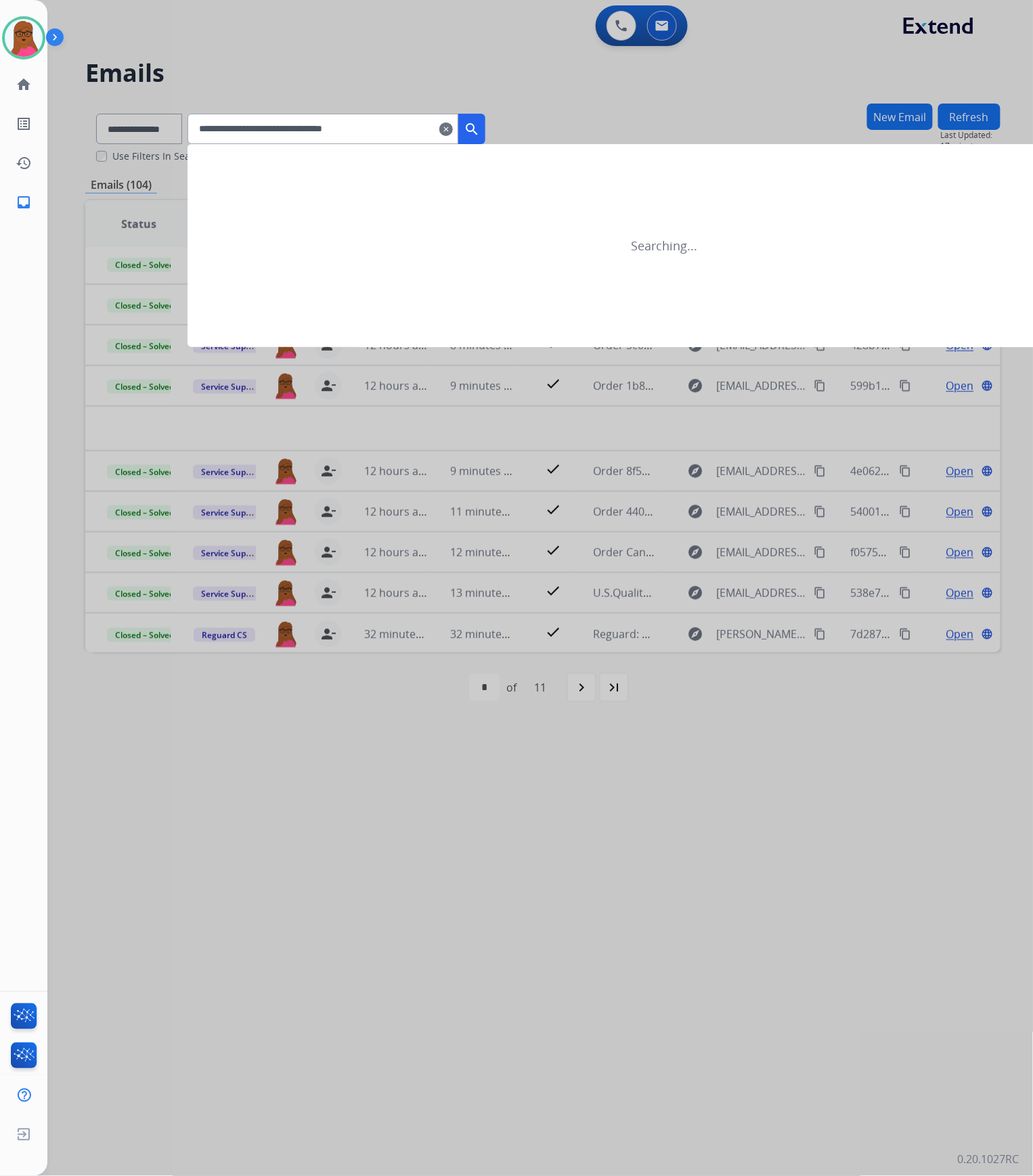
type input "**********"
click at [480, 133] on mat-icon "search" at bounding box center [471, 129] width 16 height 16
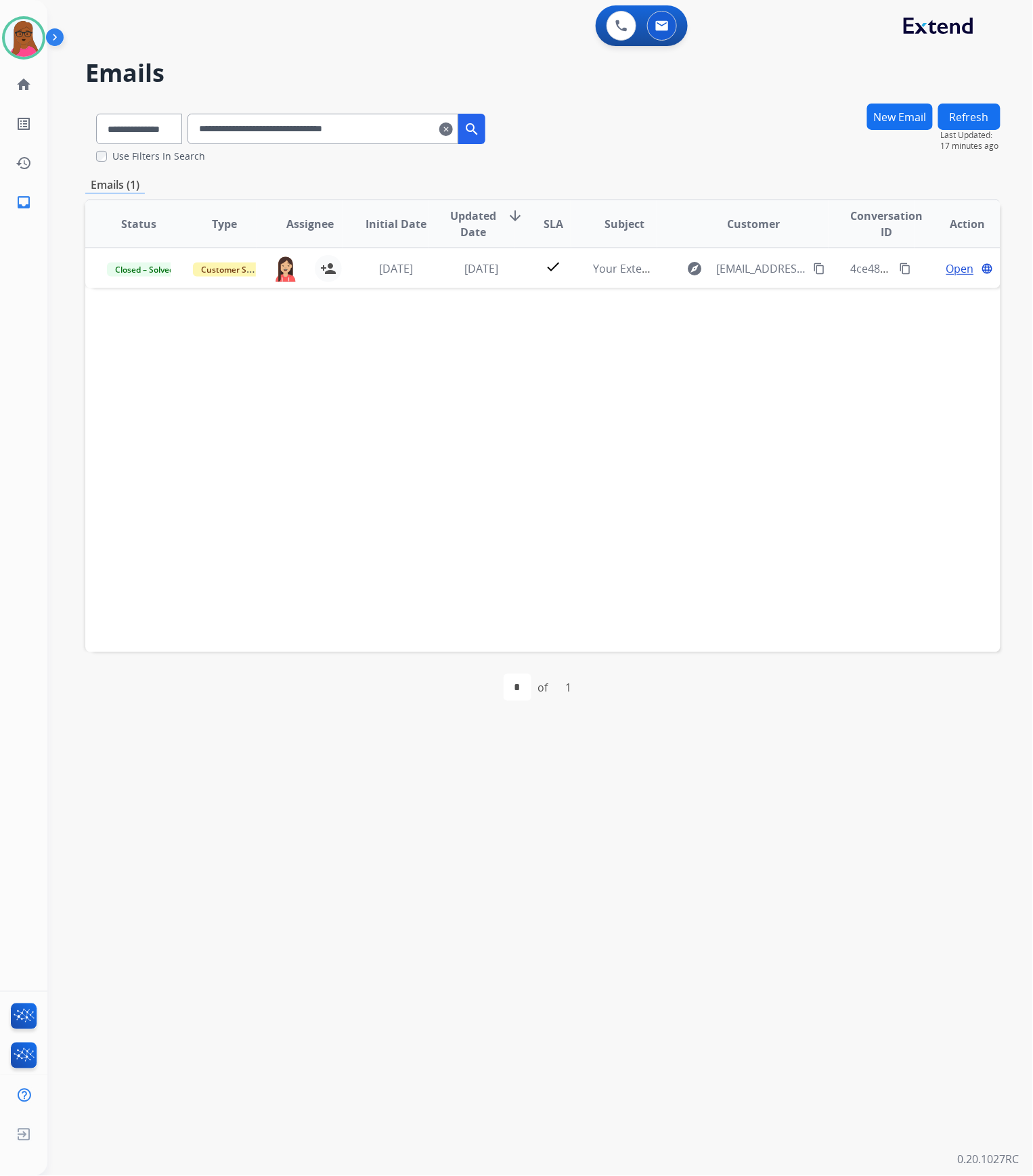
scroll to position [0, 0]
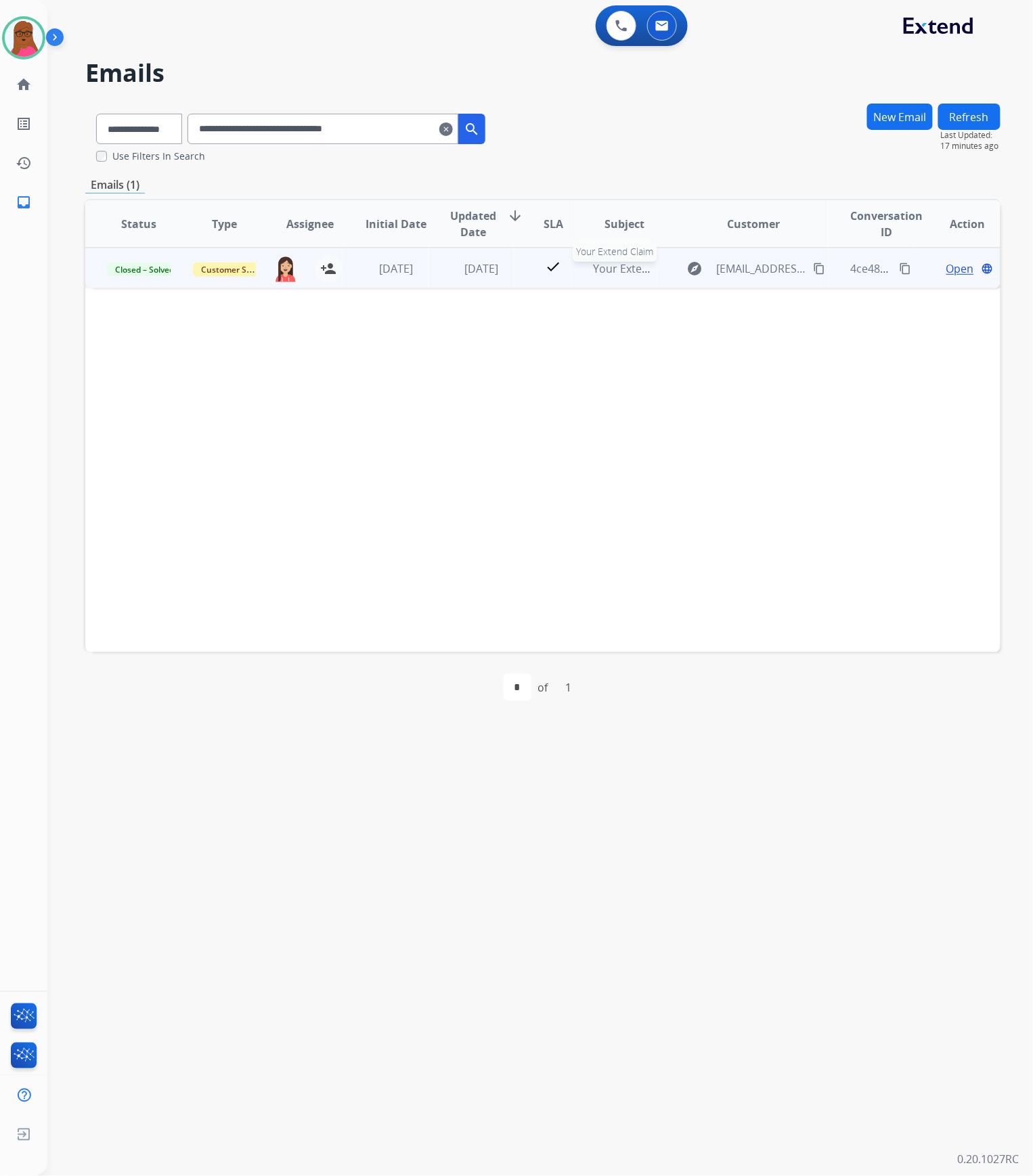
click at [607, 268] on span "Your Extend Claim" at bounding box center [639, 268] width 94 height 15
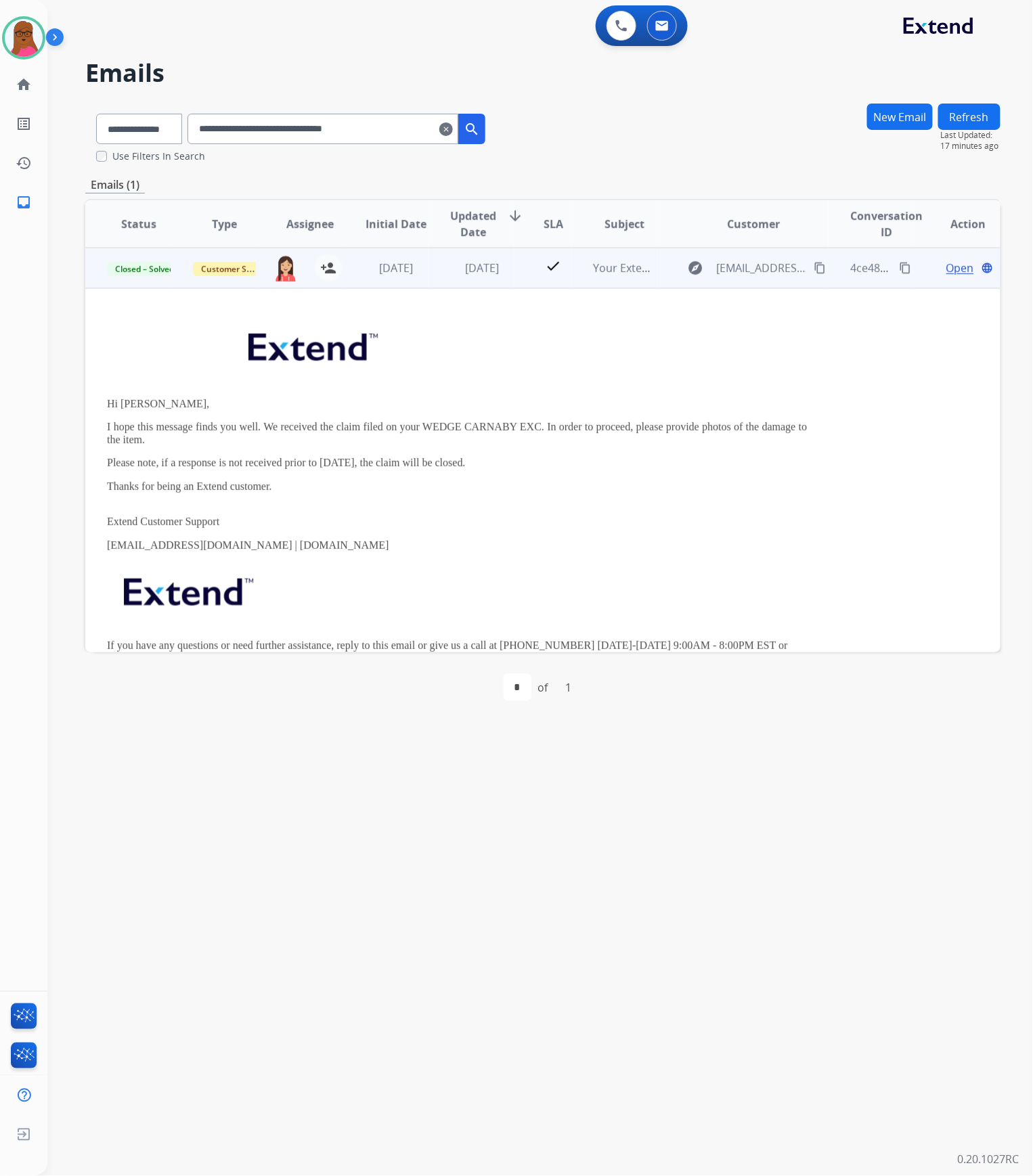
drag, startPoint x: 101, startPoint y: 401, endPoint x: 485, endPoint y: 460, distance: 388.5
click at [485, 460] on td "Hi [PERSON_NAME], I hope this message finds you well. We received the claim fil…" at bounding box center [456, 499] width 743 height 423
click at [888, 118] on button "New Email" at bounding box center [899, 117] width 66 height 27
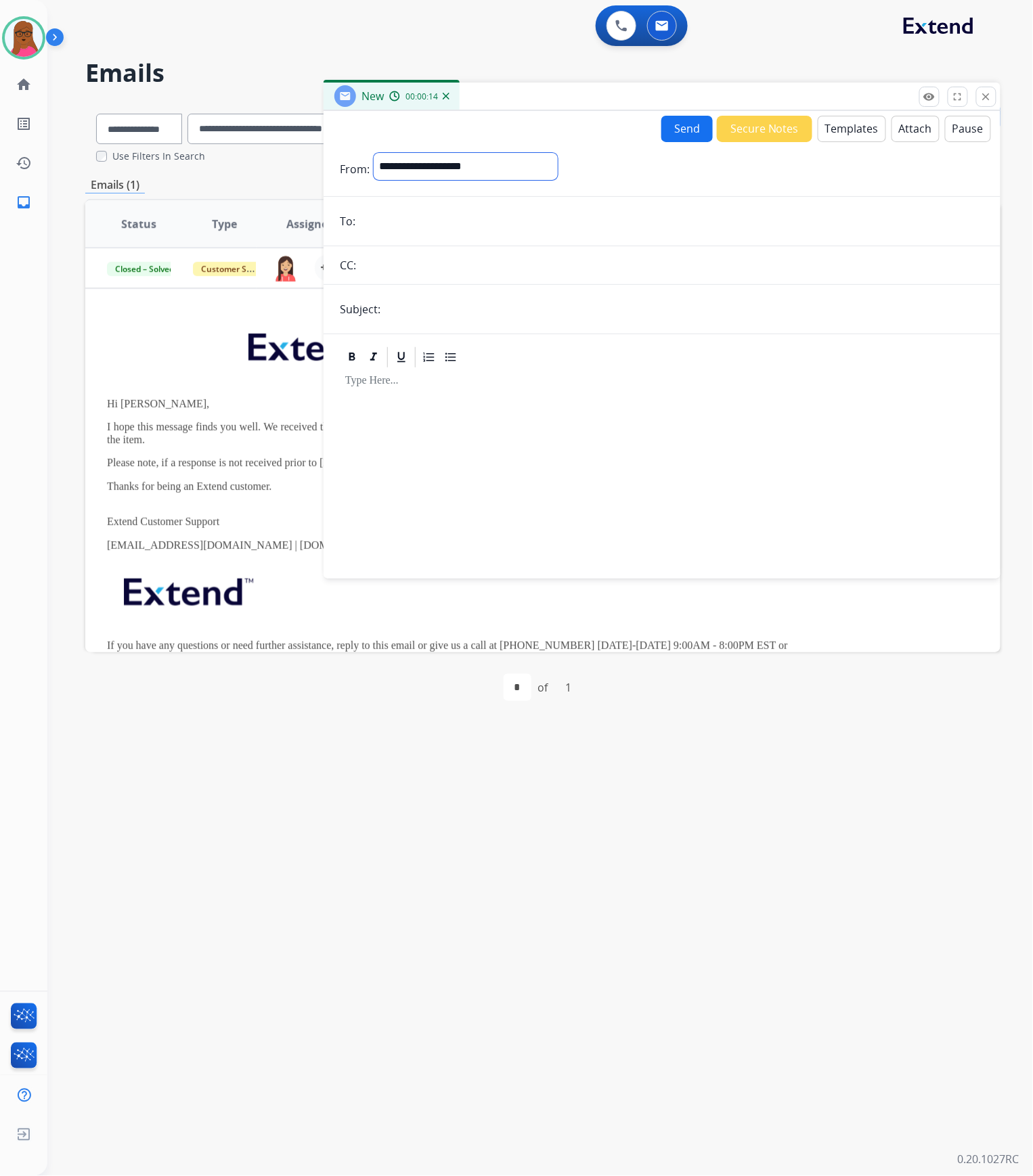
click at [385, 165] on select "**********" at bounding box center [465, 166] width 184 height 27
select select "**********"
click at [373, 153] on select "**********" at bounding box center [465, 166] width 184 height 27
click at [415, 223] on input "email" at bounding box center [672, 223] width 625 height 27
paste input "**********"
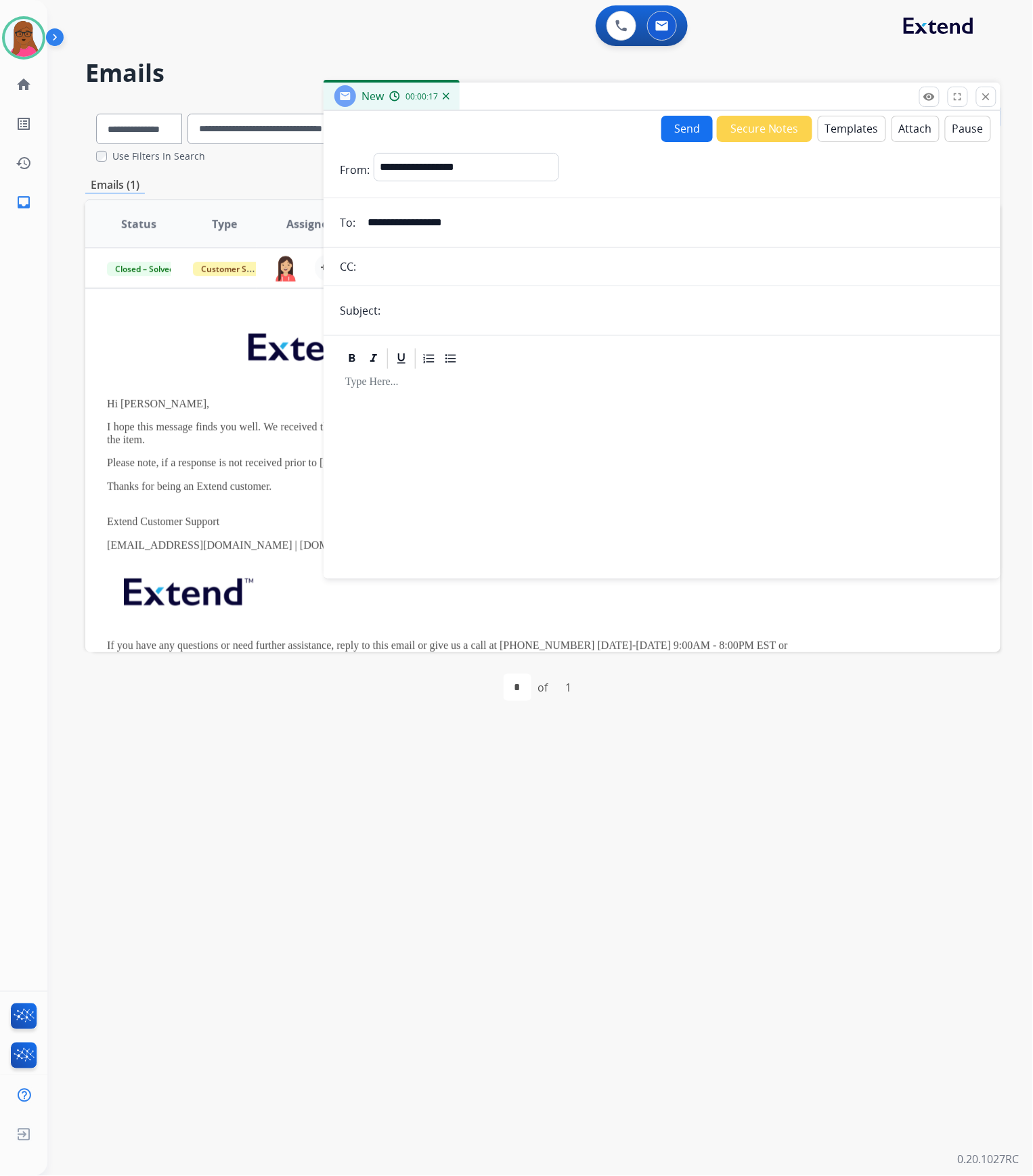
type input "**********"
click at [438, 315] on input "text" at bounding box center [684, 311] width 600 height 27
click at [540, 302] on input "text" at bounding box center [684, 311] width 600 height 28
paste input "**********"
type input "**********"
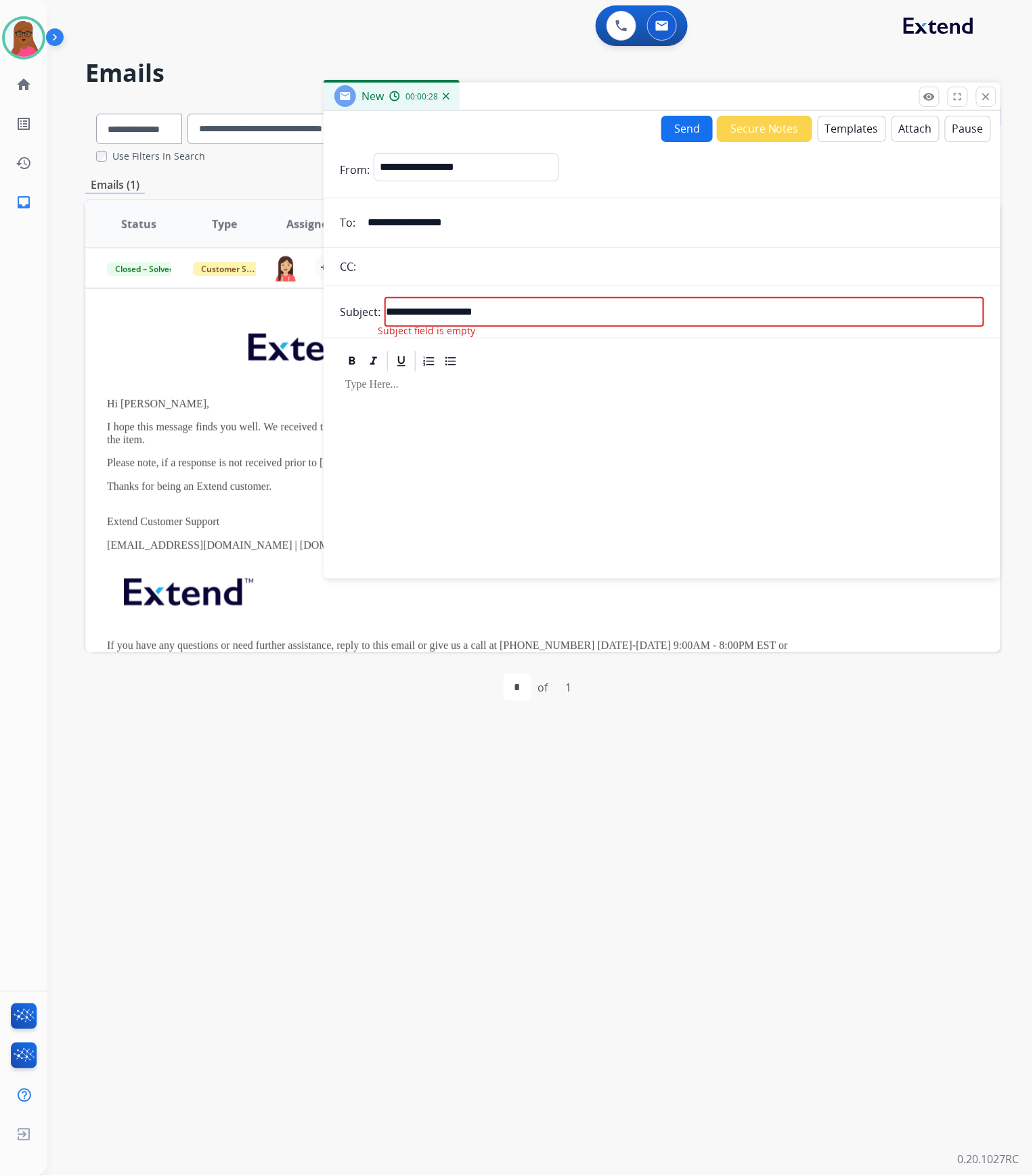
click at [843, 130] on button "Templates" at bounding box center [852, 129] width 69 height 27
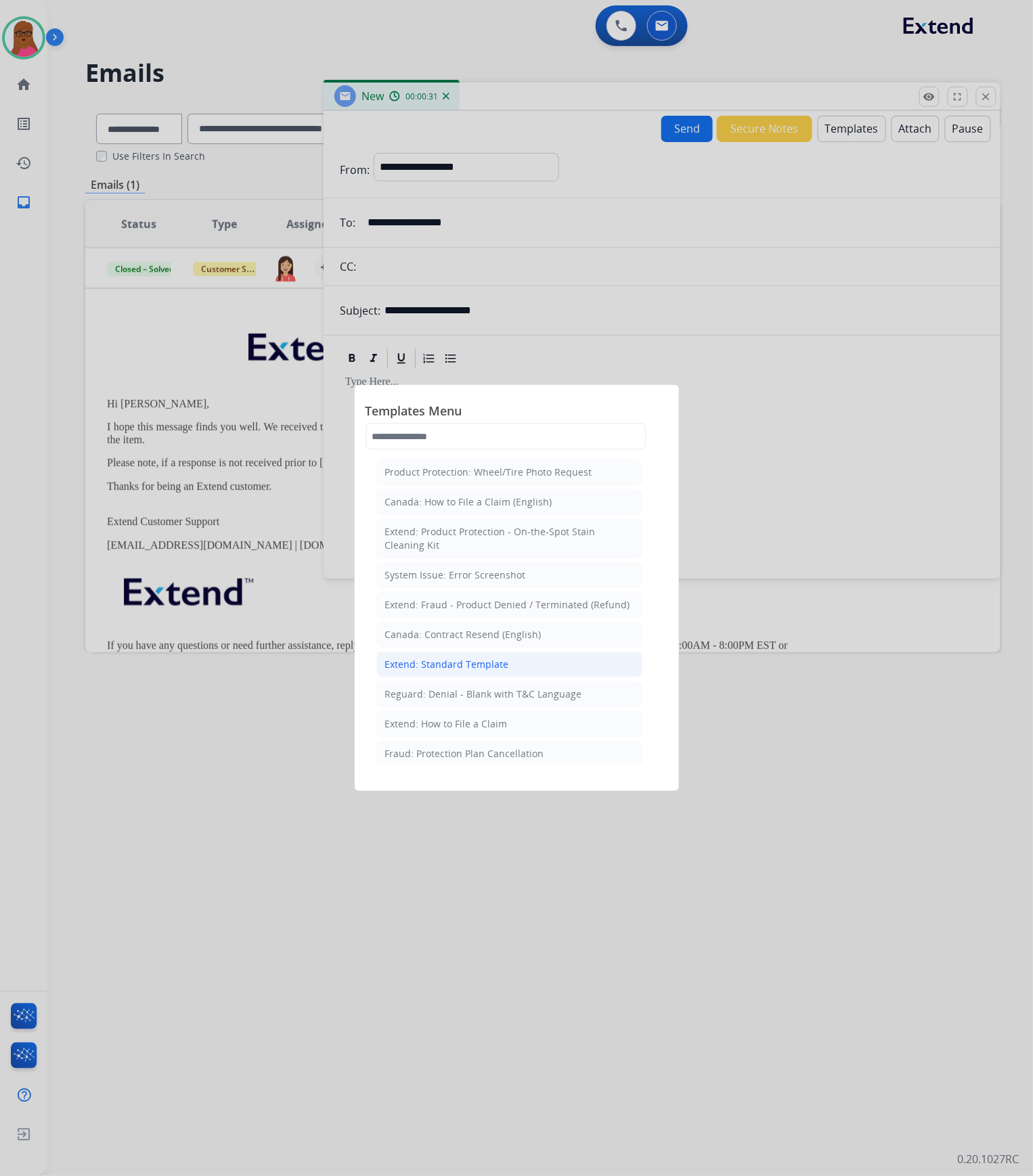
click at [474, 671] on div "Extend: Standard Template" at bounding box center [447, 665] width 124 height 14
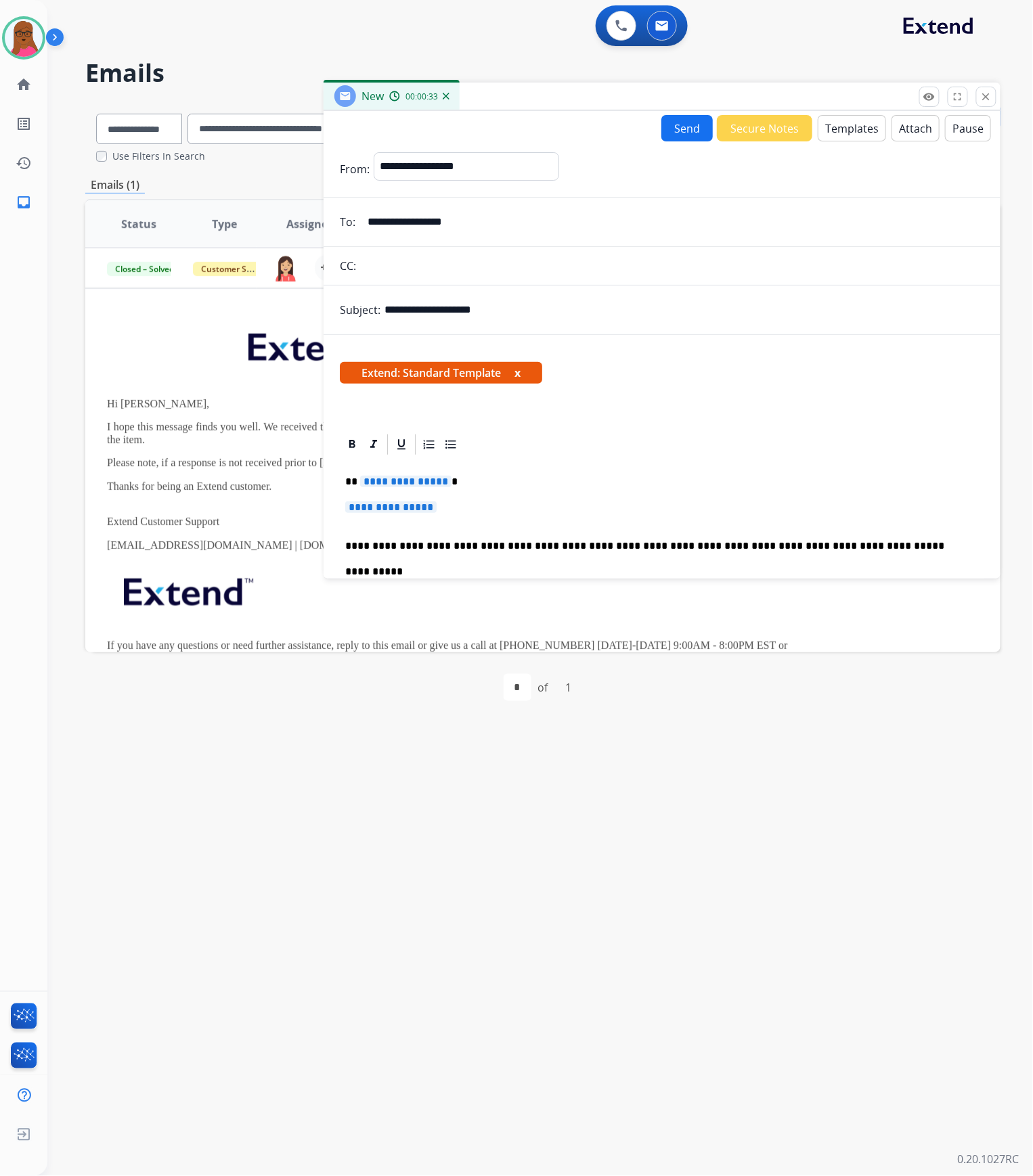
click at [517, 375] on button "x" at bounding box center [516, 372] width 6 height 16
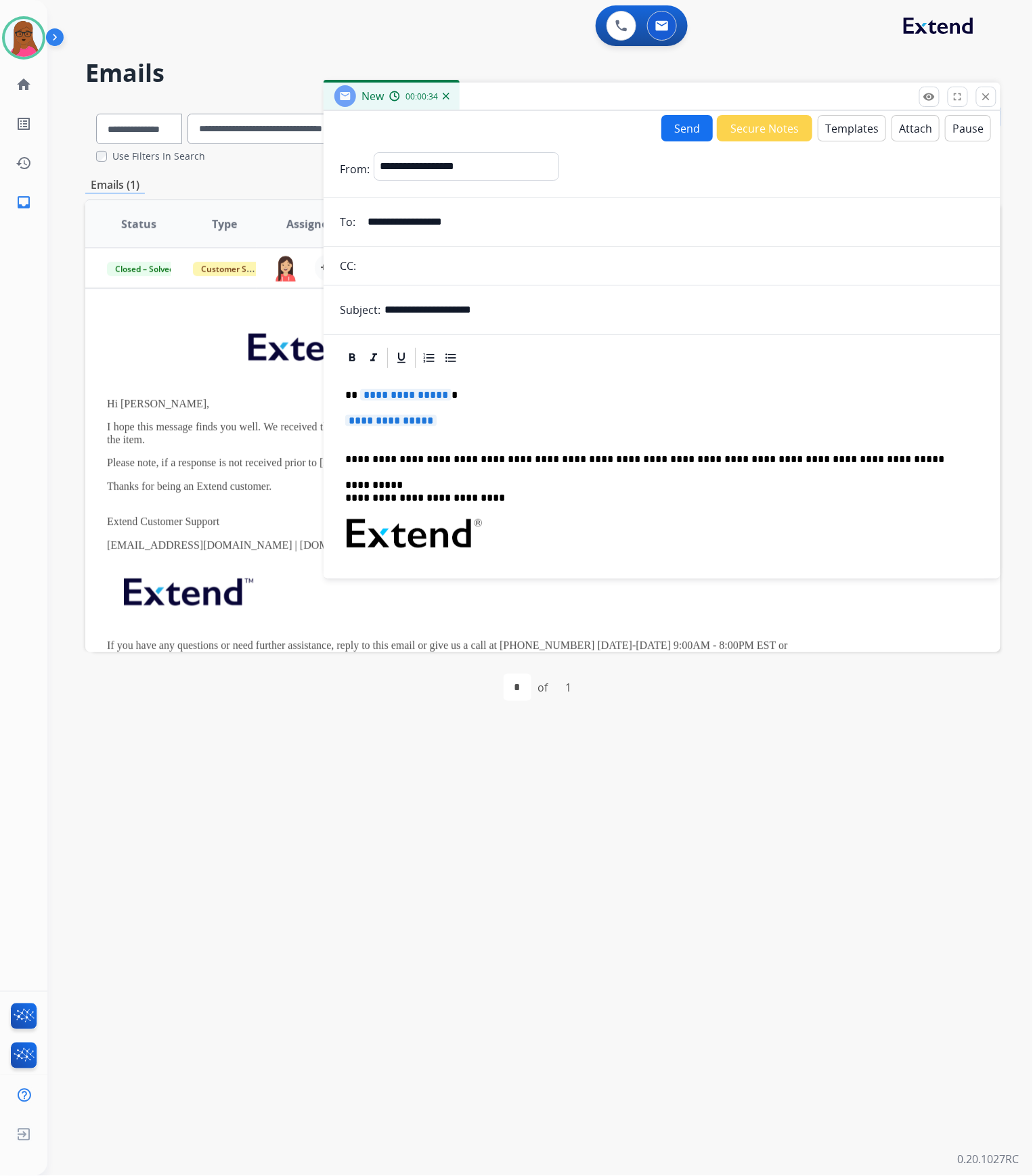
click at [431, 391] on span "**********" at bounding box center [406, 395] width 91 height 11
click at [407, 418] on span "**********" at bounding box center [390, 420] width 91 height 11
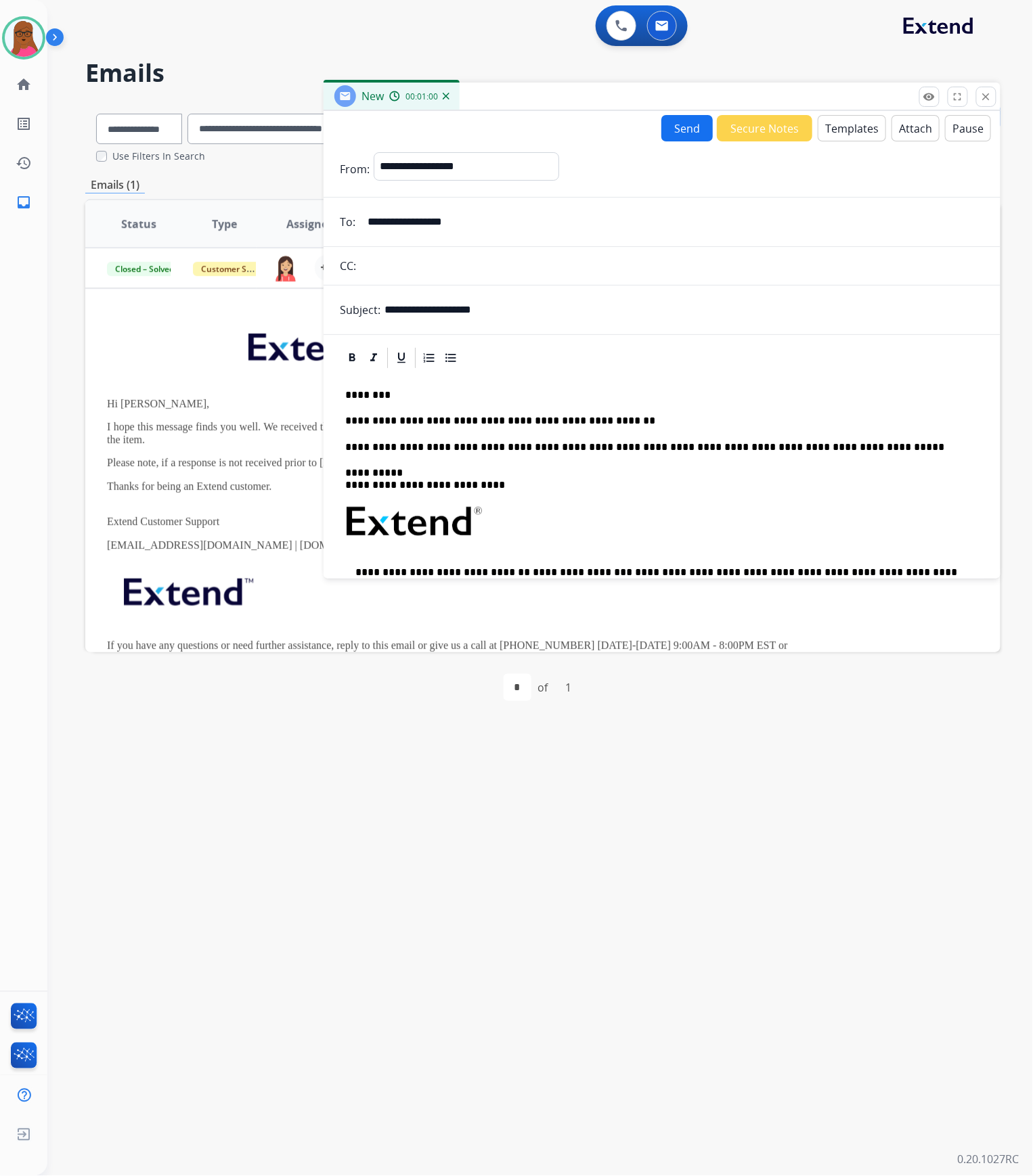
click at [685, 422] on p "**********" at bounding box center [656, 421] width 623 height 12
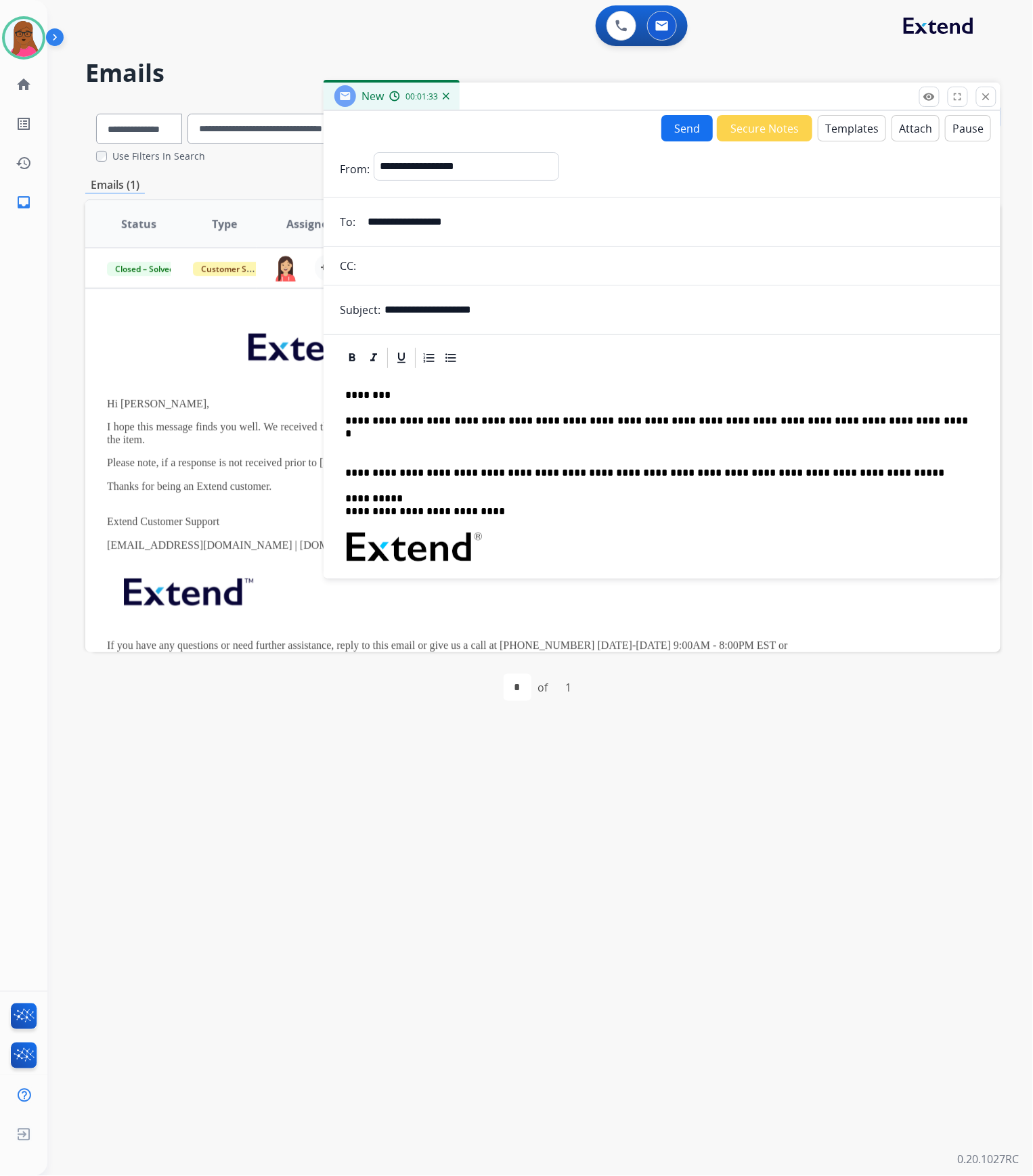
click at [918, 437] on div "**********" at bounding box center [661, 572] width 644 height 405
click at [919, 424] on p "**********" at bounding box center [656, 421] width 623 height 12
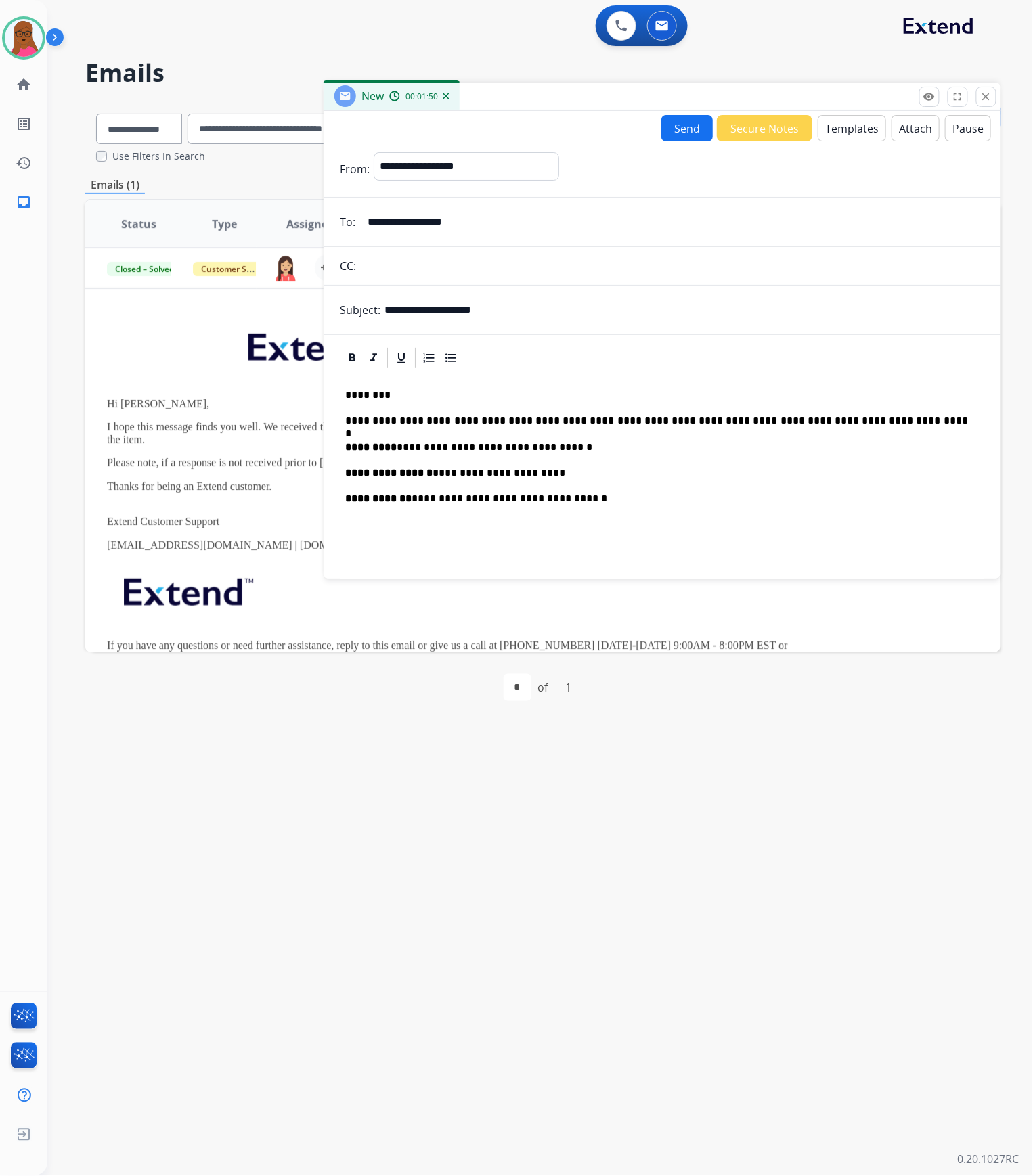
drag, startPoint x: 597, startPoint y: 517, endPoint x: 623, endPoint y: 504, distance: 29.1
click at [597, 517] on div "**********" at bounding box center [661, 636] width 644 height 534
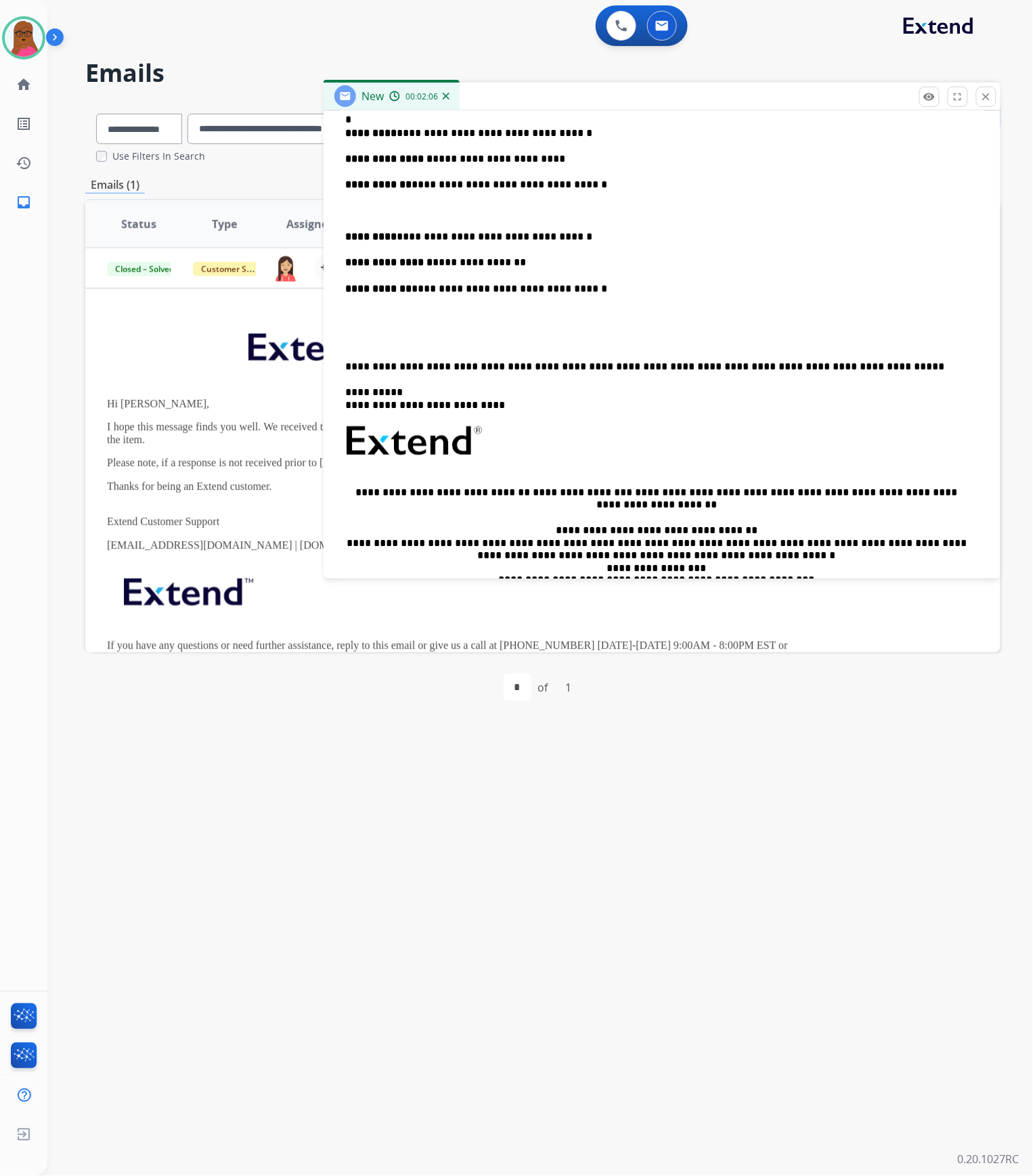
scroll to position [271, 0]
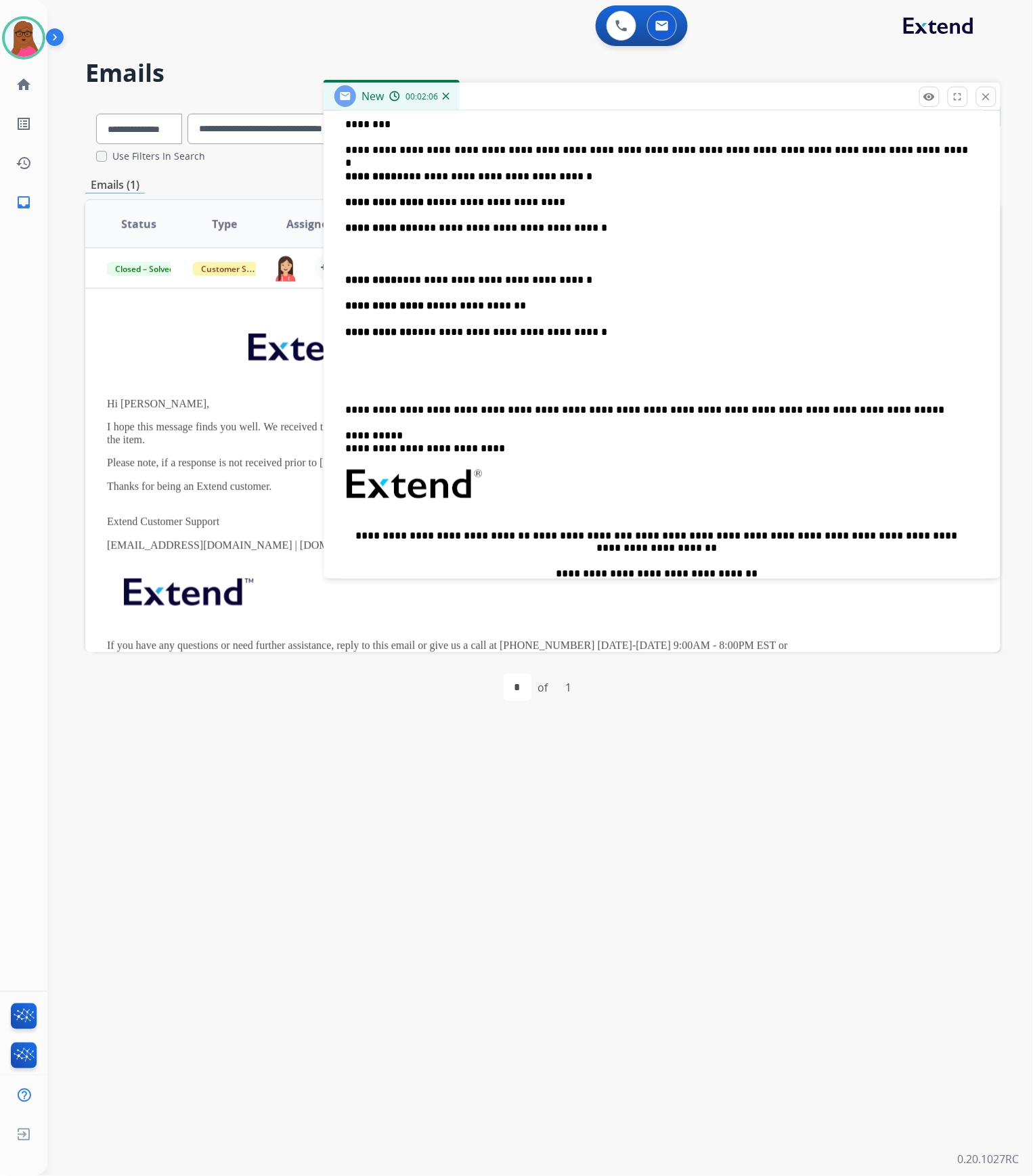
click at [377, 341] on div "**********" at bounding box center [661, 406] width 644 height 612
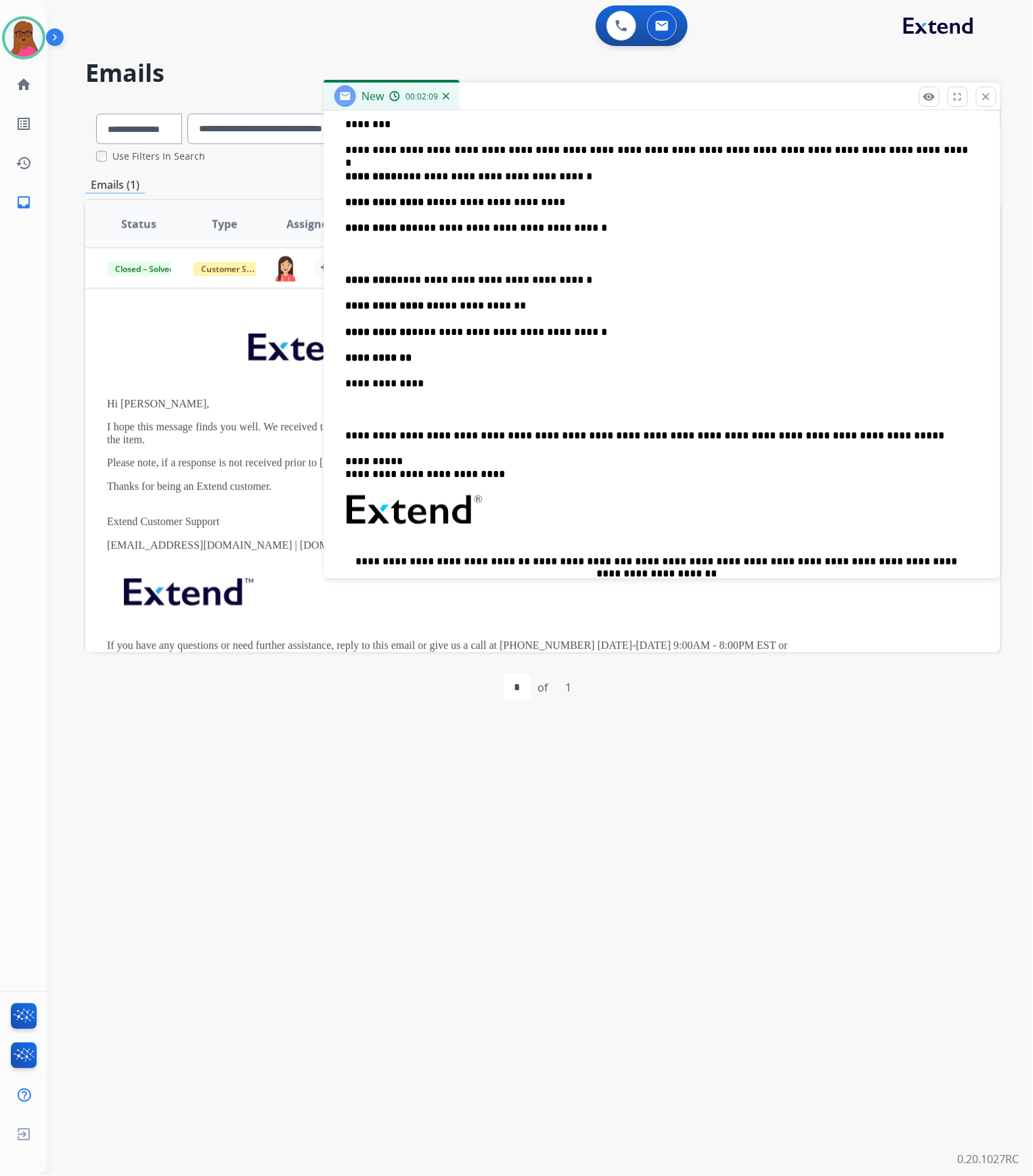
scroll to position [0, 0]
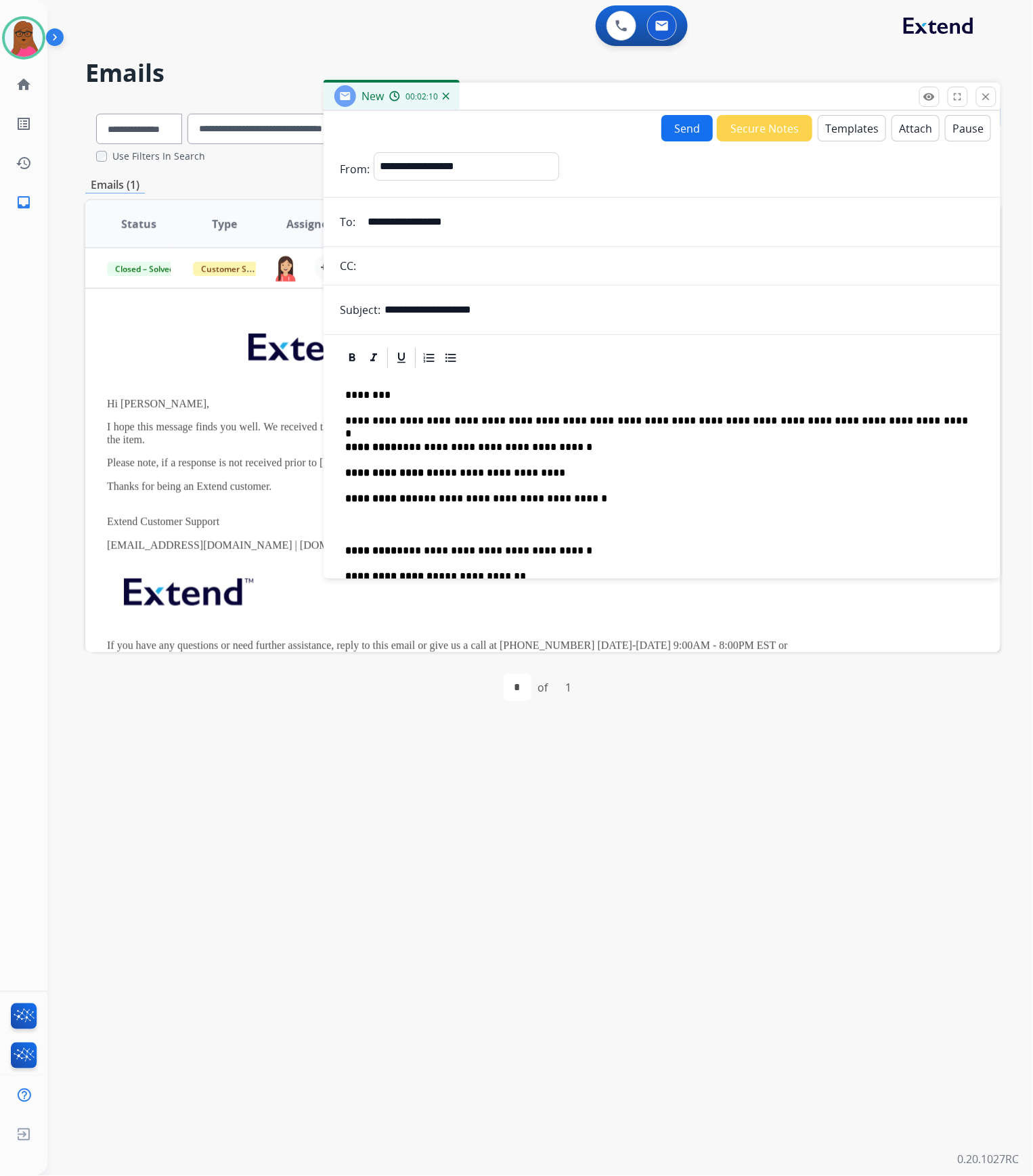
click at [680, 120] on button "Send" at bounding box center [687, 128] width 51 height 27
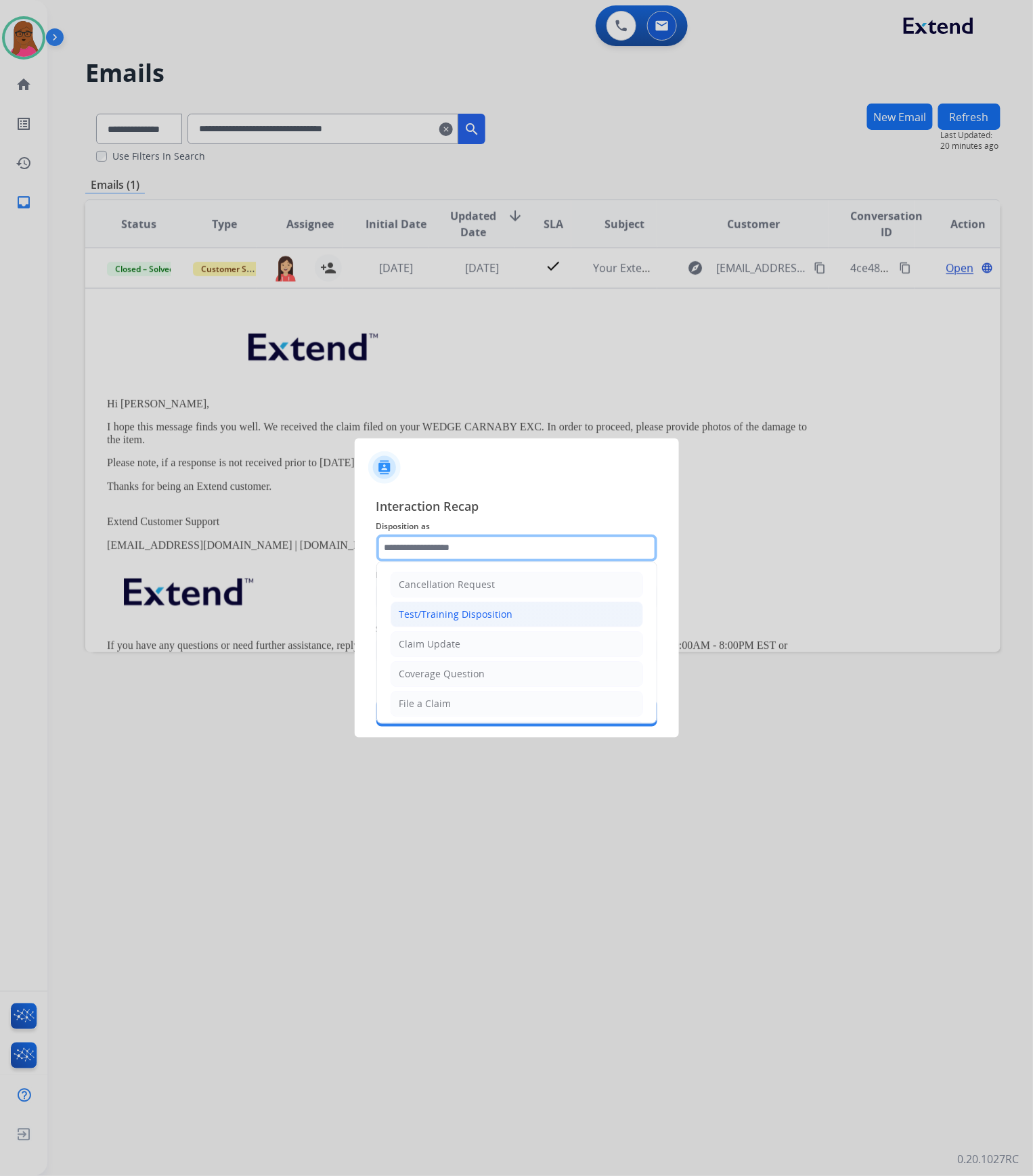
drag, startPoint x: 469, startPoint y: 550, endPoint x: 450, endPoint y: 607, distance: 60.1
click at [469, 550] on input "text" at bounding box center [516, 548] width 281 height 27
click at [436, 647] on div "Claim Update" at bounding box center [430, 644] width 62 height 14
type input "**********"
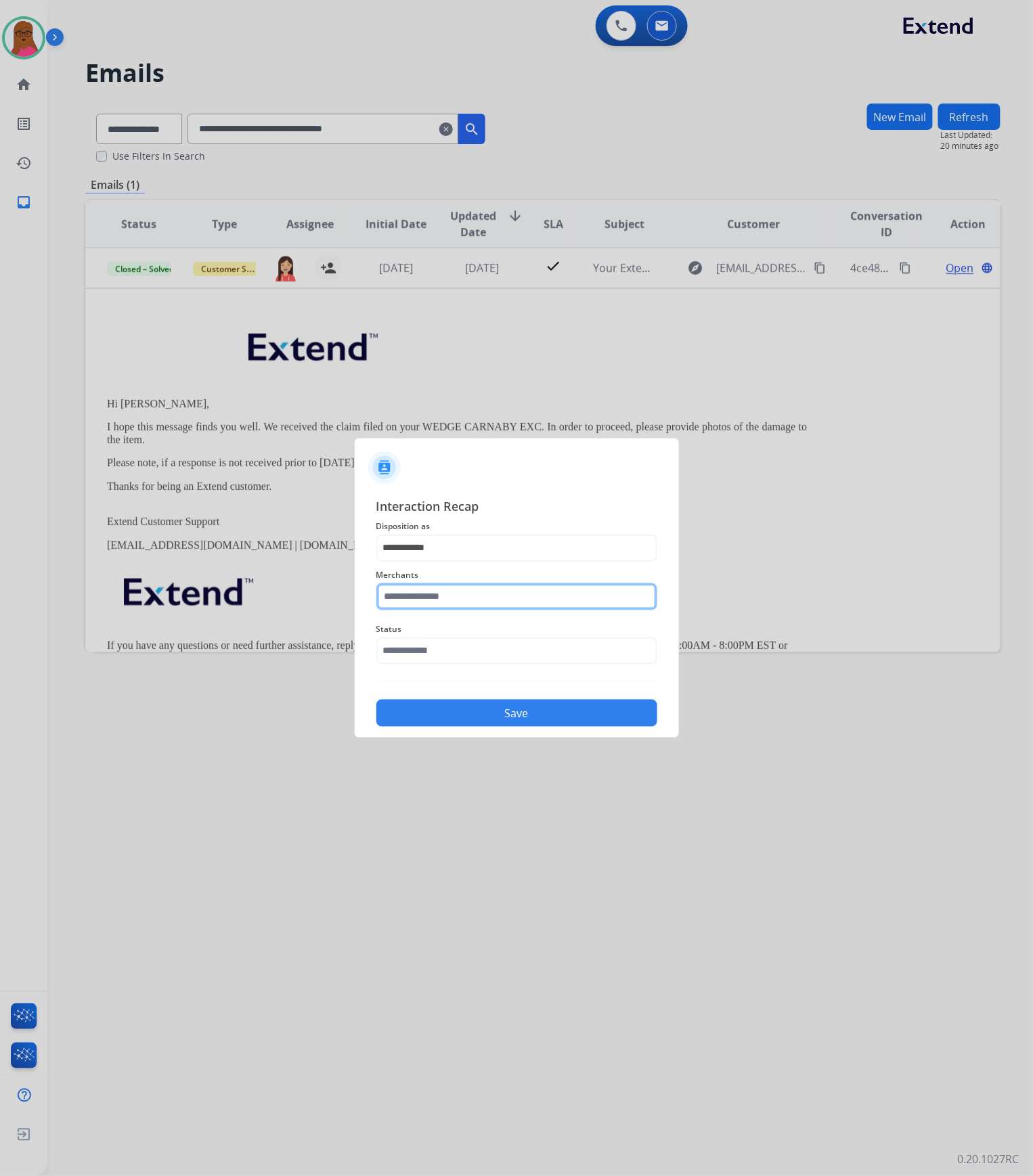
click at [460, 590] on input "text" at bounding box center [516, 597] width 281 height 27
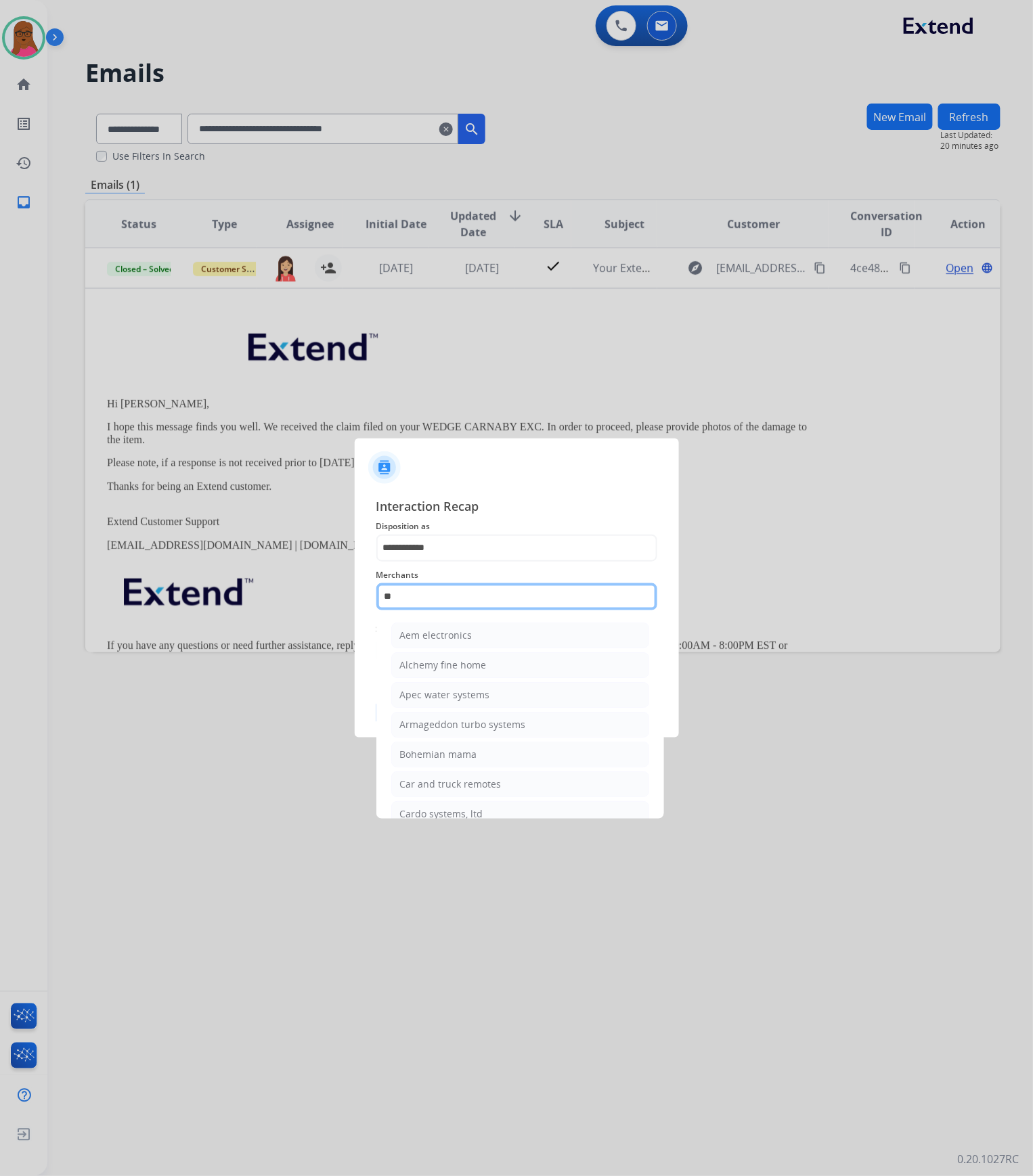
type input "*"
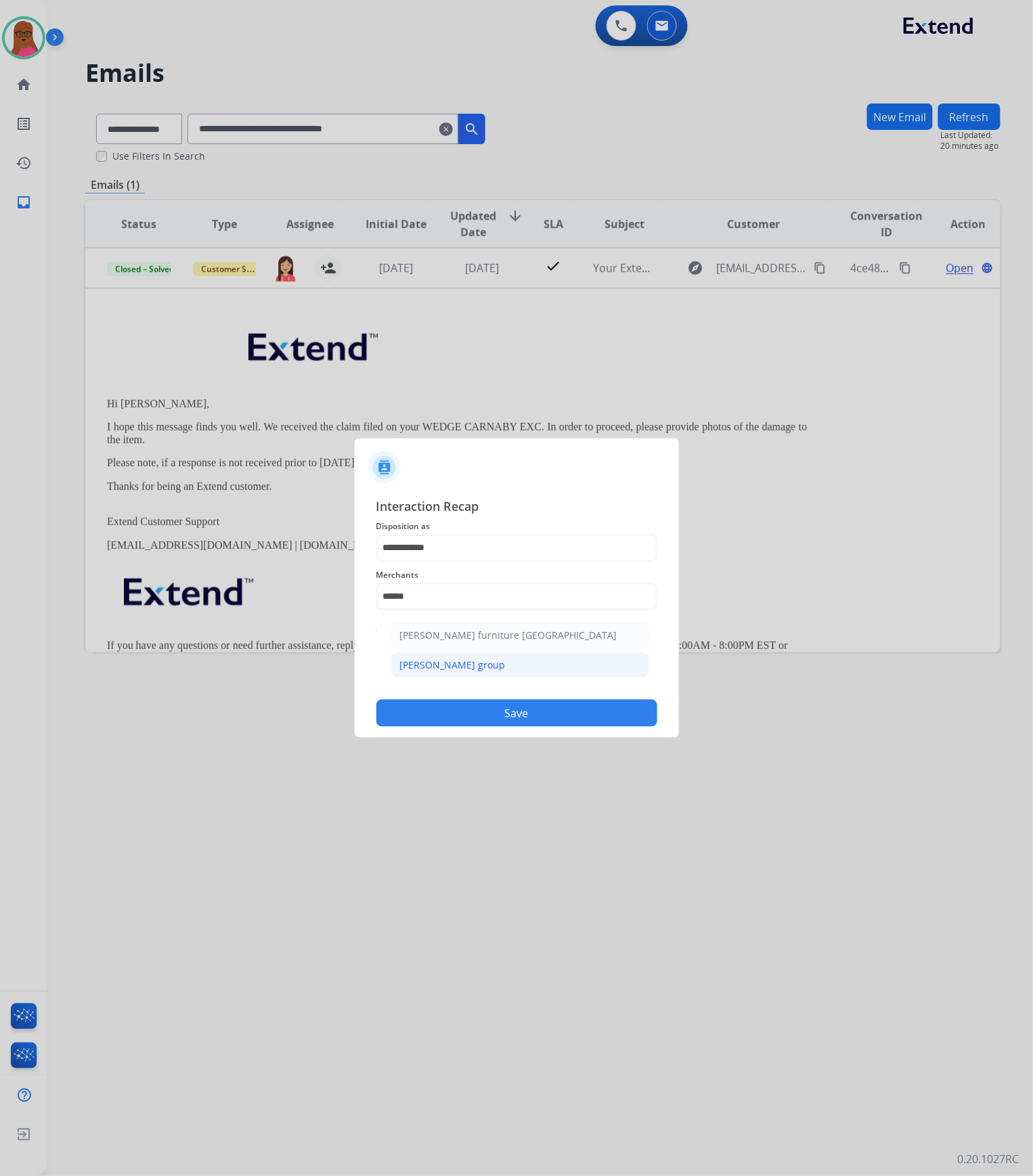
click at [530, 661] on li "[PERSON_NAME] group" at bounding box center [520, 665] width 258 height 26
type input "**********"
click at [515, 713] on button "Save" at bounding box center [516, 714] width 281 height 27
click at [513, 654] on input "text" at bounding box center [516, 651] width 281 height 27
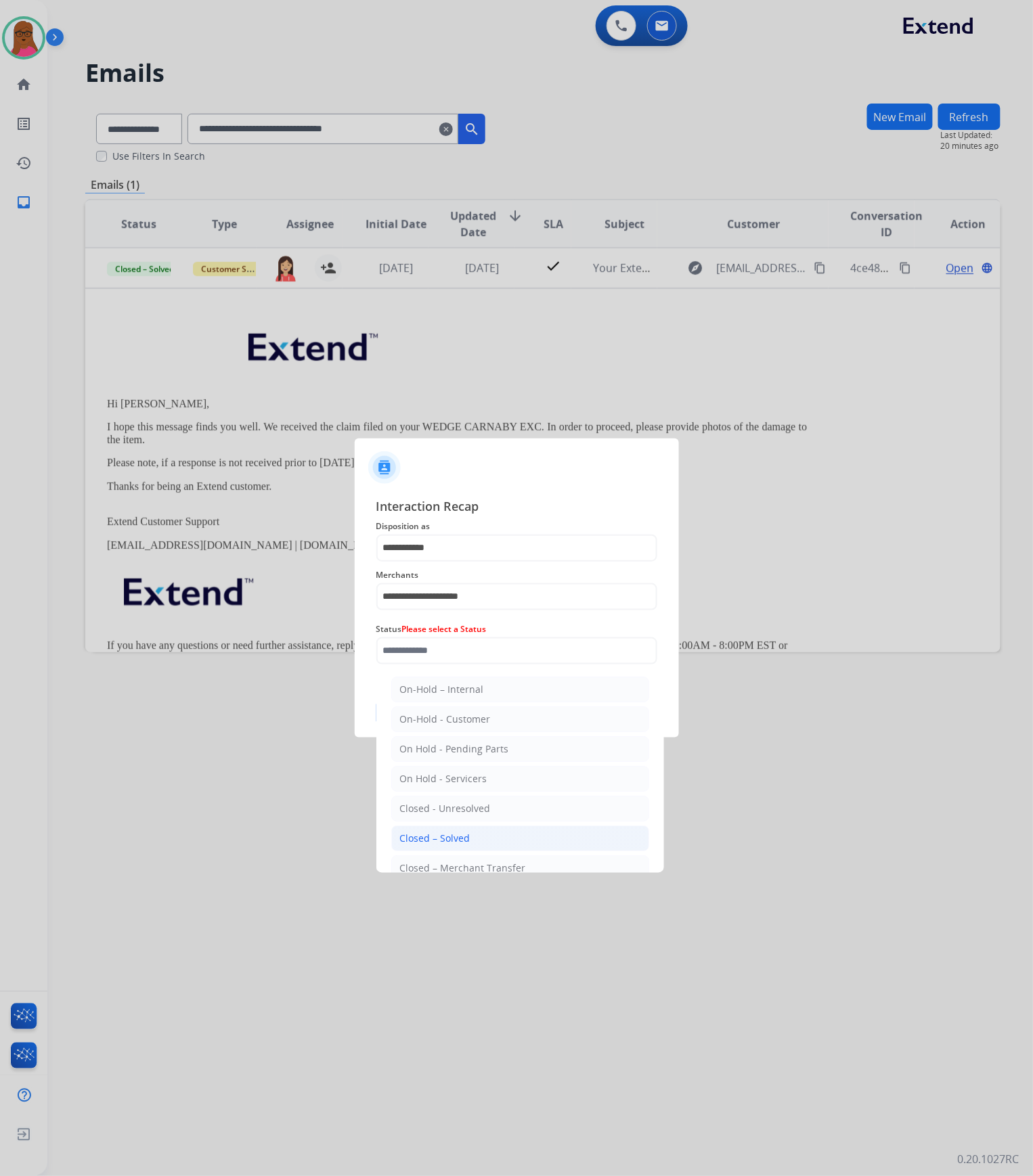
click at [447, 841] on div "Closed – Solved" at bounding box center [435, 838] width 70 height 14
type input "**********"
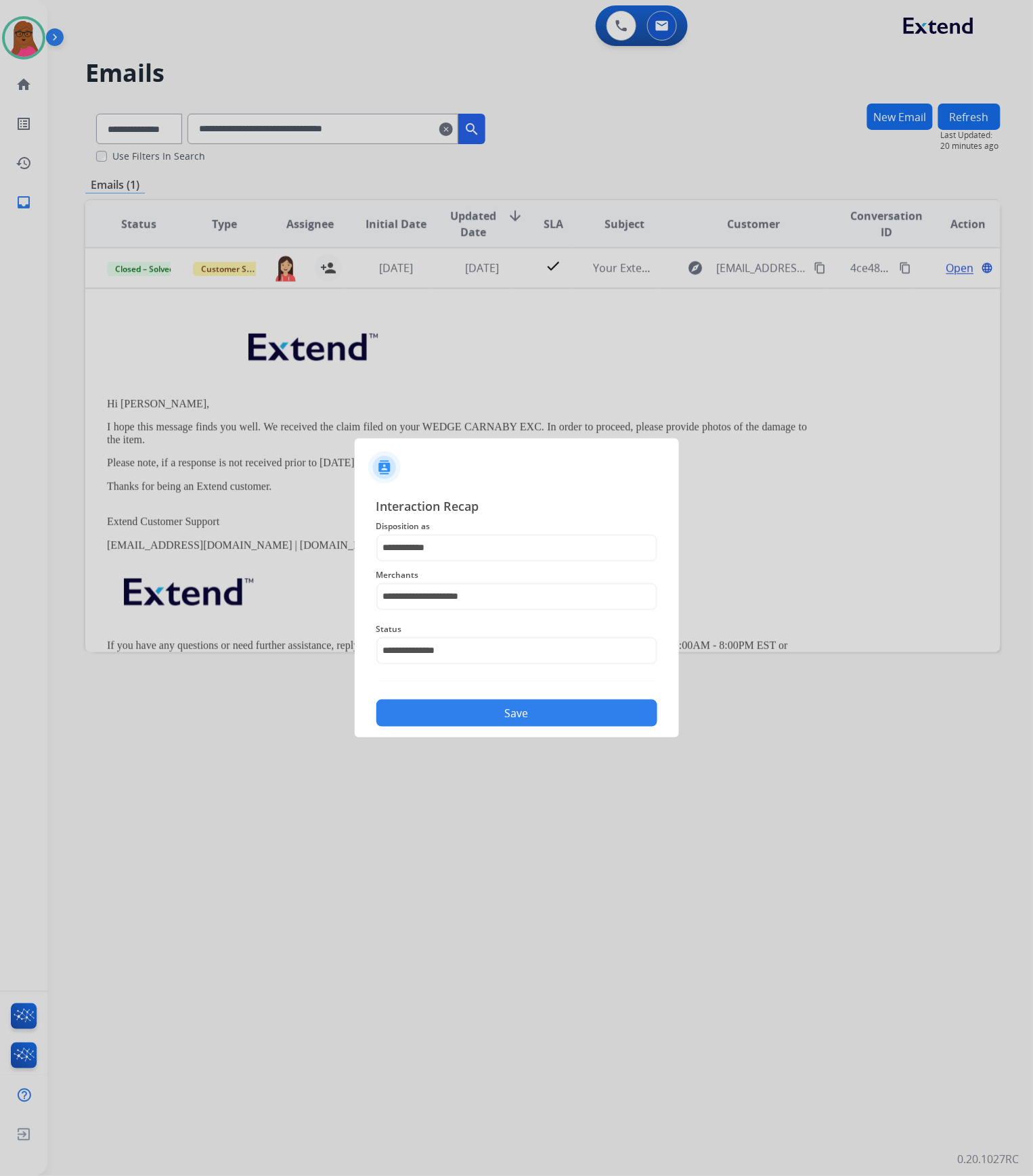
click at [523, 709] on button "Save" at bounding box center [516, 714] width 281 height 27
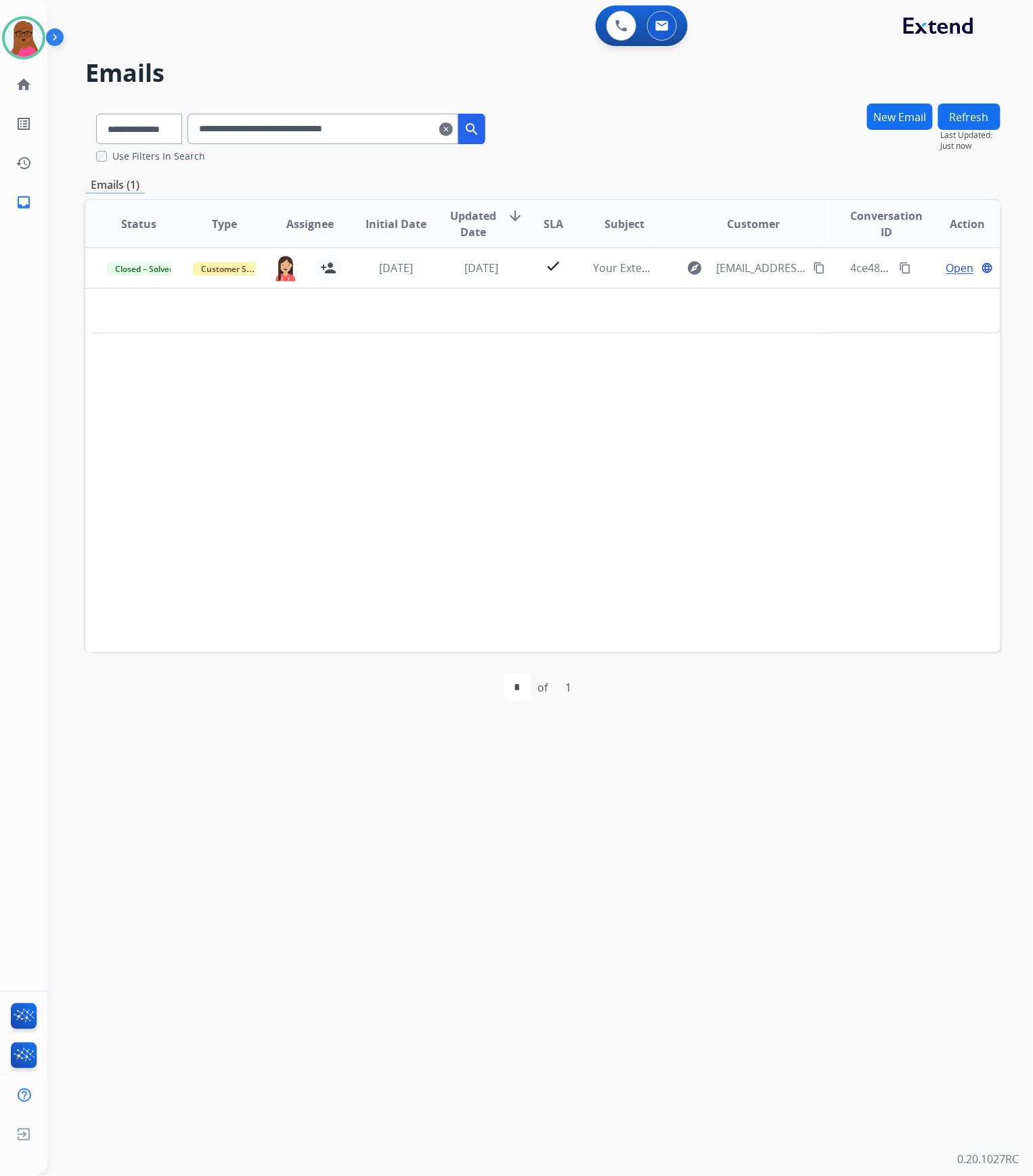
click at [453, 134] on mat-icon "clear" at bounding box center [446, 129] width 14 height 16
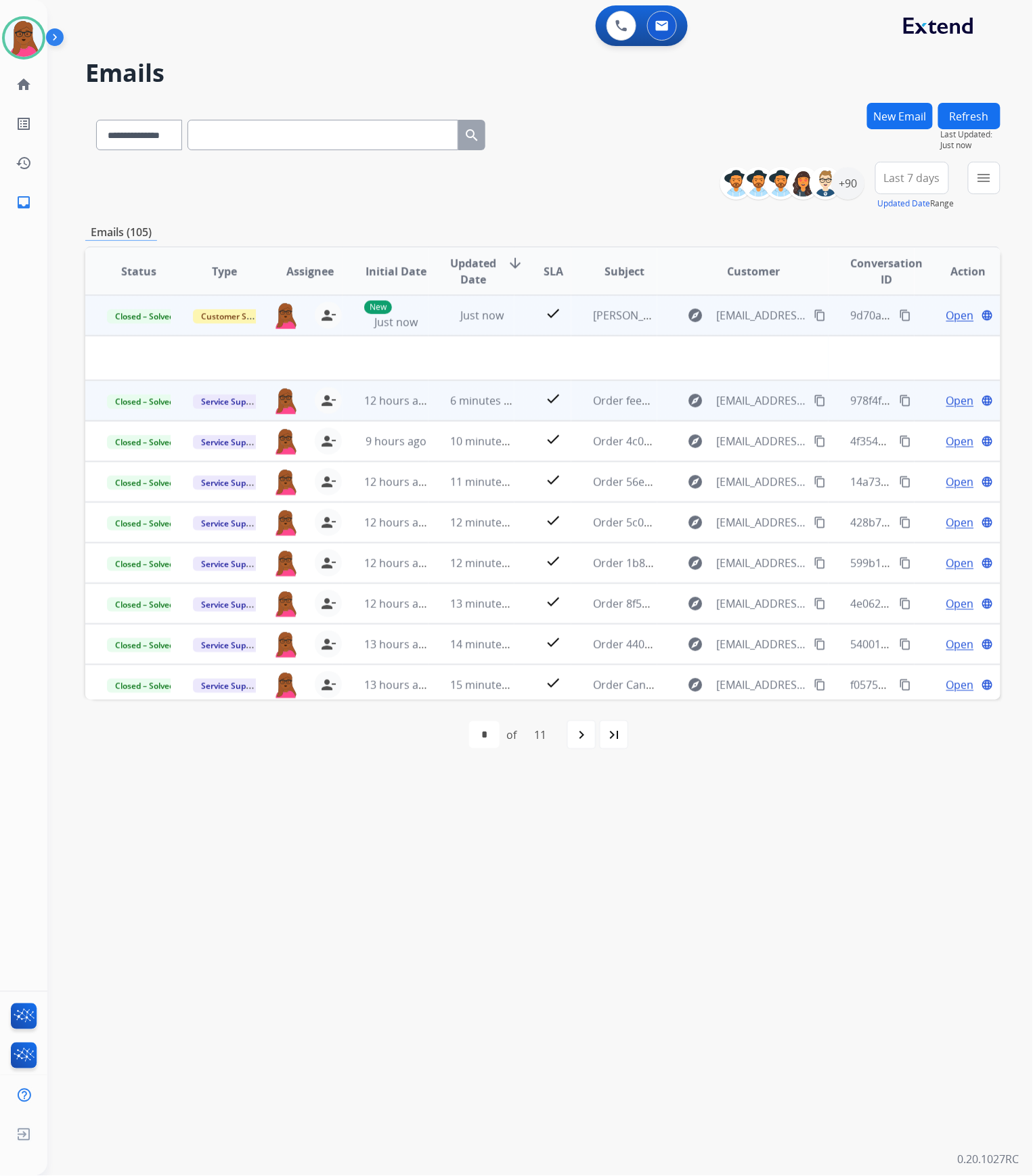
click at [899, 317] on mat-icon "content_copy" at bounding box center [905, 315] width 12 height 12
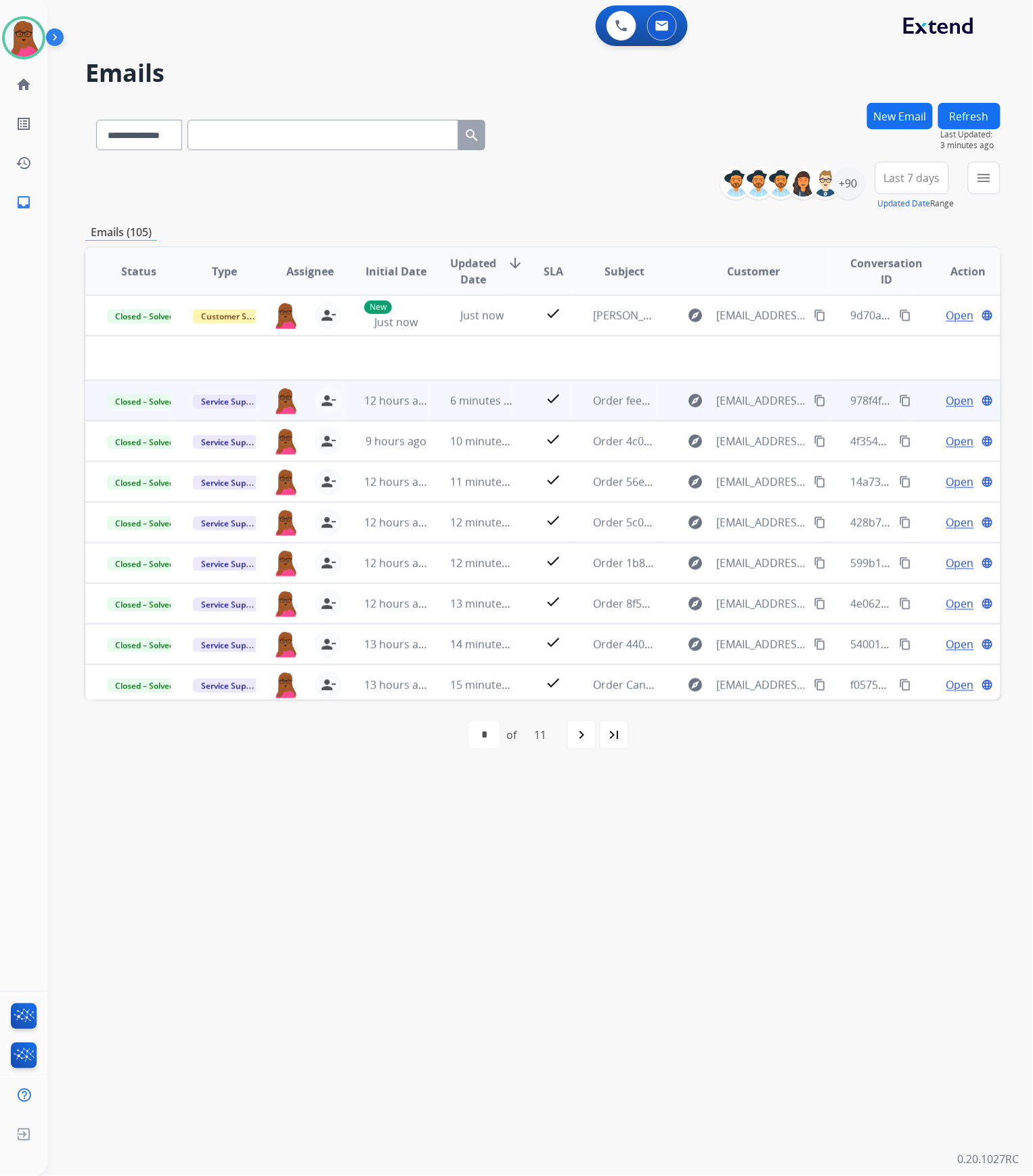
drag, startPoint x: 429, startPoint y: 117, endPoint x: 425, endPoint y: 128, distance: 11.7
click at [428, 117] on div "**********" at bounding box center [290, 132] width 411 height 46
click at [425, 128] on input "text" at bounding box center [323, 135] width 271 height 30
paste input "**********"
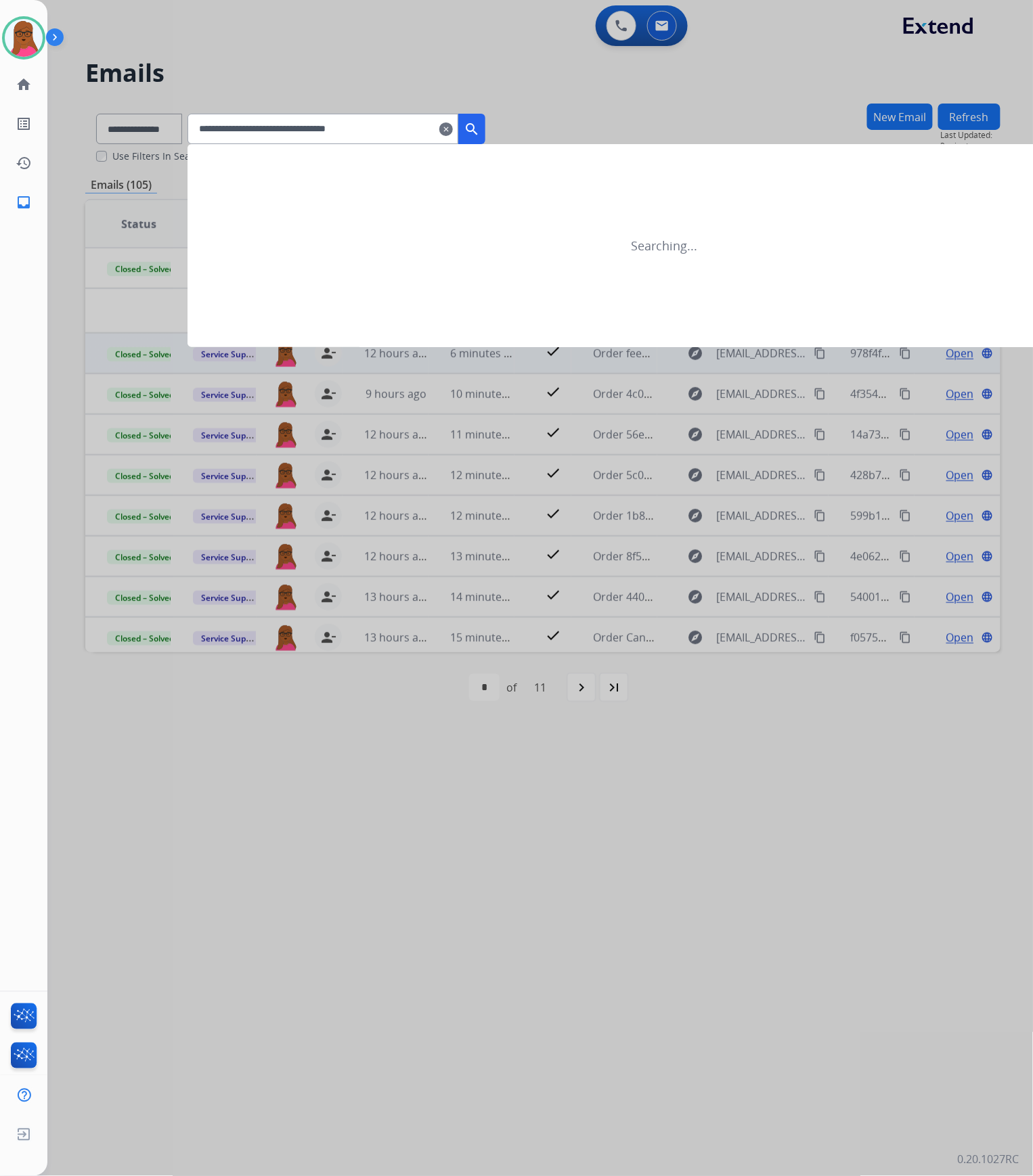
click at [480, 130] on mat-icon "search" at bounding box center [471, 129] width 16 height 16
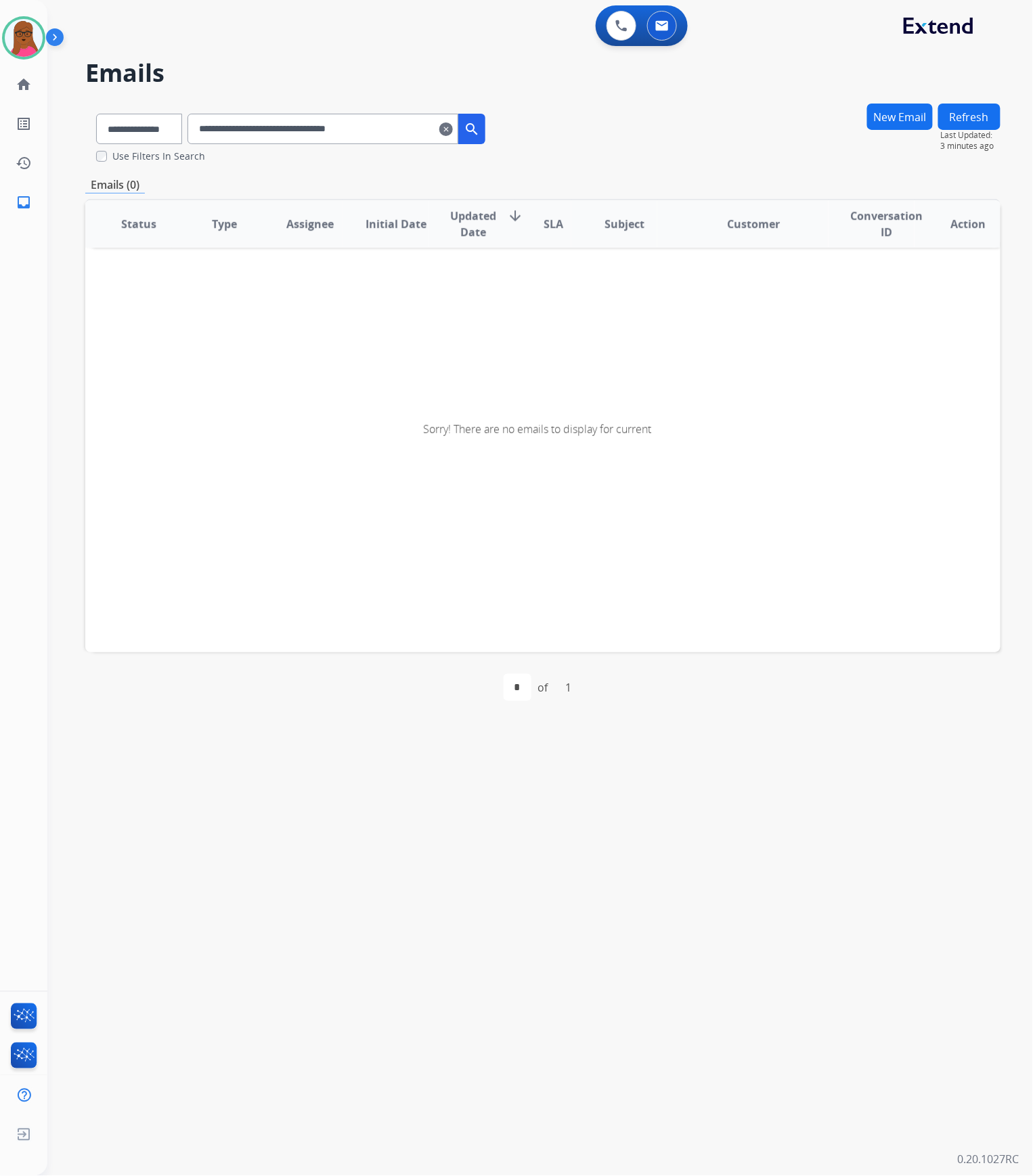
click at [429, 134] on input "**********" at bounding box center [323, 129] width 271 height 30
click at [220, 129] on input "**********" at bounding box center [323, 129] width 271 height 30
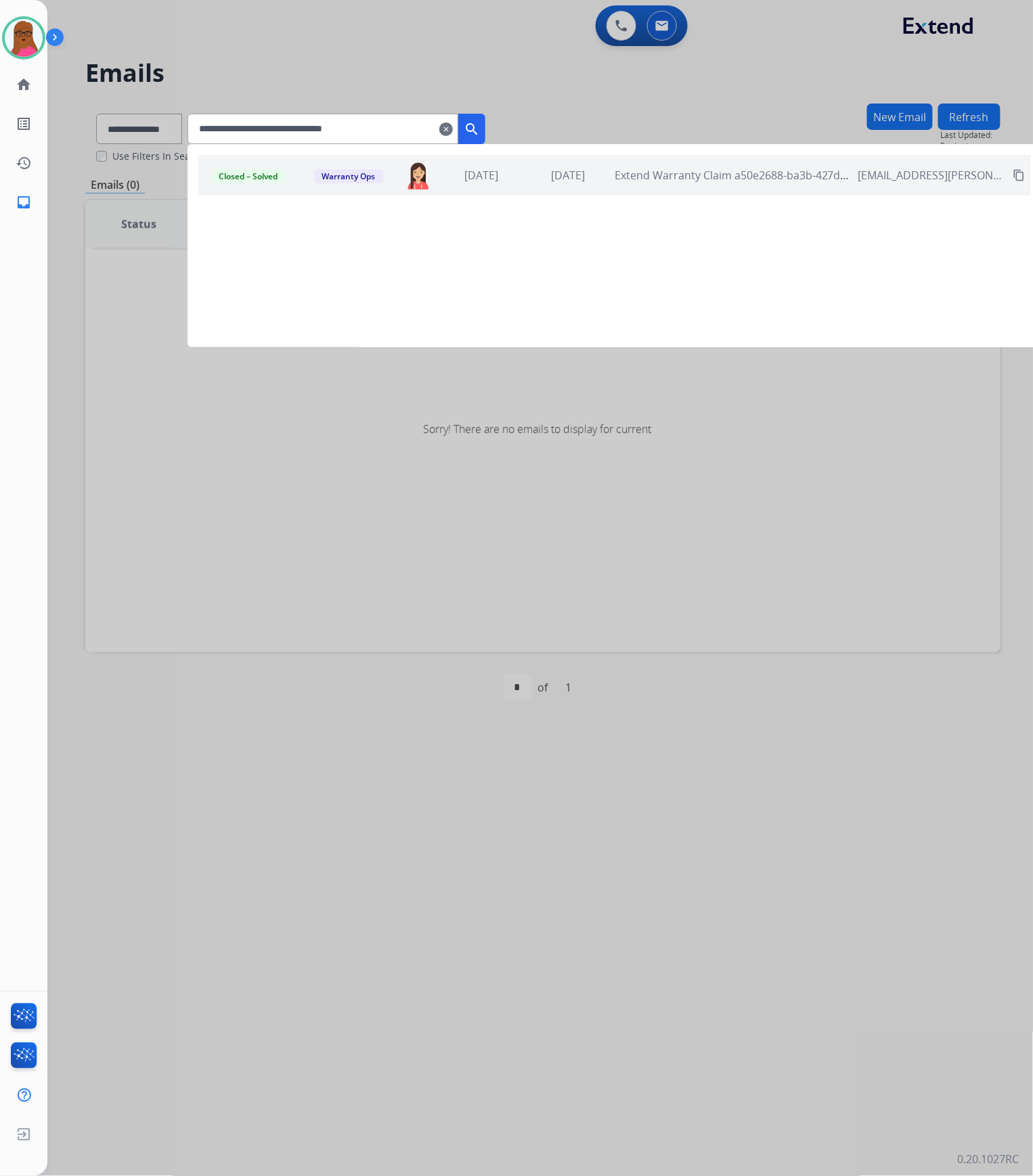
type input "**********"
click at [541, 177] on div "Closed – Solved Warranty Ops [PERSON_NAME][EMAIL_ADDRESS][PERSON_NAME][DOMAIN_N…" at bounding box center [614, 175] width 832 height 40
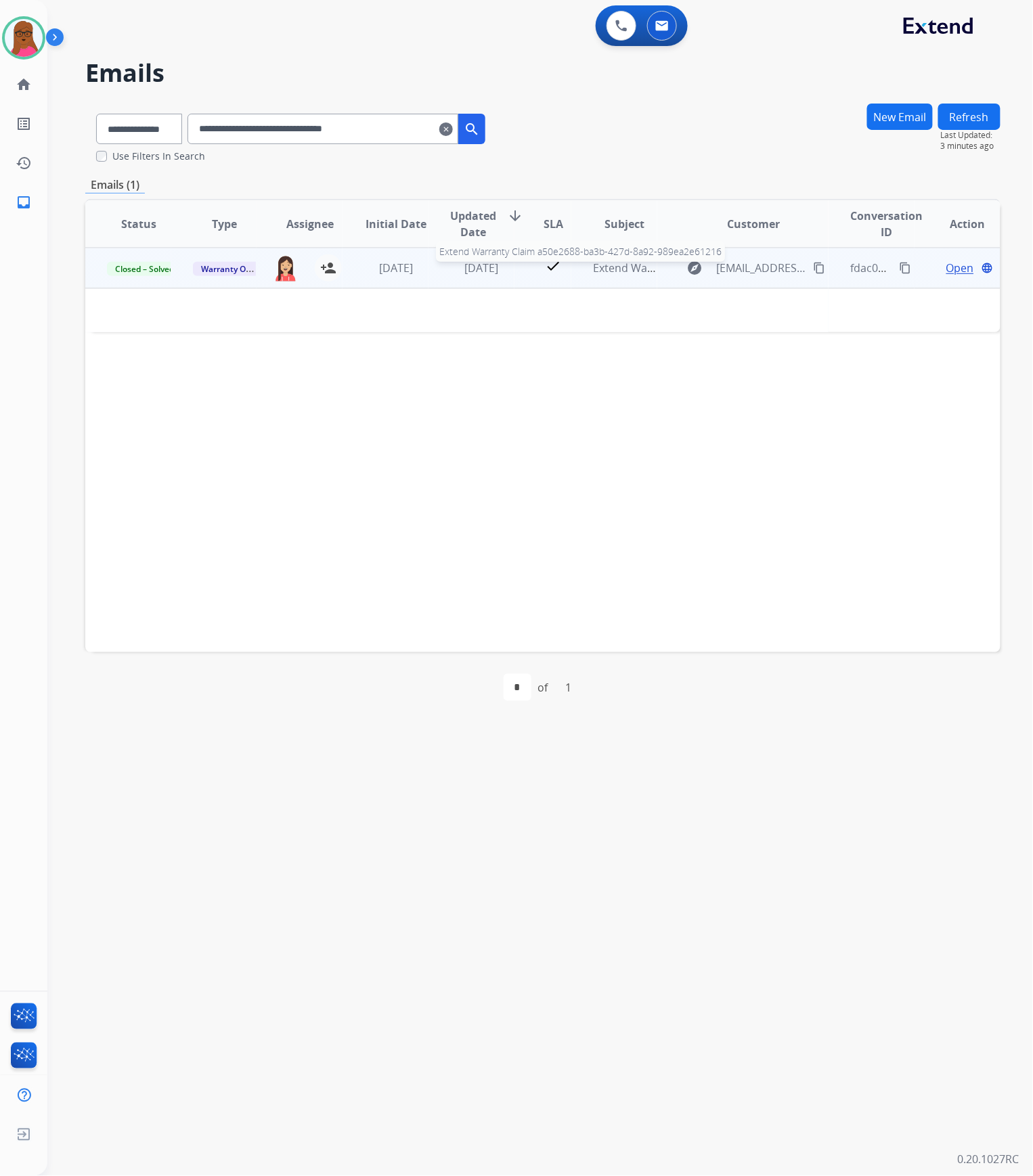
click at [620, 265] on span "Extend Warranty Claim a50e2688-ba3b-427d-8a92-989ea2e61216" at bounding box center [758, 268] width 330 height 15
click at [620, 271] on span "Extend Warranty Claim a50e2688-ba3b-427d-8a92-989ea2e61216" at bounding box center [758, 268] width 330 height 15
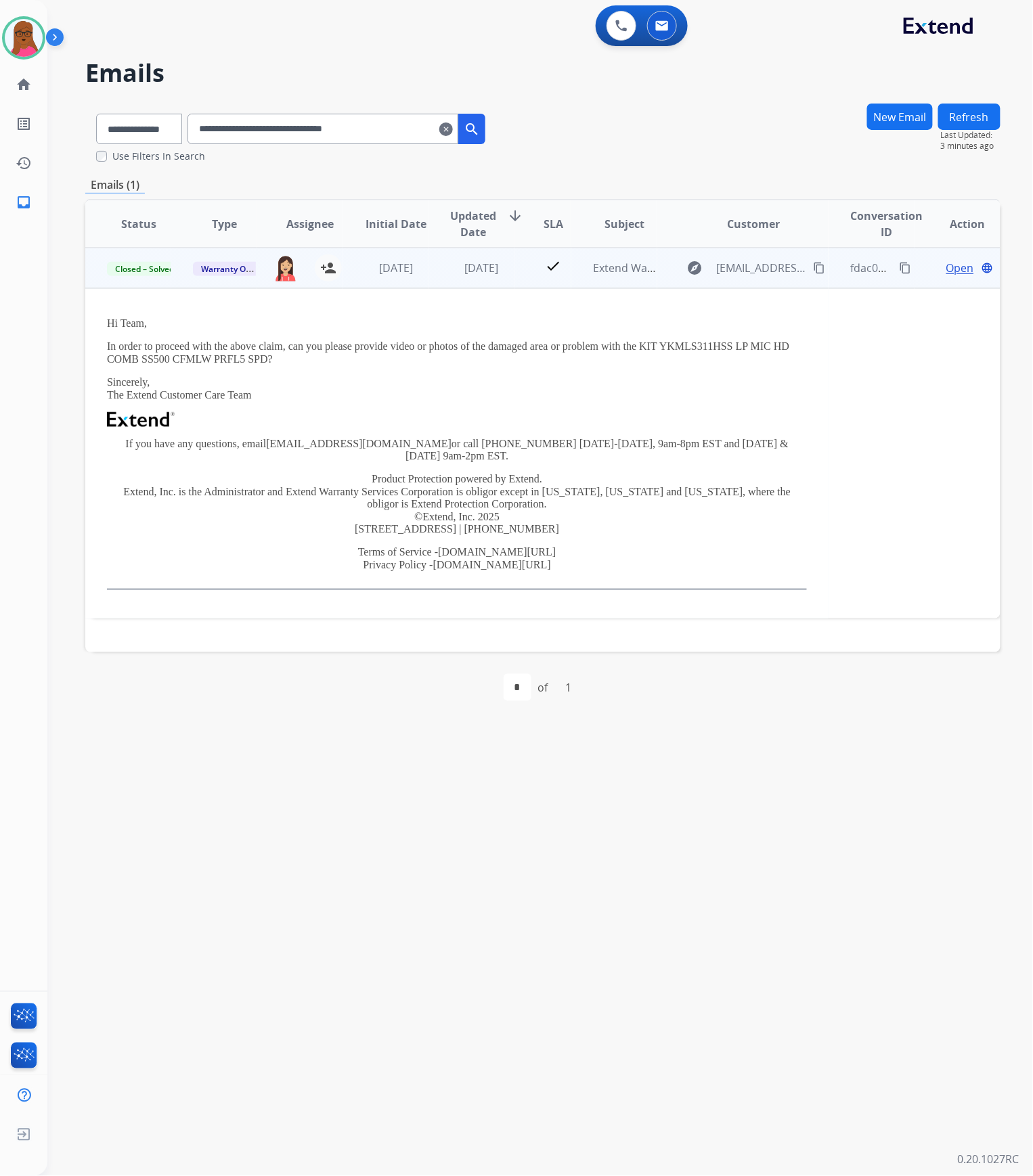
click at [950, 271] on span "Open" at bounding box center [960, 268] width 27 height 16
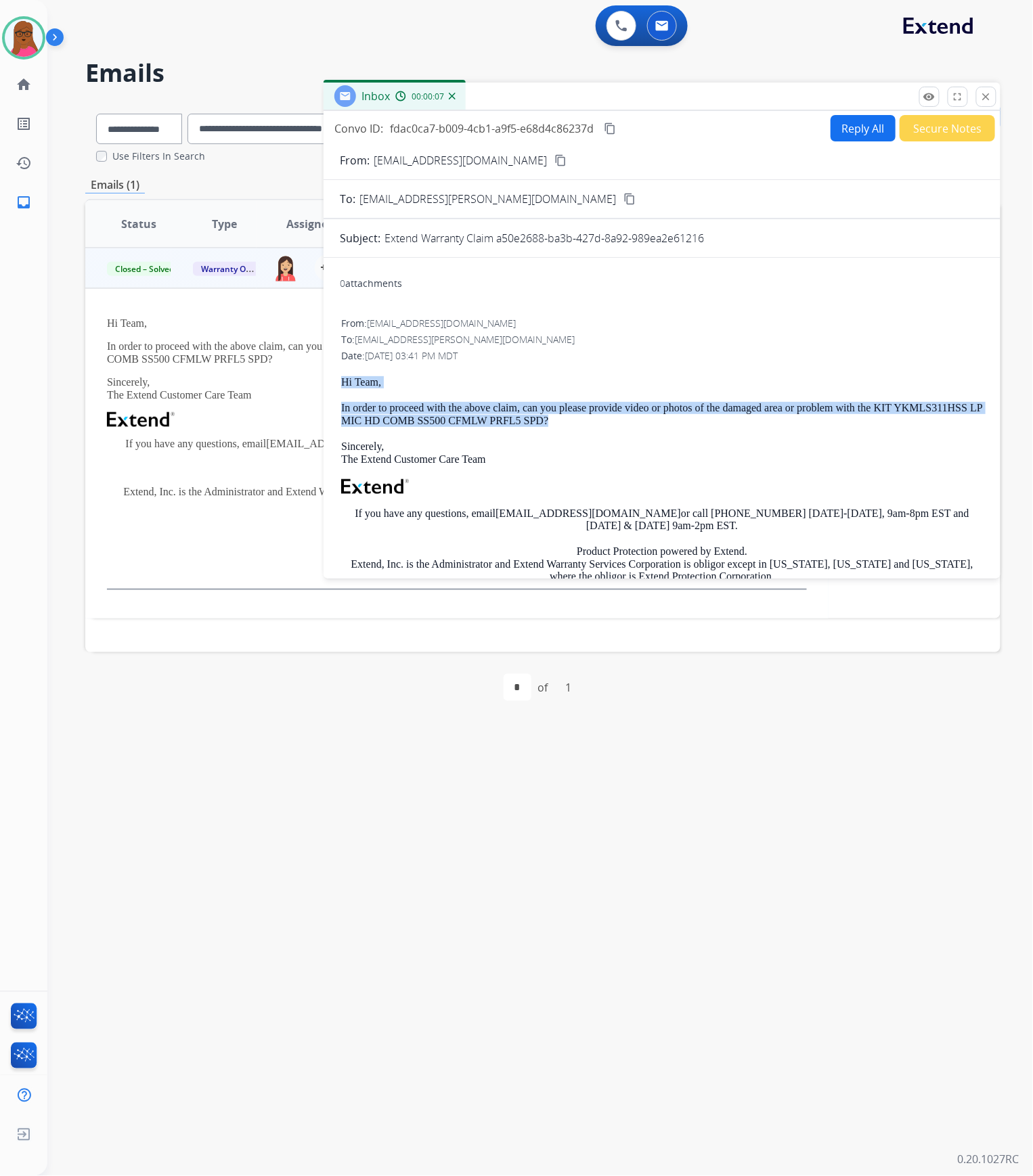
drag, startPoint x: 345, startPoint y: 382, endPoint x: 570, endPoint y: 421, distance: 228.4
click at [570, 421] on div "Hi Team, In order to proceed with the above claim, can you please provide video…" at bounding box center [662, 522] width 642 height 292
click at [846, 125] on button "Reply All" at bounding box center [863, 128] width 65 height 27
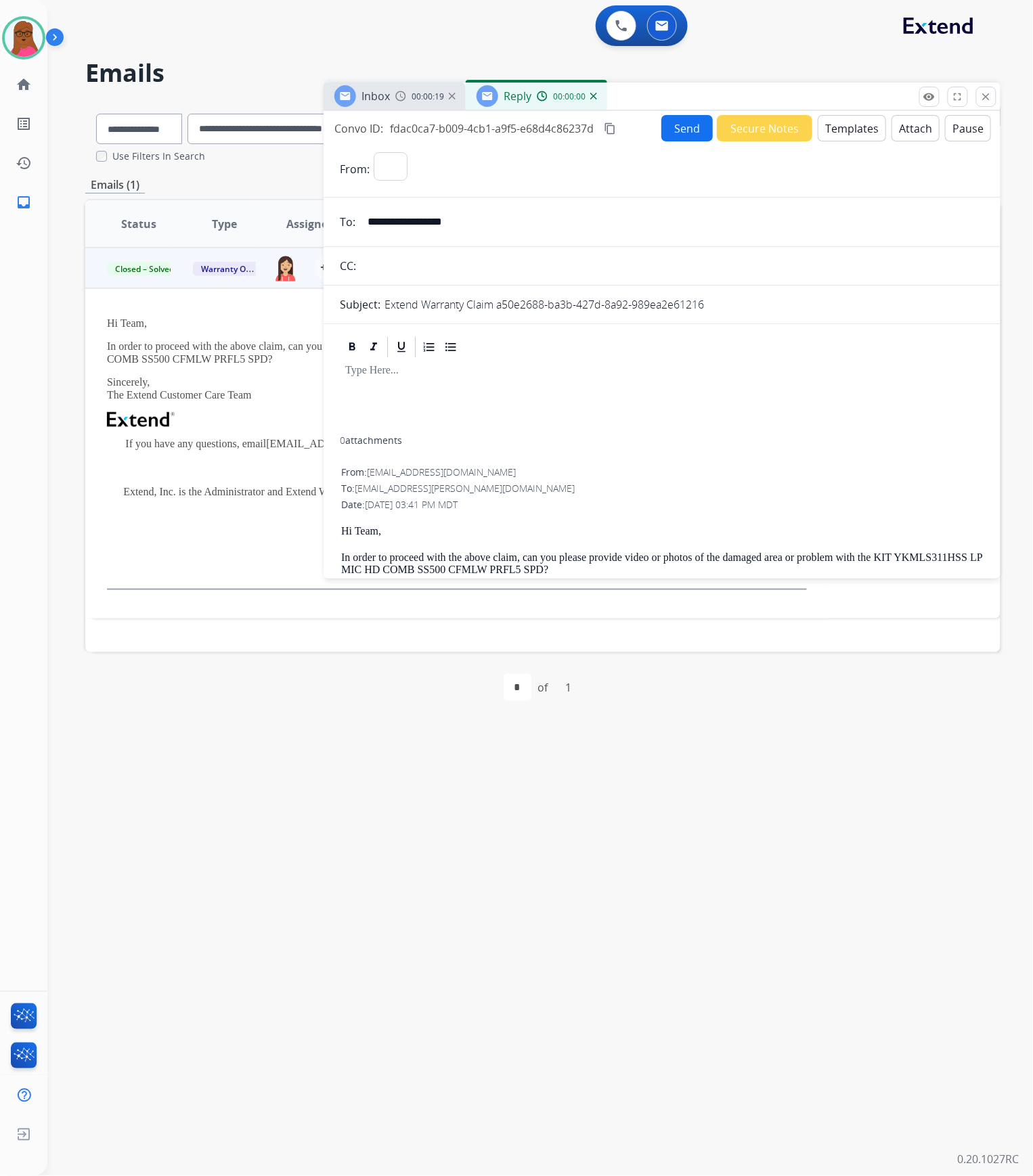
select select "**********"
click at [404, 369] on p at bounding box center [661, 371] width 633 height 12
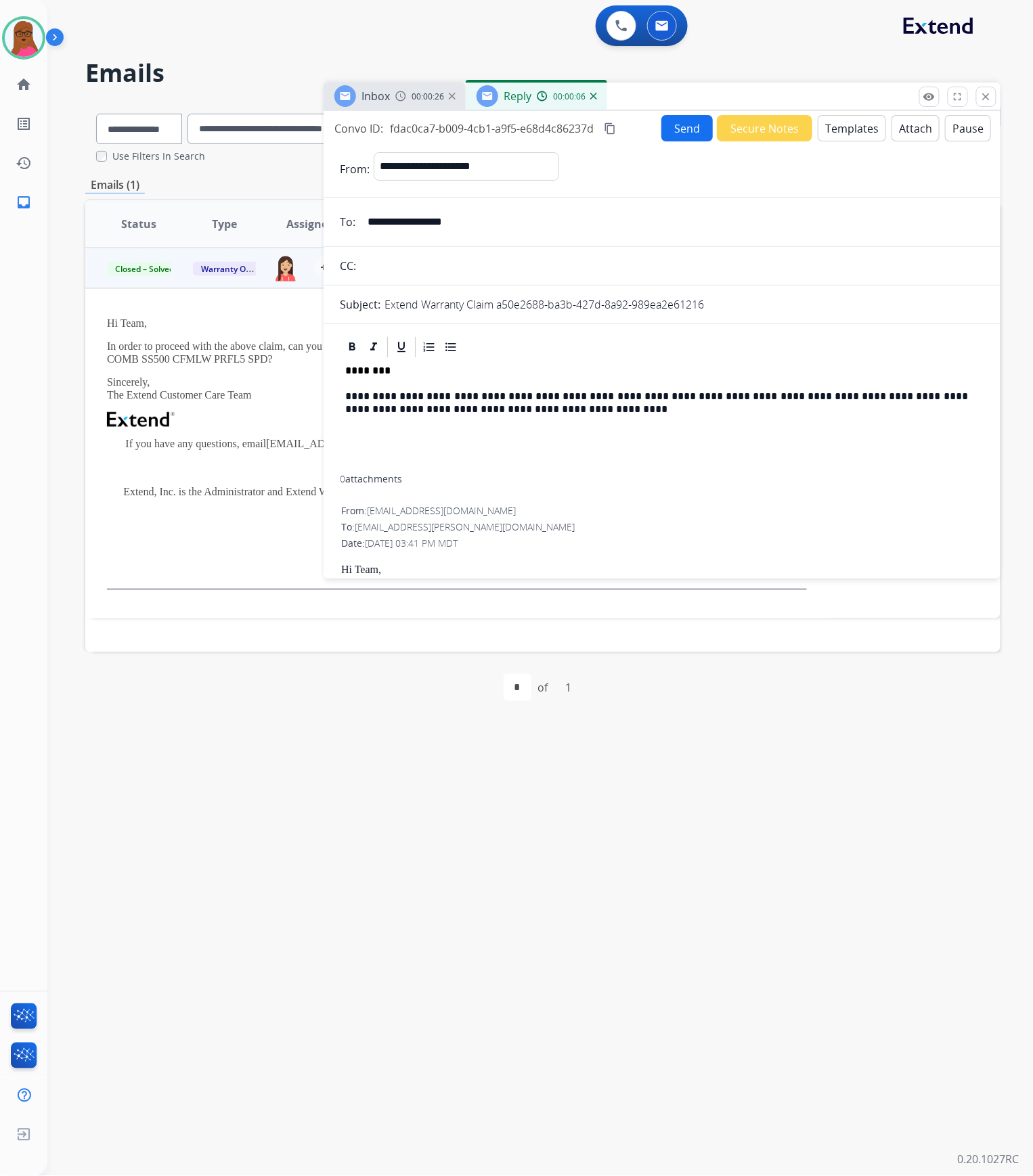
click at [341, 395] on div "**********" at bounding box center [661, 417] width 644 height 116
click at [539, 450] on div "**********" at bounding box center [661, 417] width 644 height 116
click at [905, 408] on p "**********" at bounding box center [656, 402] width 623 height 25
click at [930, 412] on p "**********" at bounding box center [656, 402] width 623 height 25
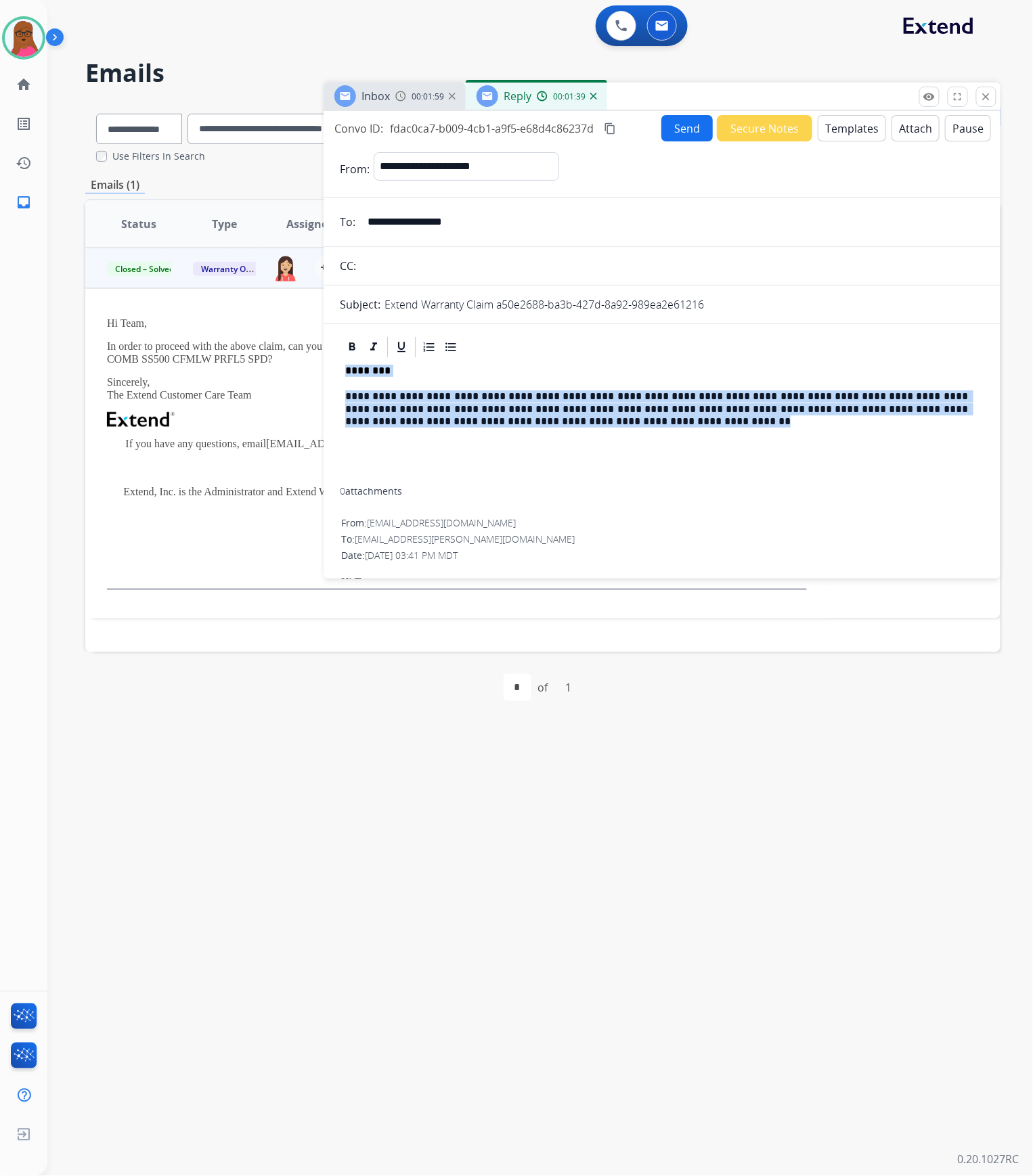
drag, startPoint x: 661, startPoint y: 424, endPoint x: 344, endPoint y: 370, distance: 321.6
click at [344, 370] on div "**********" at bounding box center [661, 423] width 644 height 128
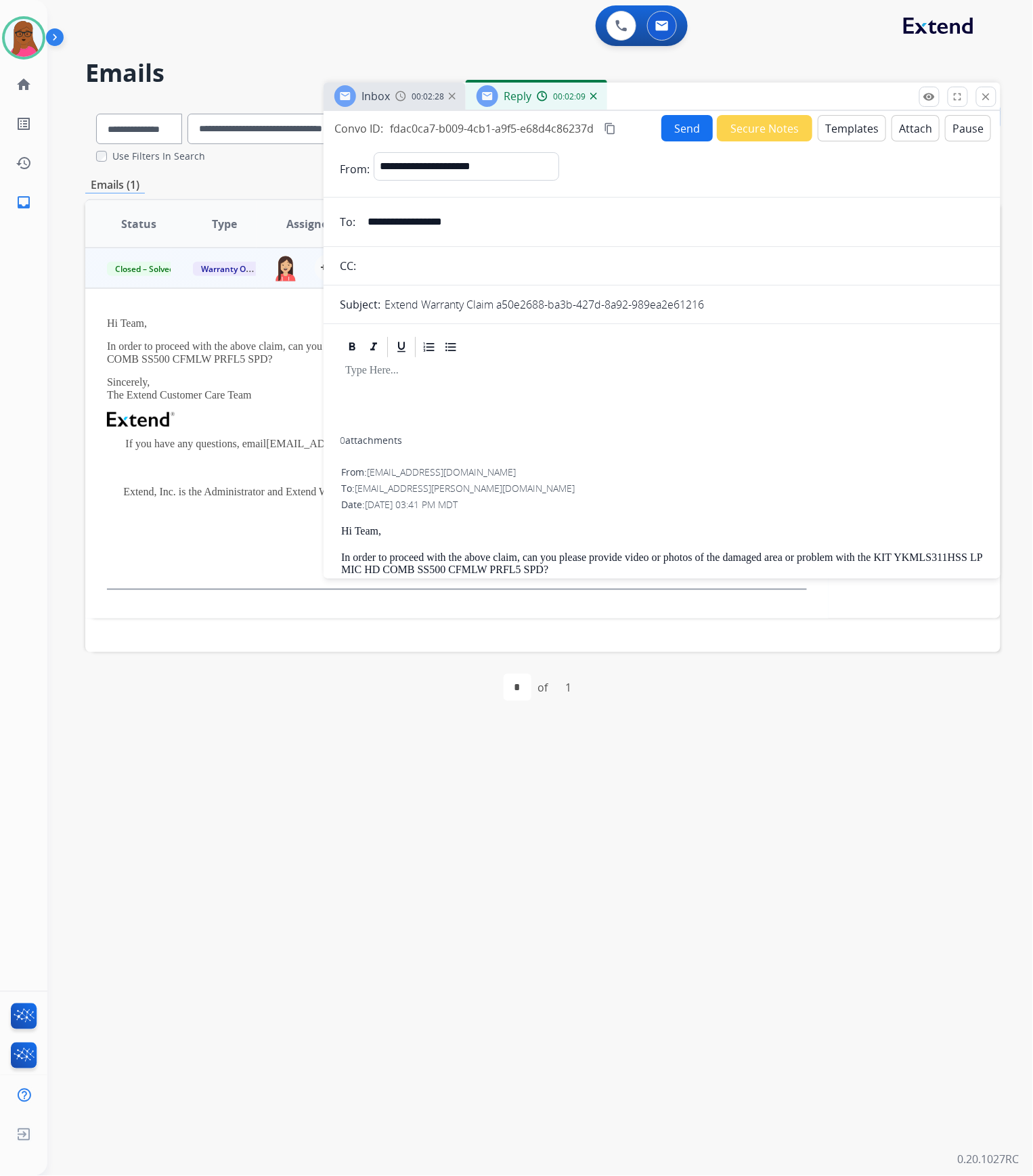
click at [826, 129] on button "Templates" at bounding box center [852, 128] width 69 height 27
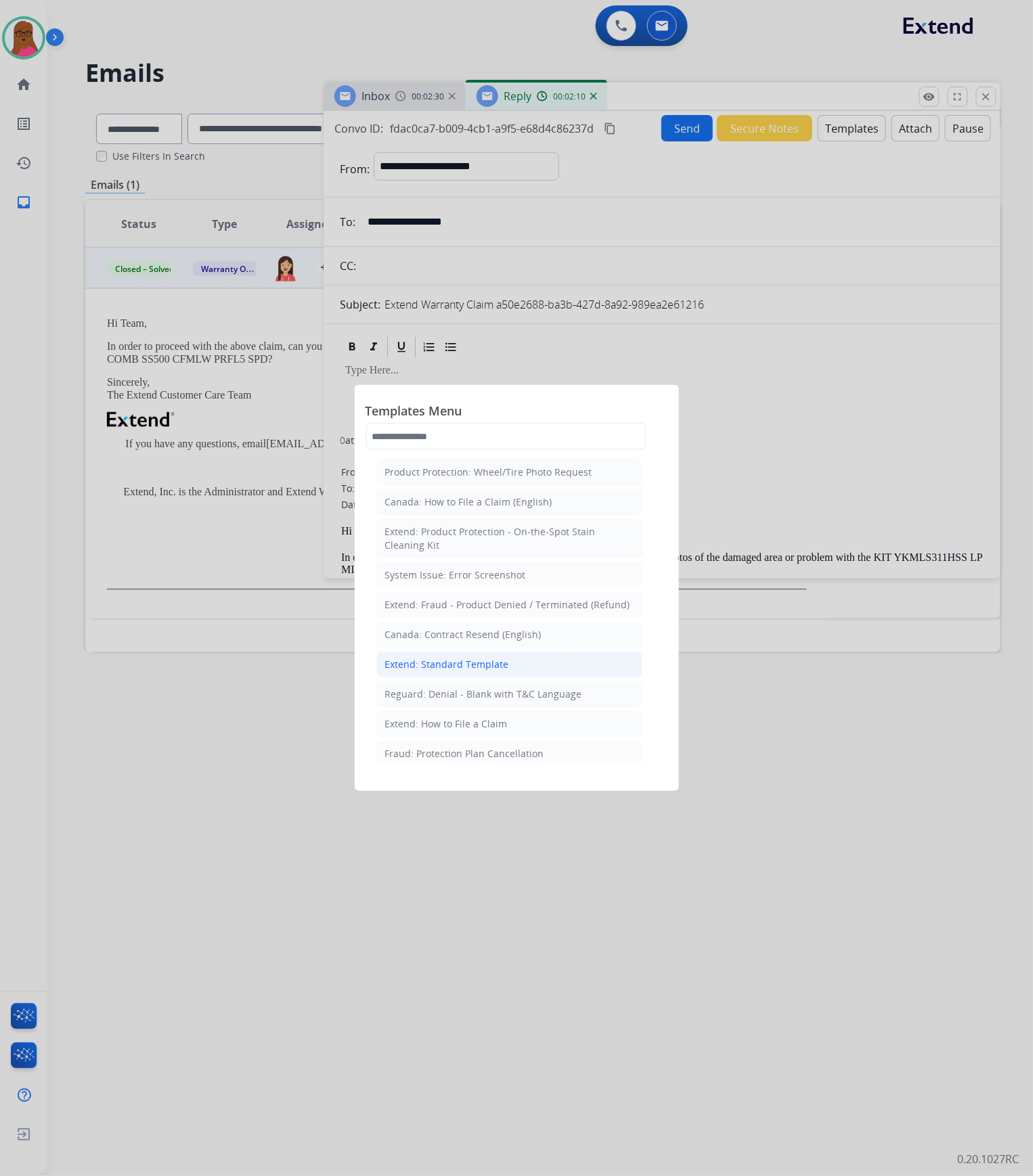
click at [457, 671] on div "Extend: Standard Template" at bounding box center [447, 665] width 124 height 14
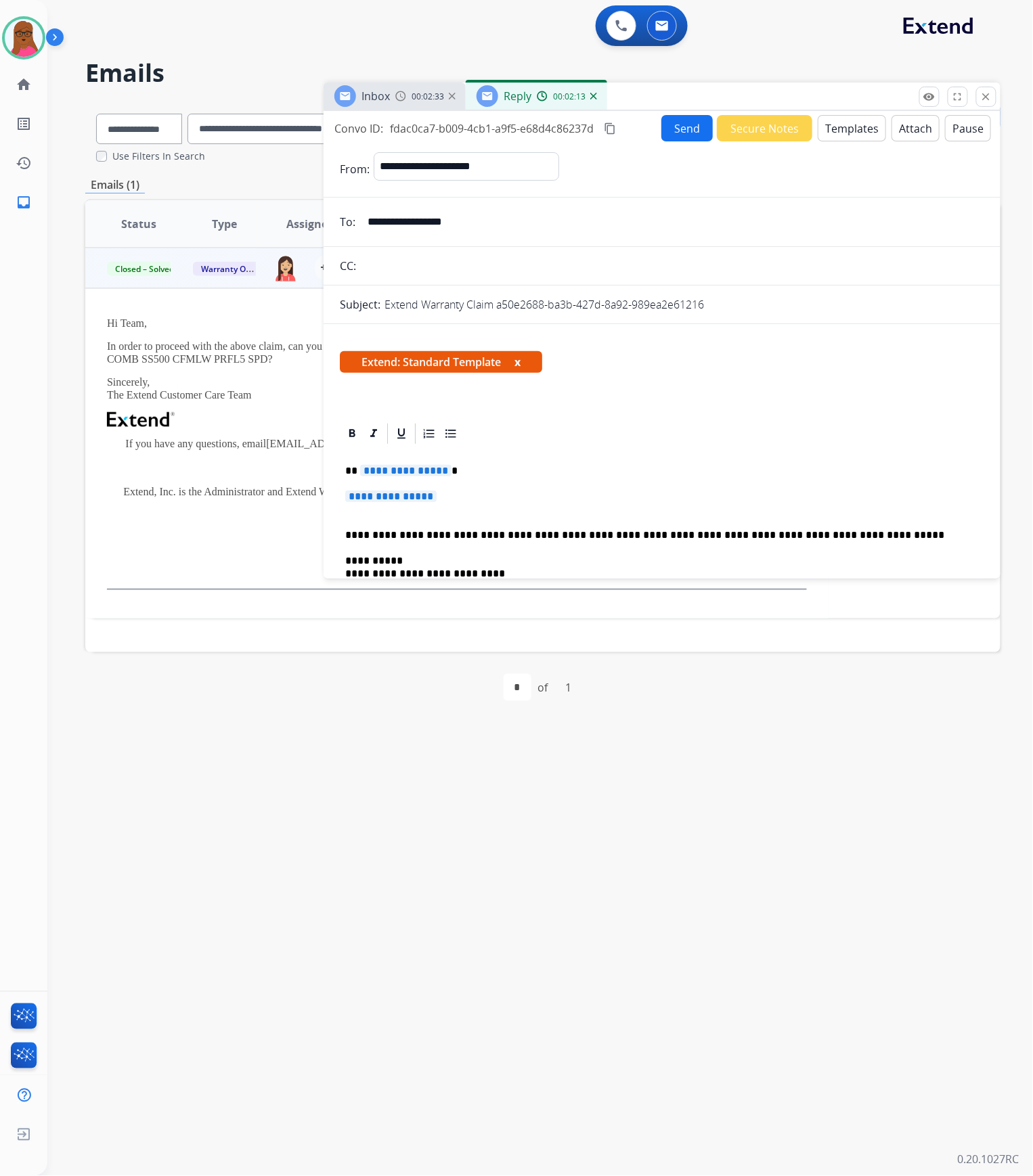
click at [524, 361] on span "Extend: Standard Template x" at bounding box center [441, 361] width 202 height 21
click at [521, 361] on button "x" at bounding box center [516, 362] width 6 height 16
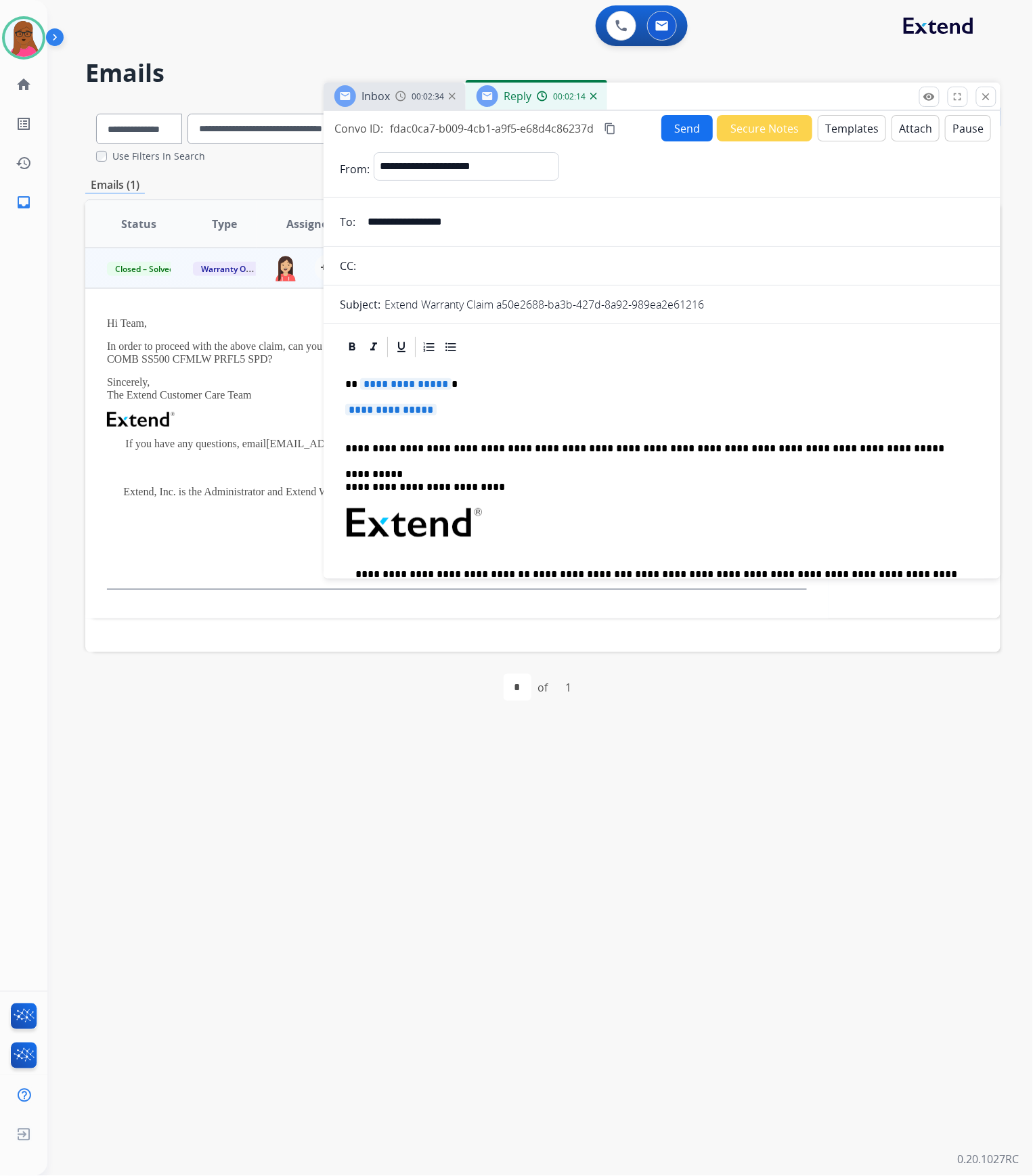
click at [378, 389] on span "**********" at bounding box center [406, 383] width 91 height 11
click at [393, 412] on span "**********" at bounding box center [390, 409] width 91 height 11
click at [396, 418] on p "**********" at bounding box center [661, 416] width 633 height 25
click at [398, 415] on span "**********" at bounding box center [390, 409] width 91 height 11
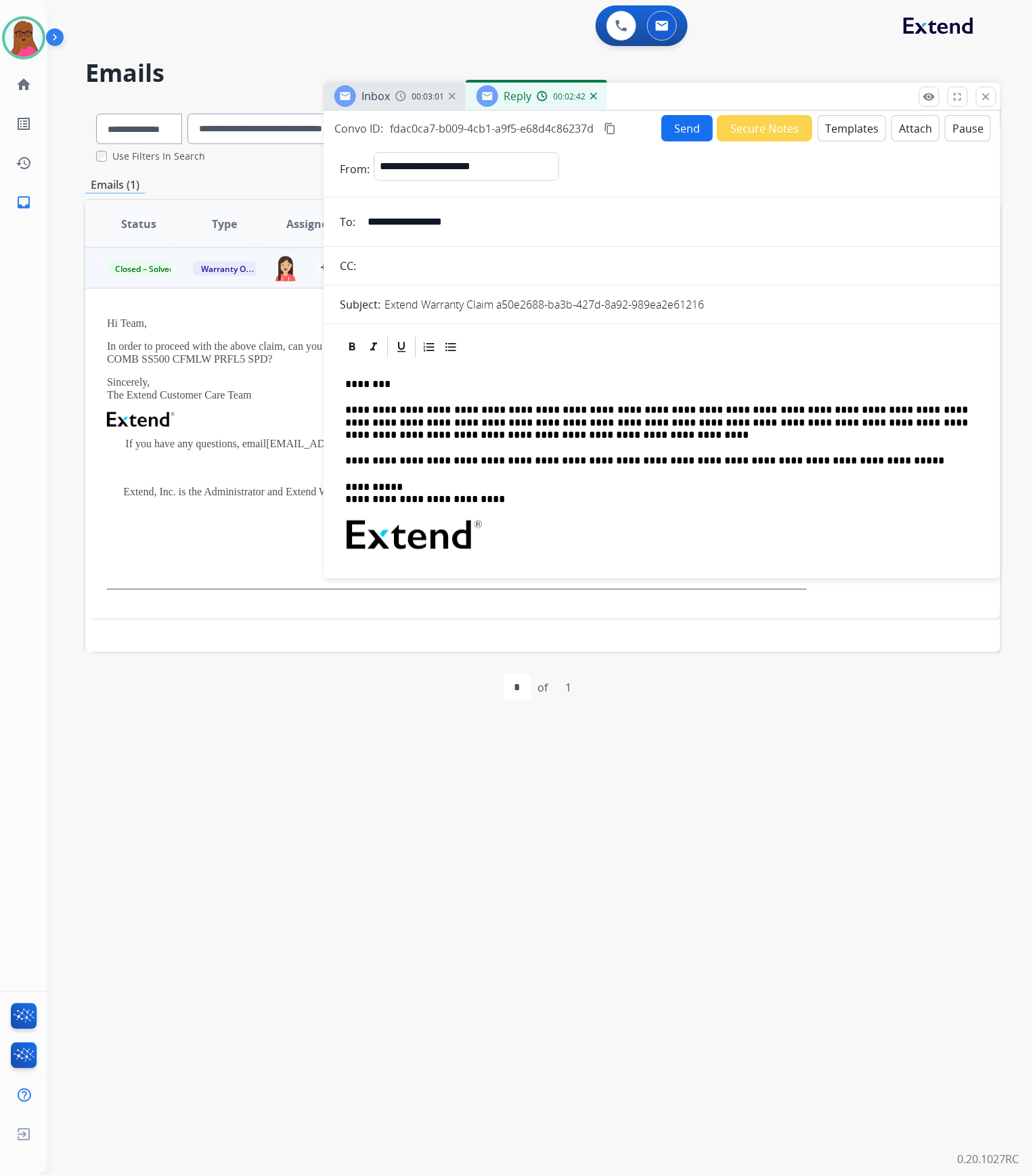
click at [810, 409] on p "**********" at bounding box center [656, 422] width 623 height 37
click at [651, 293] on form "**********" at bounding box center [661, 662] width 677 height 1041
click at [654, 305] on p "Extend Warranty Claim a50e2688-ba3b-427d-8a92-989ea2e61216" at bounding box center [544, 304] width 319 height 16
click at [655, 305] on p "Extend Warranty Claim a50e2688-ba3b-427d-8a92-989ea2e61216" at bounding box center [544, 304] width 319 height 16
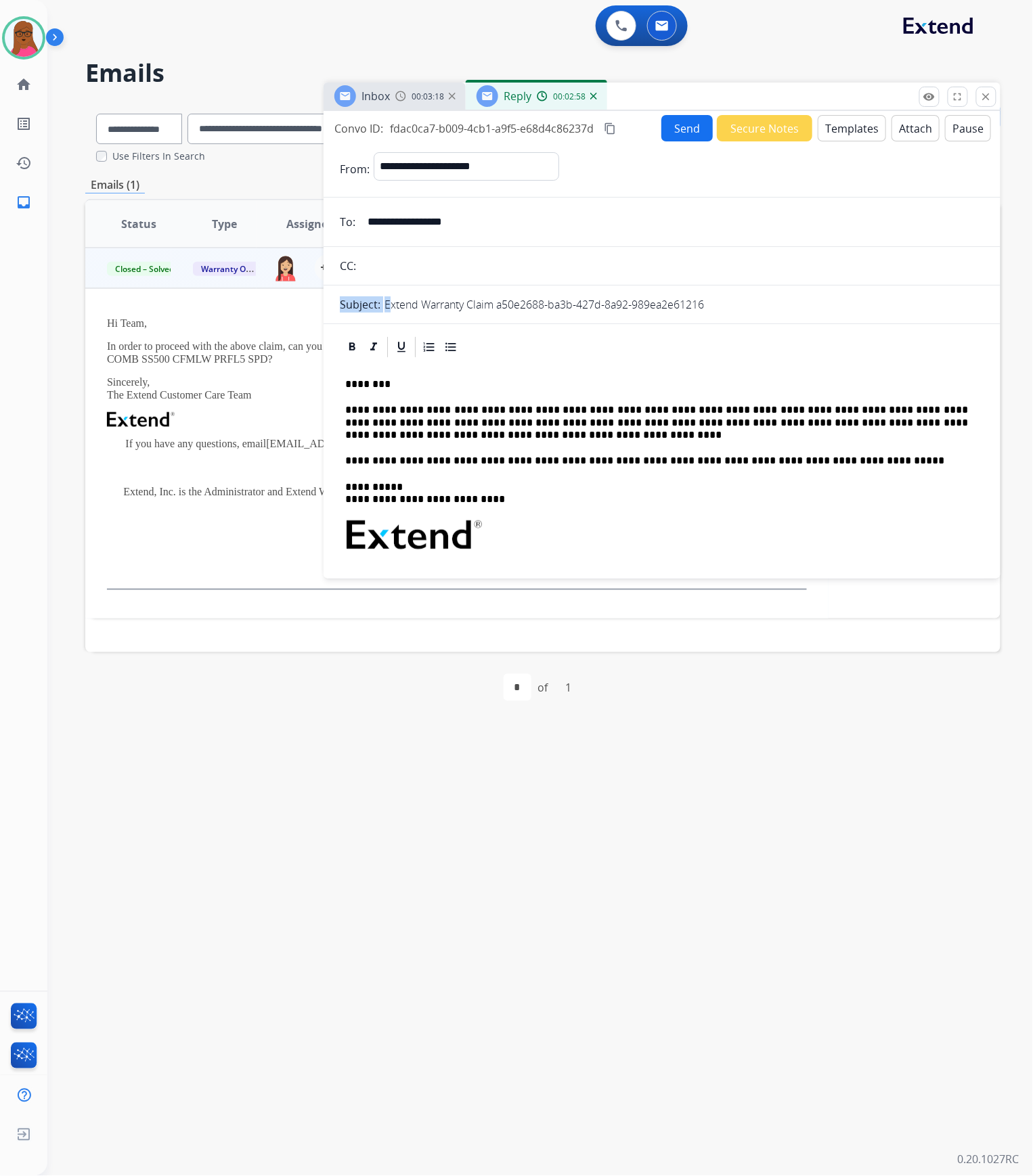
click at [655, 305] on p "Extend Warranty Claim a50e2688-ba3b-427d-8a92-989ea2e61216" at bounding box center [544, 304] width 319 height 16
click at [746, 300] on div "Extend Warranty Claim a50e2688-ba3b-427d-8a92-989ea2e61216" at bounding box center [684, 304] width 600 height 16
drag, startPoint x: 724, startPoint y: 303, endPoint x: 501, endPoint y: 306, distance: 223.0
click at [501, 306] on div "Extend Warranty Claim a50e2688-ba3b-427d-8a92-989ea2e61216" at bounding box center [684, 304] width 600 height 16
click at [680, 307] on p "Extend Warranty Claim a50e2688-ba3b-427d-8a92-989ea2e61216" at bounding box center [544, 304] width 319 height 16
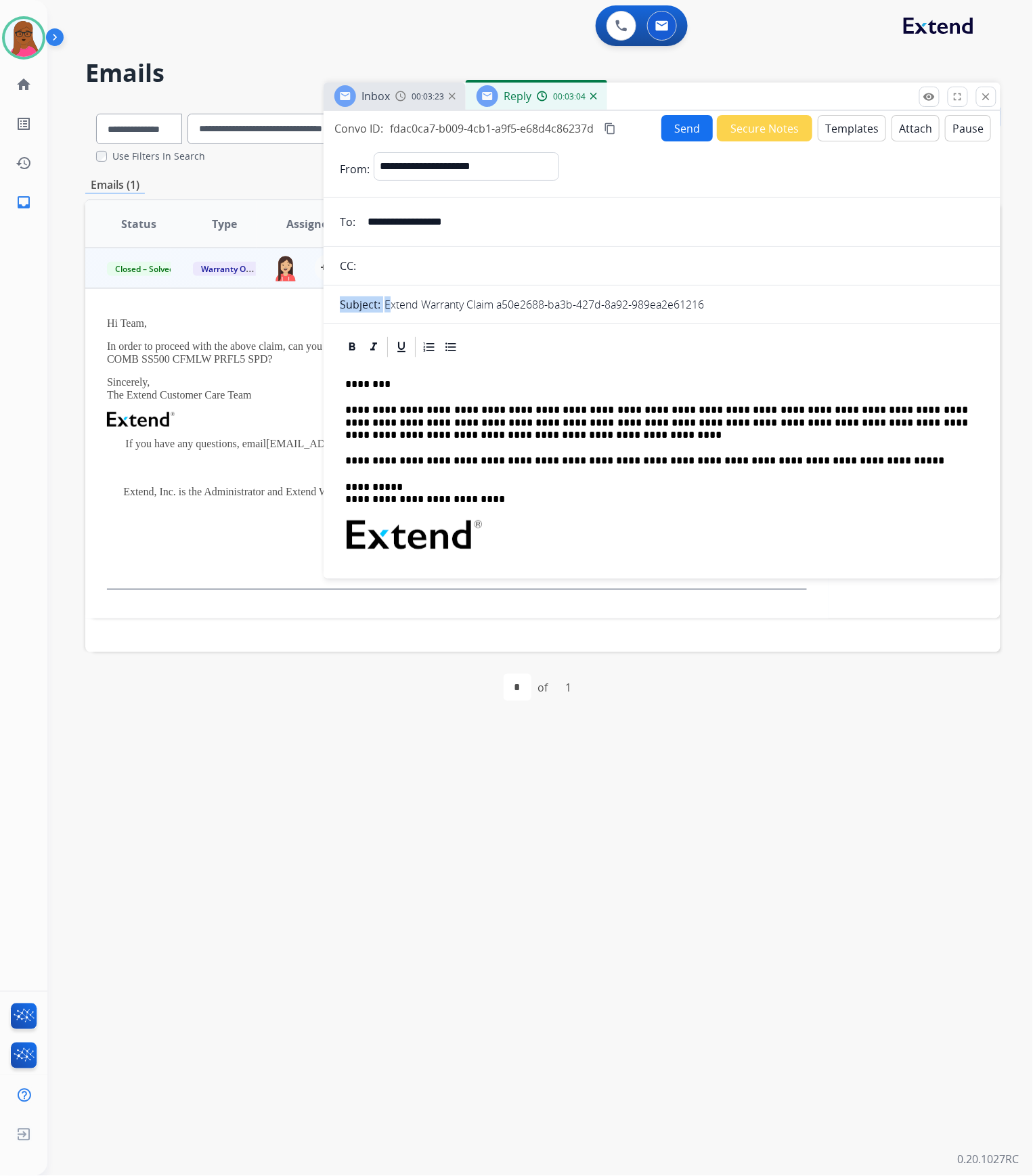
click at [680, 307] on p "Extend Warranty Claim a50e2688-ba3b-427d-8a92-989ea2e61216" at bounding box center [544, 304] width 319 height 16
click at [722, 515] on div "**********" at bounding box center [661, 569] width 644 height 419
click at [686, 128] on button "Send" at bounding box center [687, 128] width 51 height 27
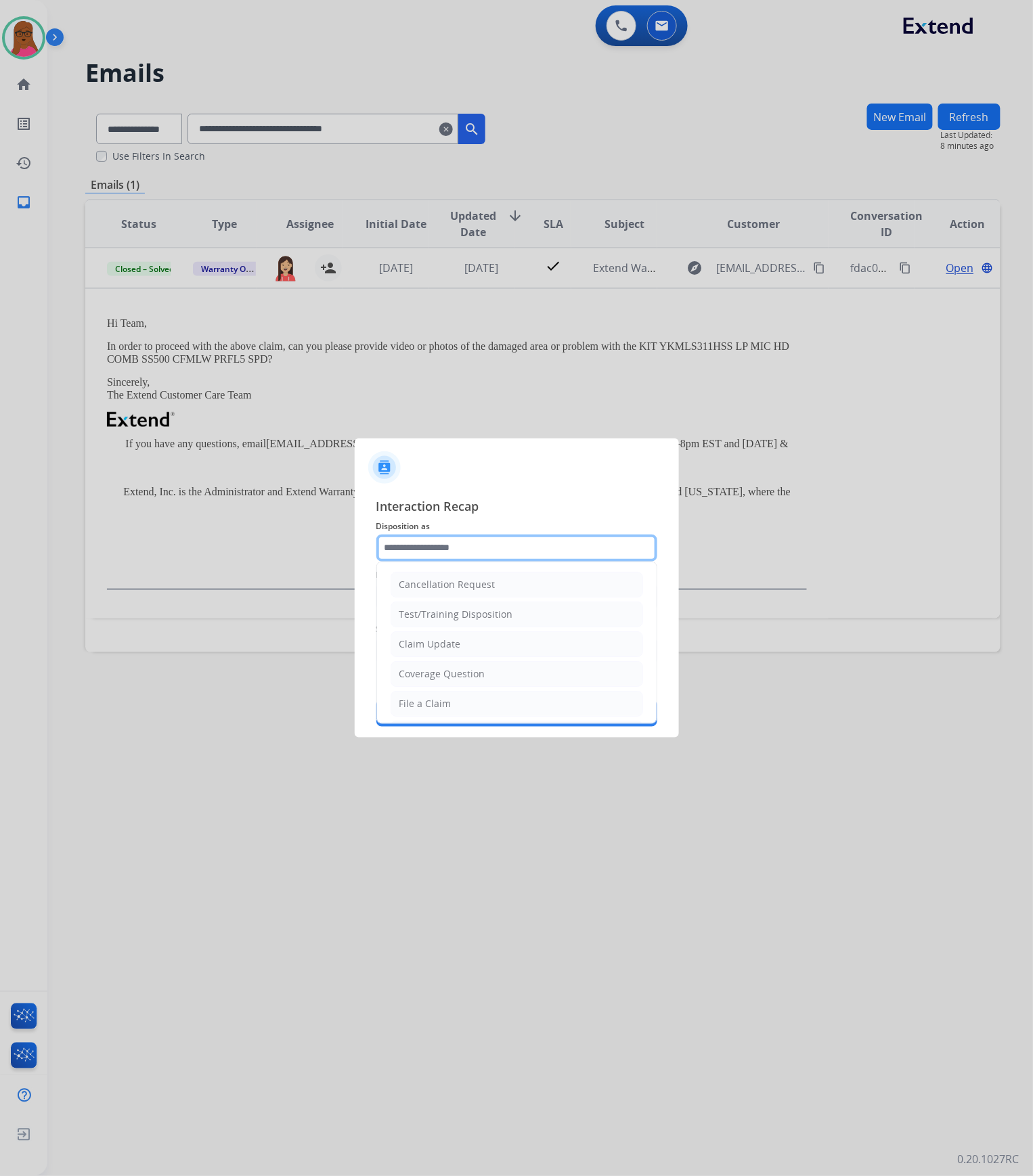
click at [444, 546] on input "text" at bounding box center [516, 548] width 281 height 27
click at [434, 640] on div "Claim Update" at bounding box center [430, 644] width 62 height 14
type input "**********"
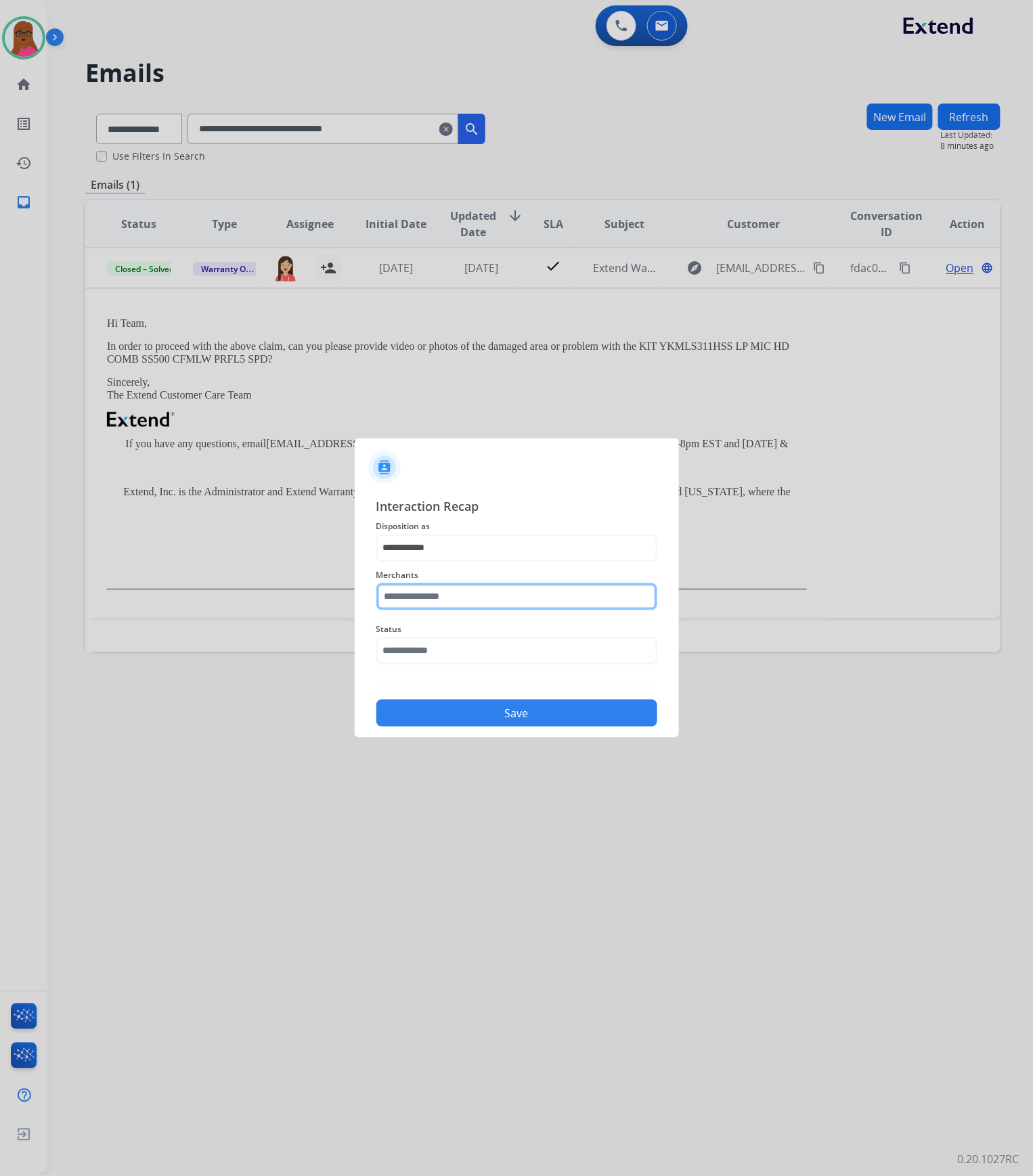
click at [453, 586] on input "text" at bounding box center [516, 597] width 281 height 27
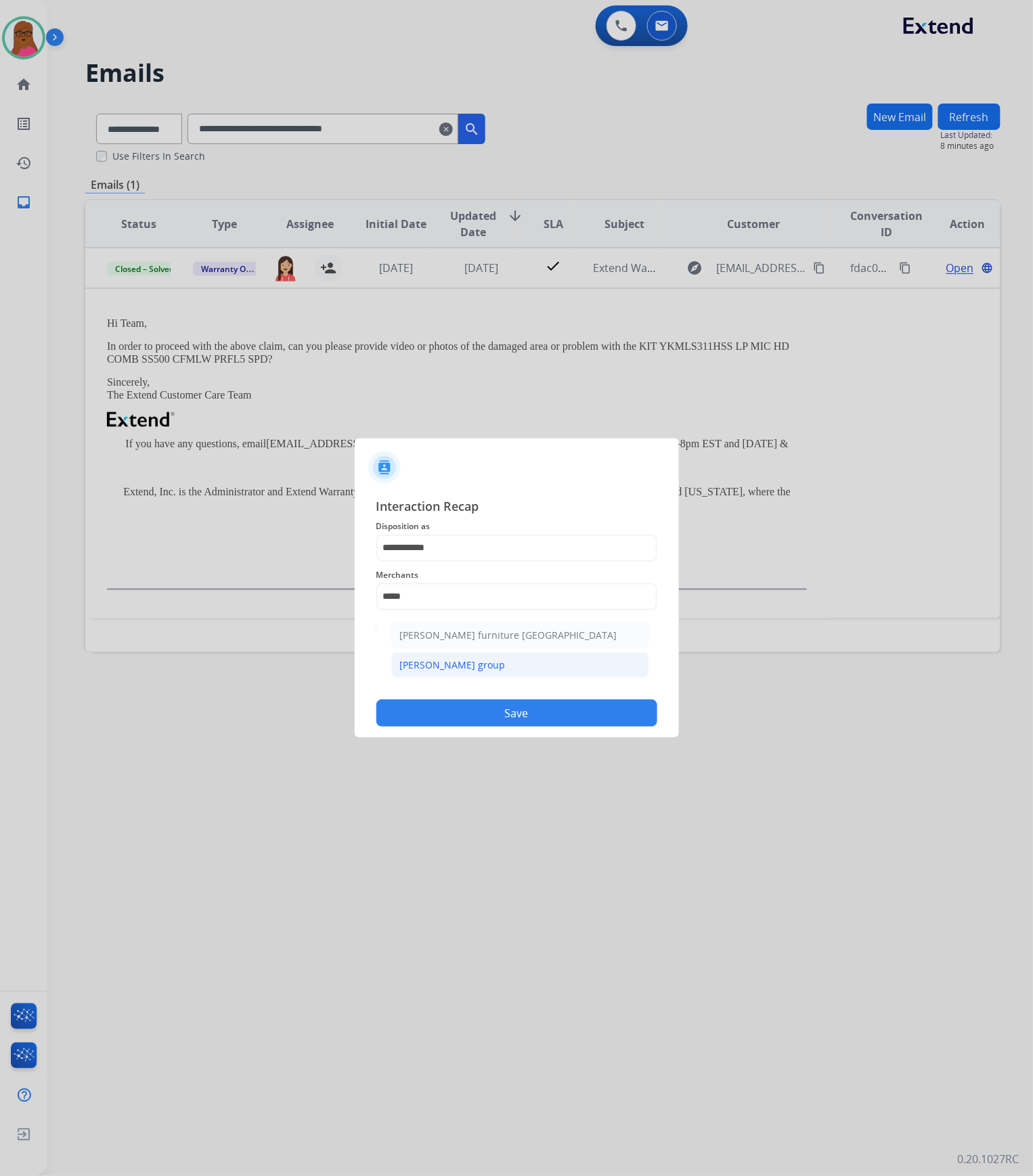
click at [497, 667] on div "[PERSON_NAME] group" at bounding box center [452, 666] width 106 height 14
type input "**********"
click at [492, 666] on div "Status" at bounding box center [516, 642] width 281 height 54
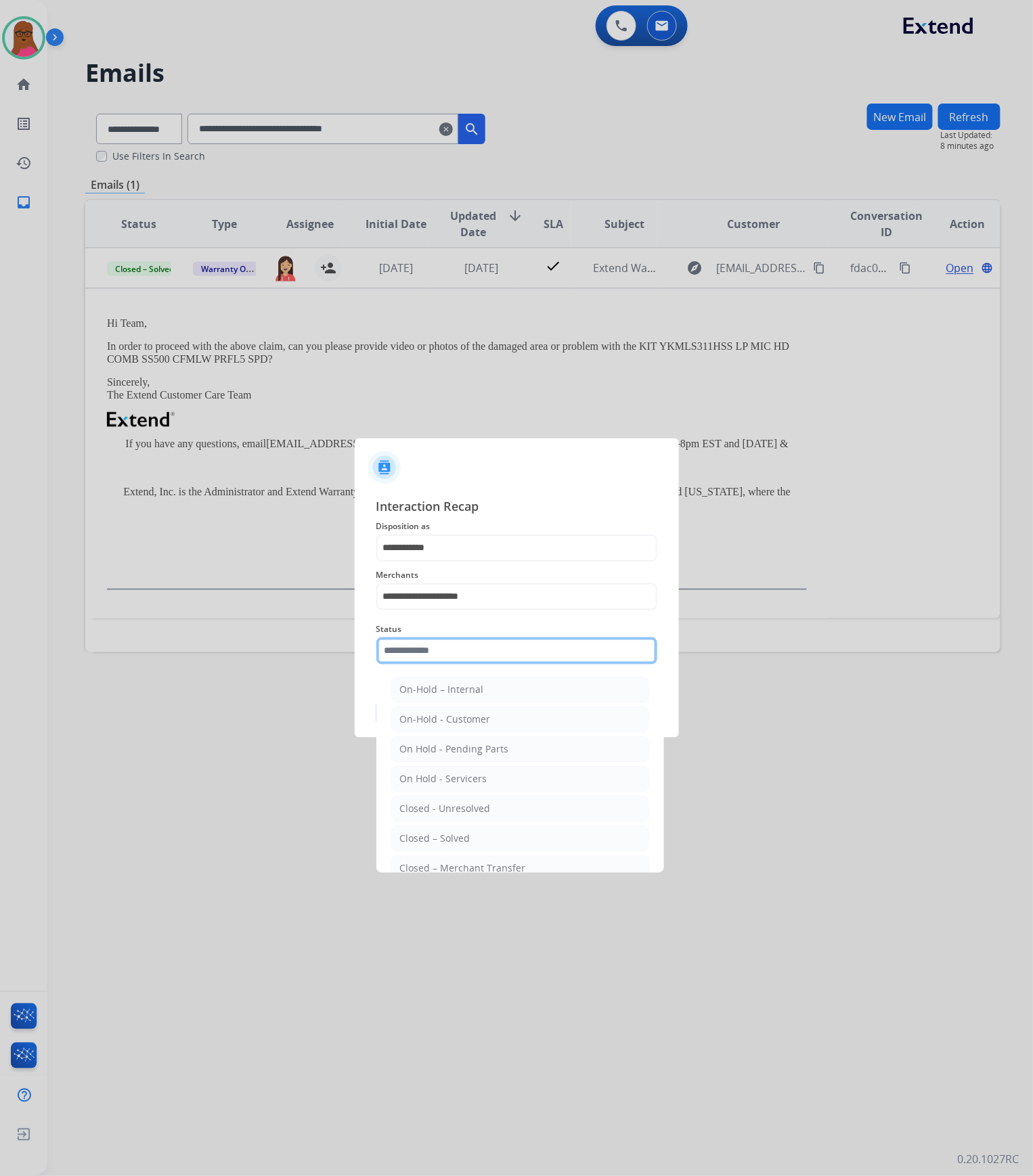
click at [494, 652] on input "text" at bounding box center [516, 651] width 281 height 27
click at [480, 838] on li "Closed – Solved" at bounding box center [520, 838] width 258 height 26
type input "**********"
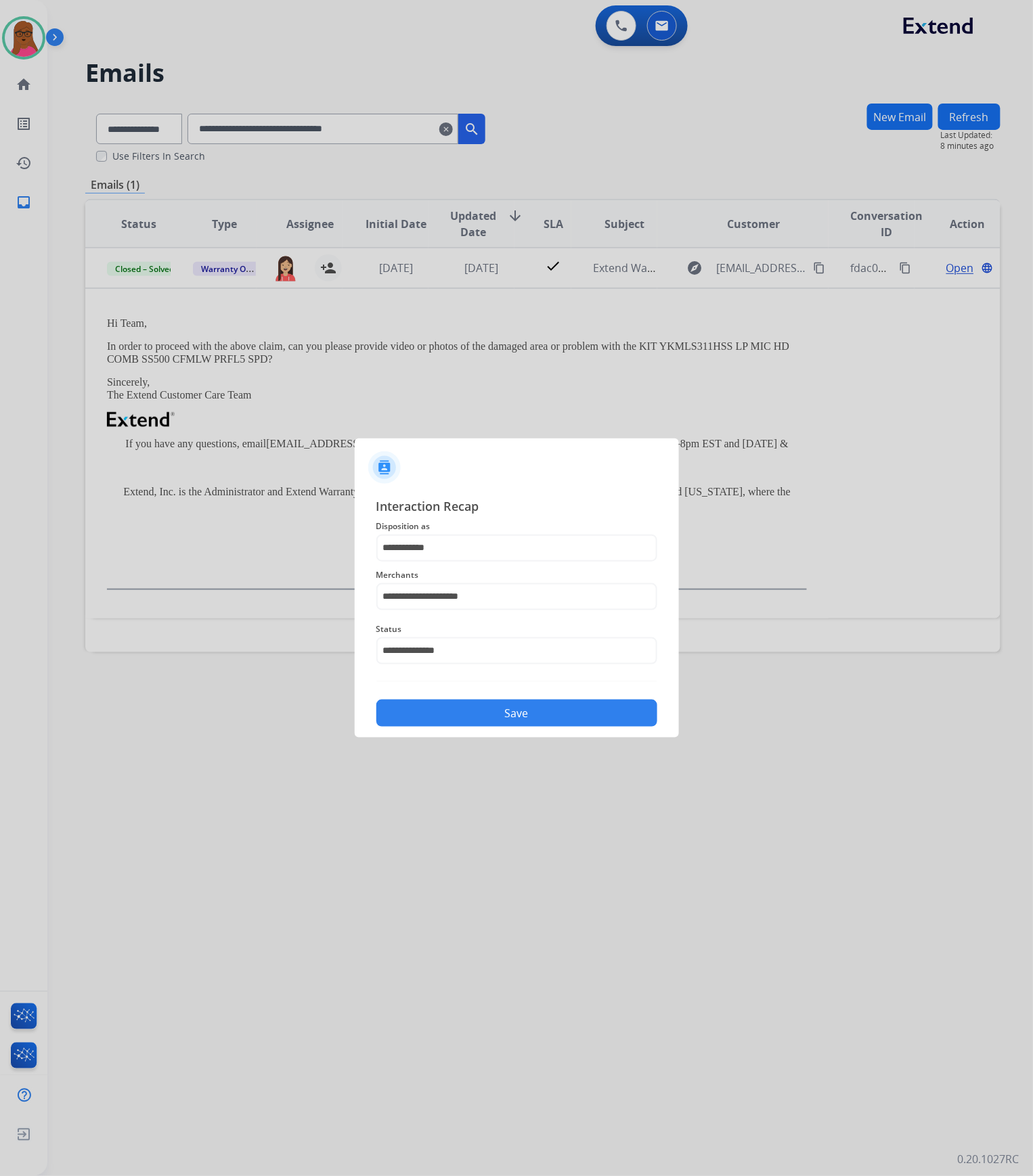
click at [541, 712] on button "Save" at bounding box center [516, 714] width 281 height 27
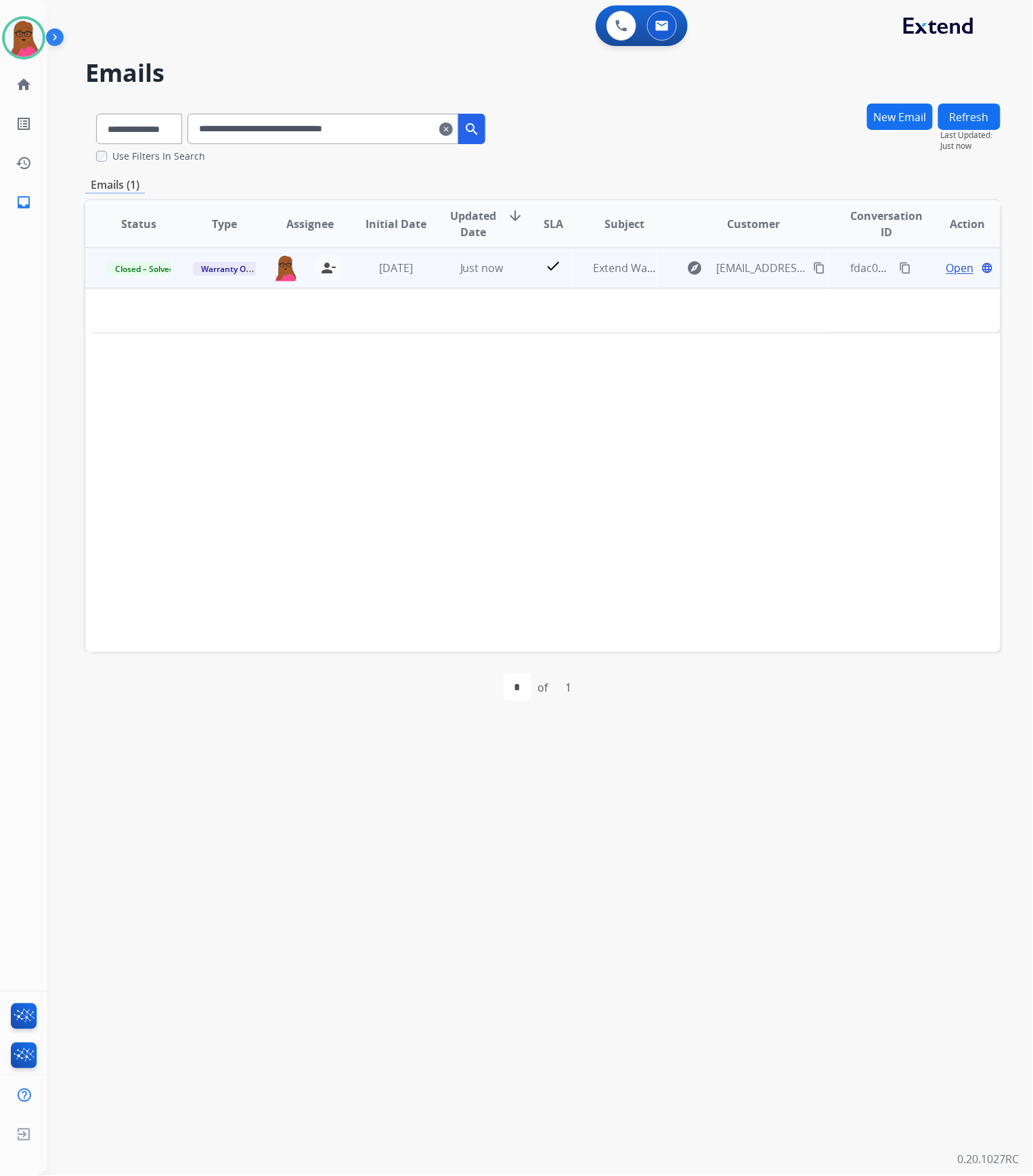
click at [899, 271] on mat-icon "content_copy" at bounding box center [905, 268] width 12 height 12
click at [453, 127] on mat-icon "clear" at bounding box center [446, 129] width 14 height 16
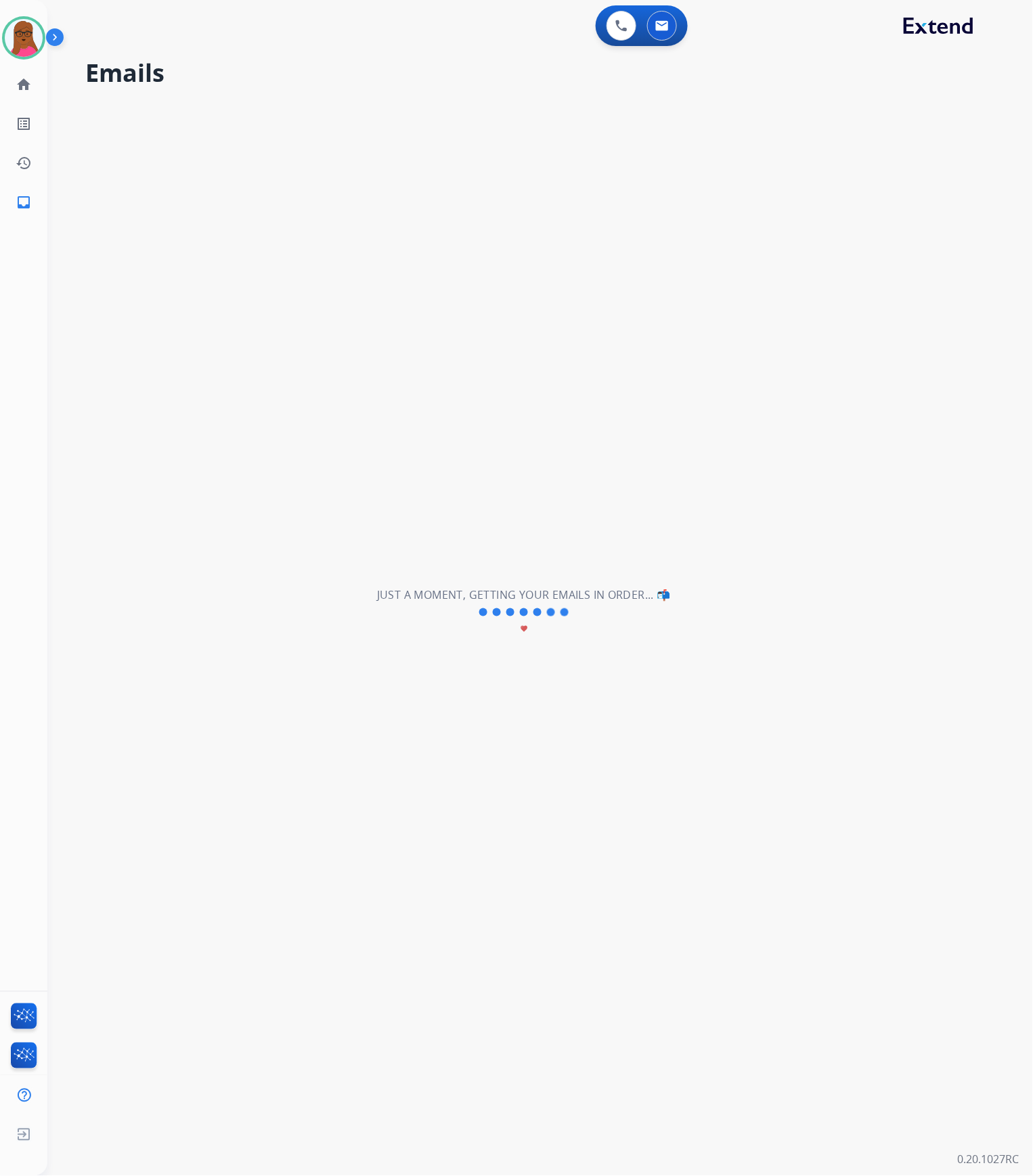
click at [426, 129] on div "**********" at bounding box center [523, 612] width 953 height 1127
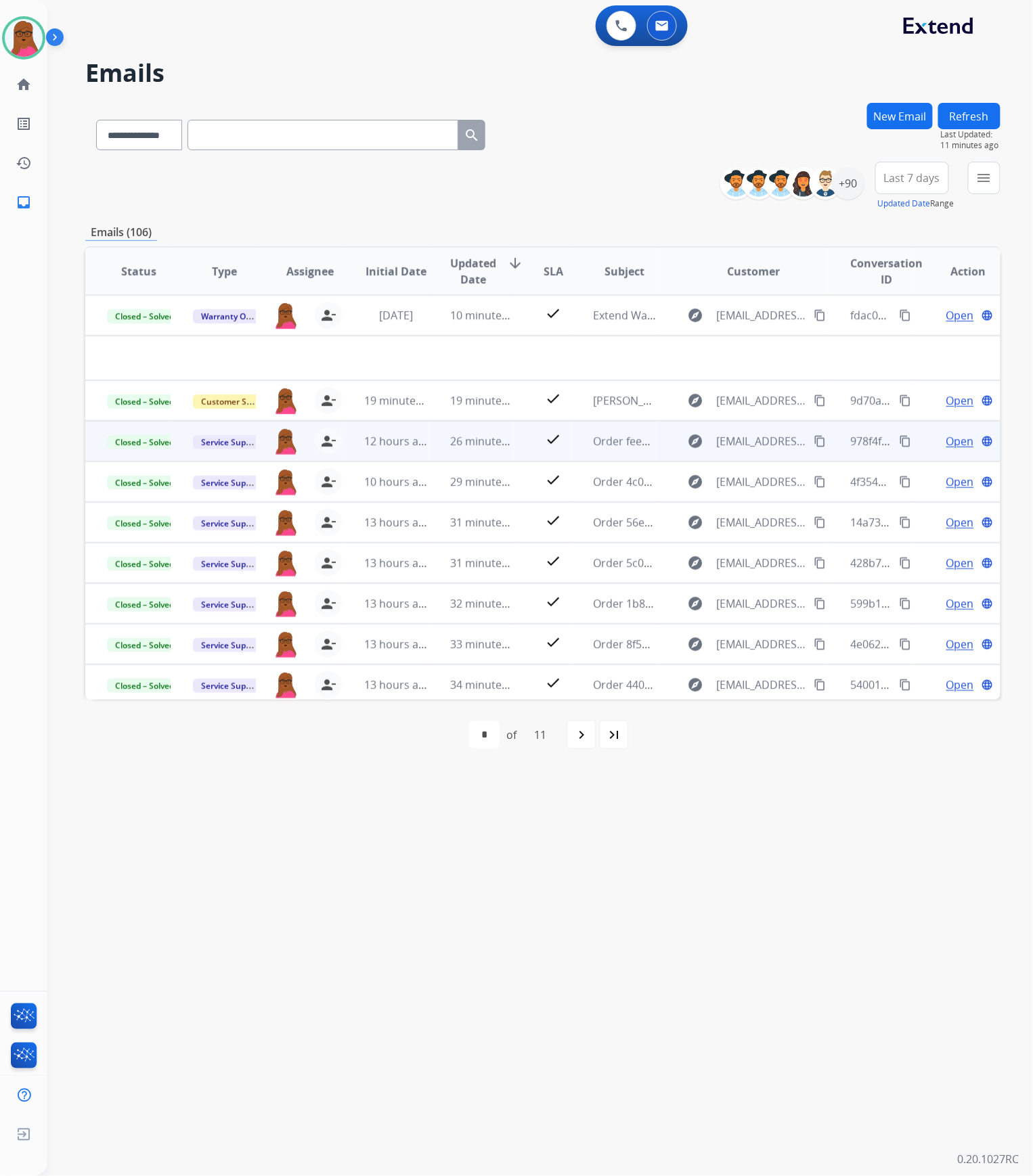
click at [378, 133] on input "text" at bounding box center [323, 135] width 271 height 30
paste input "**********"
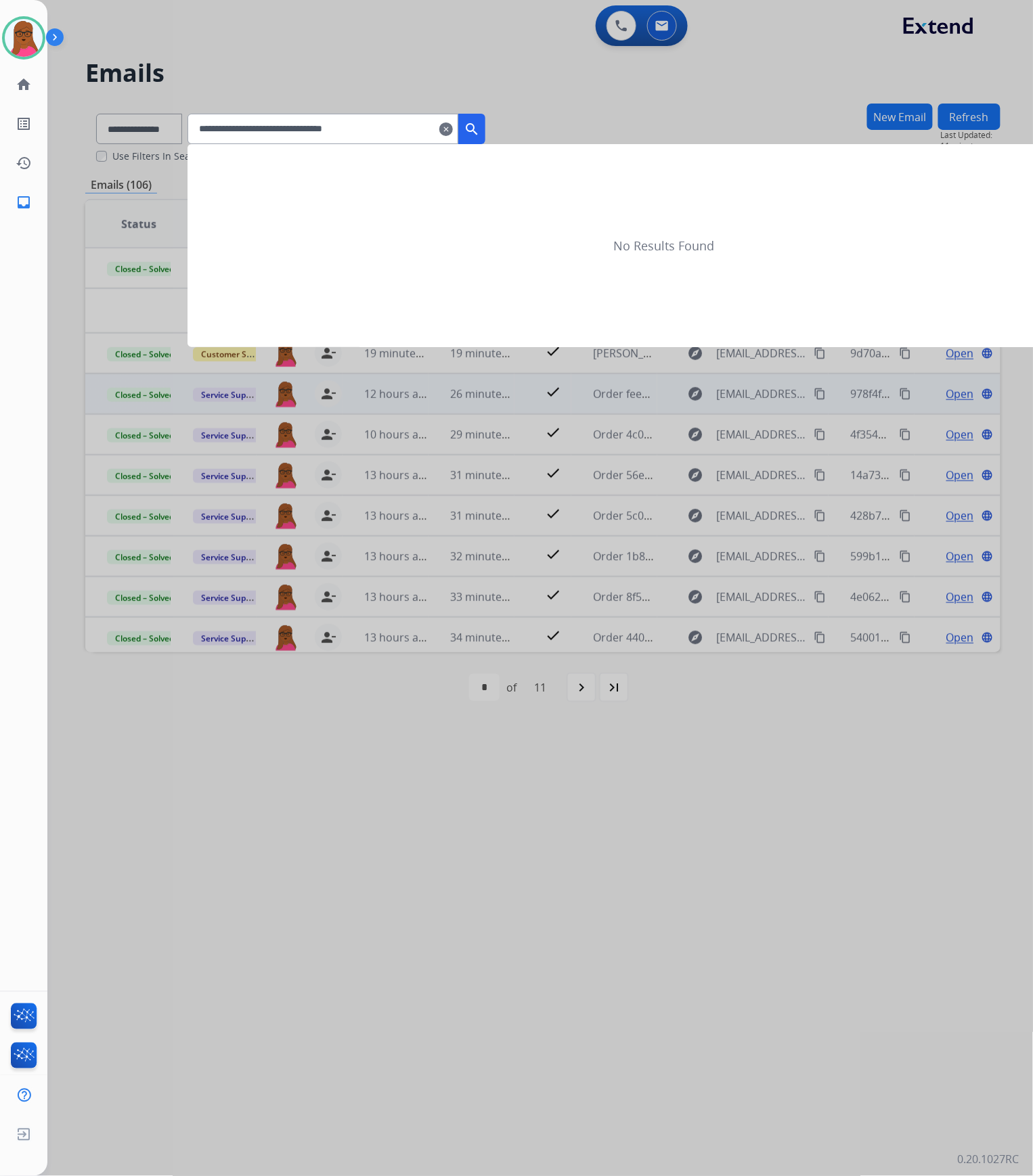
type input "**********"
click at [480, 130] on mat-icon "search" at bounding box center [471, 129] width 16 height 16
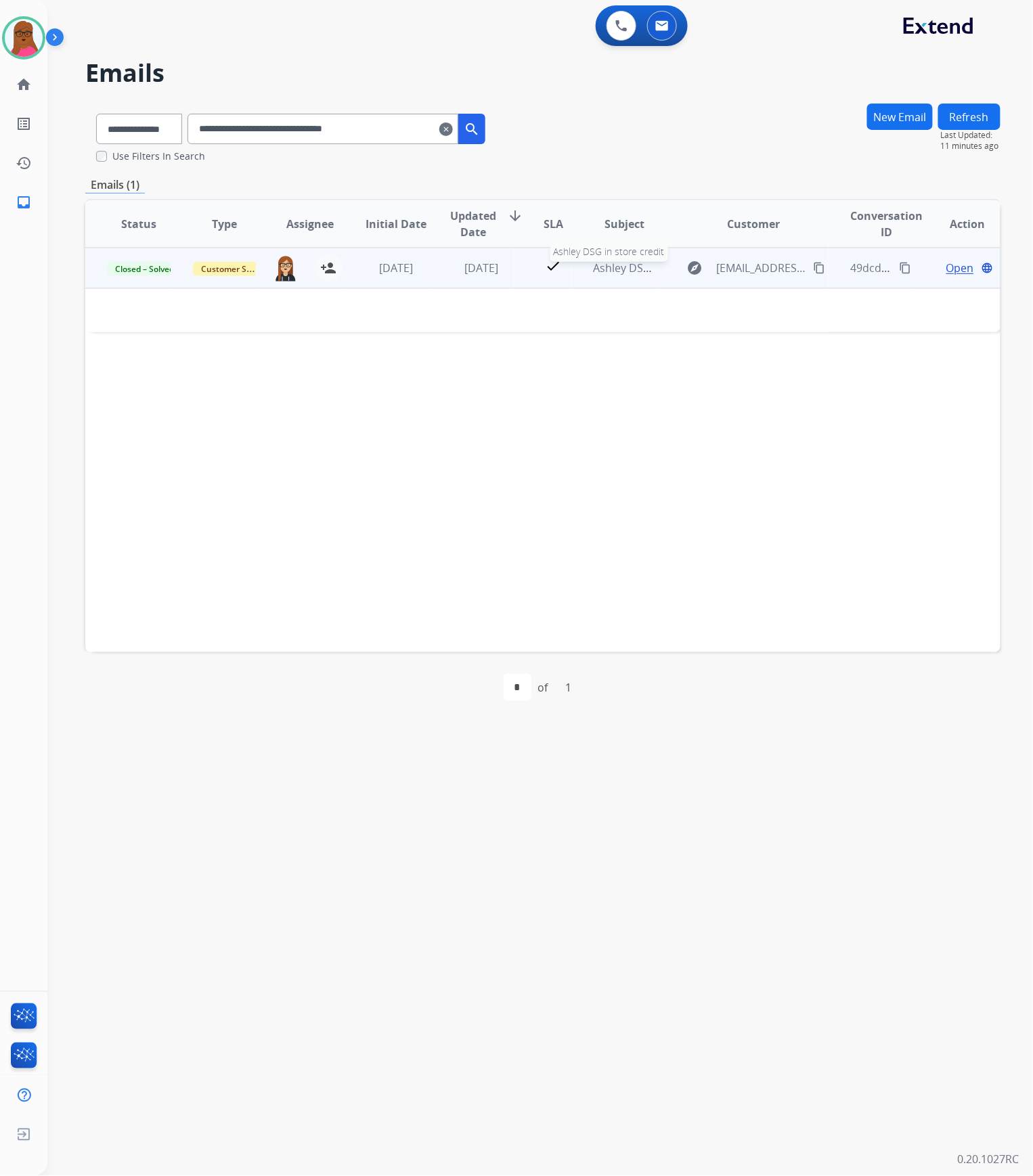
click at [605, 263] on span "Ashley DSG in store credit" at bounding box center [659, 268] width 133 height 15
click at [607, 271] on span "Ashley DSG in store credit" at bounding box center [659, 268] width 133 height 15
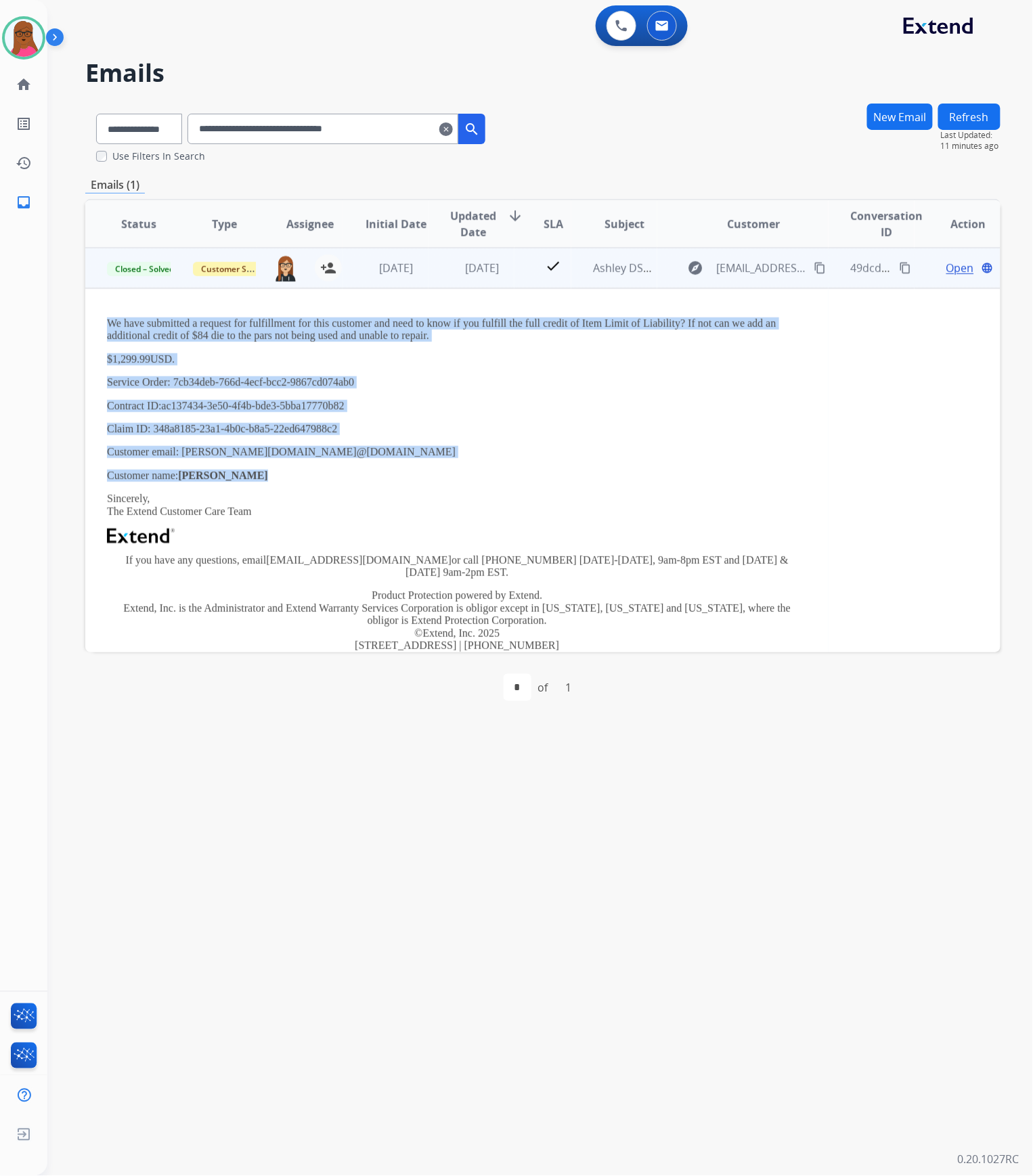
drag, startPoint x: 106, startPoint y: 317, endPoint x: 330, endPoint y: 466, distance: 269.0
click at [330, 466] on td "We have submitted a request for fulfillment for this customer and need to know …" at bounding box center [456, 511] width 743 height 447
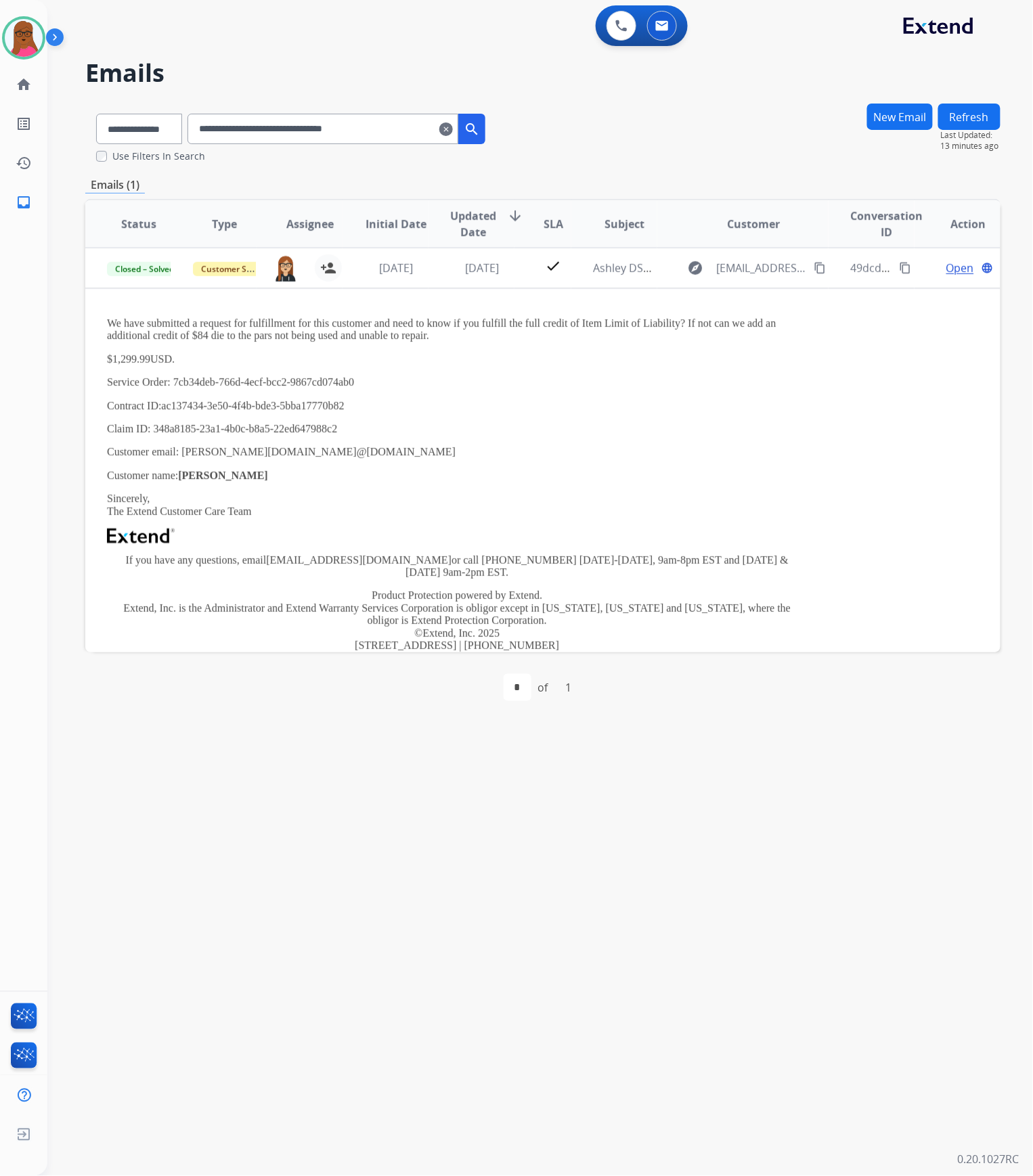
click at [586, 142] on div "**********" at bounding box center [542, 133] width 915 height 60
click at [453, 130] on mat-icon "clear" at bounding box center [446, 129] width 14 height 16
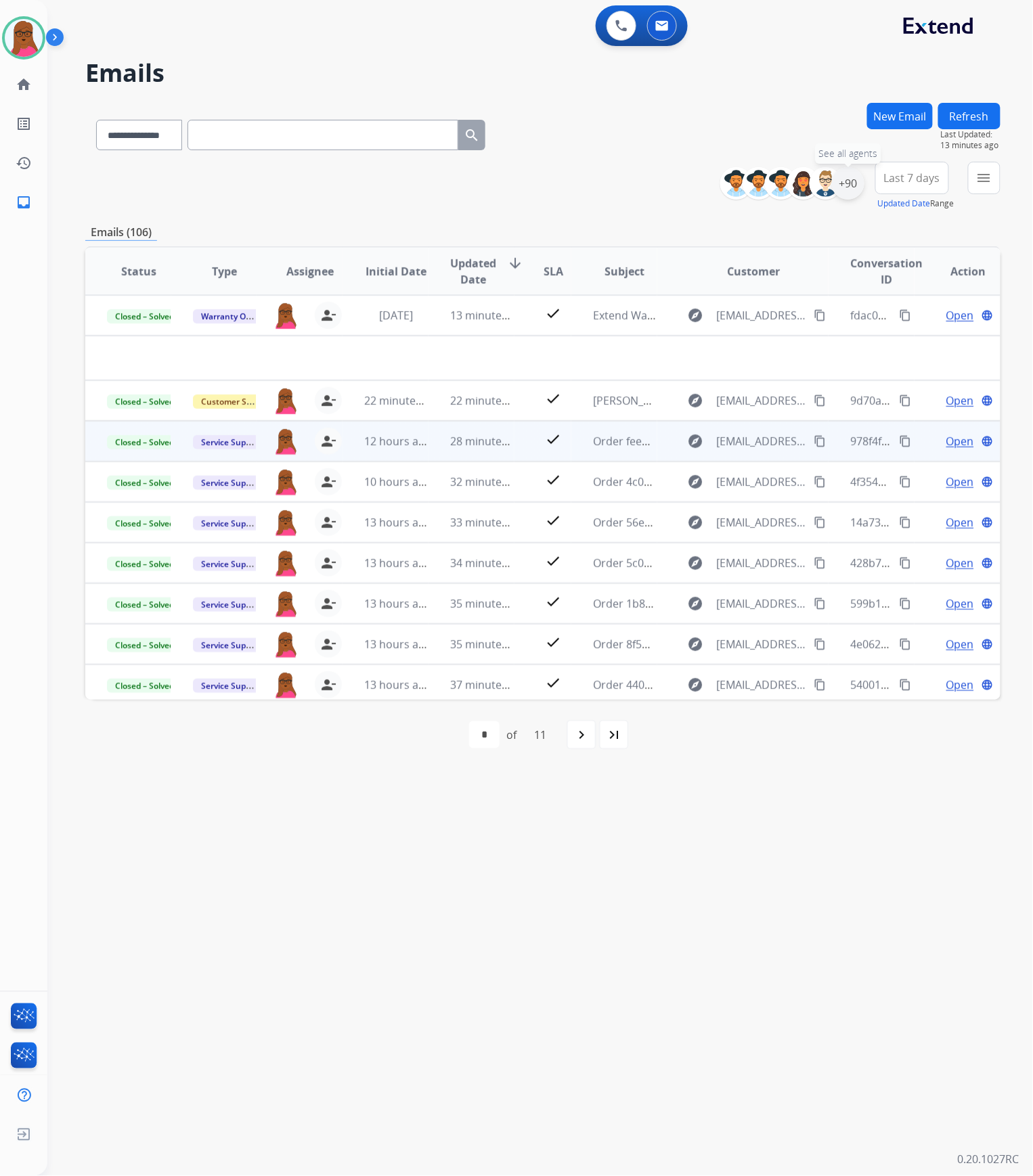
click at [849, 188] on div "+90" at bounding box center [848, 184] width 33 height 33
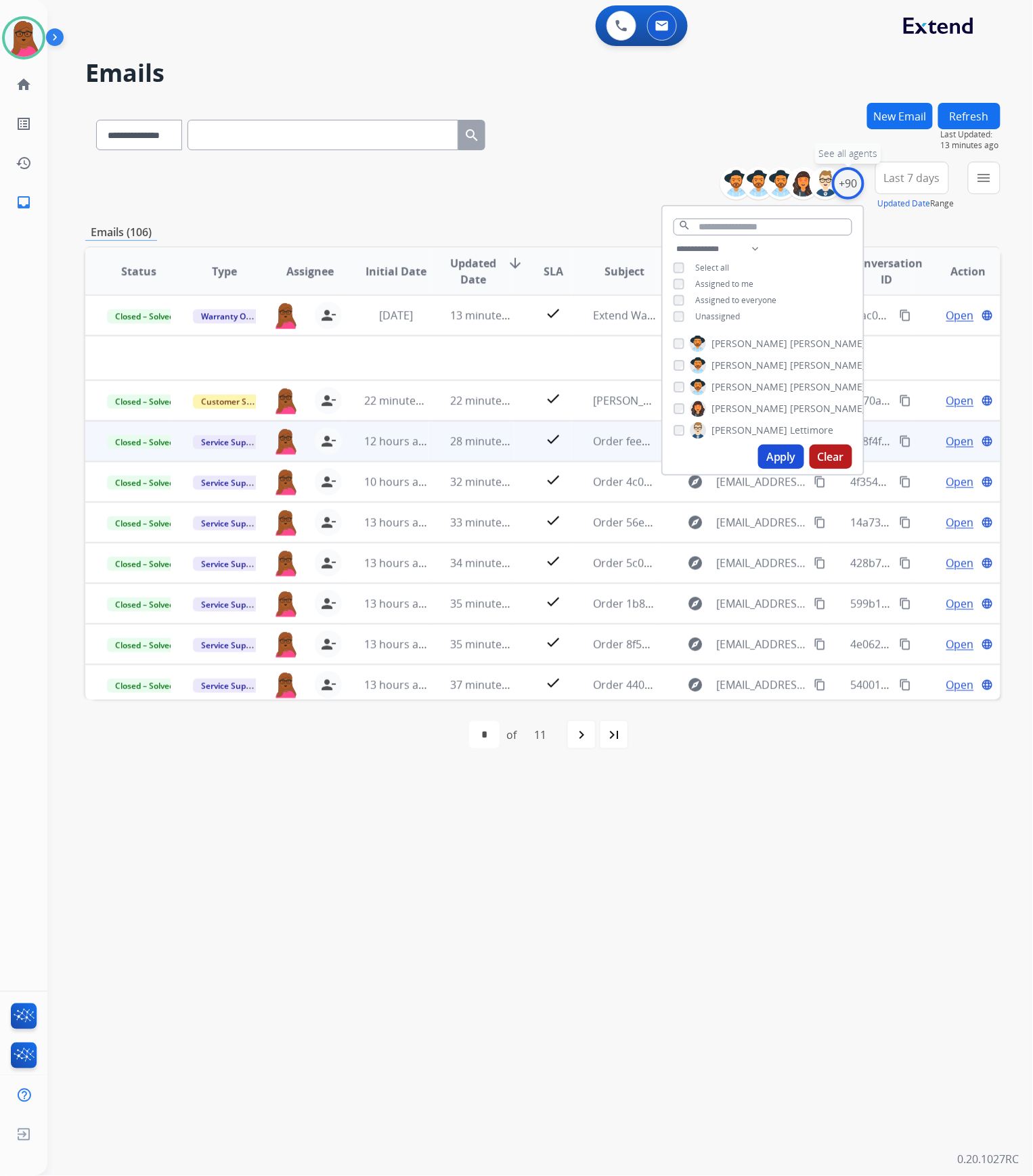
click at [849, 188] on div "+90" at bounding box center [848, 184] width 33 height 33
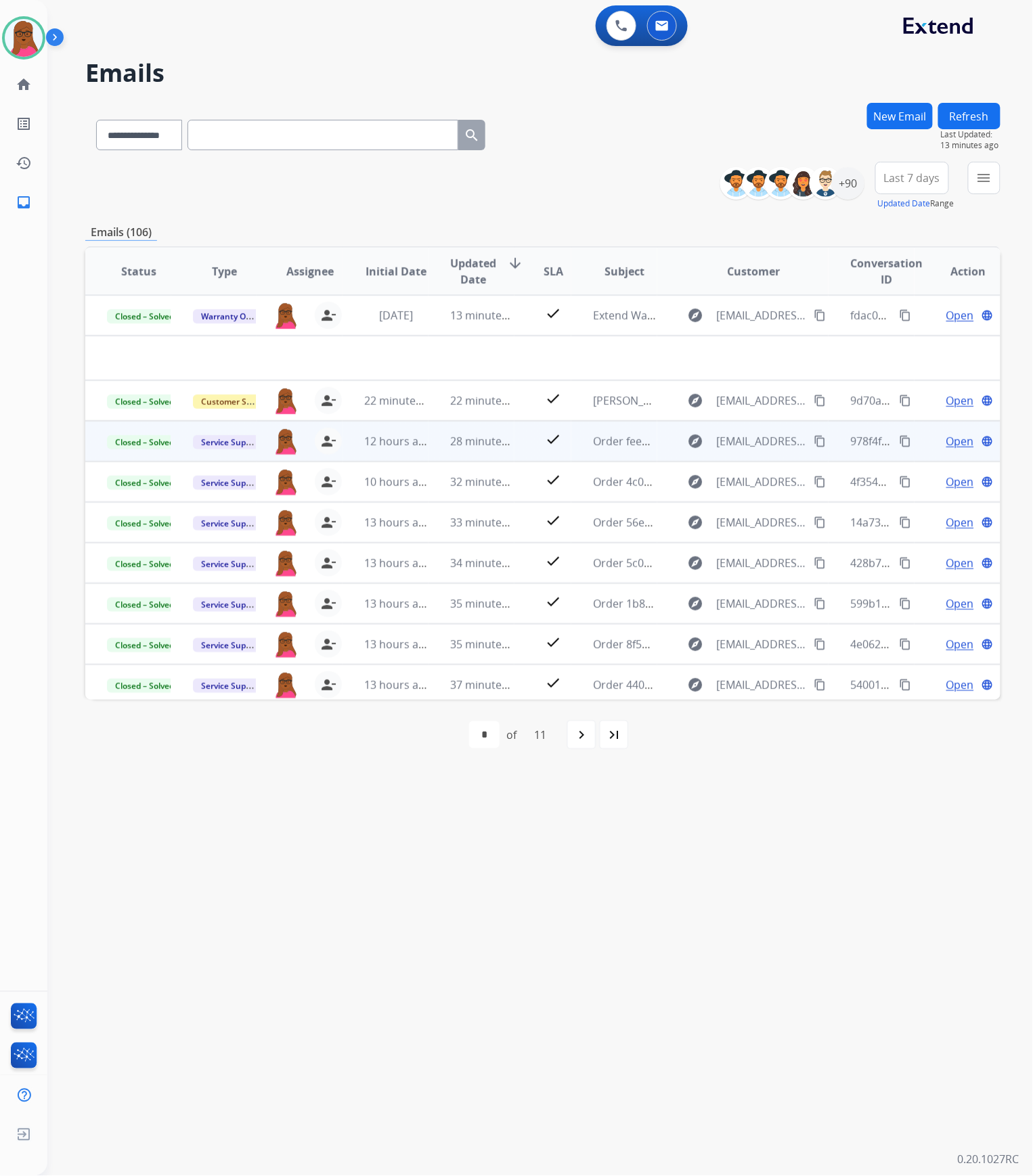
click at [927, 185] on button "Last 7 days" at bounding box center [912, 178] width 74 height 33
click at [905, 349] on div "Last 90 days" at bounding box center [907, 342] width 75 height 21
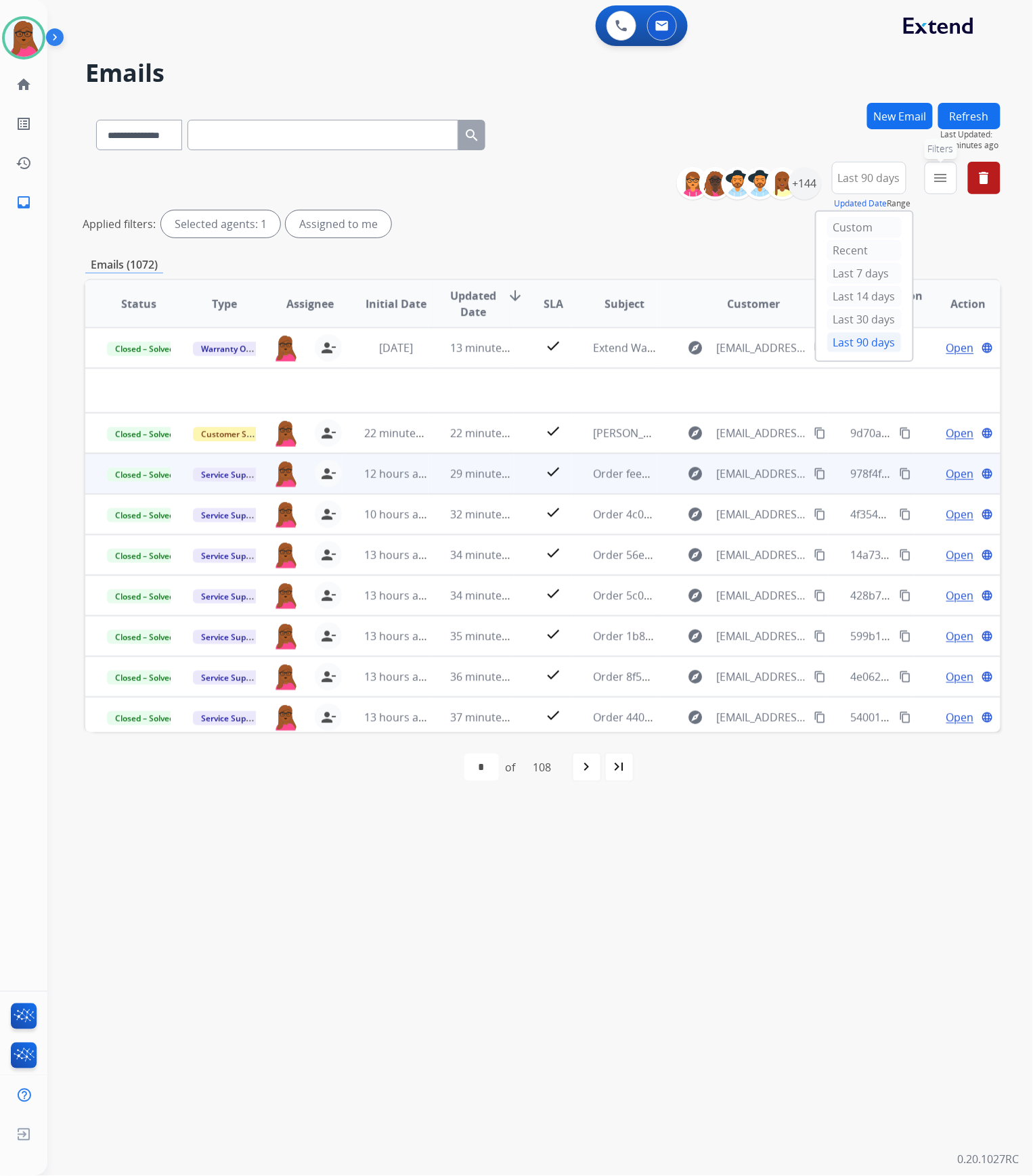
click at [938, 179] on mat-icon "menu" at bounding box center [940, 178] width 16 height 16
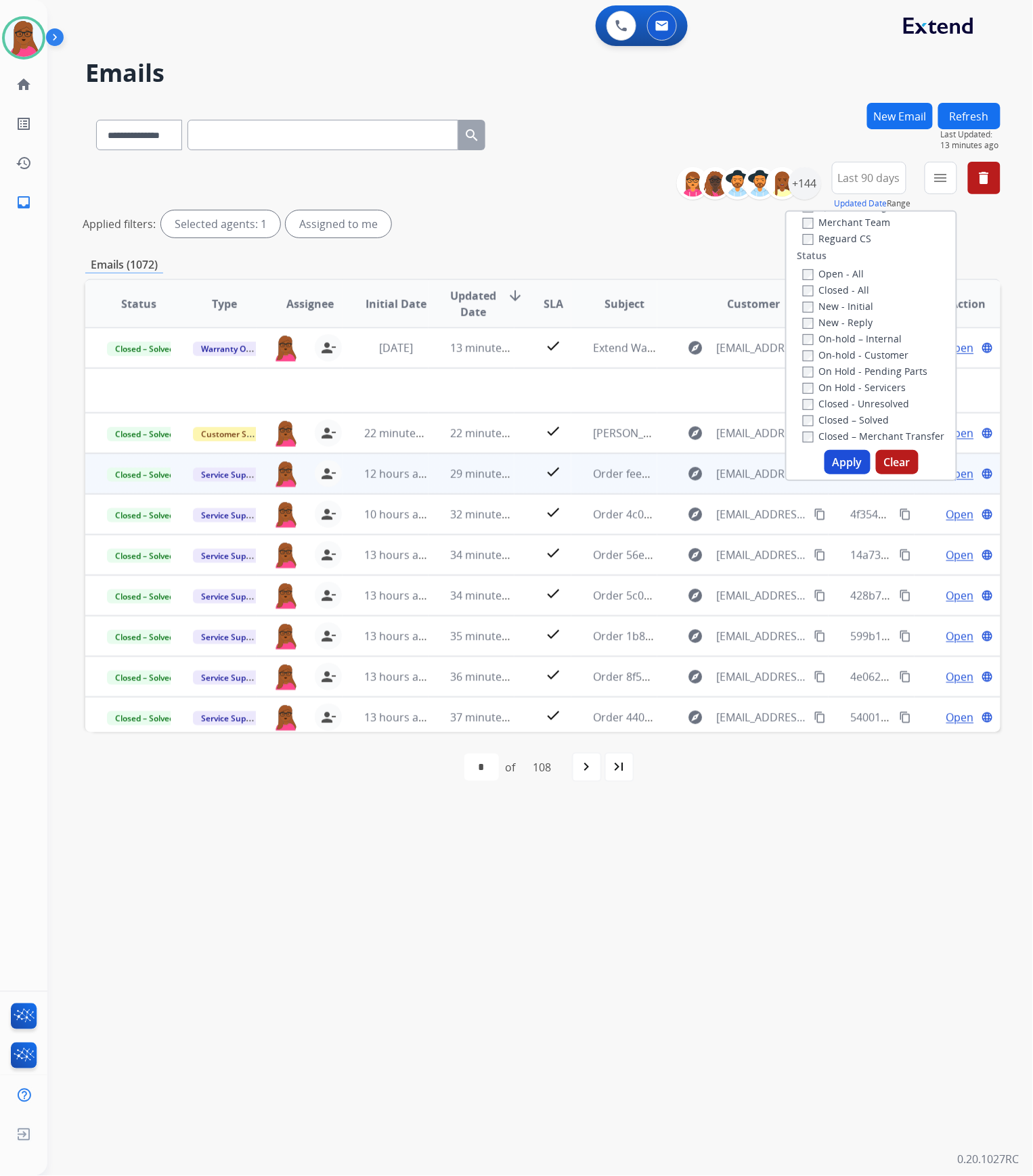
scroll to position [180, 0]
click at [840, 457] on button "Apply" at bounding box center [848, 462] width 46 height 24
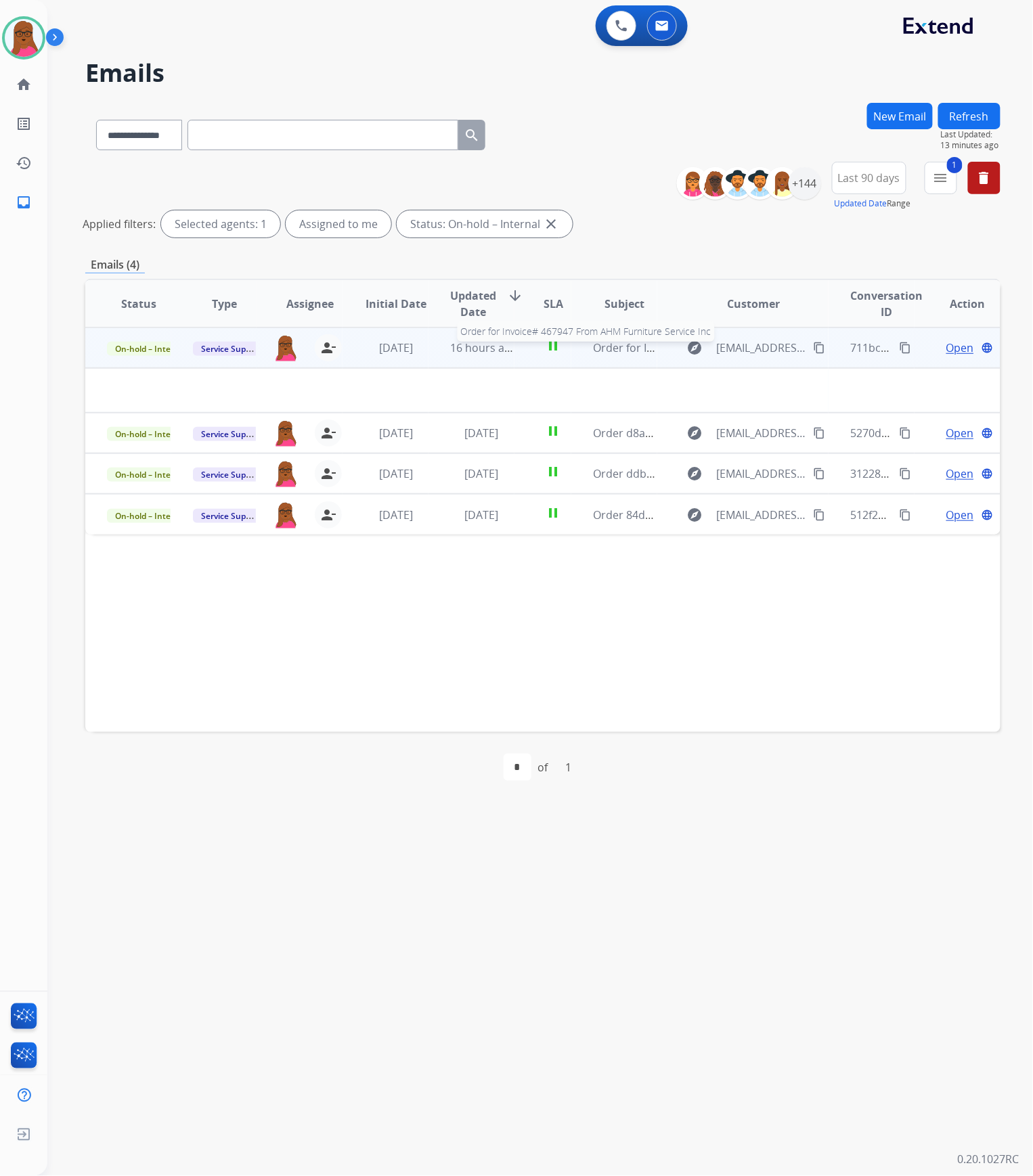
click at [613, 351] on span "Order for Invoice# 467947 From AHM Furniture Service Inc" at bounding box center [741, 347] width 297 height 15
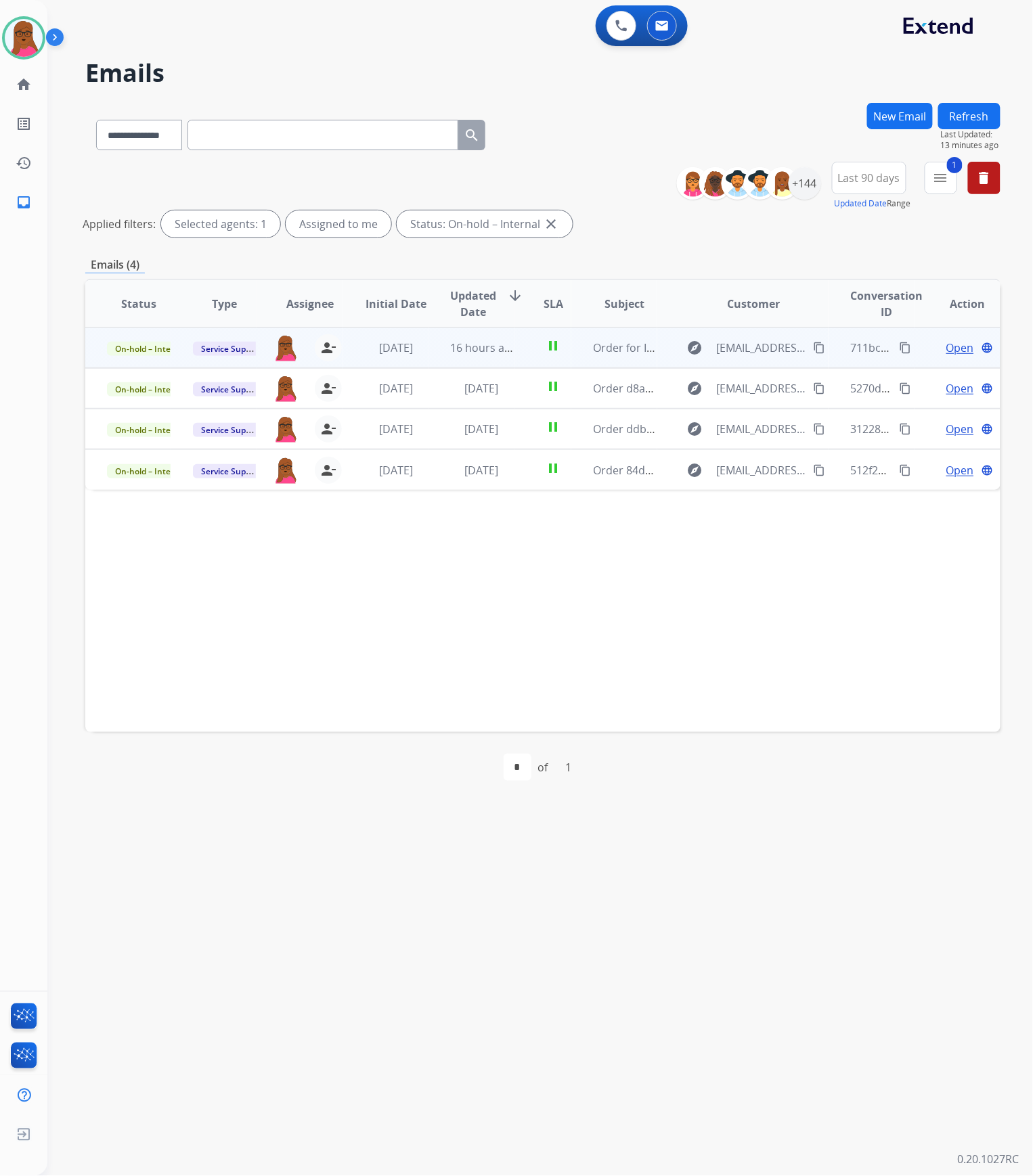
click at [946, 351] on span "Open" at bounding box center [960, 347] width 27 height 16
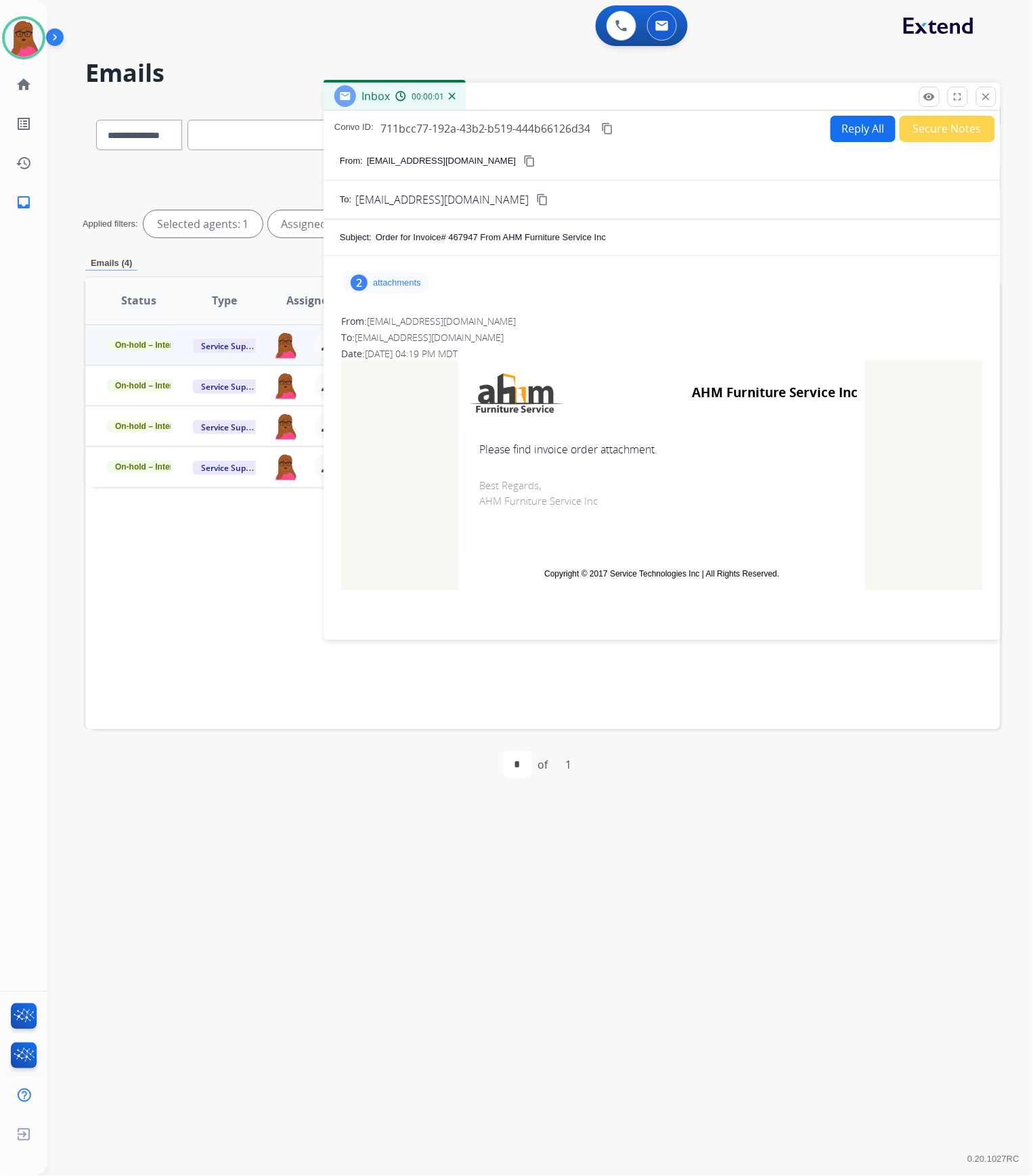
click at [413, 285] on p "attachments" at bounding box center [397, 282] width 48 height 11
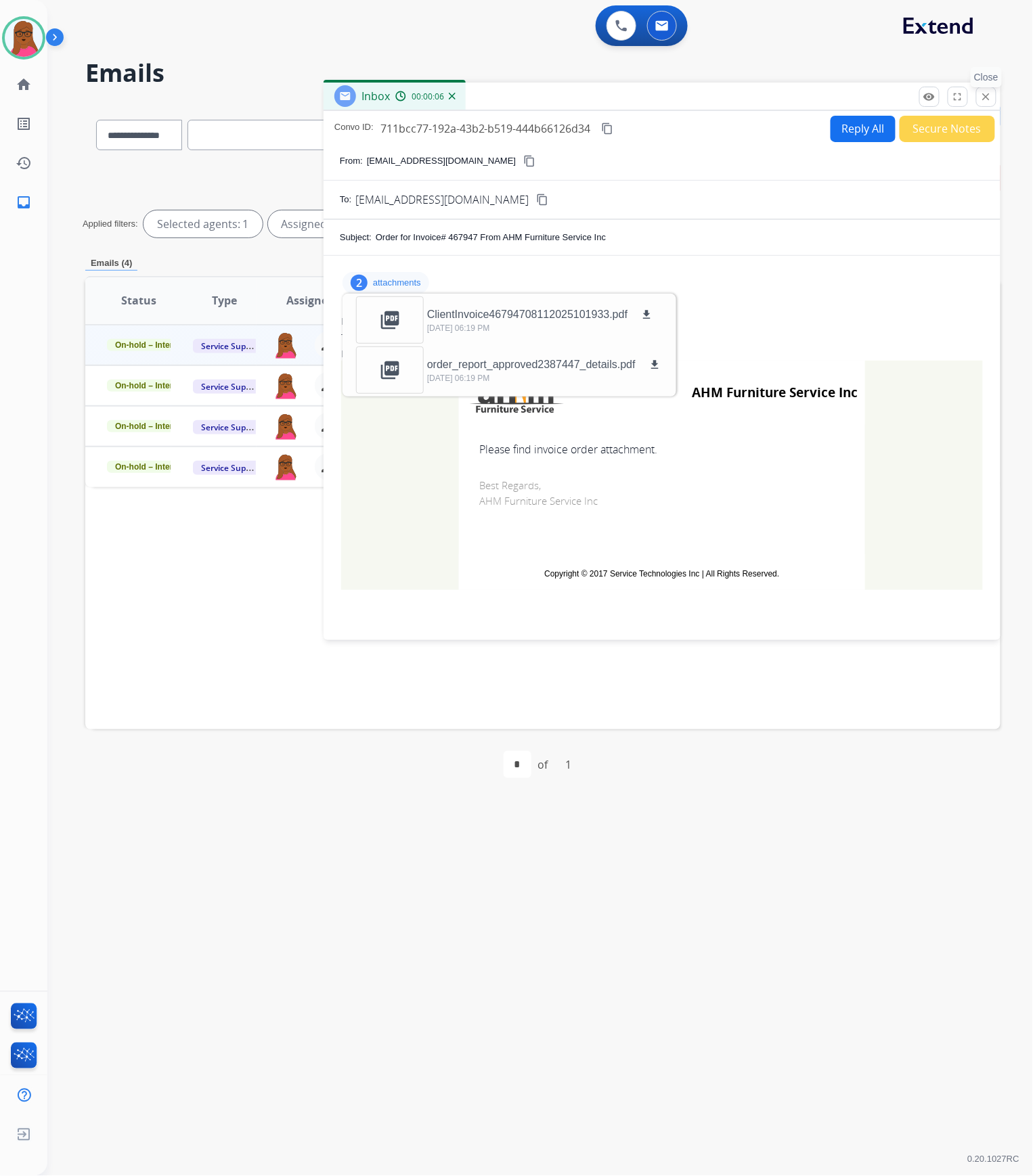
click at [980, 101] on button "close Close" at bounding box center [986, 97] width 21 height 21
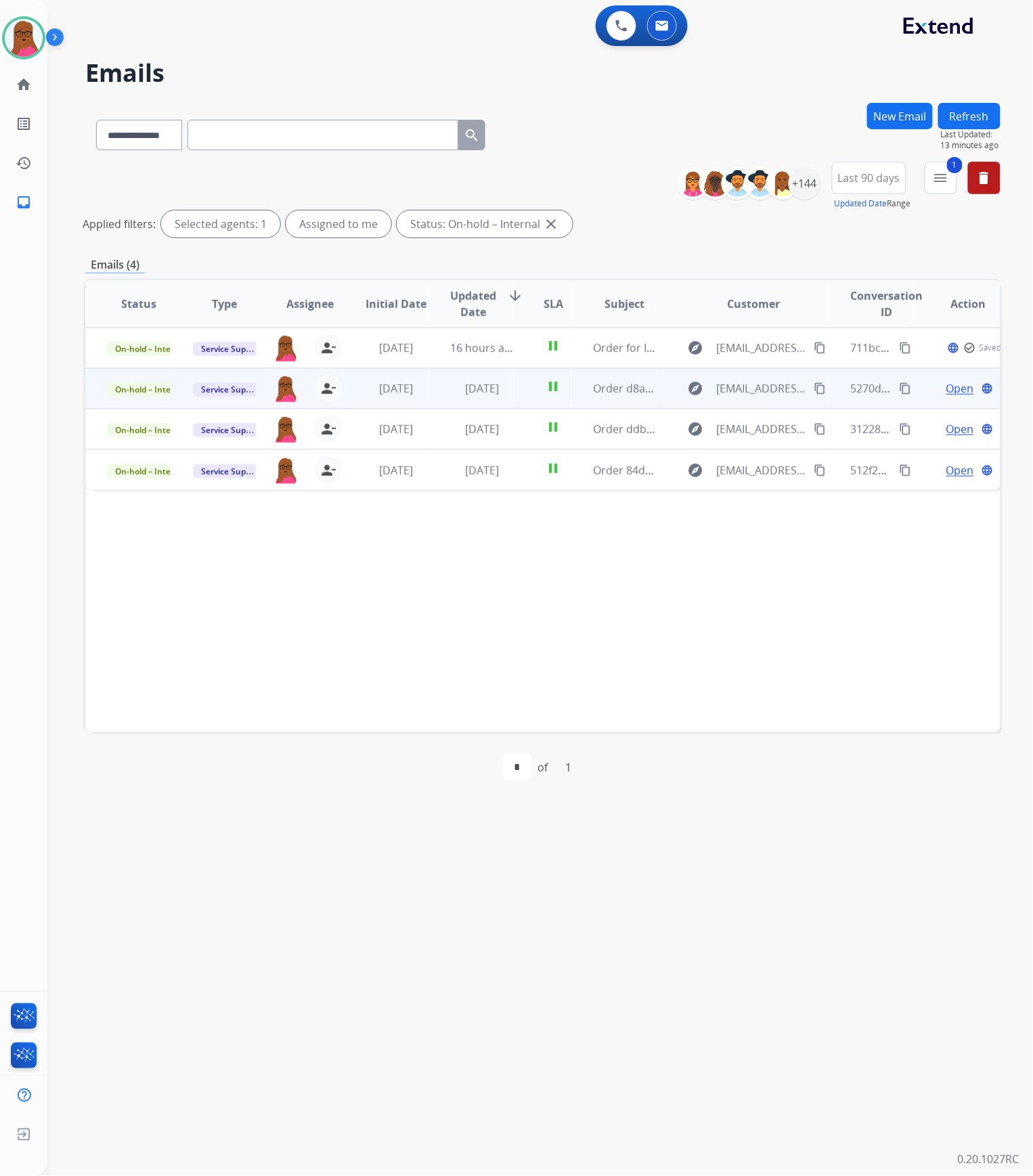
click at [953, 390] on span "Open" at bounding box center [960, 388] width 27 height 16
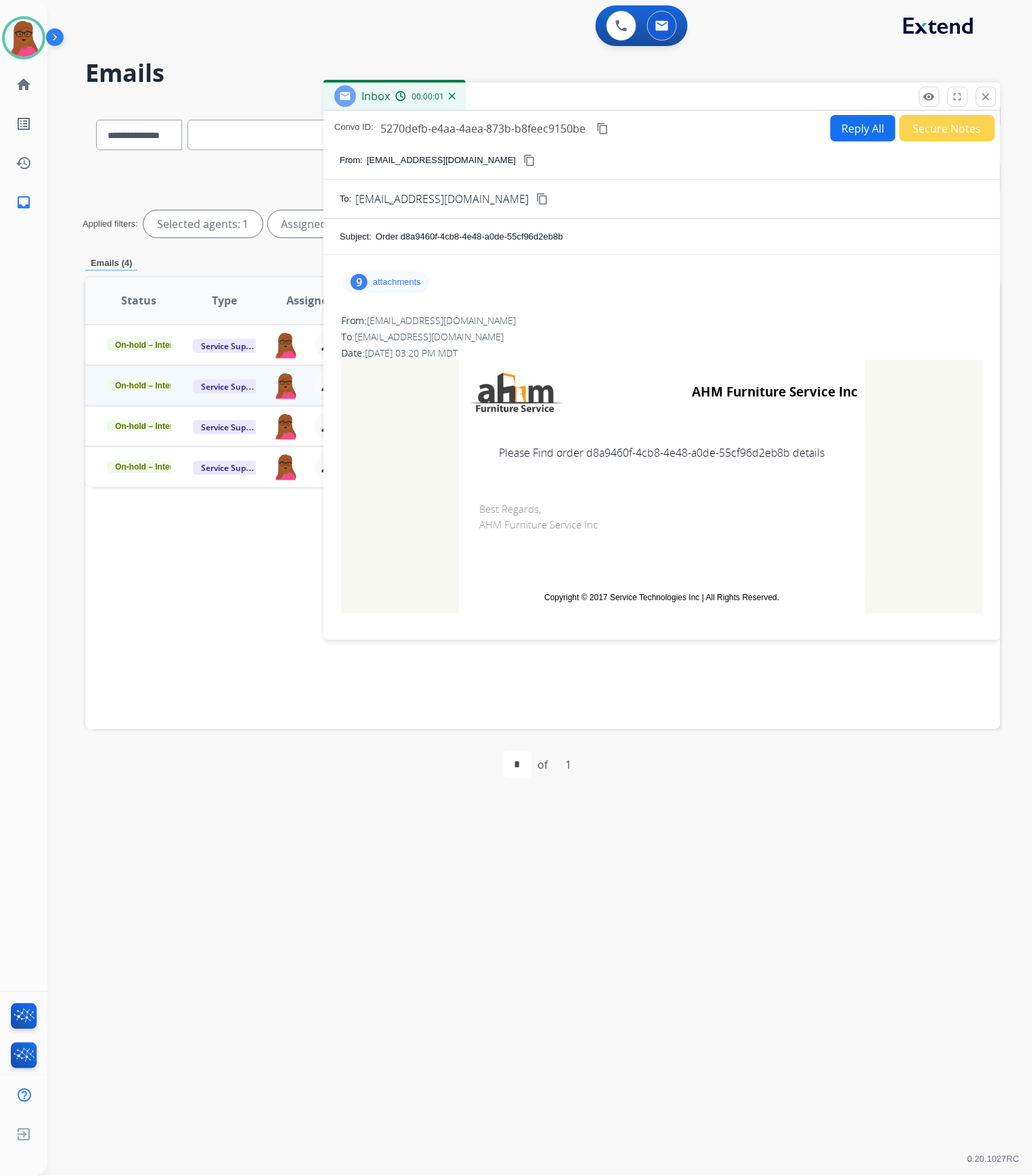
click at [401, 288] on div "9 attachments" at bounding box center [385, 281] width 87 height 21
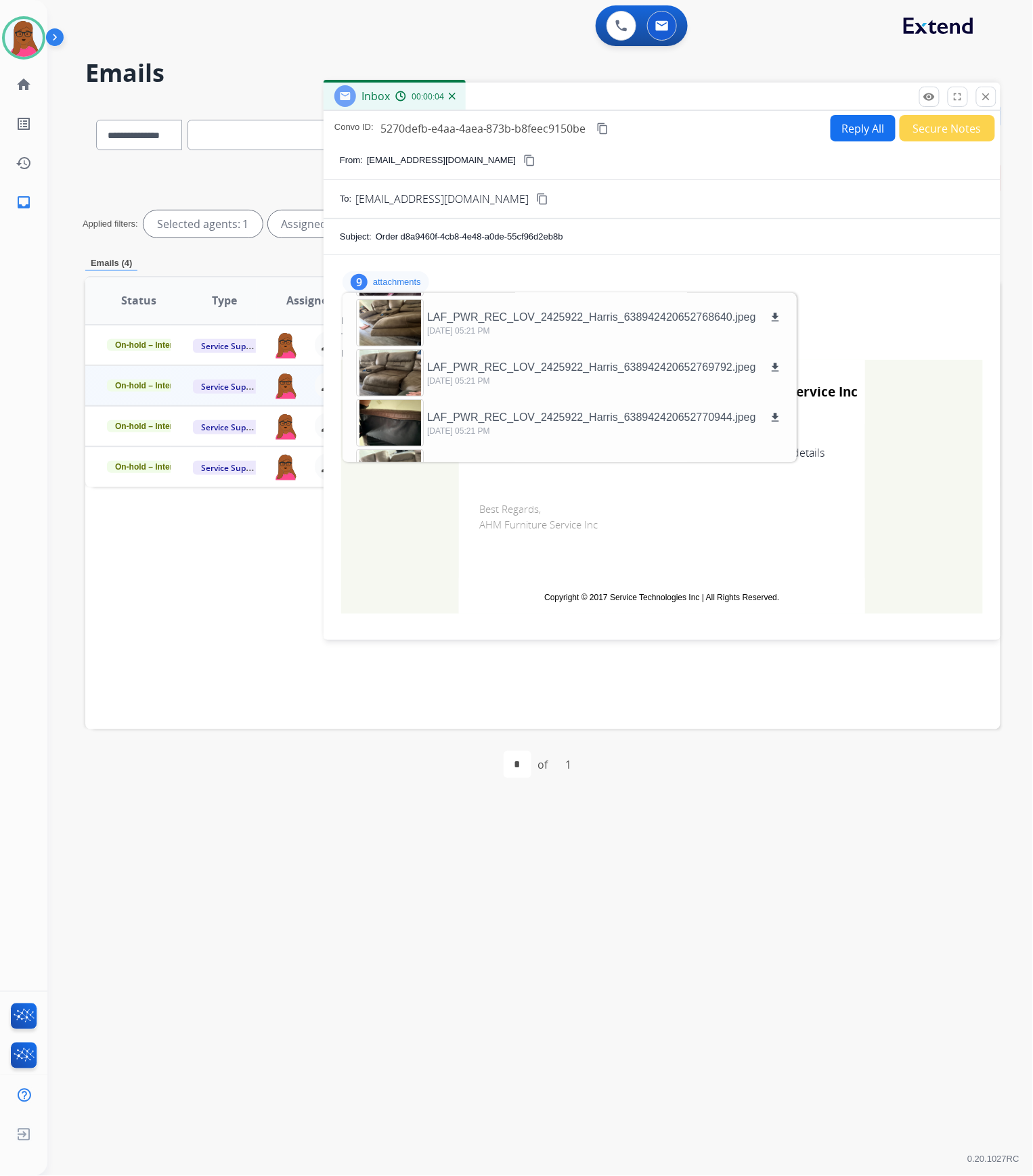
scroll to position [0, 0]
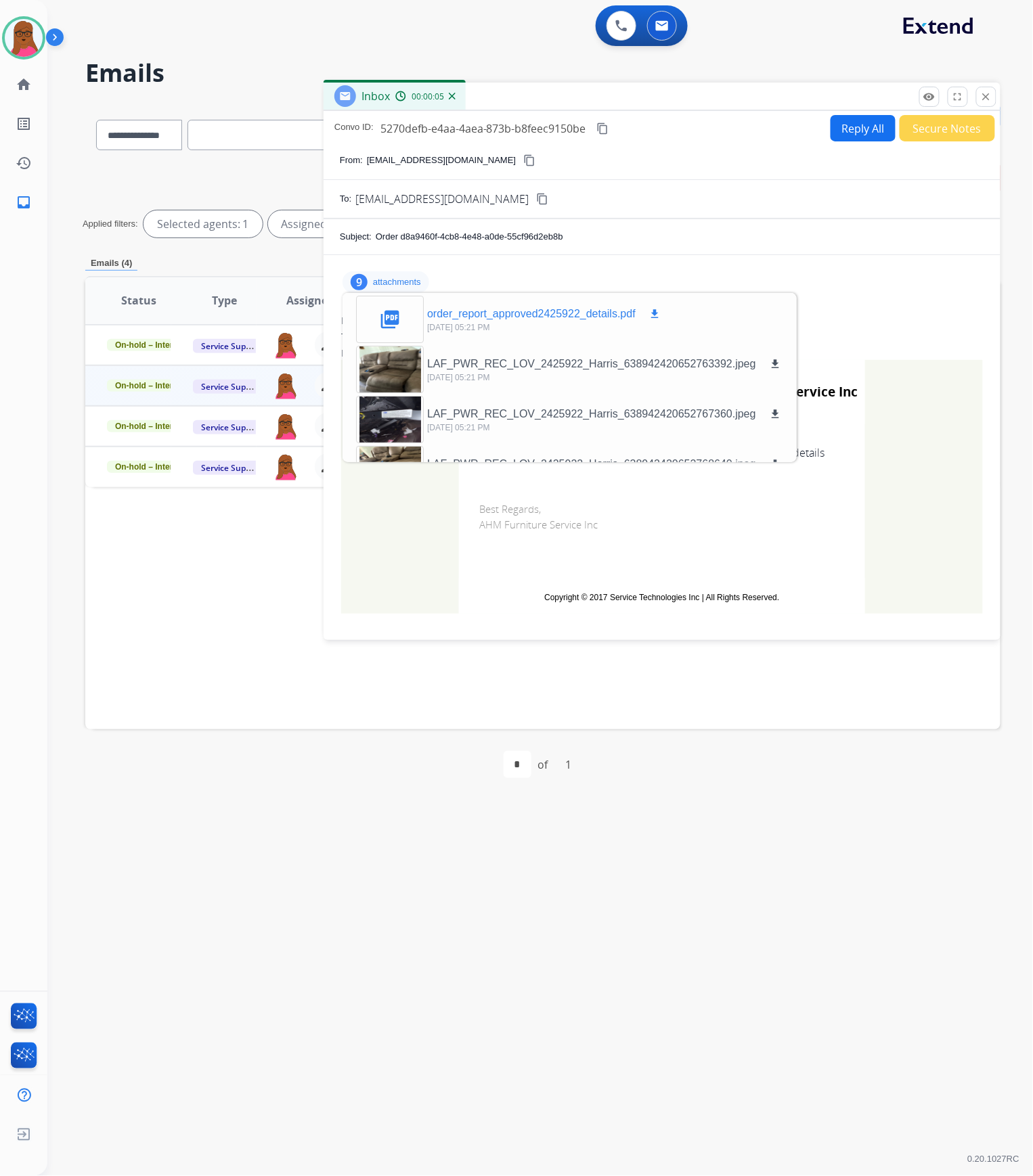
click at [532, 314] on p "order_report_approved2425922_details.pdf" at bounding box center [531, 314] width 208 height 16
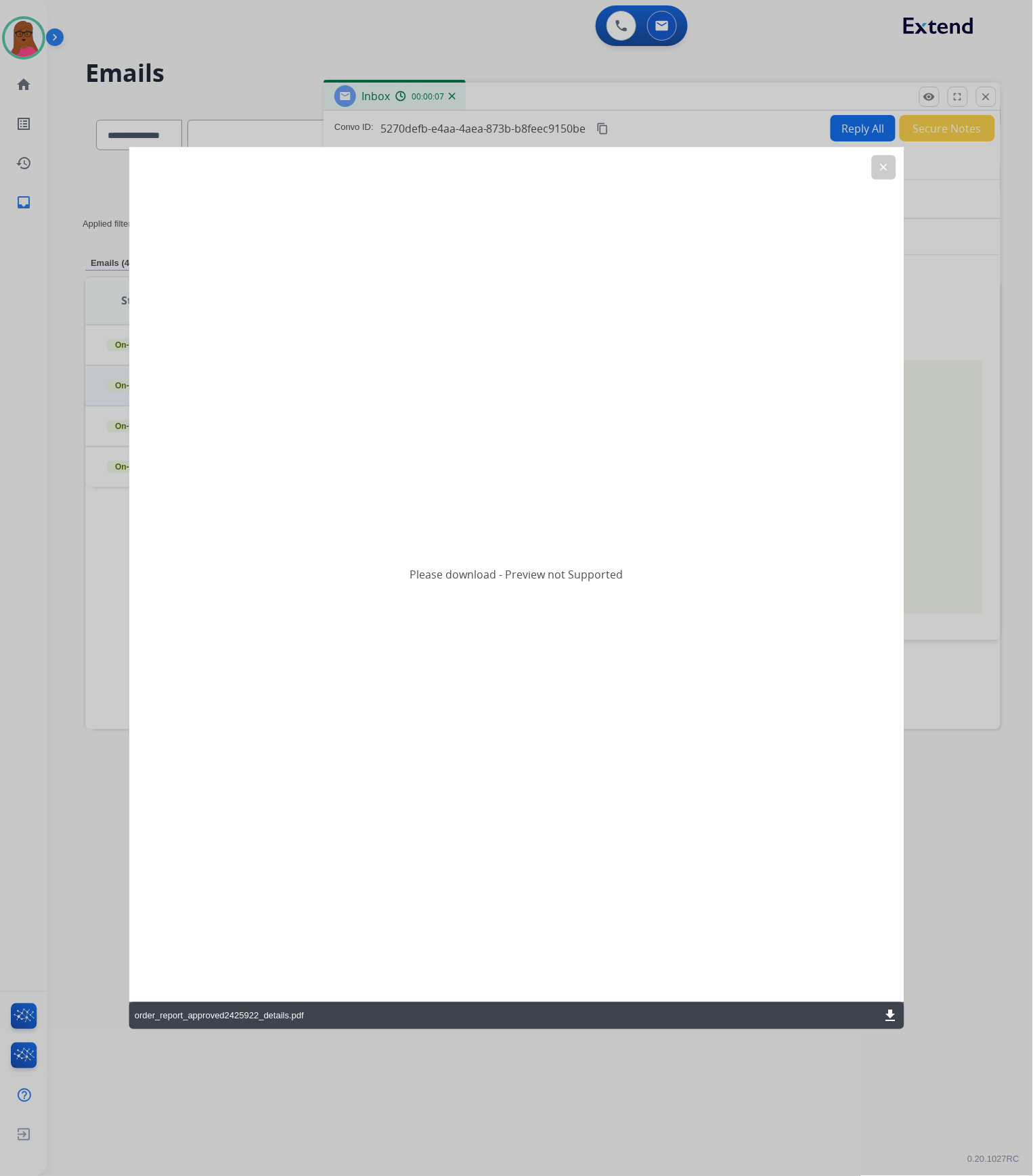
click at [889, 1015] on mat-icon "download" at bounding box center [890, 1016] width 16 height 16
click at [892, 164] on button "clear" at bounding box center [883, 167] width 24 height 24
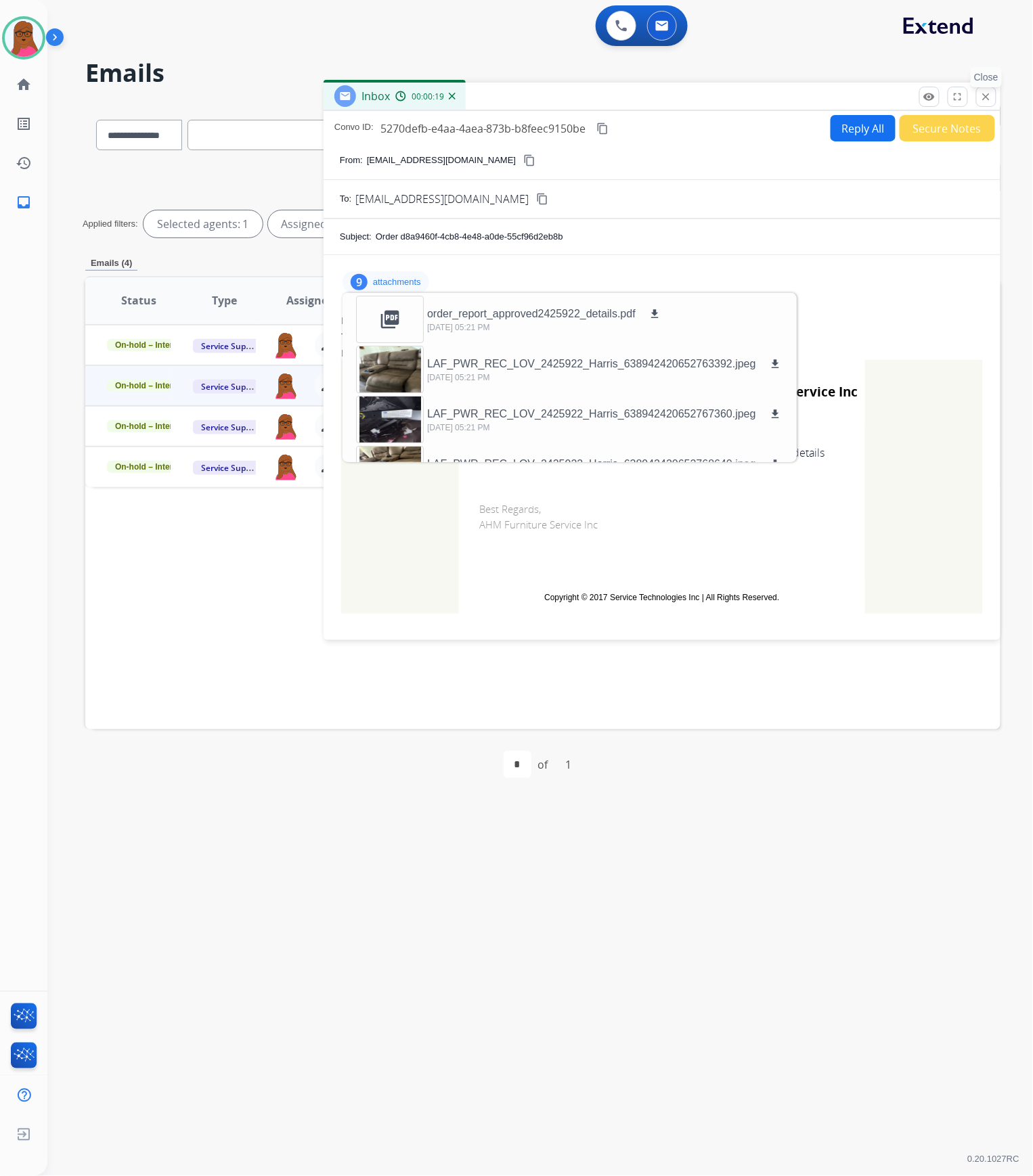
click at [995, 100] on button "close Close" at bounding box center [986, 97] width 21 height 21
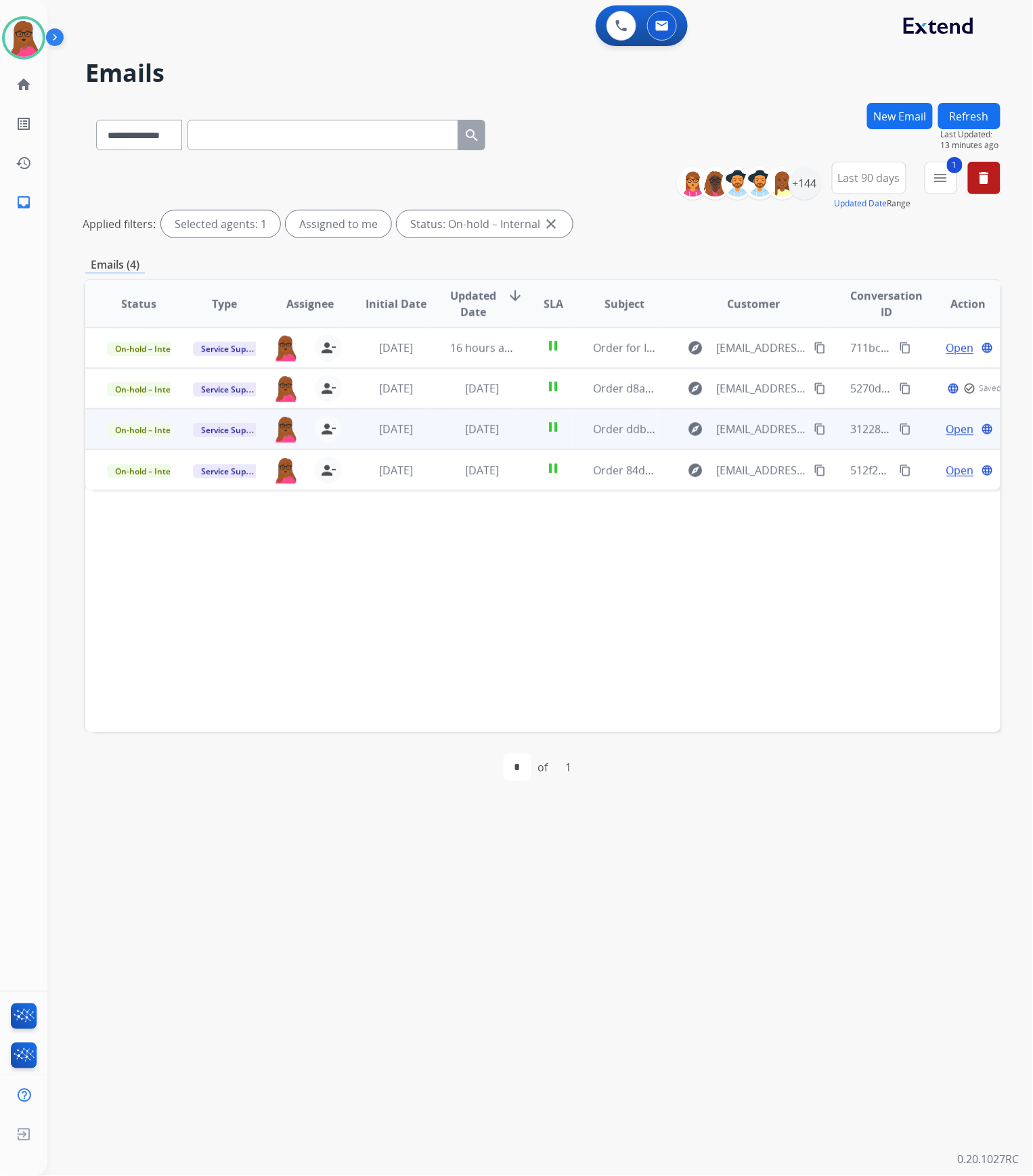
click at [946, 431] on span "Open" at bounding box center [960, 429] width 27 height 16
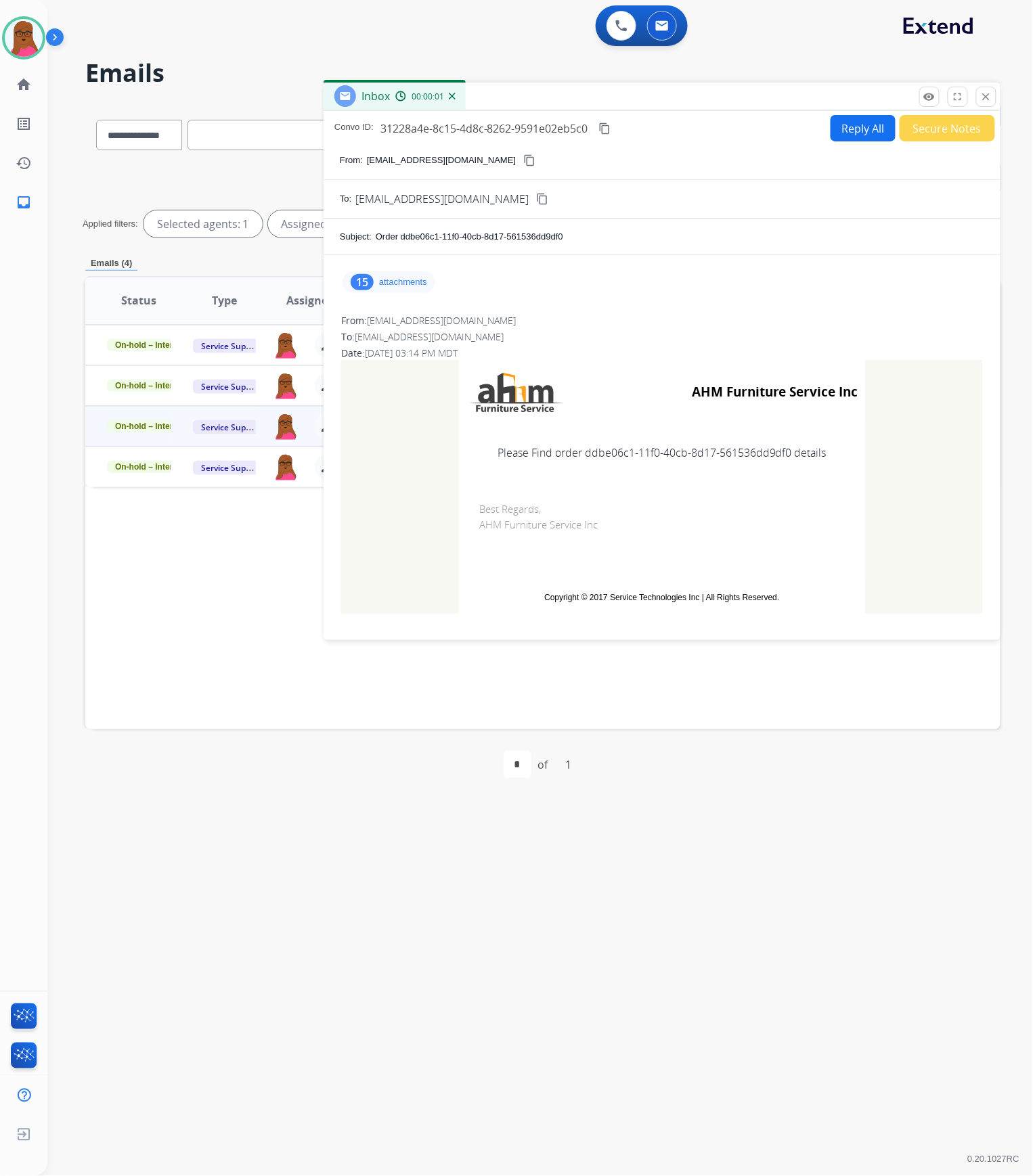
click at [414, 281] on p "attachments" at bounding box center [403, 282] width 48 height 11
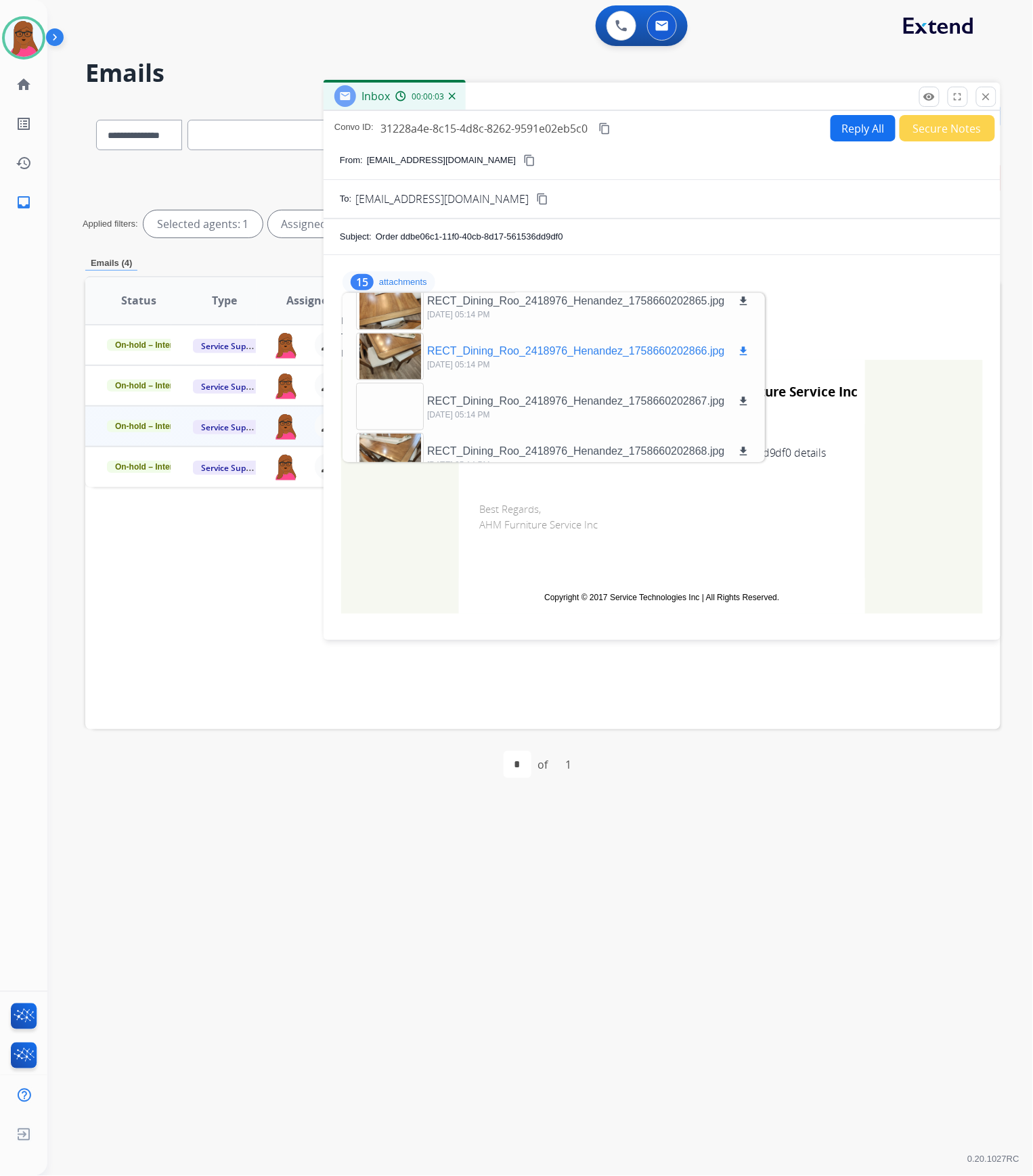
scroll to position [585, 0]
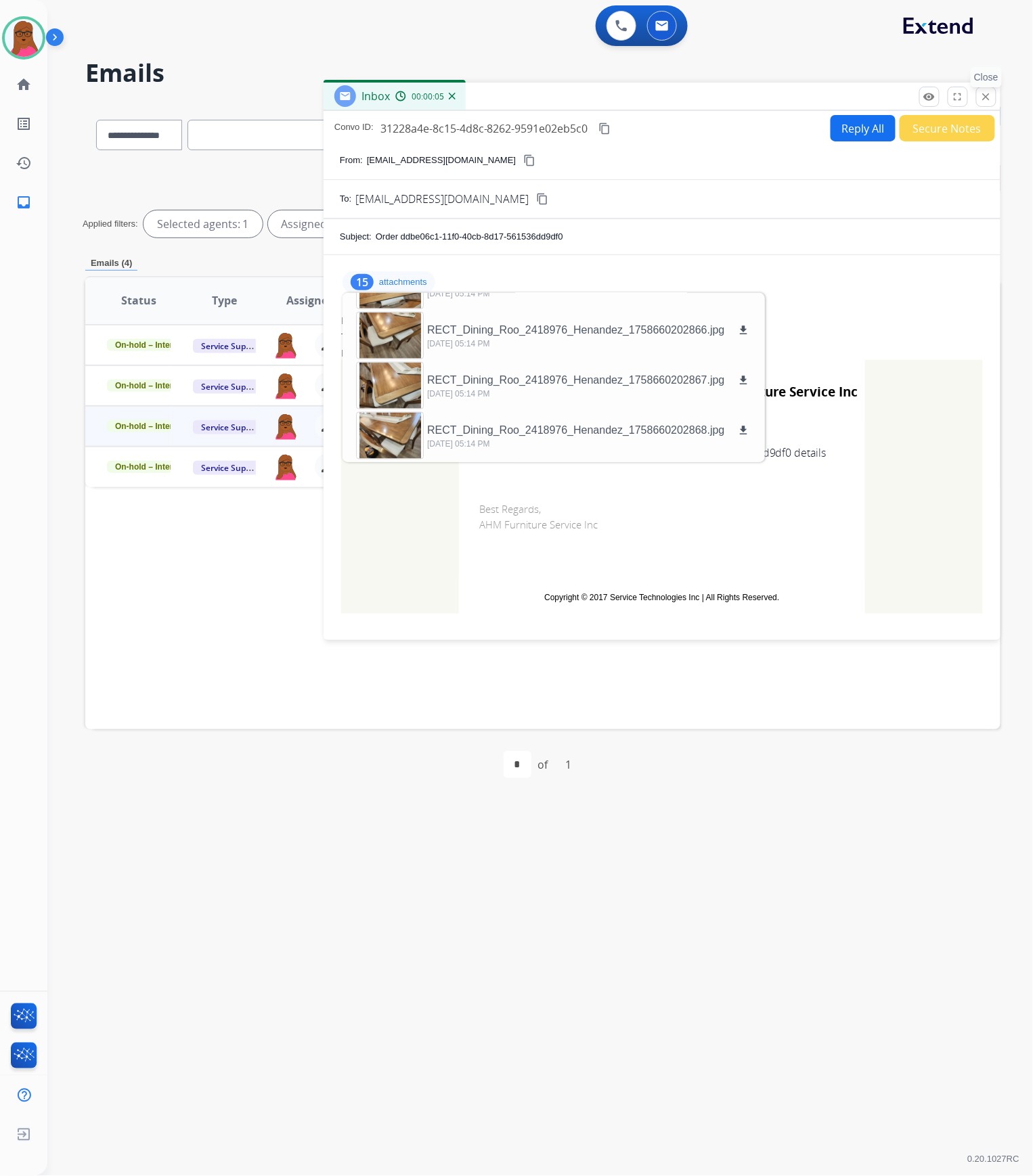
click at [984, 103] on mat-icon "close" at bounding box center [986, 97] width 12 height 12
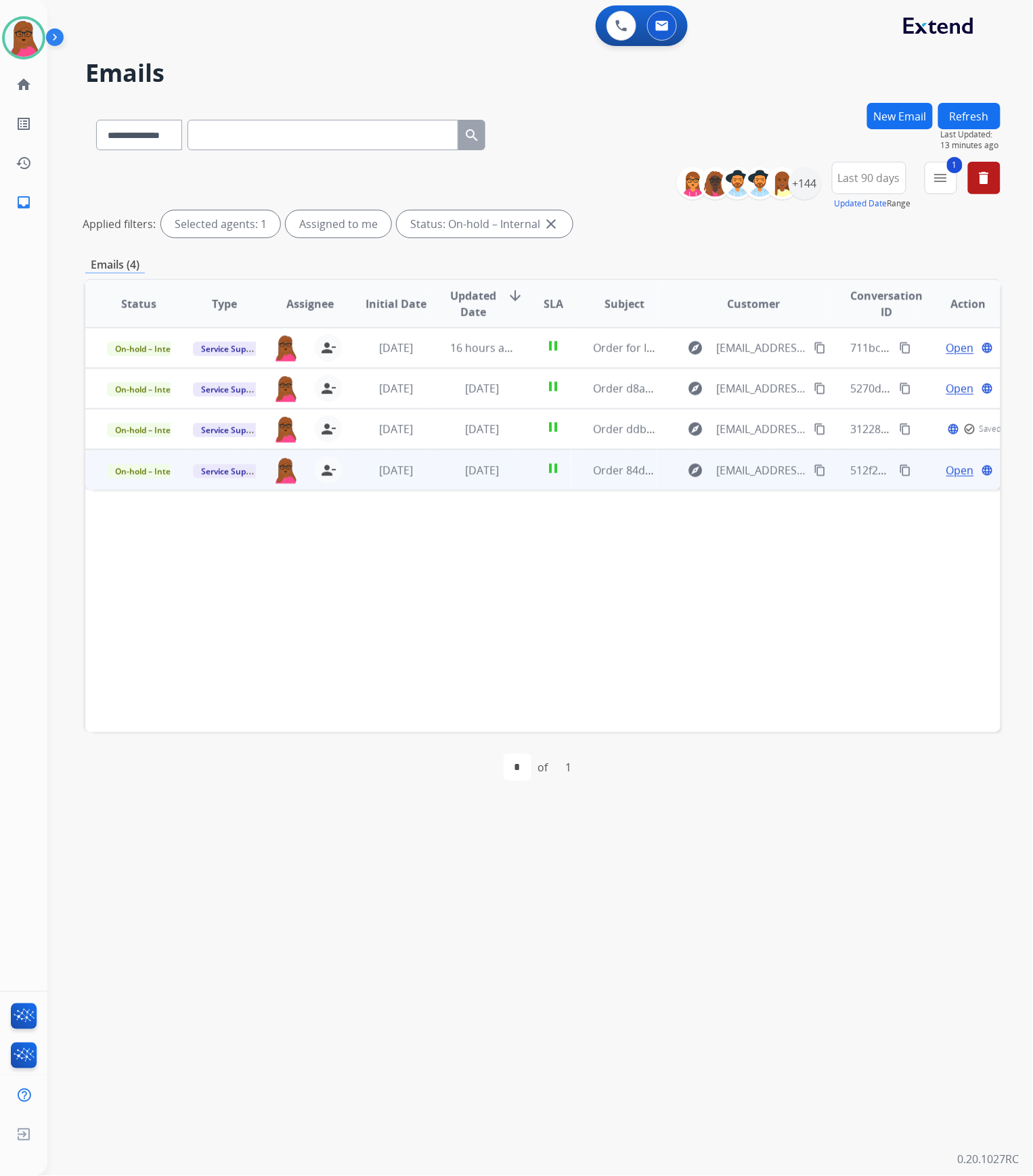
click at [953, 474] on span "Open" at bounding box center [960, 470] width 27 height 16
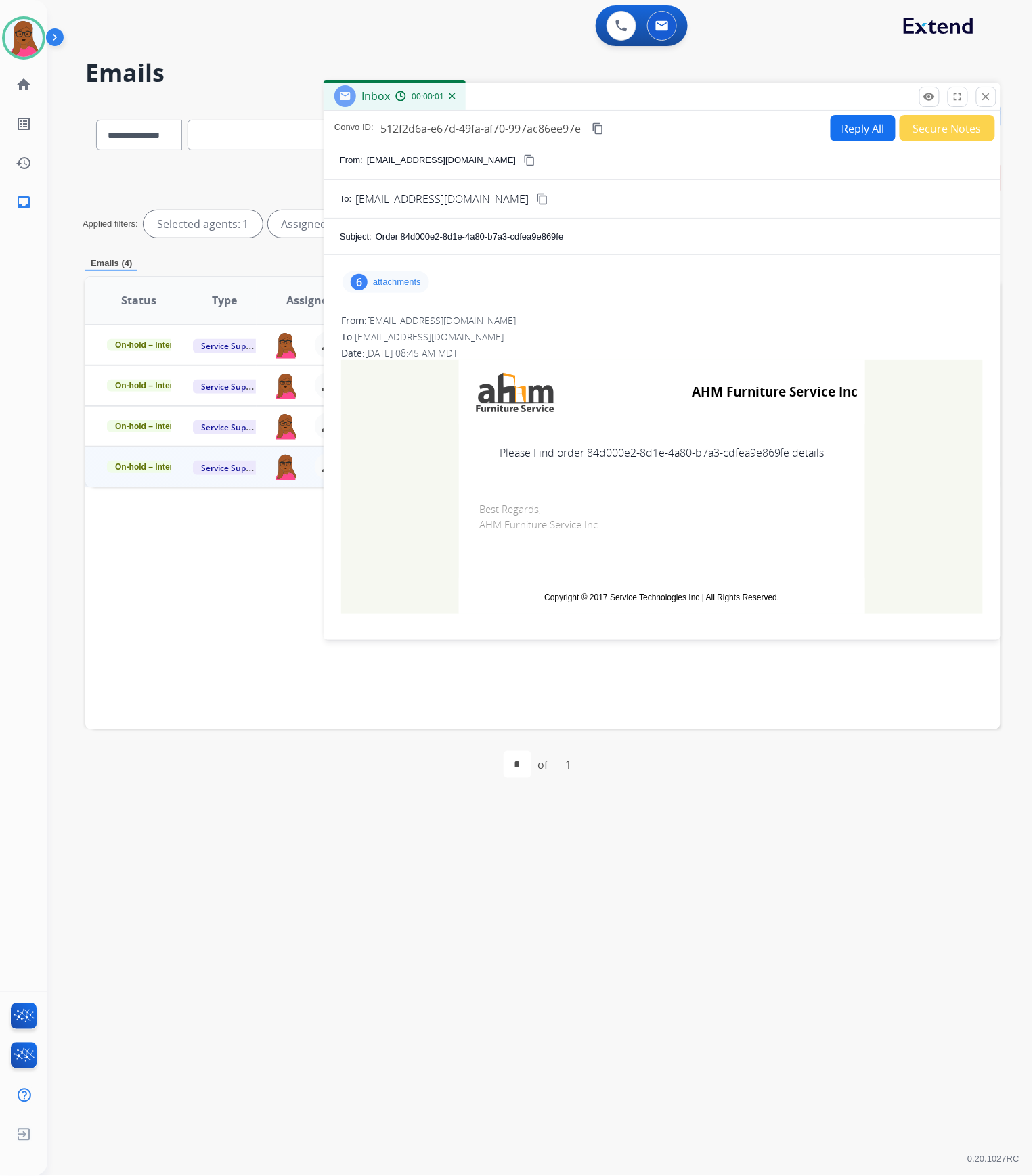
click at [434, 286] on div "6 attachments" at bounding box center [661, 282] width 644 height 33
click at [417, 281] on p "attachments" at bounding box center [397, 282] width 48 height 11
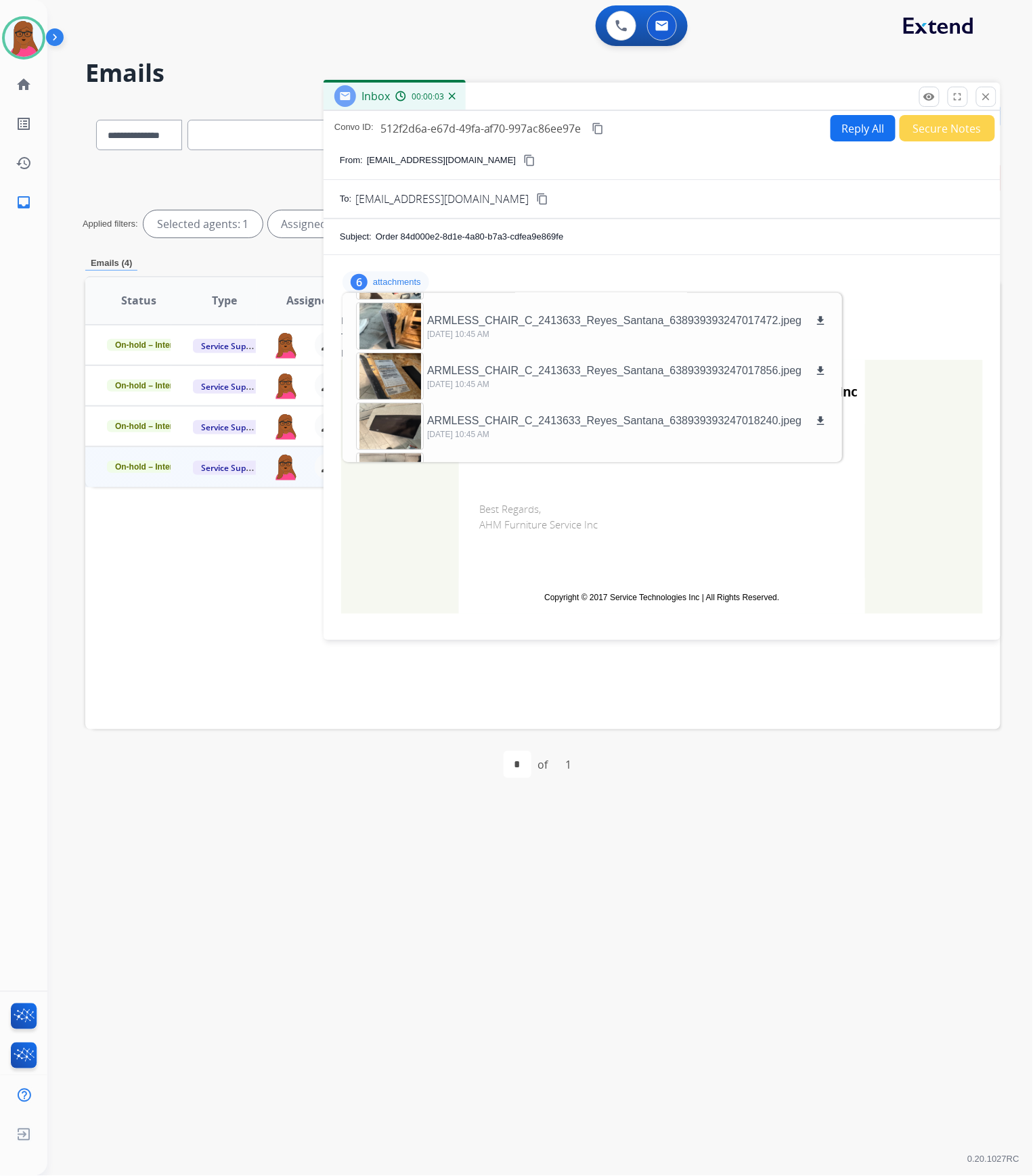
scroll to position [0, 0]
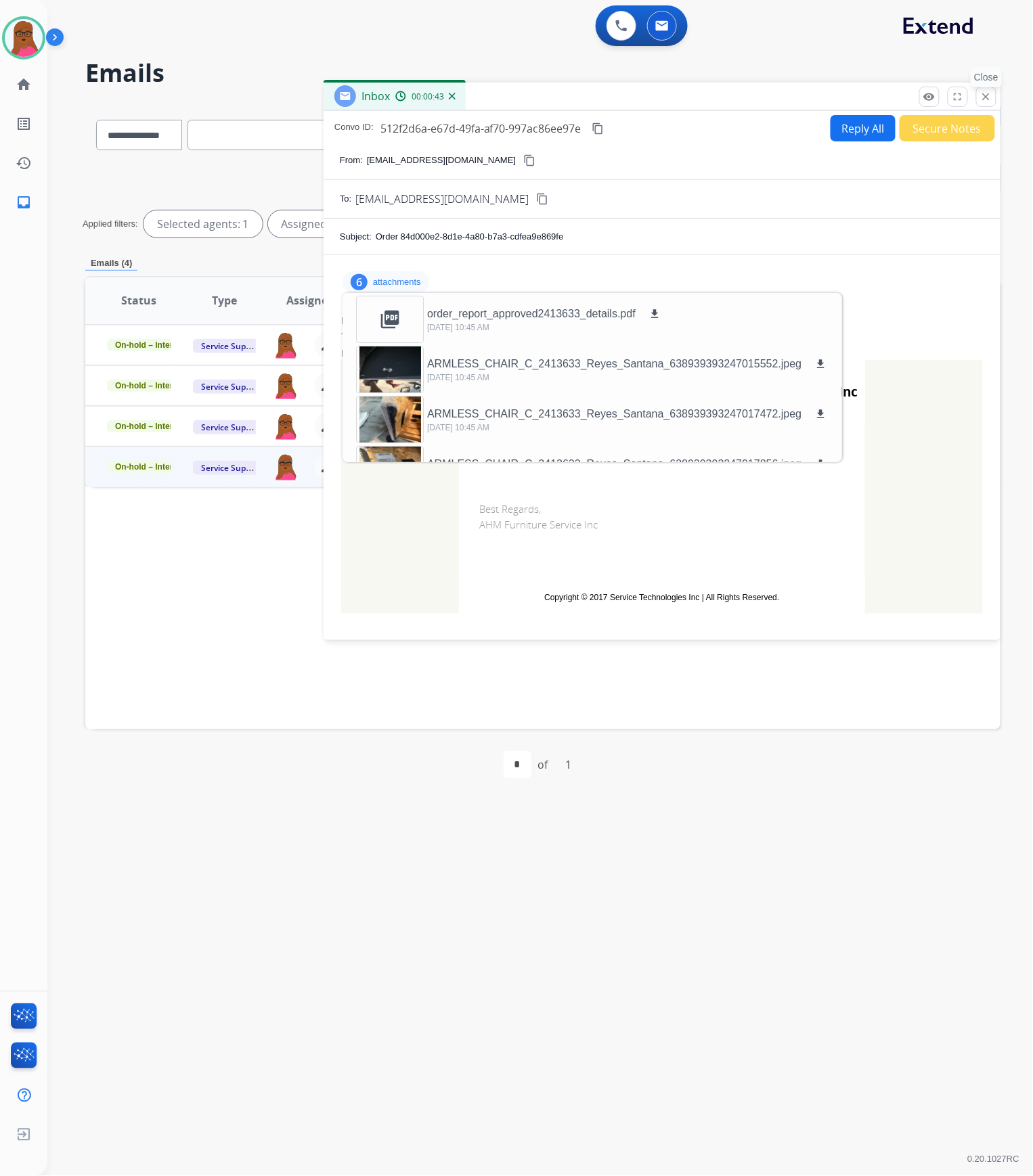
click at [982, 103] on mat-icon "close" at bounding box center [986, 97] width 12 height 12
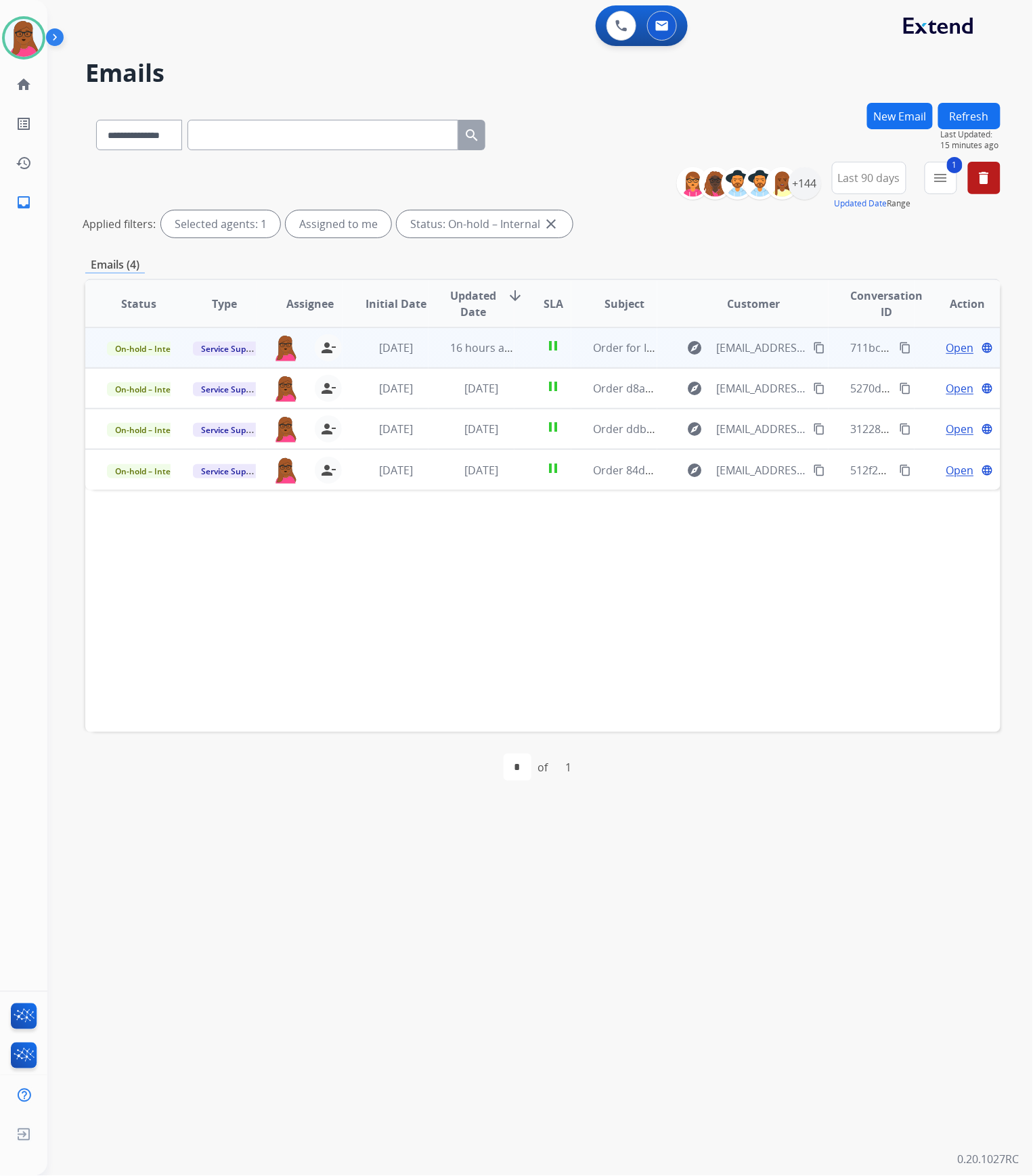
click at [946, 345] on span "Open" at bounding box center [960, 347] width 27 height 16
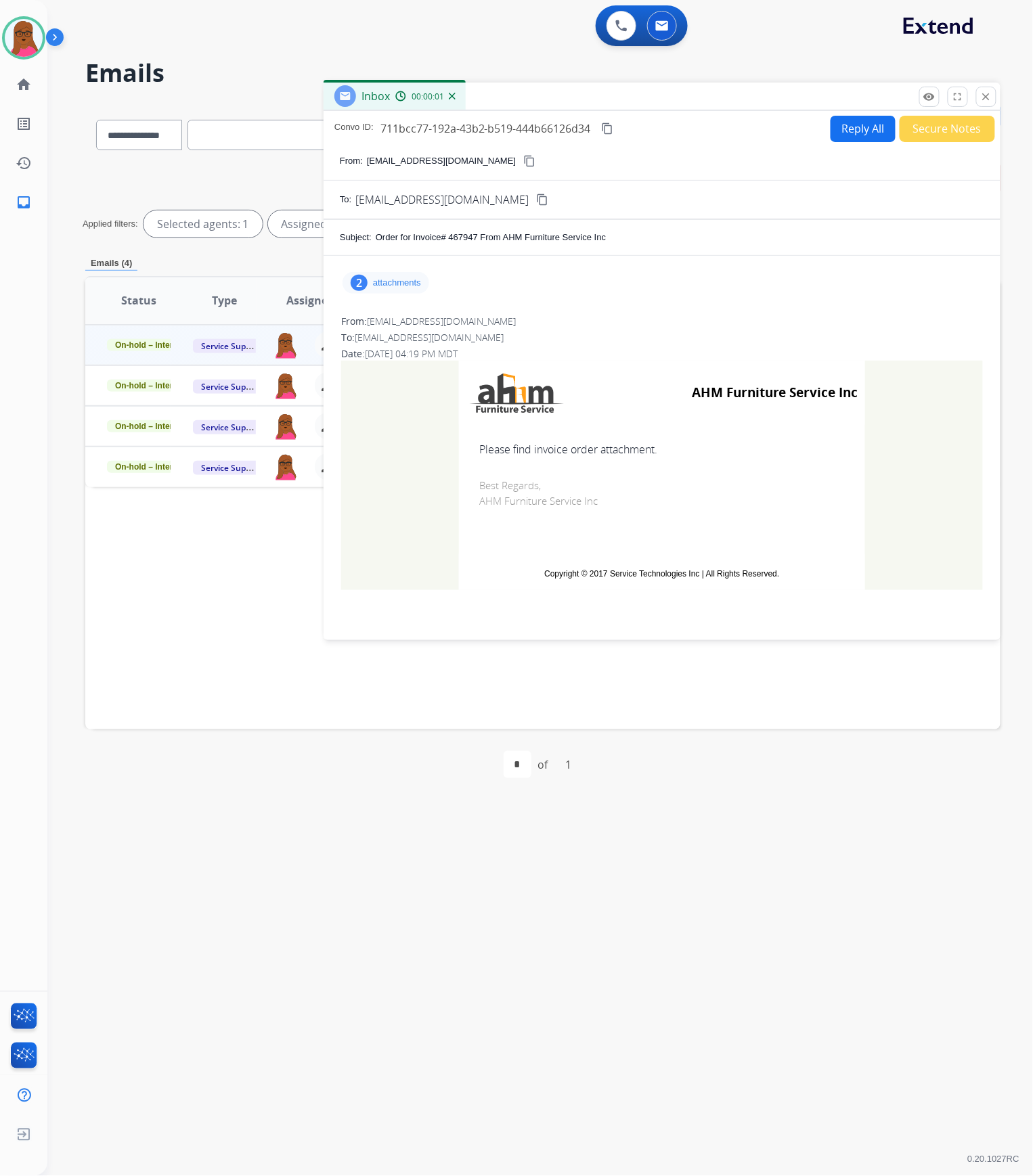
click at [412, 282] on p "attachments" at bounding box center [397, 282] width 48 height 11
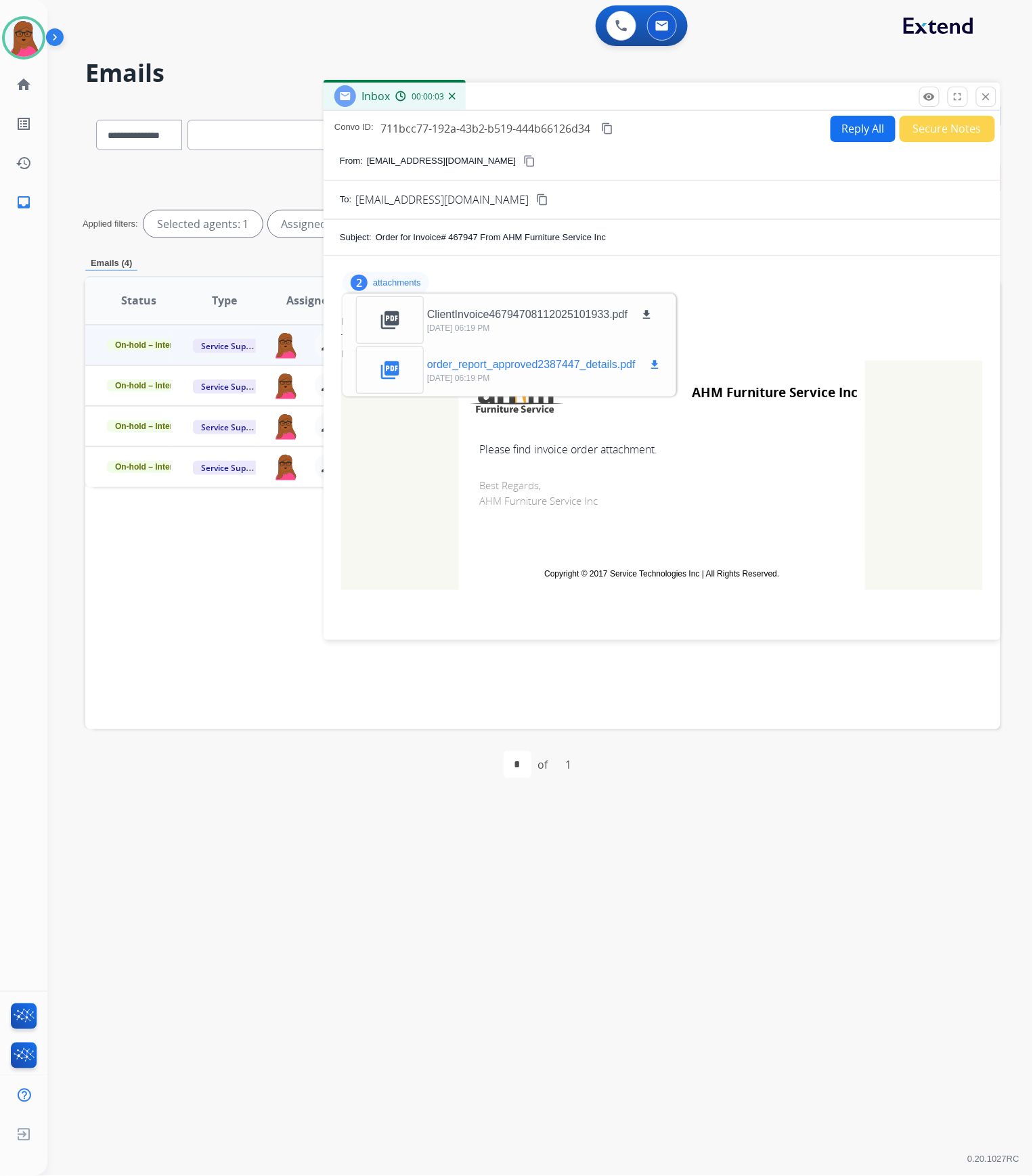
click at [534, 358] on p "order_report_approved2387447_details.pdf" at bounding box center [531, 365] width 208 height 16
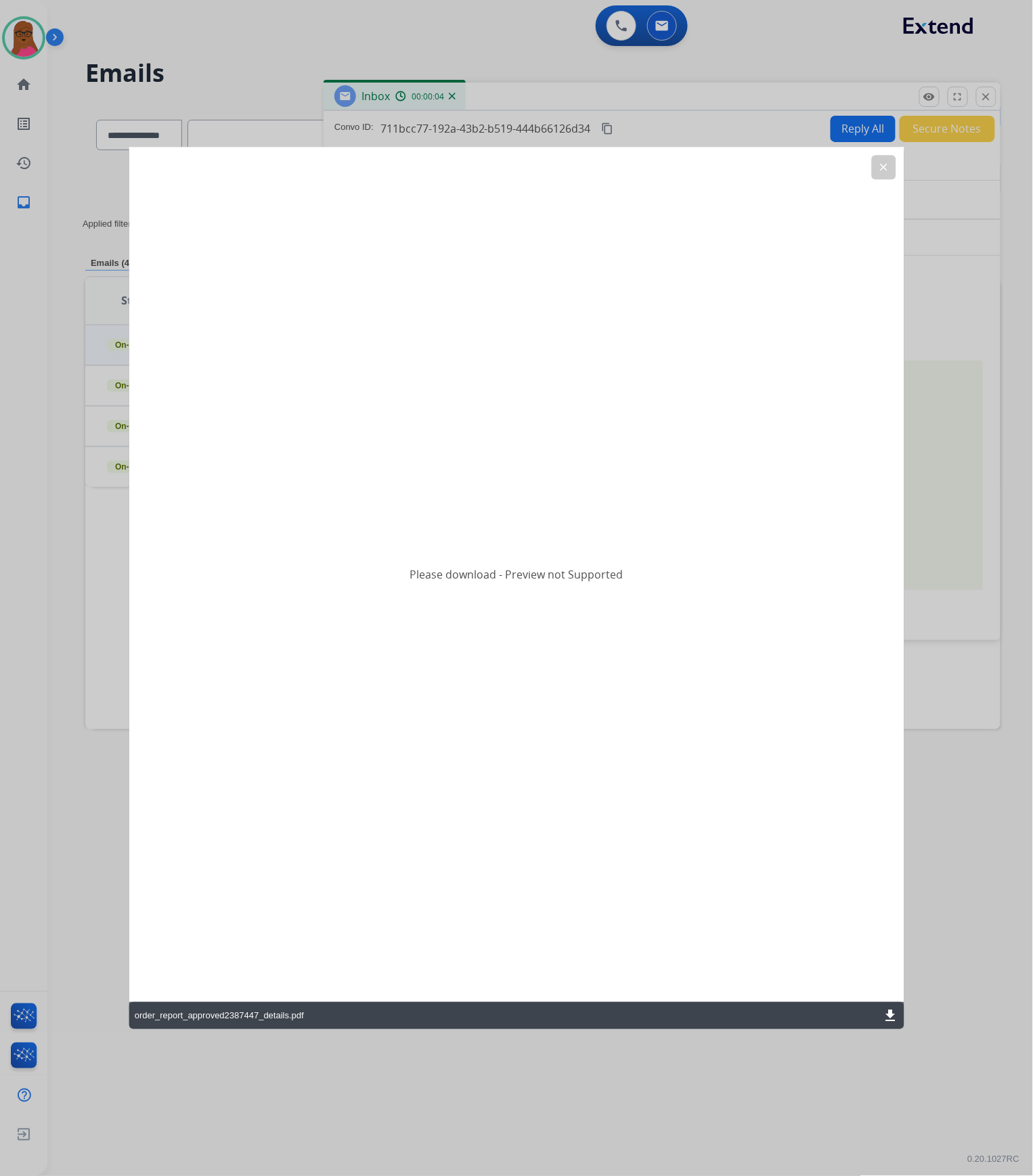
click at [895, 1012] on mat-icon "download" at bounding box center [890, 1016] width 16 height 16
click at [885, 169] on mat-icon "clear" at bounding box center [883, 167] width 12 height 12
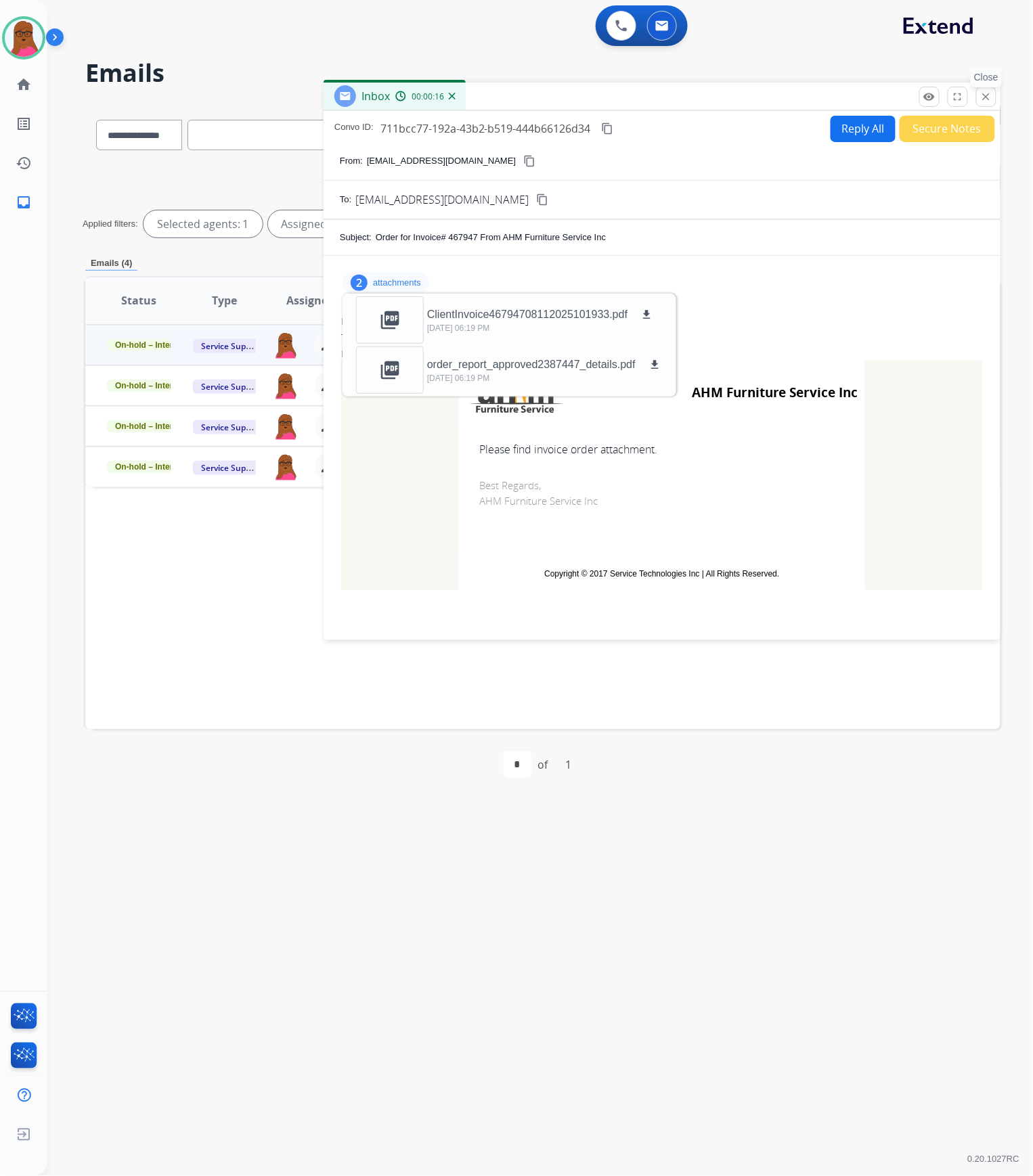
click at [989, 106] on button "close Close" at bounding box center [986, 97] width 21 height 21
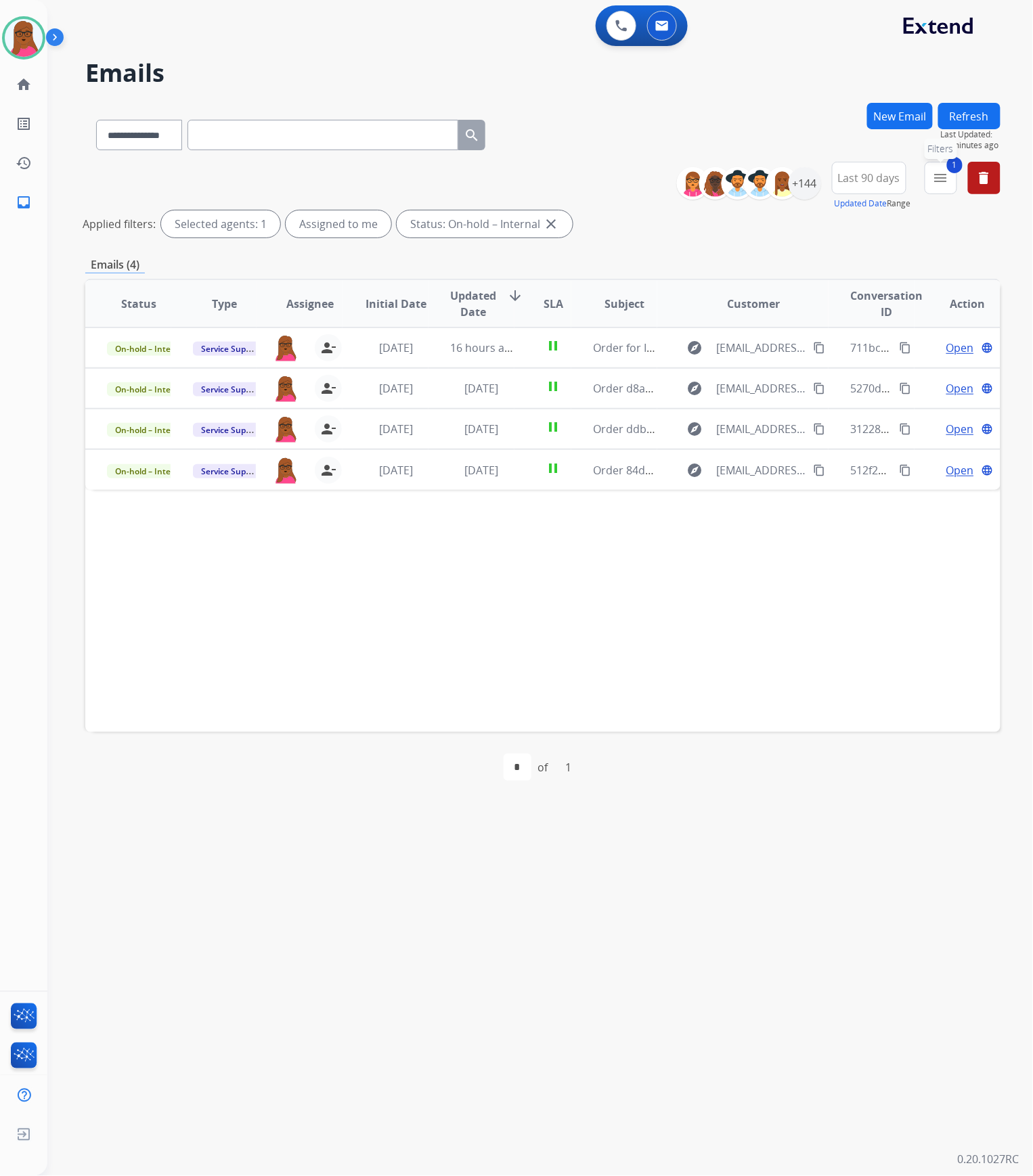
click at [938, 175] on mat-icon "menu" at bounding box center [940, 178] width 16 height 16
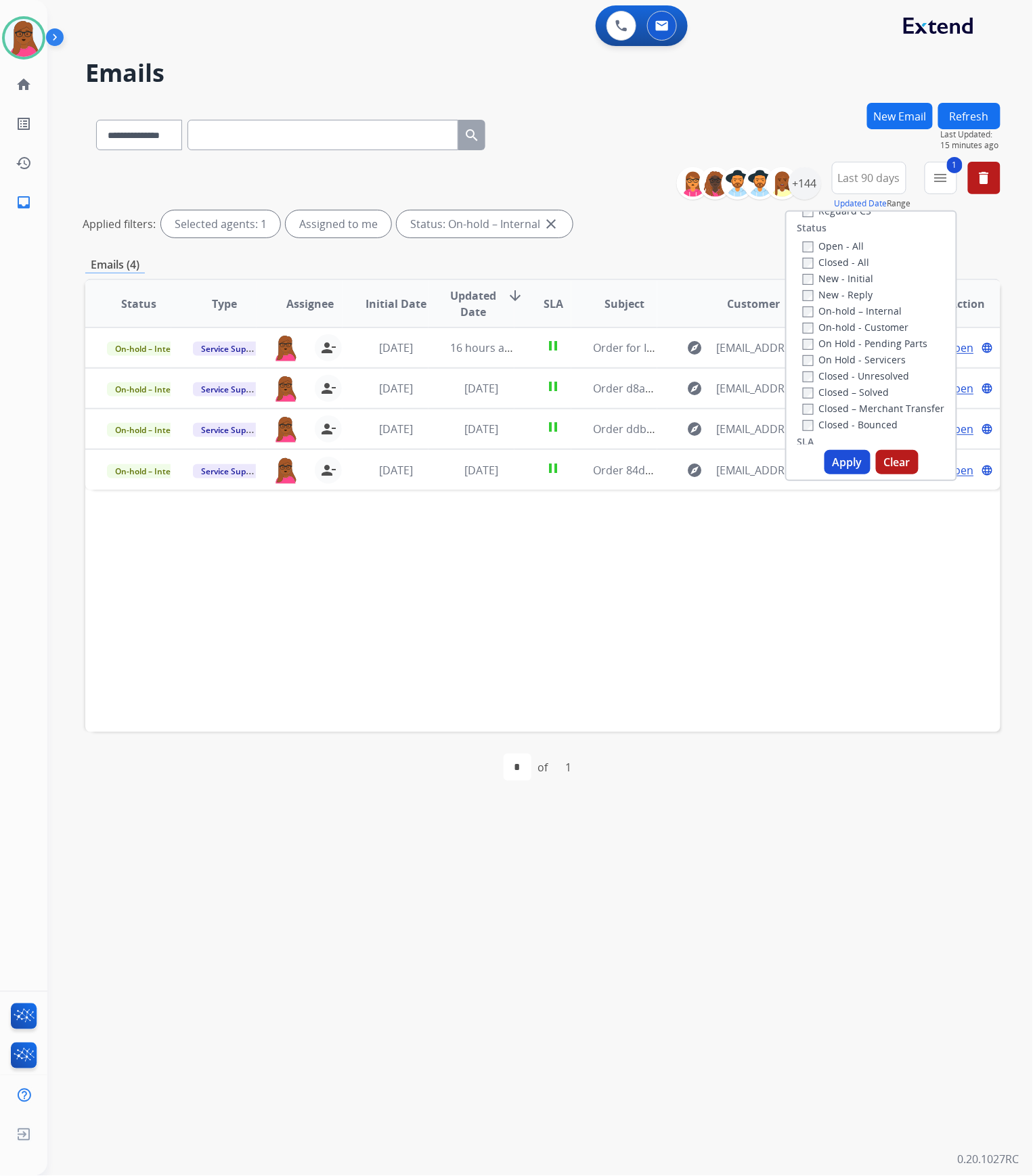
click at [647, 598] on div "Status Type Assignee Initial Date Updated Date arrow_downward SLA Subject Custo…" at bounding box center [542, 505] width 915 height 453
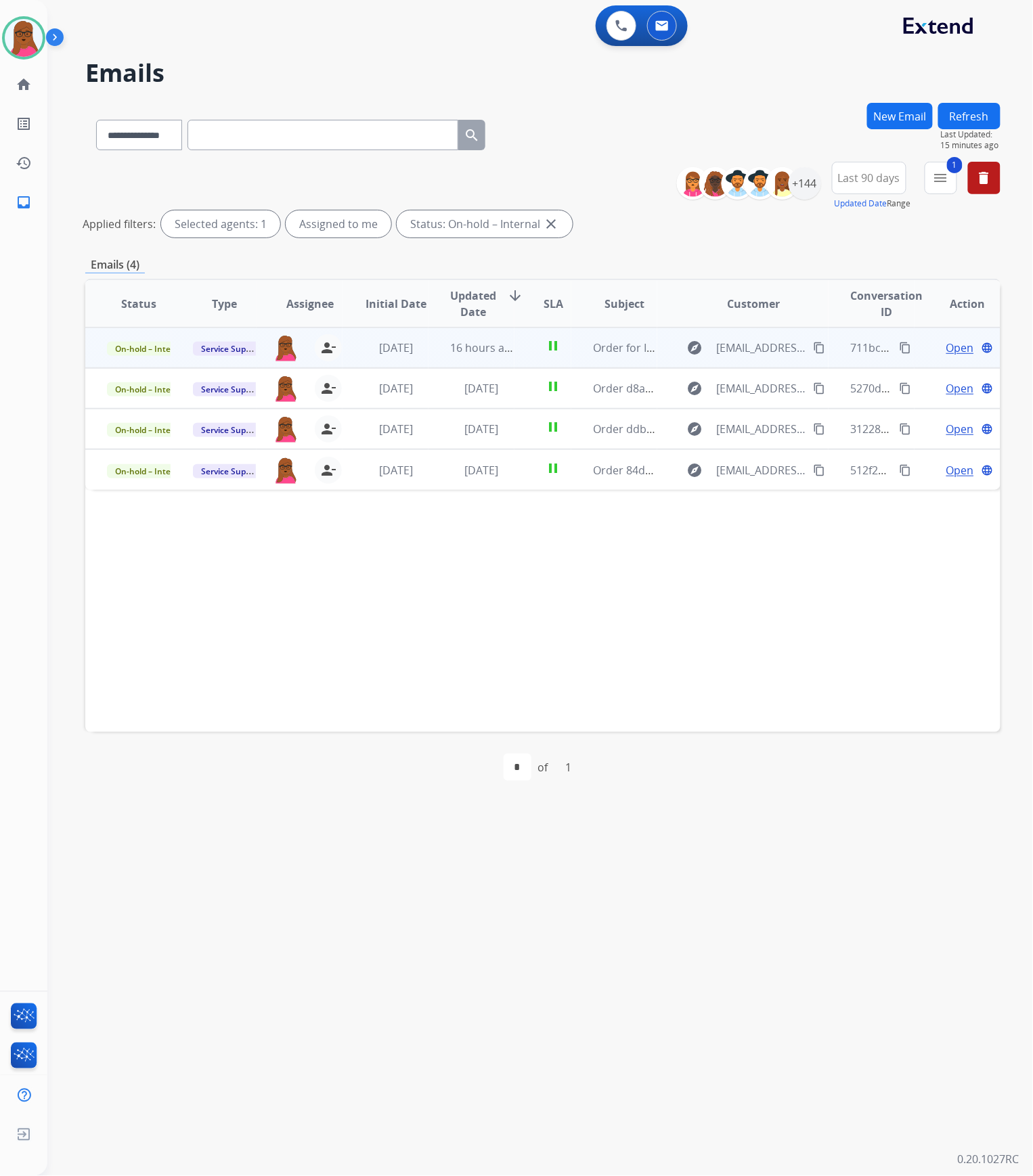
click at [946, 351] on span "Open" at bounding box center [960, 347] width 27 height 16
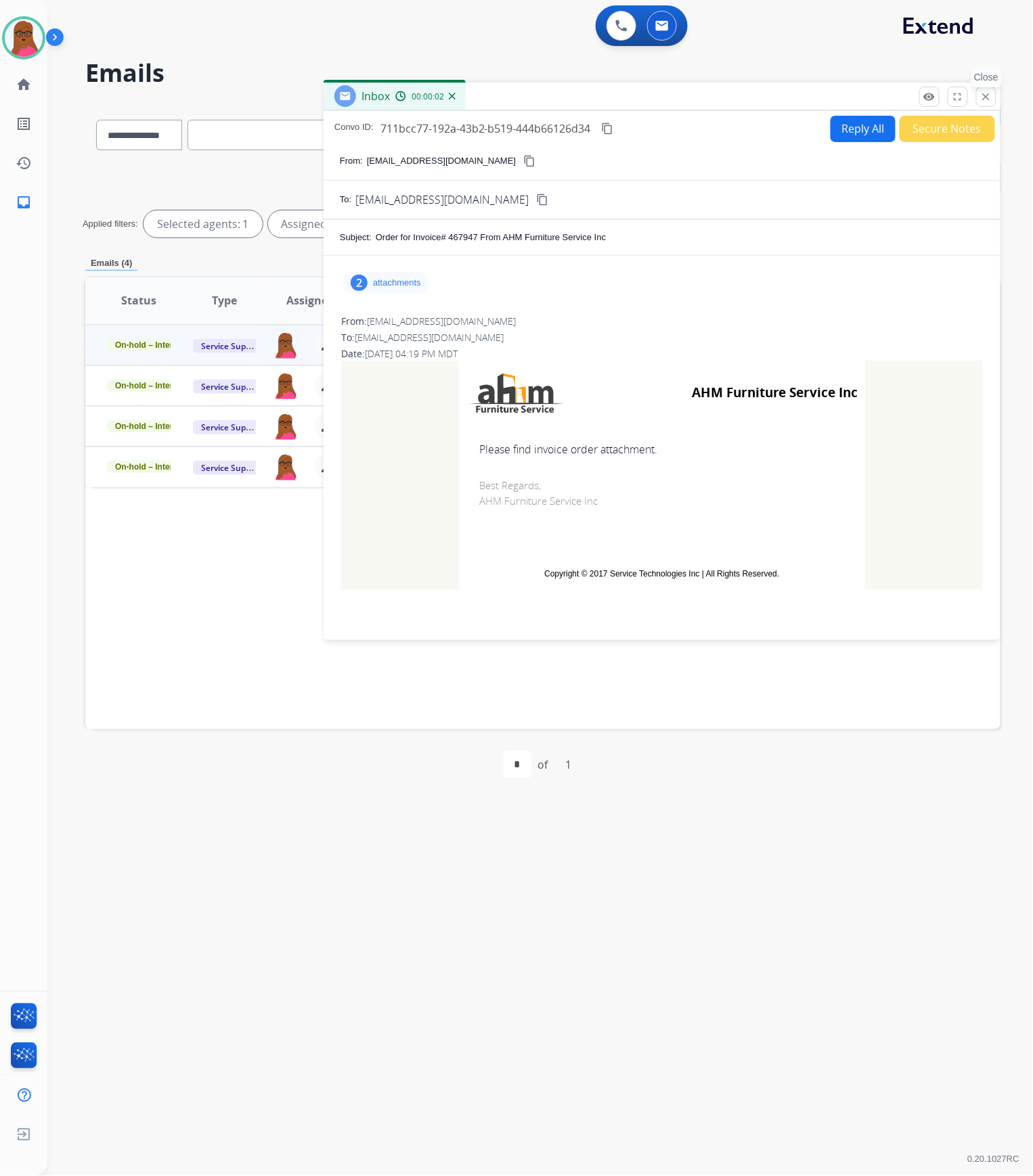
click at [982, 98] on mat-icon "close" at bounding box center [986, 97] width 12 height 12
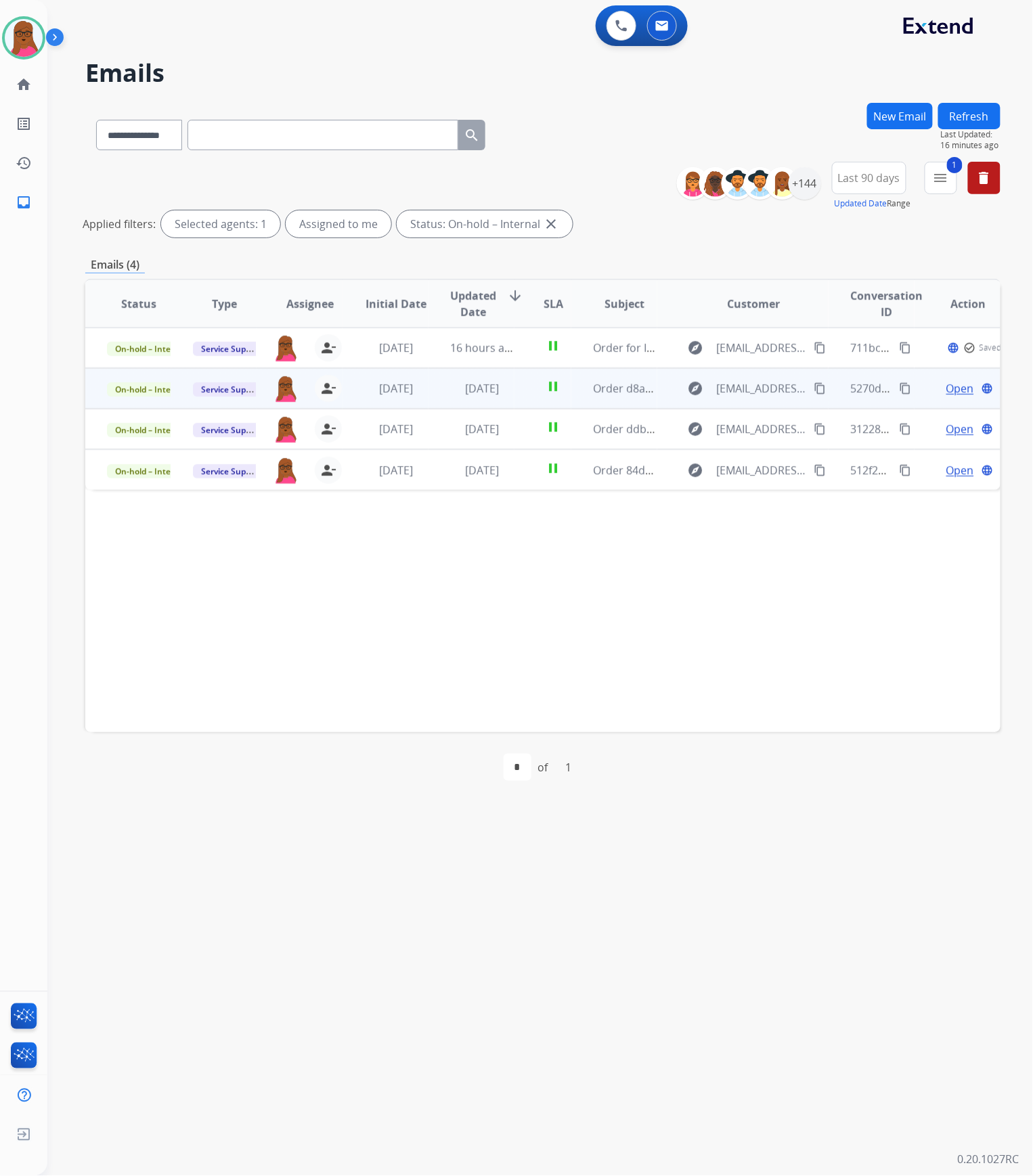
click at [946, 389] on span "Open" at bounding box center [960, 388] width 27 height 16
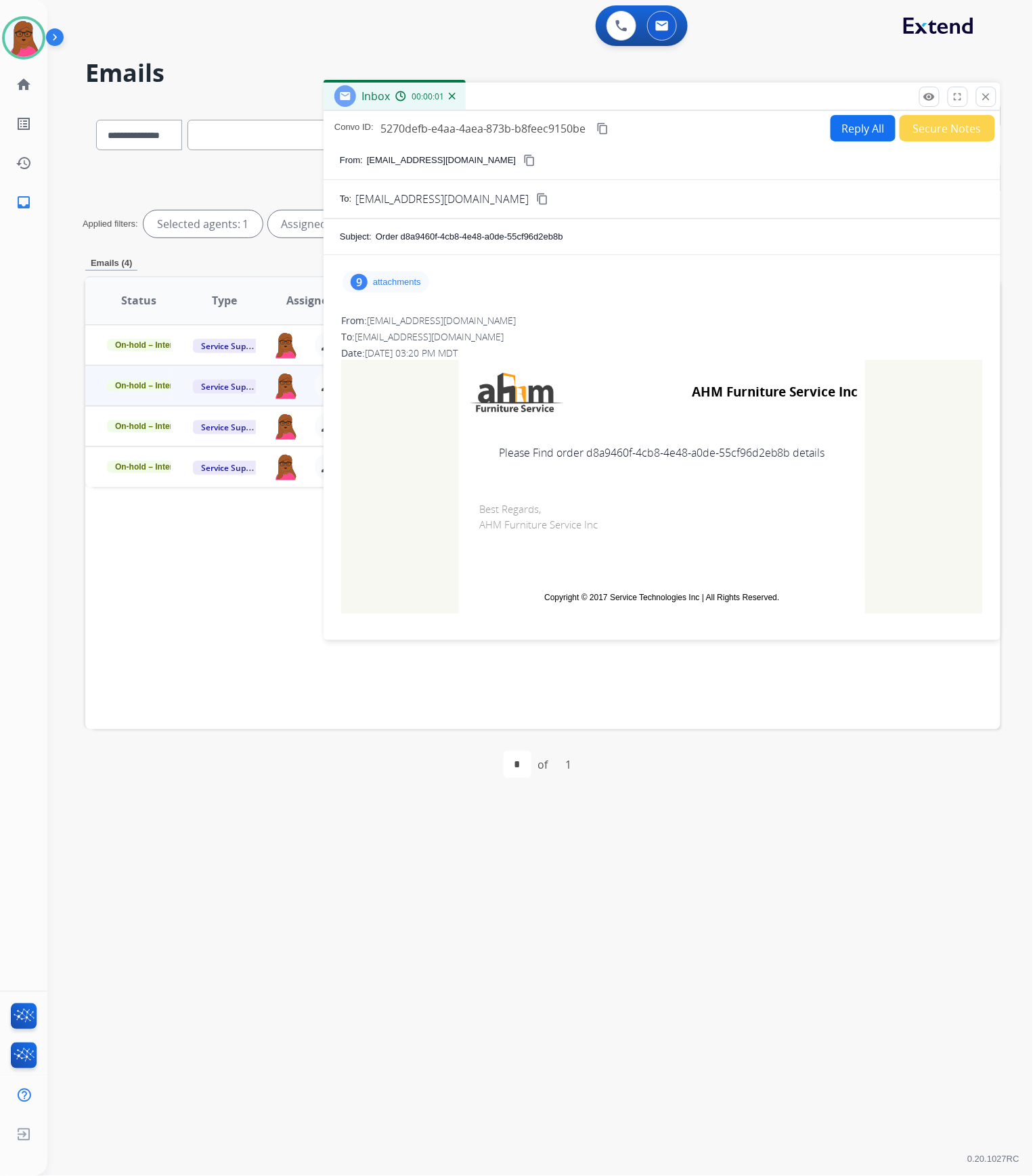
click at [389, 277] on p "attachments" at bounding box center [397, 282] width 48 height 11
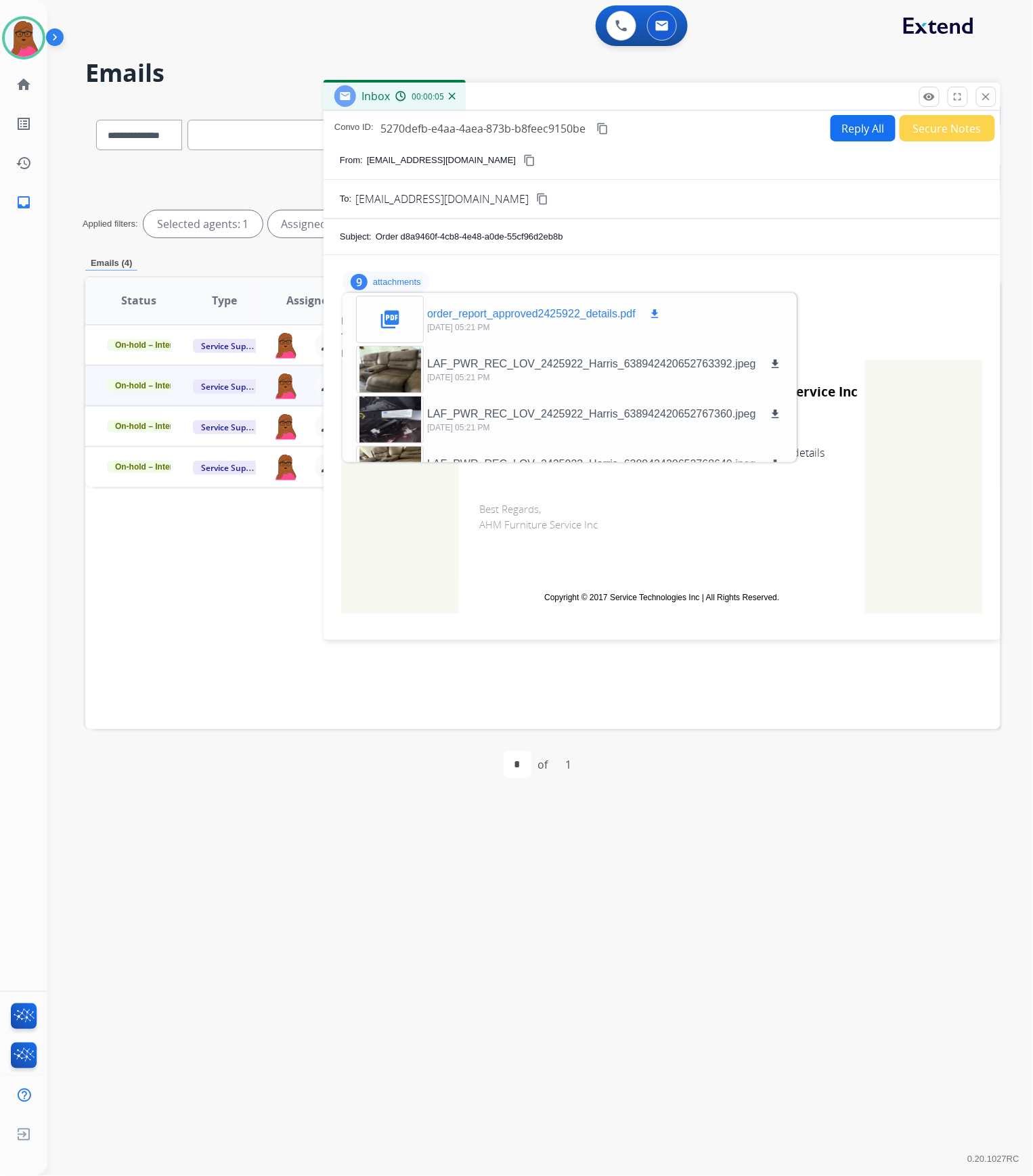
click at [652, 312] on mat-icon "download" at bounding box center [655, 314] width 12 height 12
click at [984, 103] on mat-icon "close" at bounding box center [986, 97] width 12 height 12
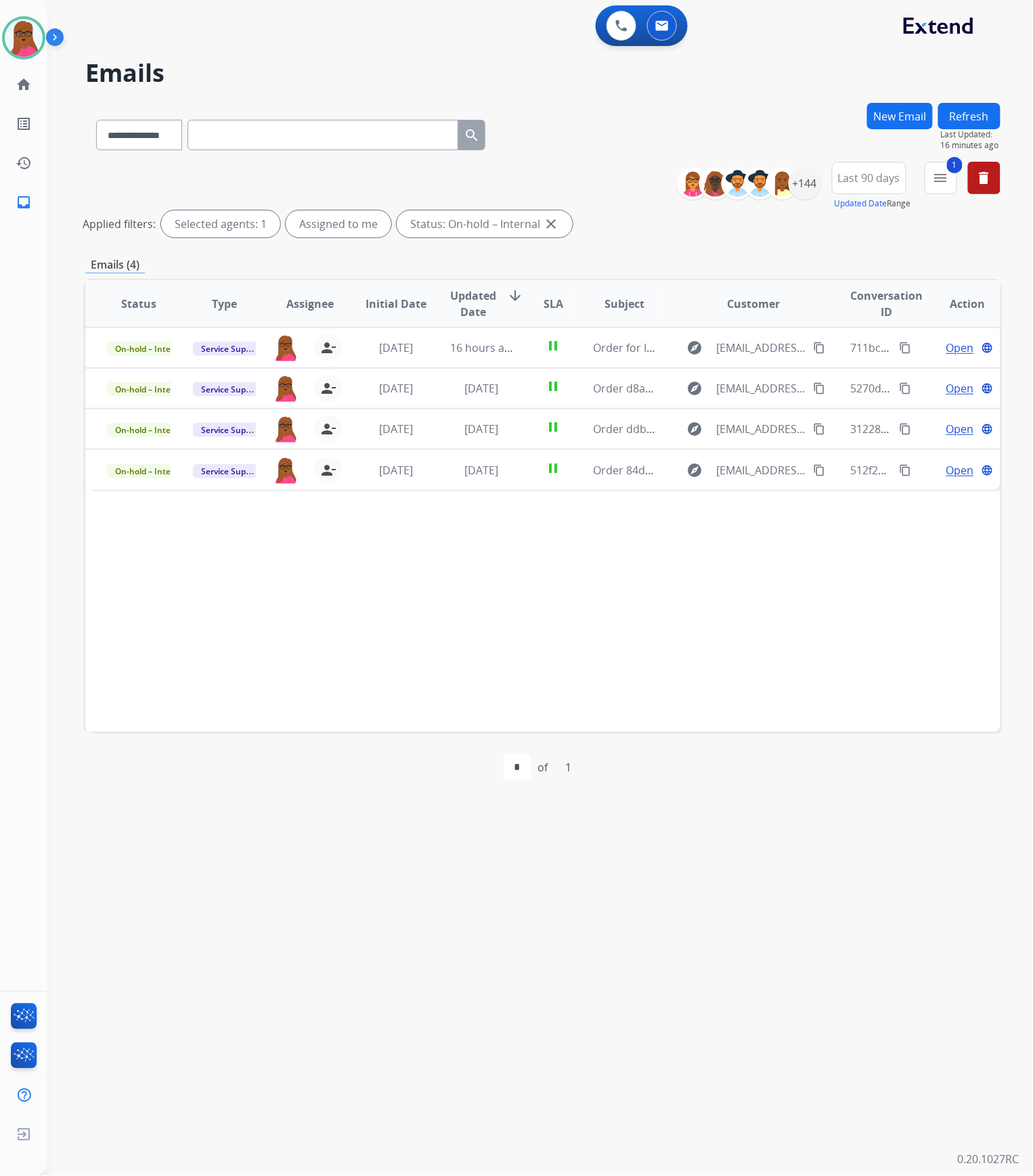
click at [545, 230] on mat-icon "close" at bounding box center [551, 224] width 16 height 16
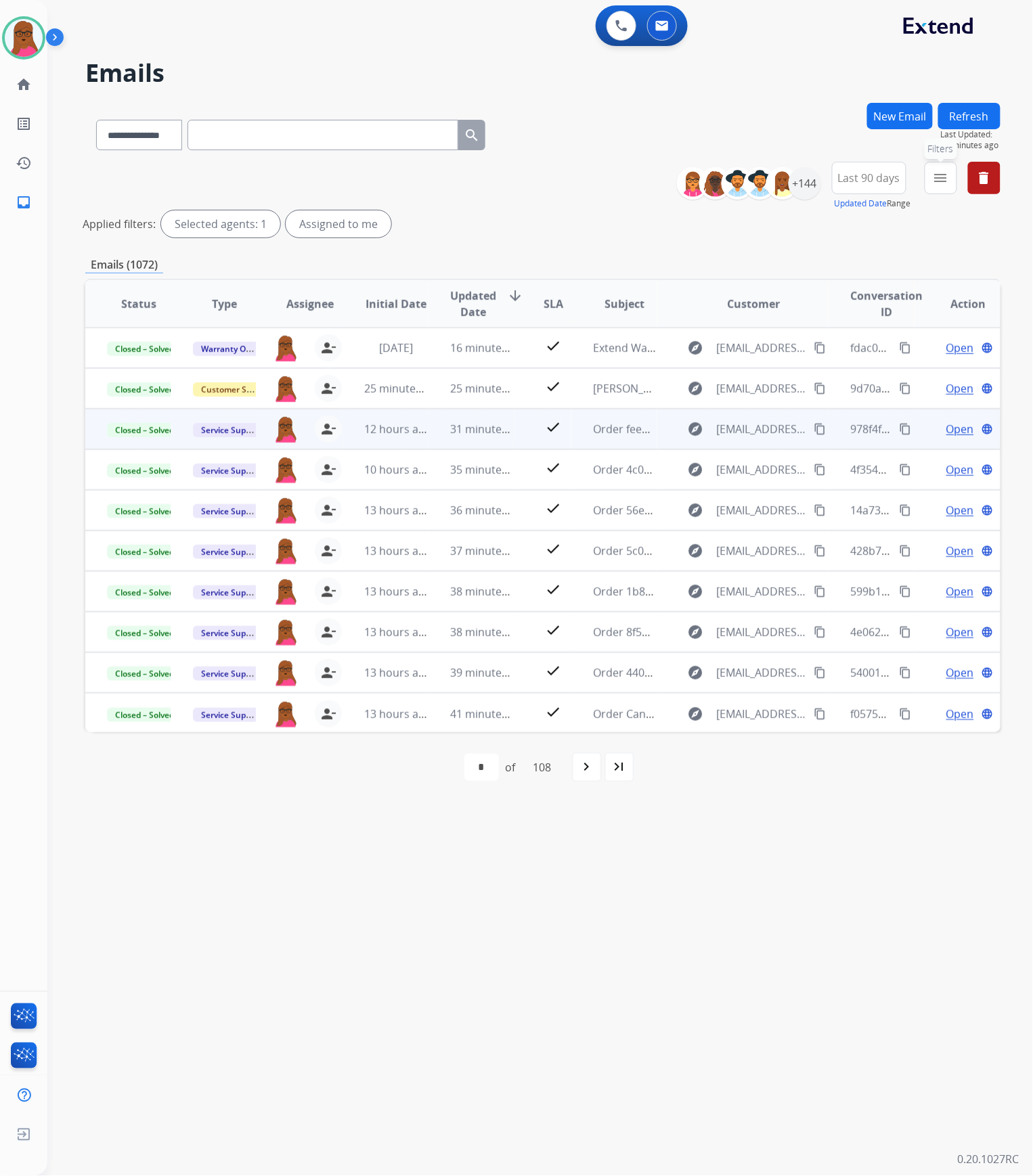
click at [937, 174] on mat-icon "menu" at bounding box center [940, 178] width 16 height 16
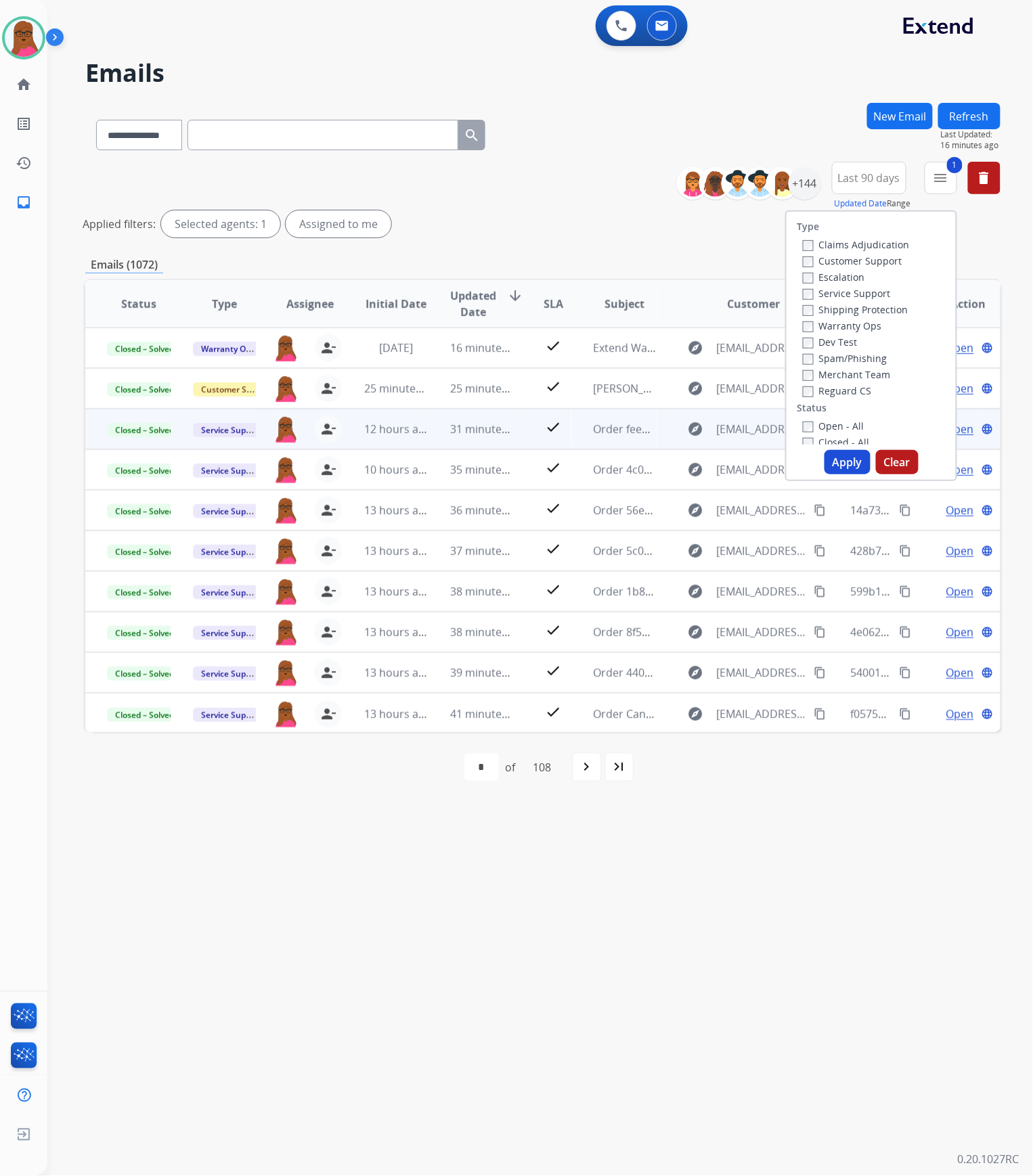
click at [848, 464] on button "Apply" at bounding box center [848, 462] width 46 height 24
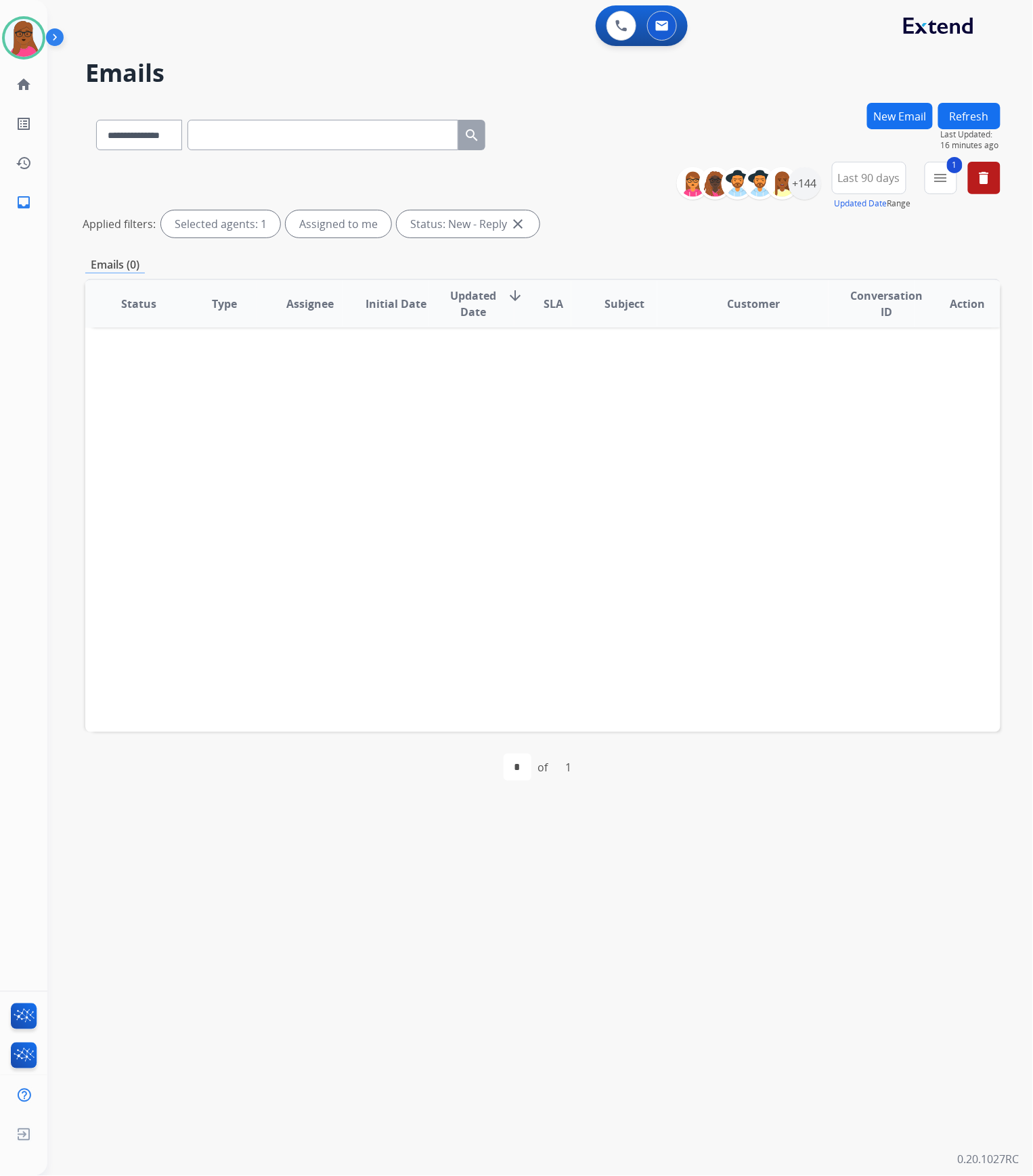
click at [366, 226] on div "Assigned to me" at bounding box center [338, 224] width 106 height 27
click at [970, 117] on button "Refresh" at bounding box center [969, 116] width 63 height 27
click at [803, 180] on div "+144" at bounding box center [805, 184] width 33 height 33
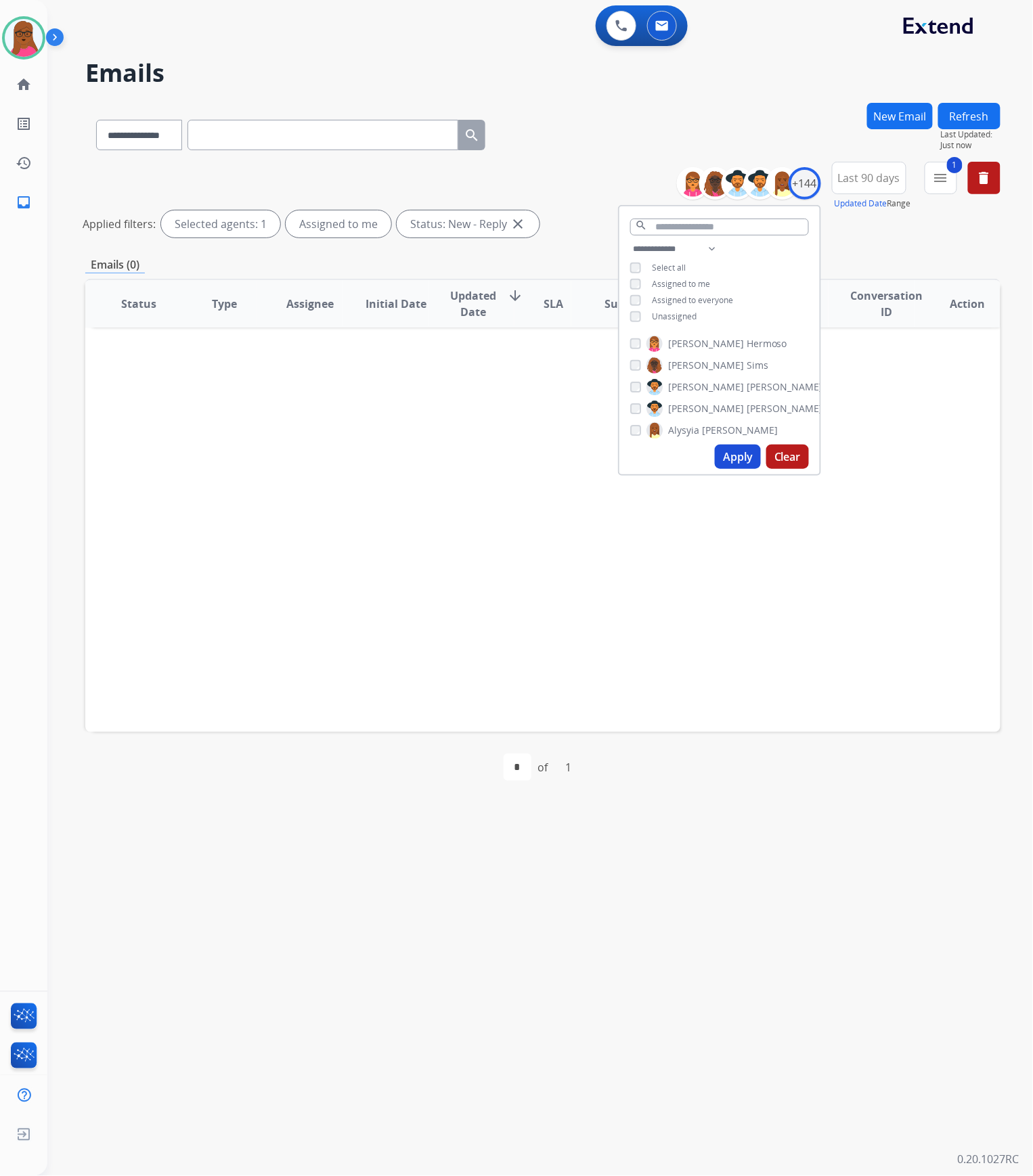
click at [739, 457] on button "Apply" at bounding box center [738, 456] width 46 height 24
drag, startPoint x: 740, startPoint y: 618, endPoint x: 790, endPoint y: 529, distance: 102.1
click at [738, 618] on div "Status Type Assignee Initial Date Updated Date arrow_downward SLA Subject Custo…" at bounding box center [542, 505] width 915 height 453
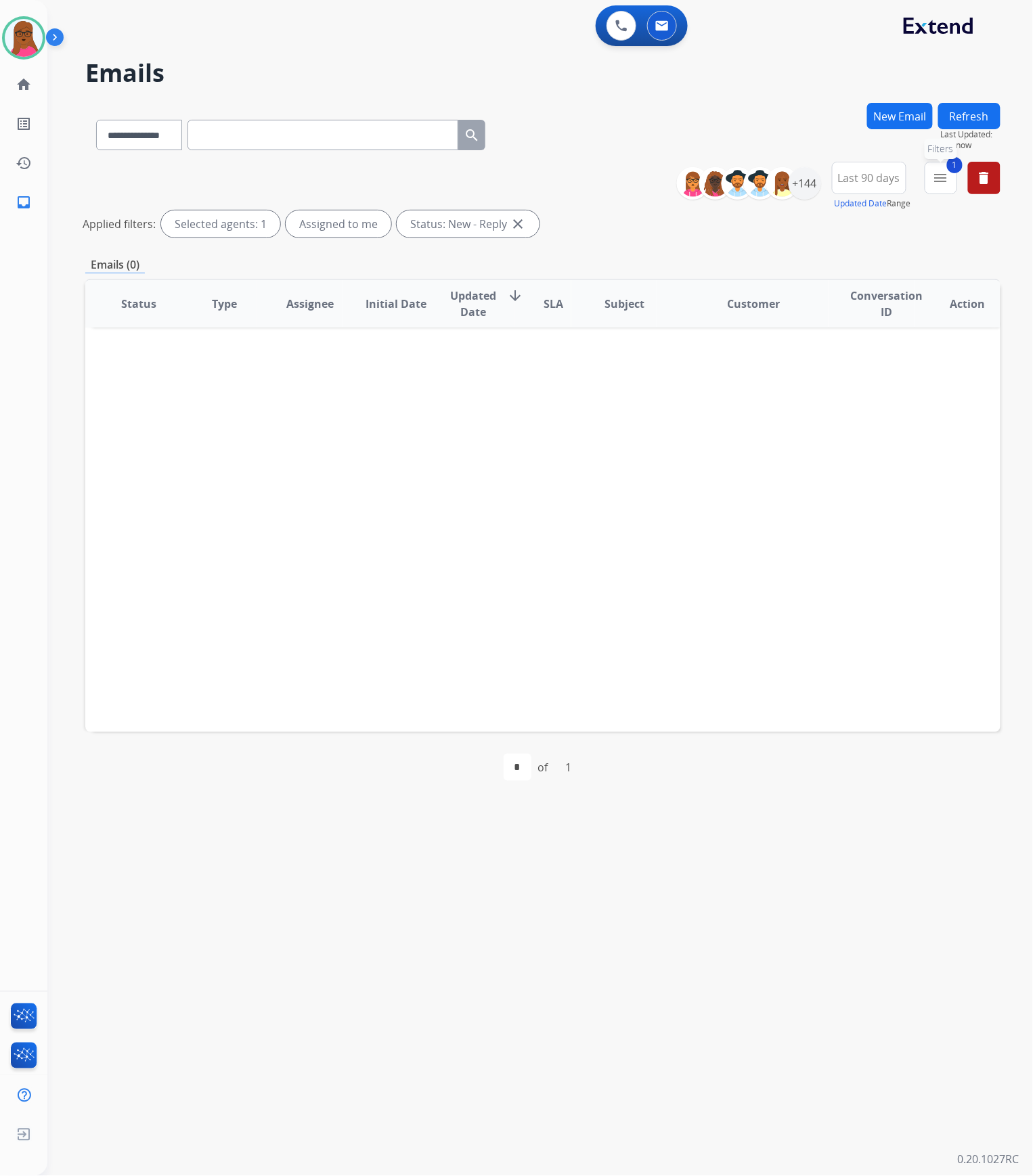
click at [946, 183] on mat-icon "menu" at bounding box center [940, 178] width 16 height 16
